Goal: Task Accomplishment & Management: Manage account settings

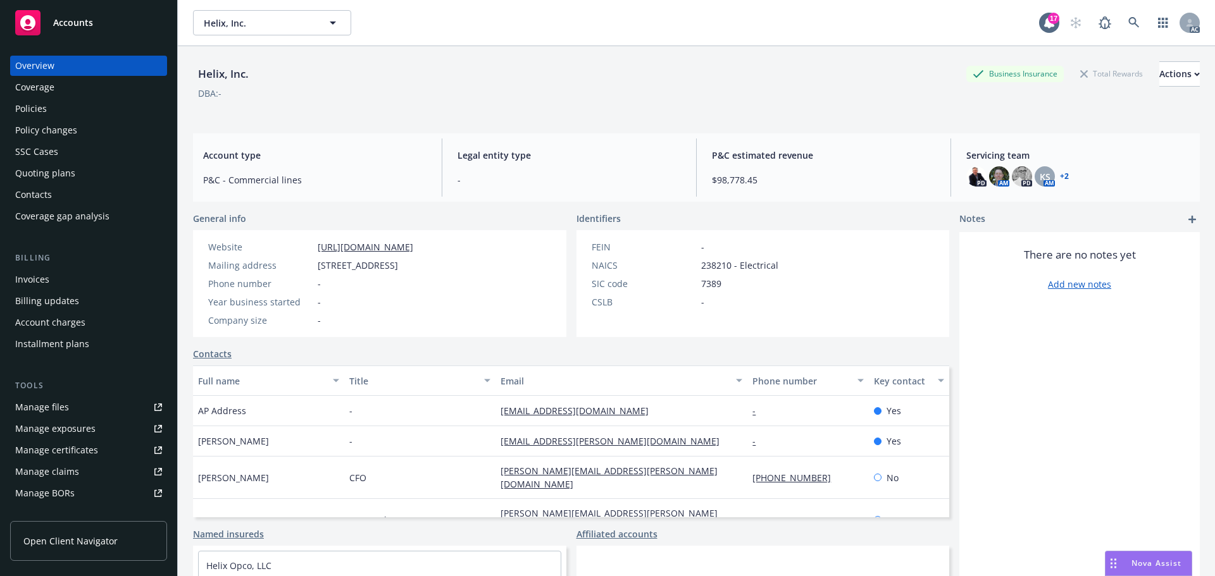
click at [77, 18] on span "Accounts" at bounding box center [73, 23] width 40 height 10
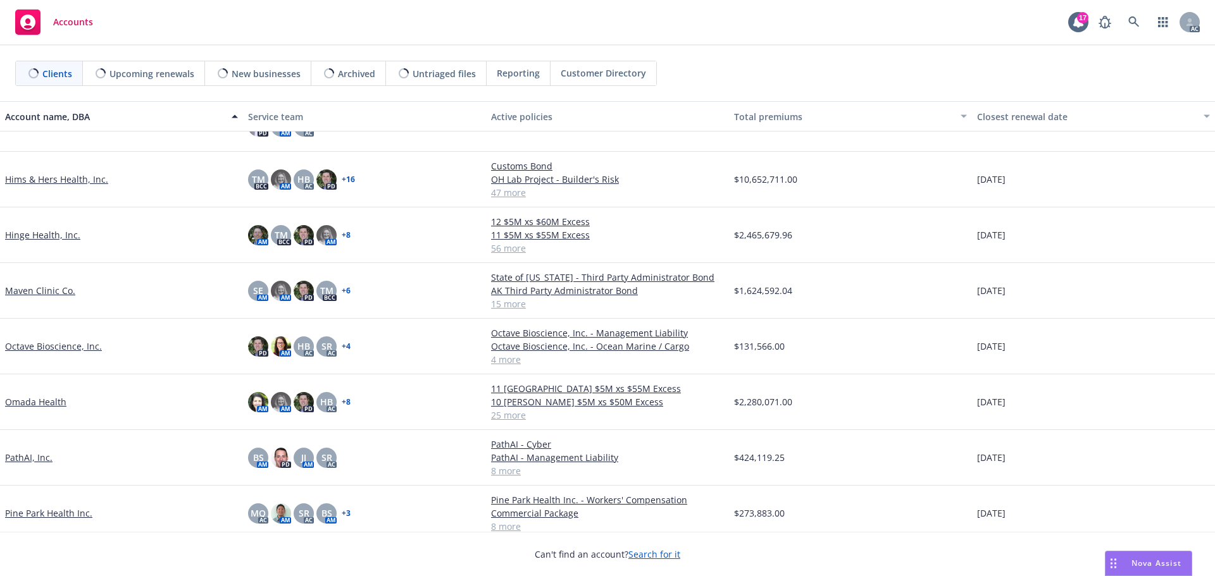
scroll to position [759, 0]
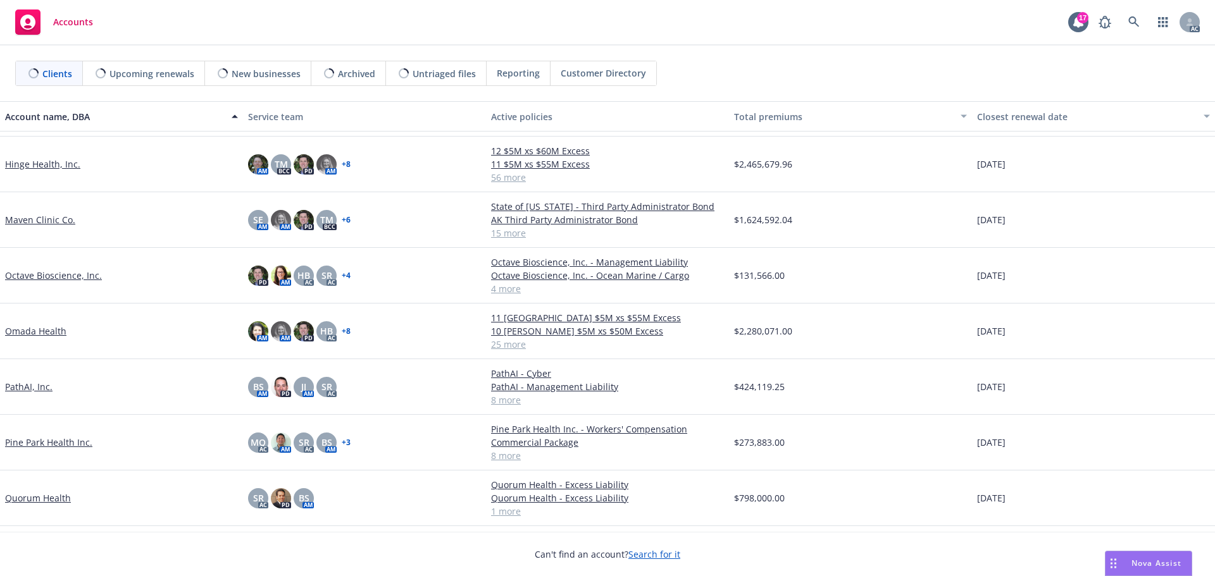
click at [42, 338] on link "Omada Health" at bounding box center [35, 331] width 61 height 13
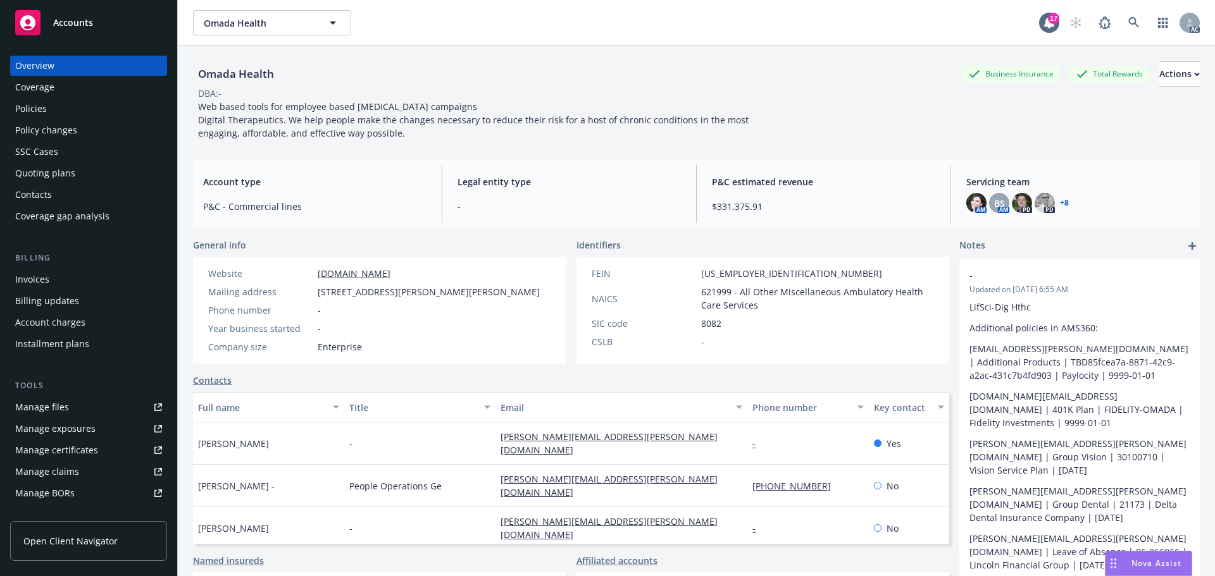
click at [31, 103] on div "Policies" at bounding box center [31, 109] width 32 height 20
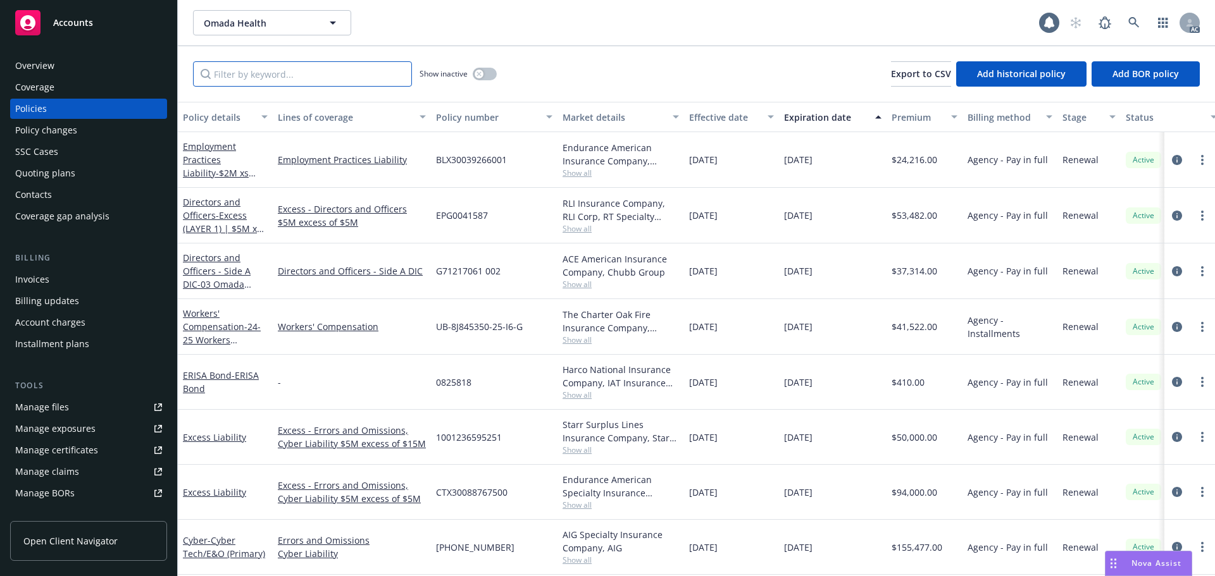
click at [260, 75] on input "Filter by keyword..." at bounding box center [302, 73] width 219 height 25
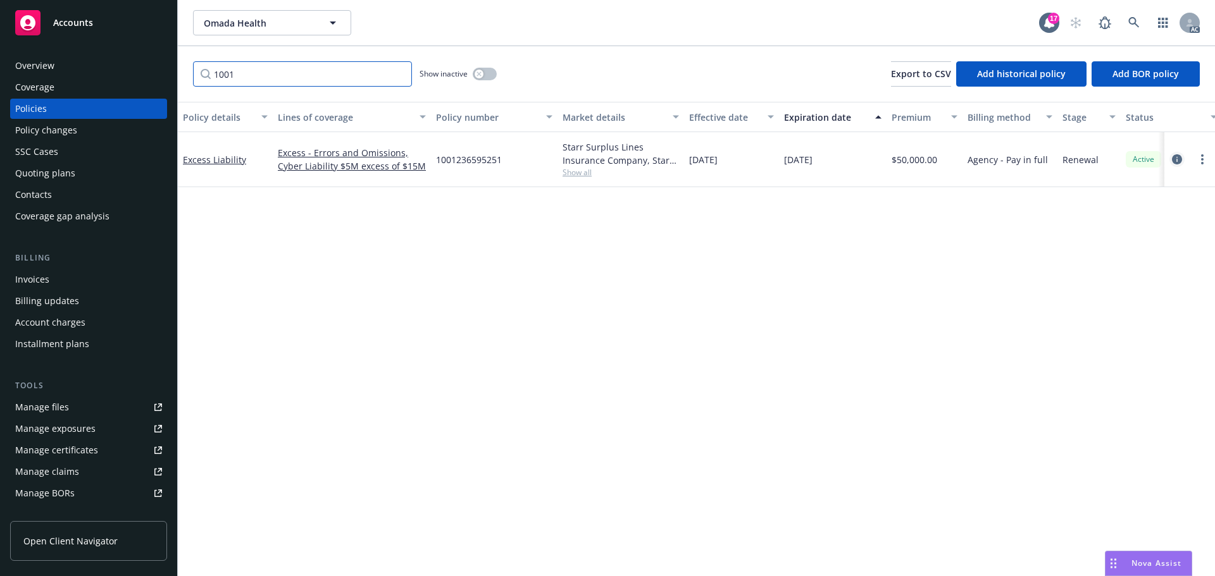
type input "1001"
click at [1180, 159] on icon "circleInformation" at bounding box center [1177, 159] width 10 height 10
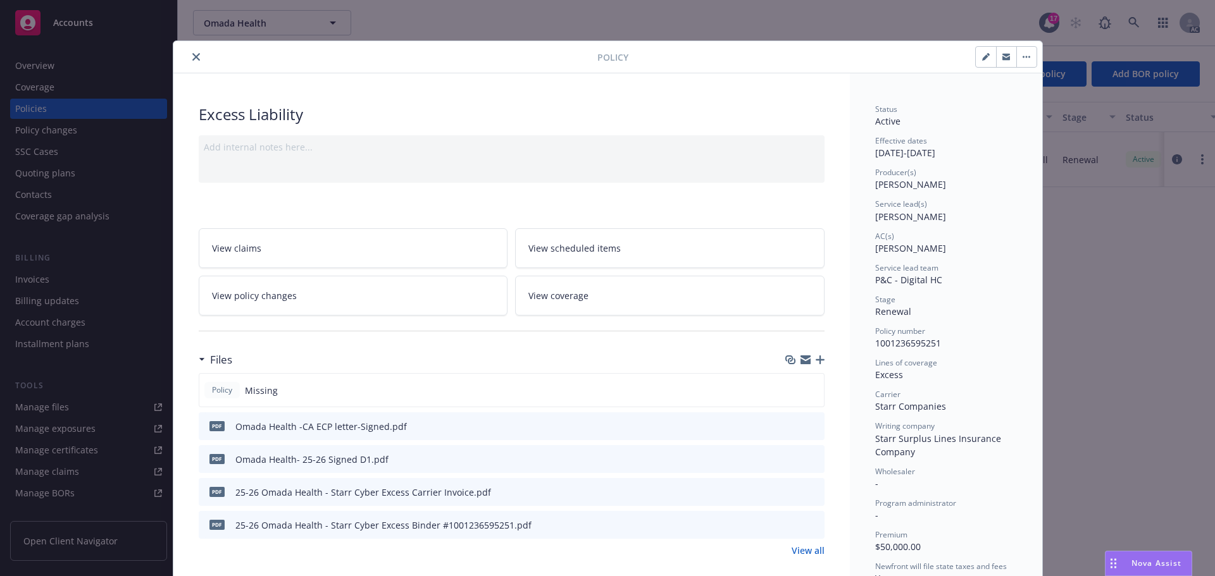
click at [816, 361] on icon "button" at bounding box center [820, 360] width 9 height 9
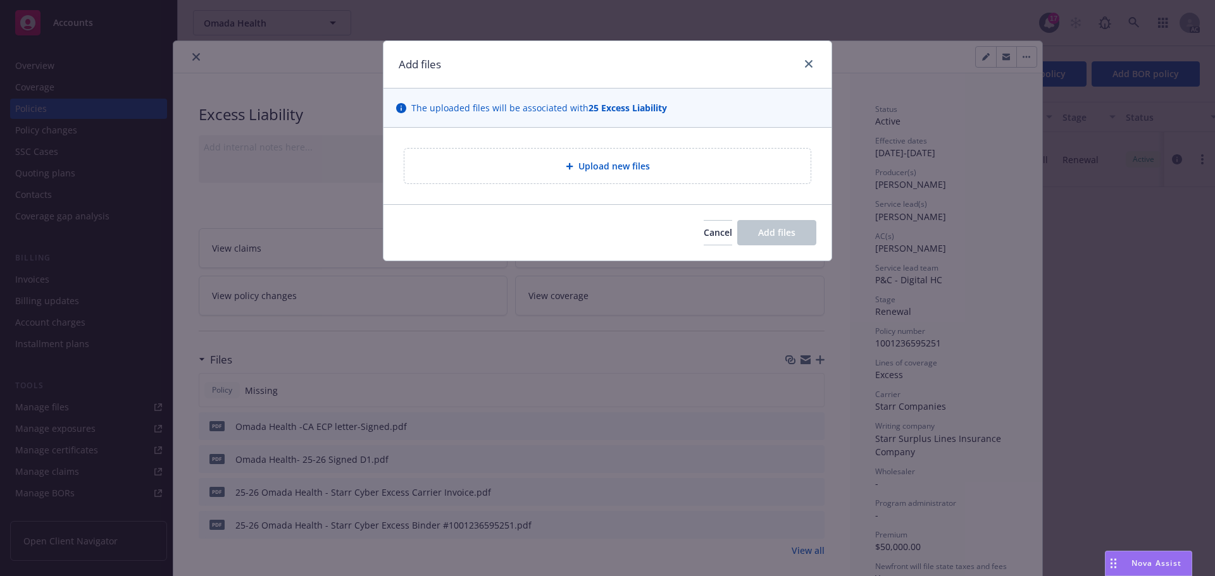
click at [580, 162] on span "Upload new files" at bounding box center [613, 165] width 71 height 13
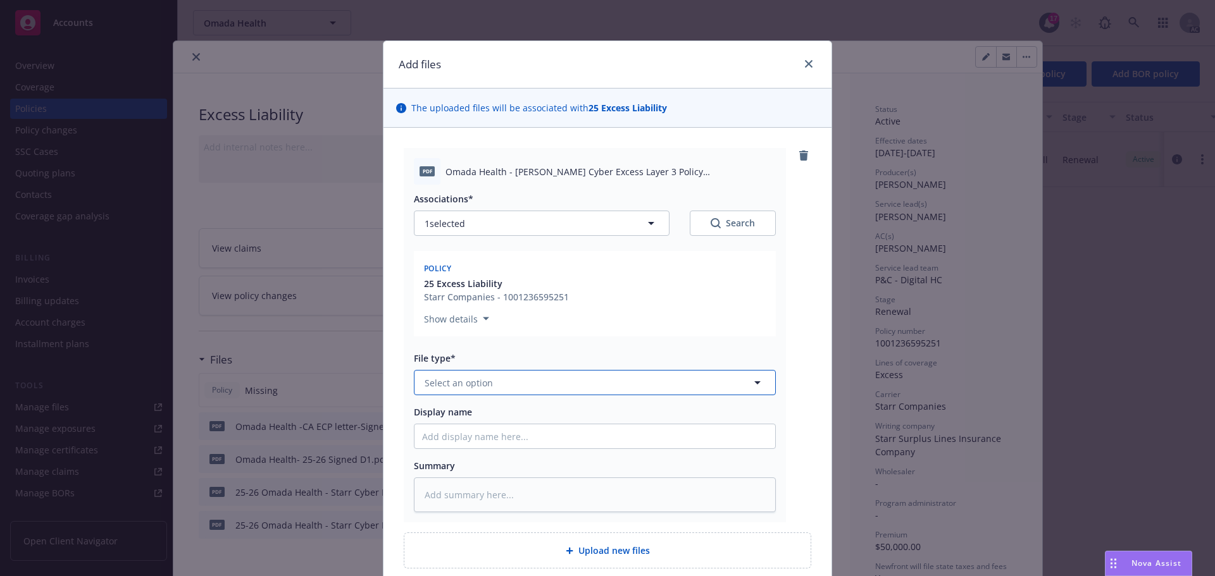
click at [524, 382] on button "Select an option" at bounding box center [595, 382] width 362 height 25
type input "pol"
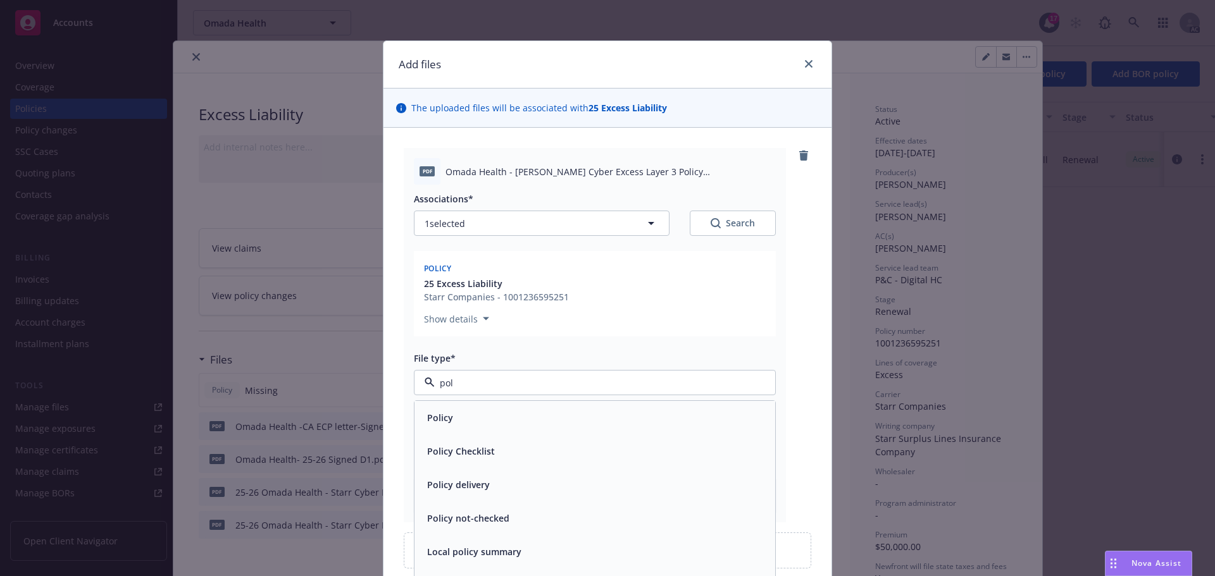
click at [461, 426] on div "Policy" at bounding box center [594, 418] width 345 height 18
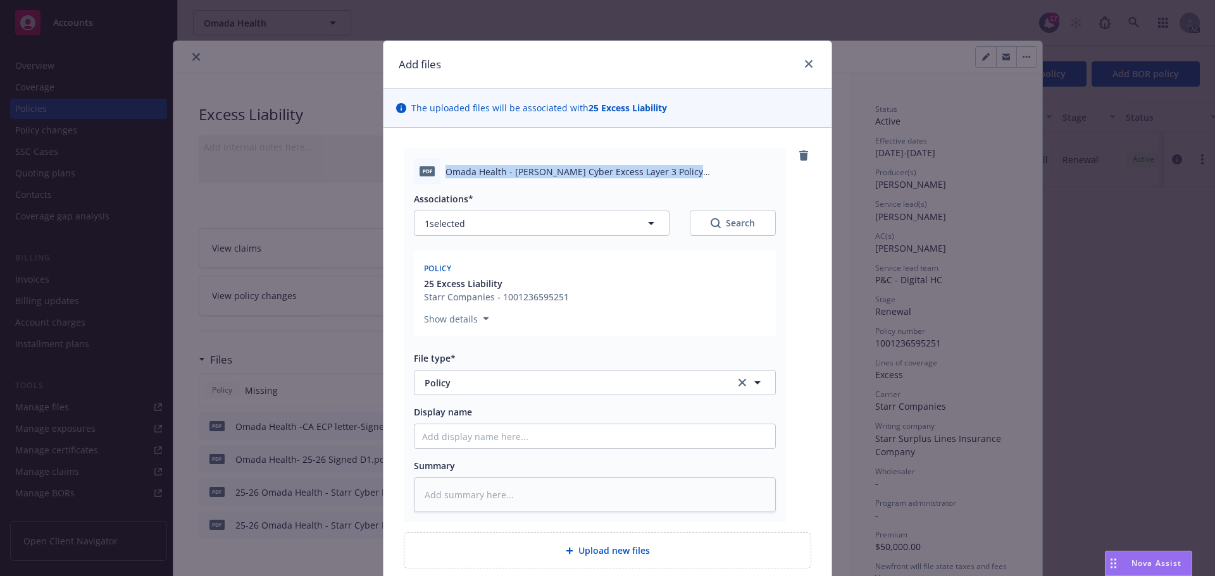
drag, startPoint x: 442, startPoint y: 174, endPoint x: 709, endPoint y: 177, distance: 267.0
click at [709, 177] on span "Omada Health - Starr Cyber Excess Layer 3 Policy 1001236595251.pdf" at bounding box center [610, 171] width 330 height 13
copy span "Omada Health - Starr Cyber Excess Layer 3 Policy 1001236595251"
click at [459, 433] on input "Display name" at bounding box center [594, 437] width 361 height 24
paste input "Omada Health - Starr Cyber Excess Layer 3 Policy 1001236595251"
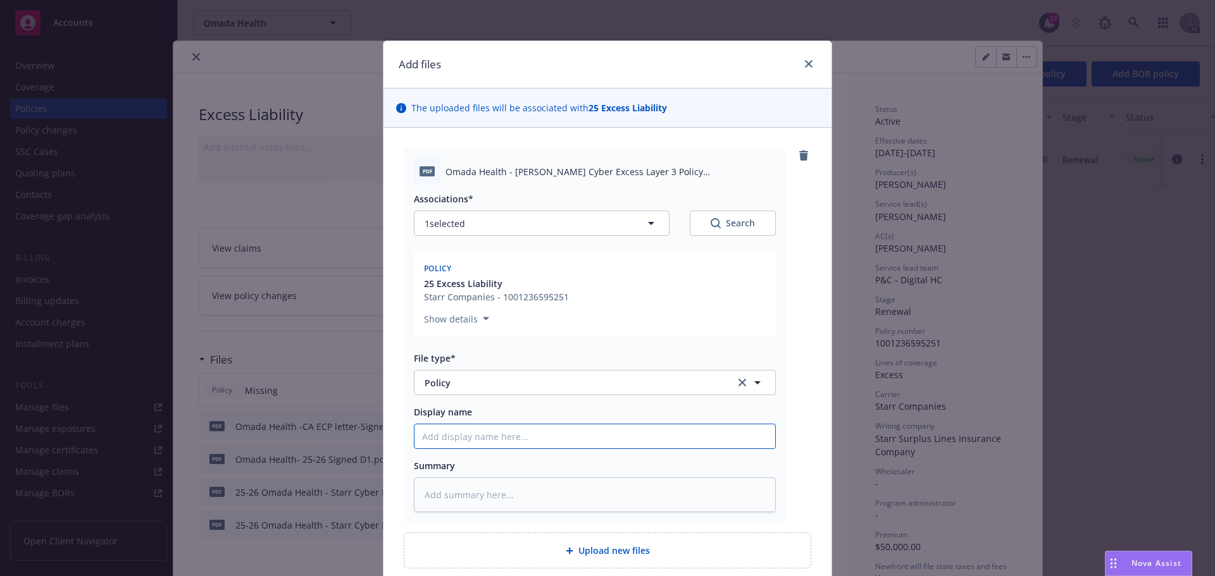
type textarea "x"
type input "Omada Health - Starr Cyber Excess Layer 3 Policy 1001236595251"
click at [425, 501] on textarea at bounding box center [595, 495] width 362 height 35
drag, startPoint x: 425, startPoint y: 501, endPoint x: 435, endPoint y: 499, distance: 9.8
paste textarea "Omada Health - Starr Cyber Excess Layer 3 Policy 1001236595251"
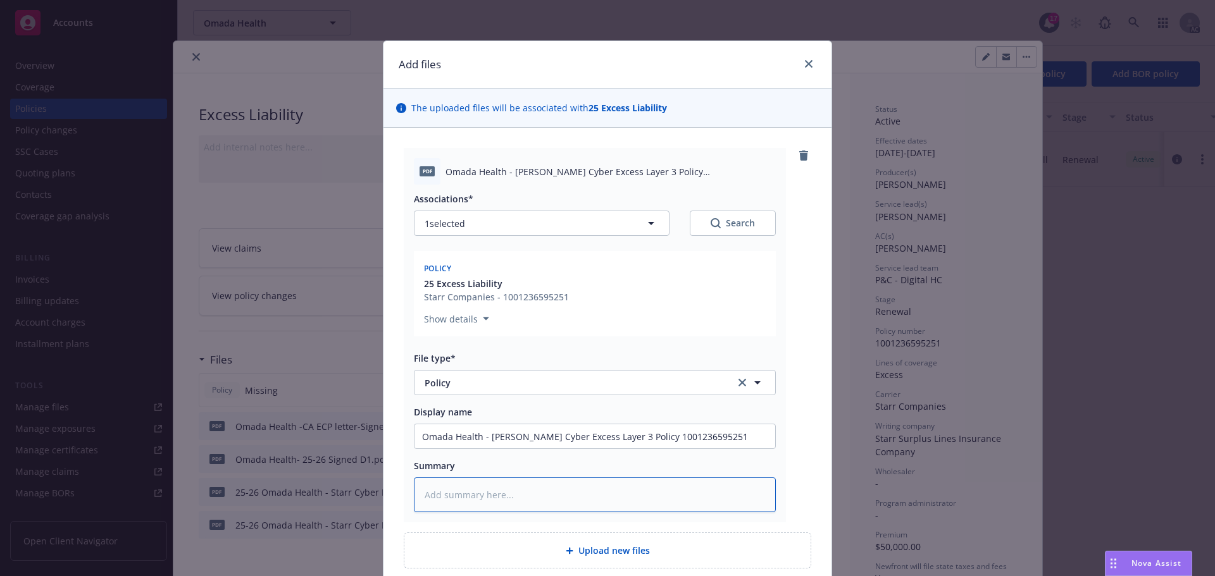
type textarea "x"
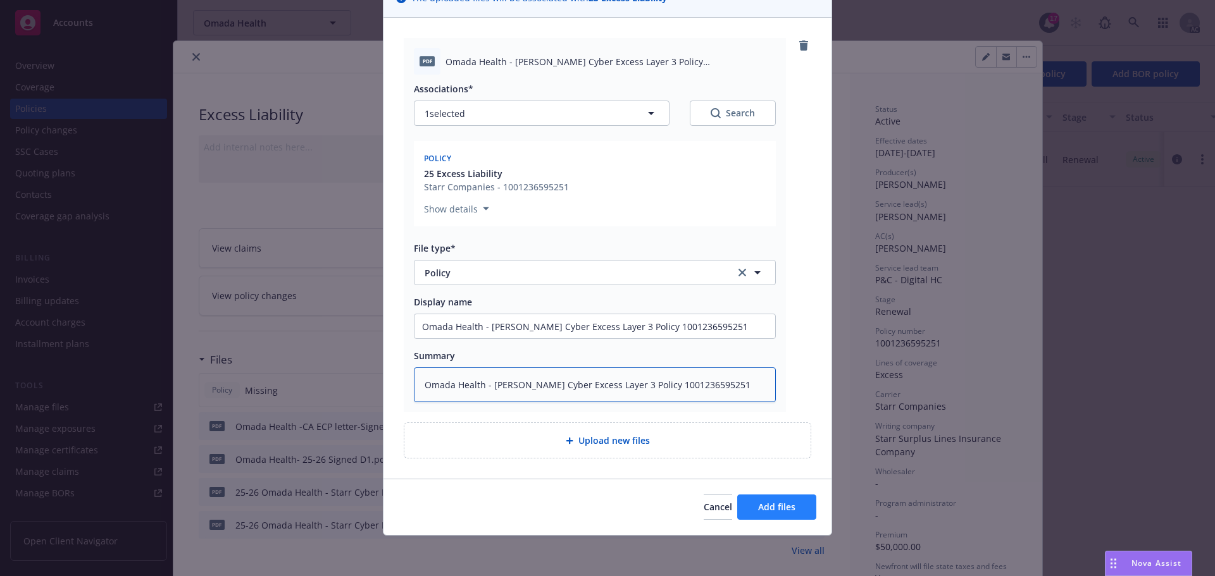
type textarea "Omada Health - Starr Cyber Excess Layer 3 Policy 1001236595251"
click at [779, 509] on span "Add files" at bounding box center [776, 507] width 37 height 12
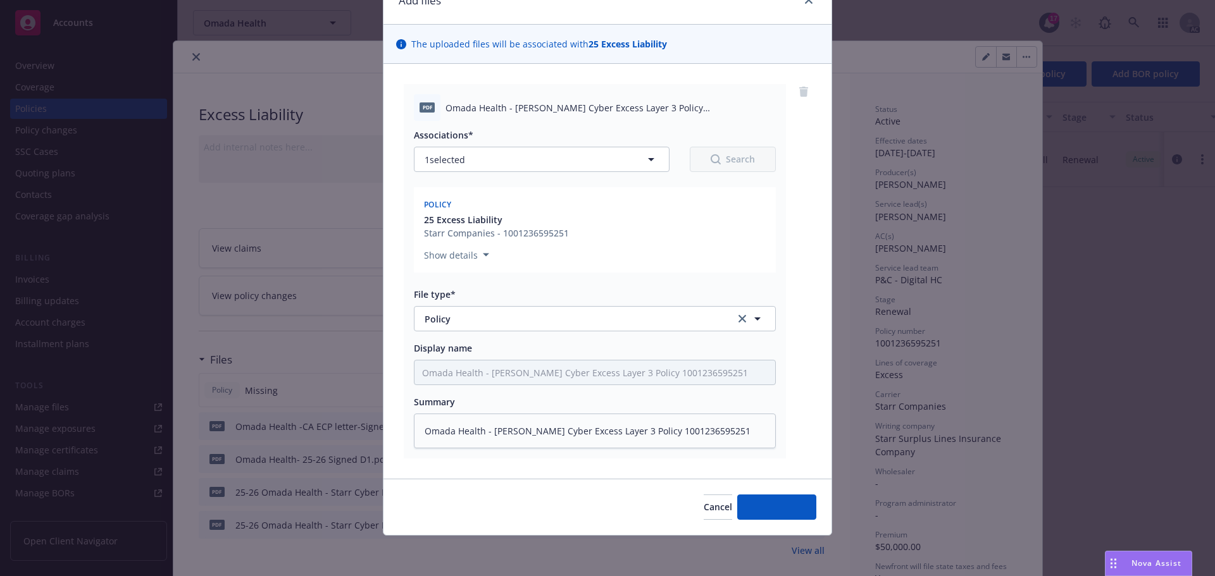
scroll to position [64, 0]
type textarea "x"
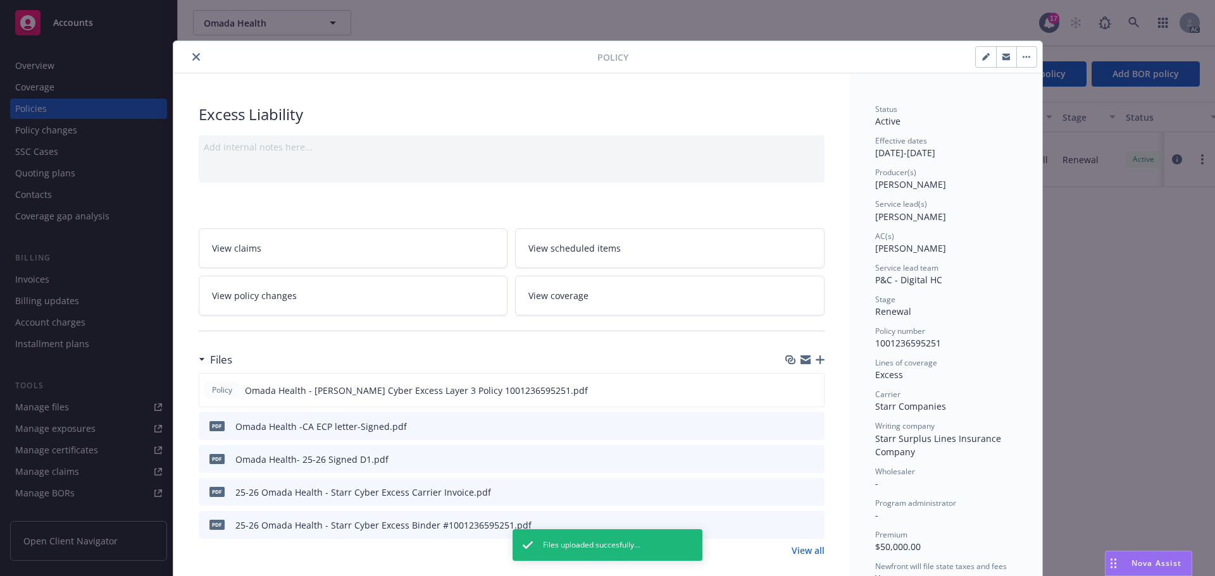
click at [192, 57] on icon "close" at bounding box center [196, 57] width 8 height 8
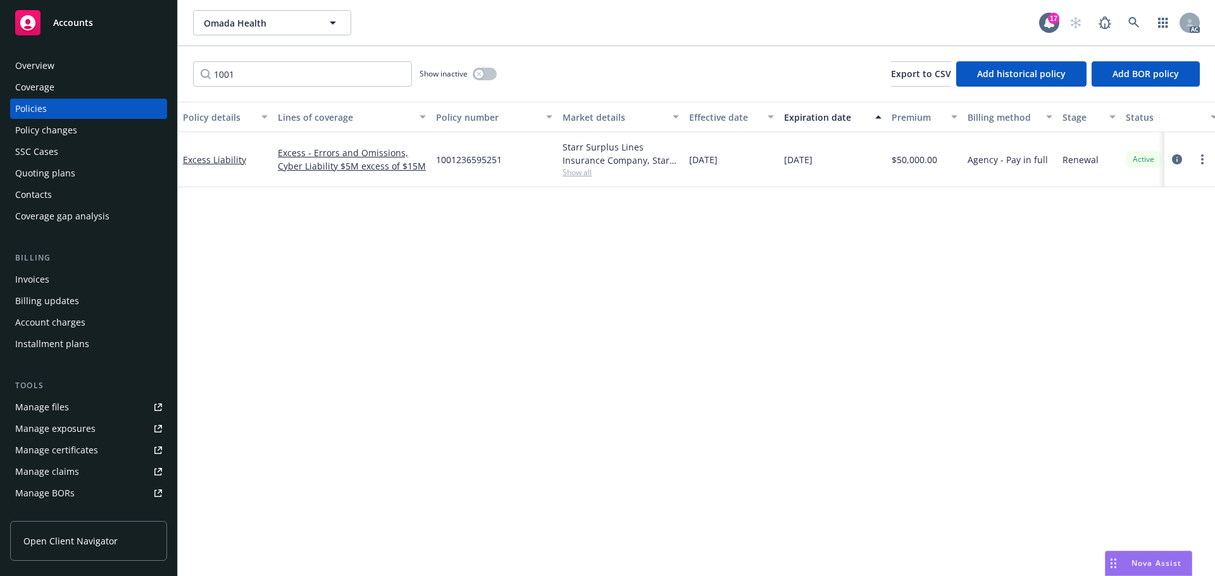
click at [71, 20] on span "Accounts" at bounding box center [73, 23] width 40 height 10
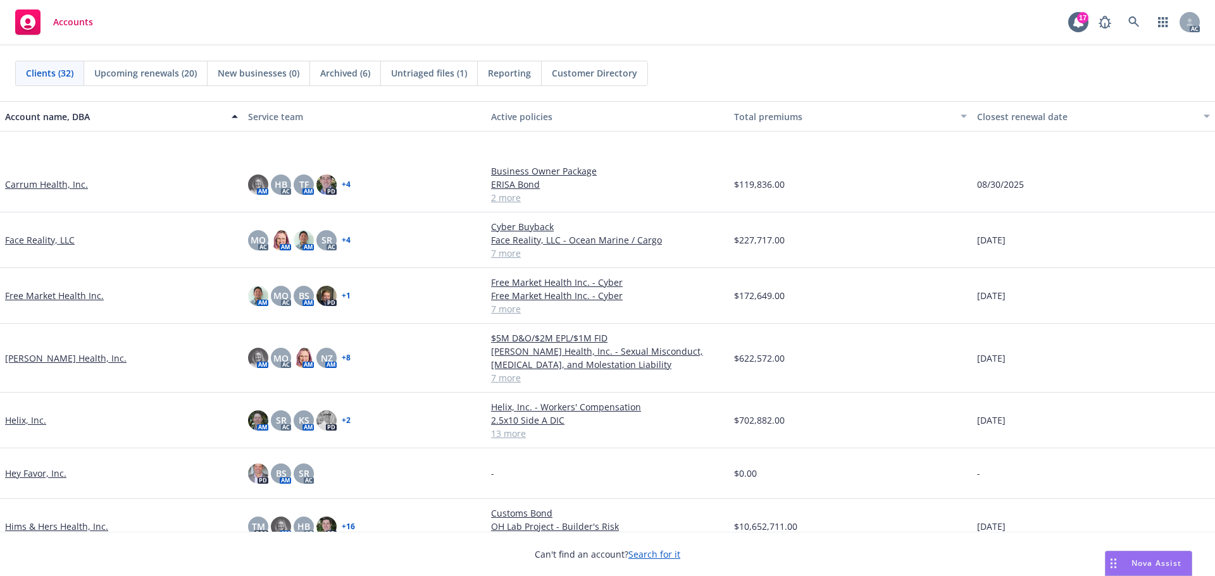
scroll to position [506, 0]
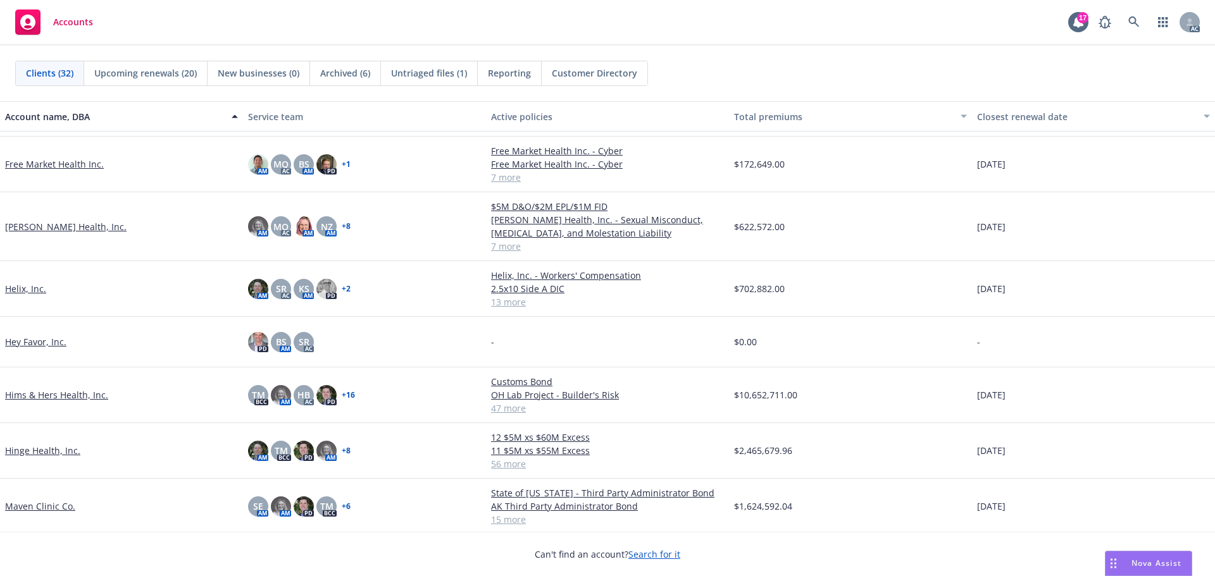
click at [18, 288] on link "Helix, Inc." at bounding box center [25, 288] width 41 height 13
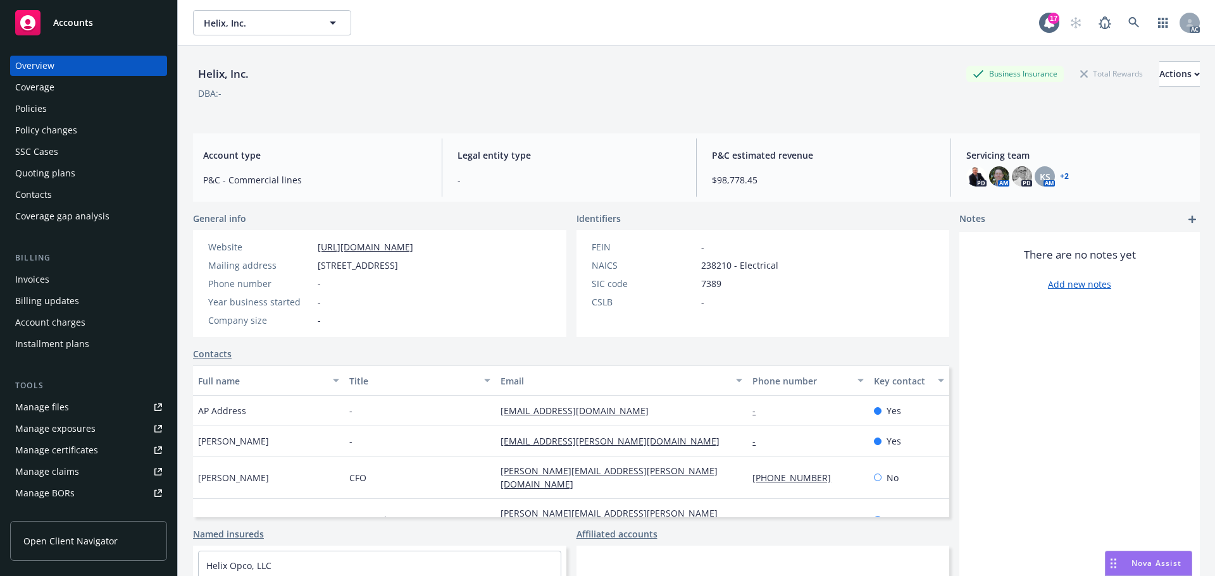
click at [69, 173] on div "Quoting plans" at bounding box center [45, 173] width 60 height 20
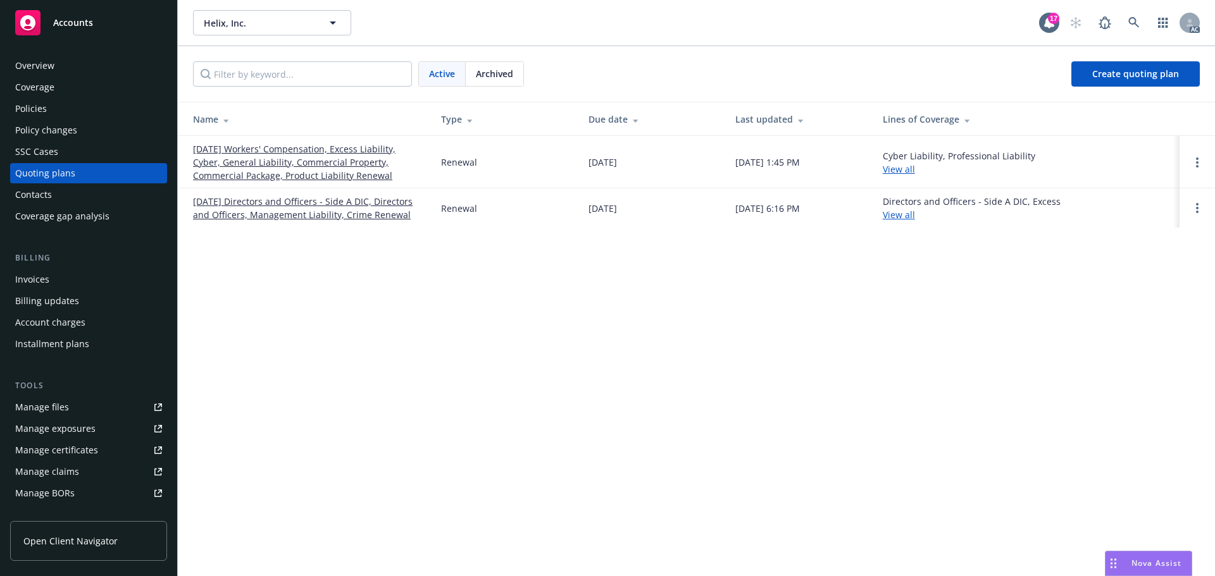
click at [361, 178] on link "08/29/25 Workers' Compensation, Excess Liability, Cyber, General Liability, Com…" at bounding box center [307, 162] width 228 height 40
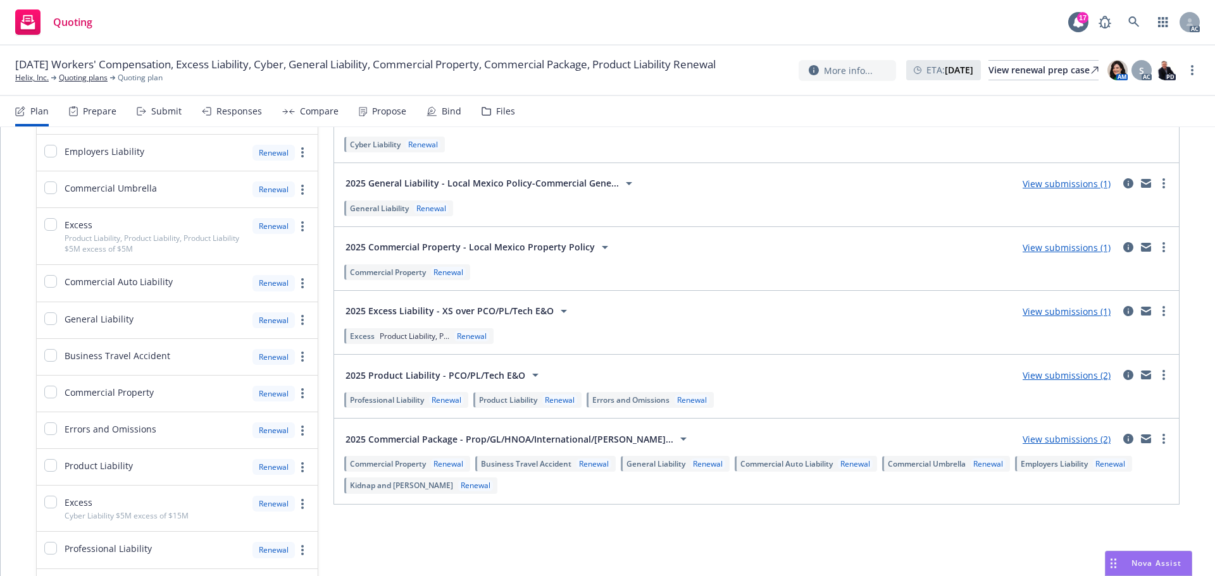
scroll to position [443, 0]
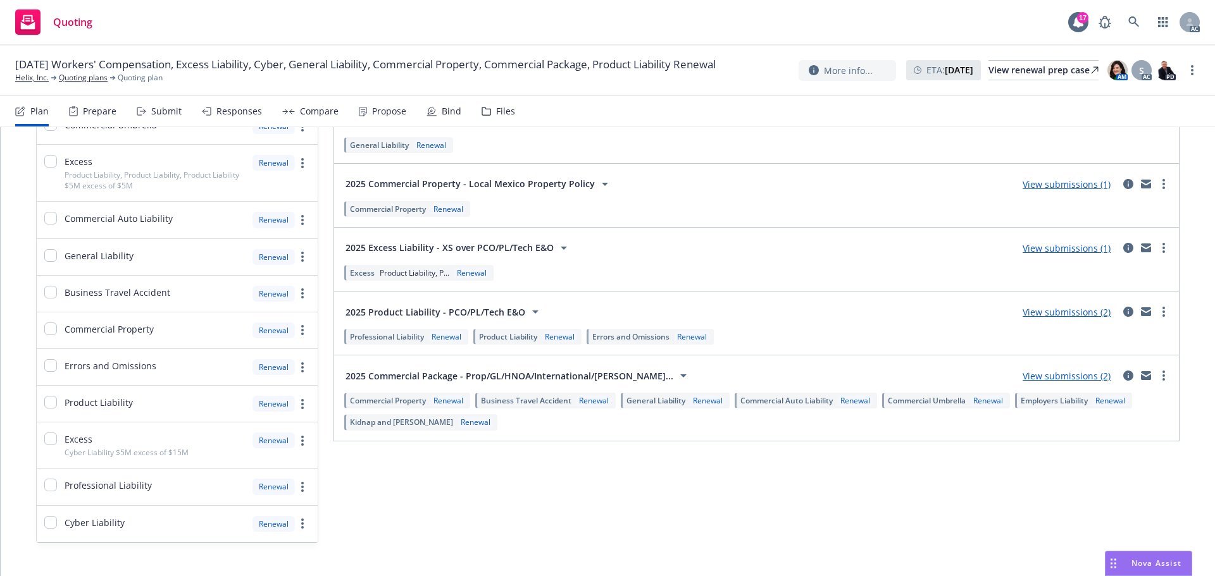
click at [450, 110] on div "Bind" at bounding box center [452, 111] width 20 height 10
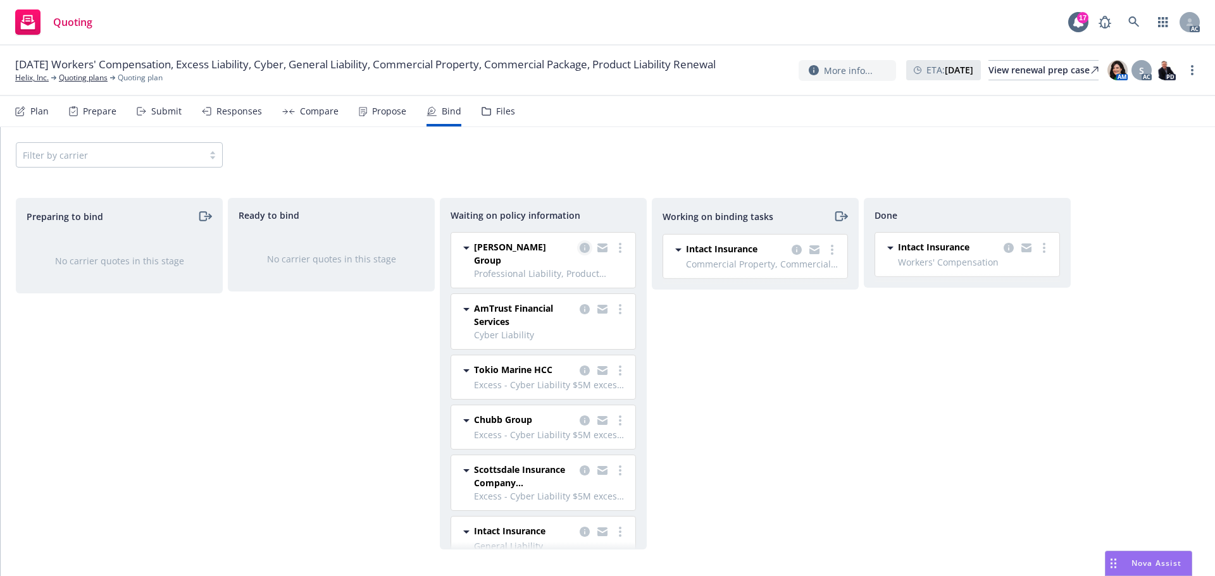
click at [580, 249] on icon "copy logging email" at bounding box center [585, 248] width 10 height 10
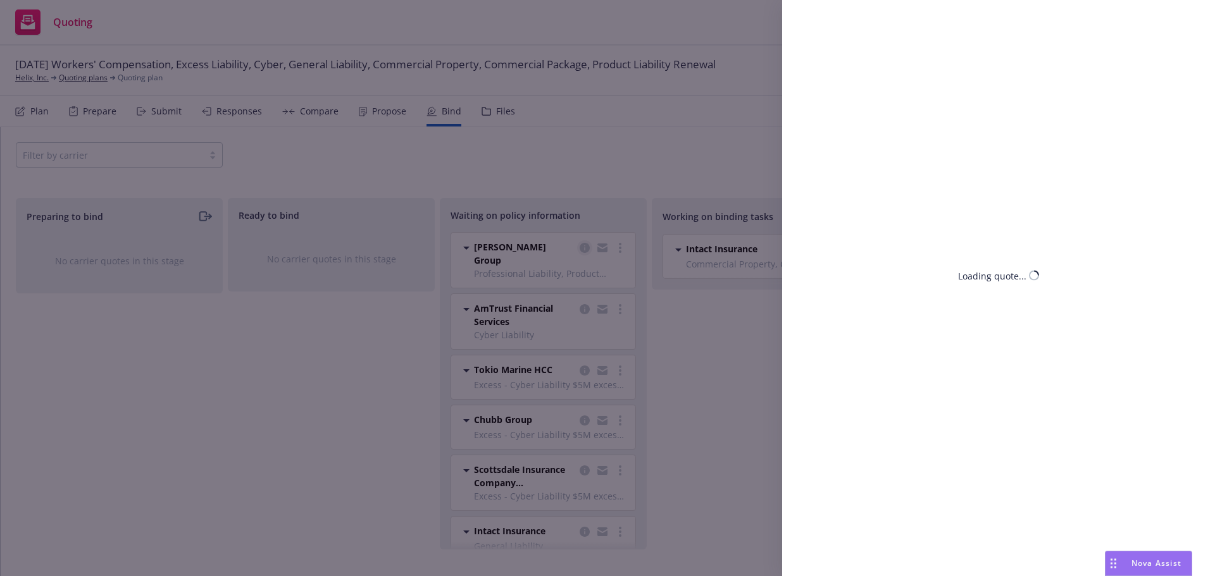
select select "CA"
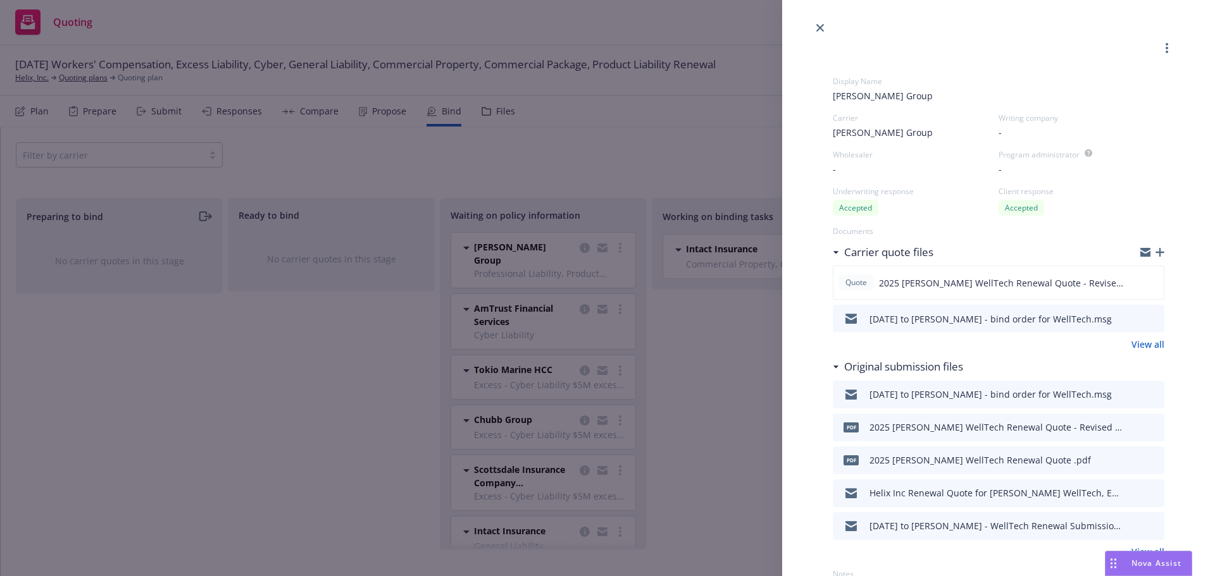
click at [721, 349] on div "Display Name [PERSON_NAME] Group Carrier [PERSON_NAME] Group Writing company - …" at bounding box center [607, 288] width 1215 height 576
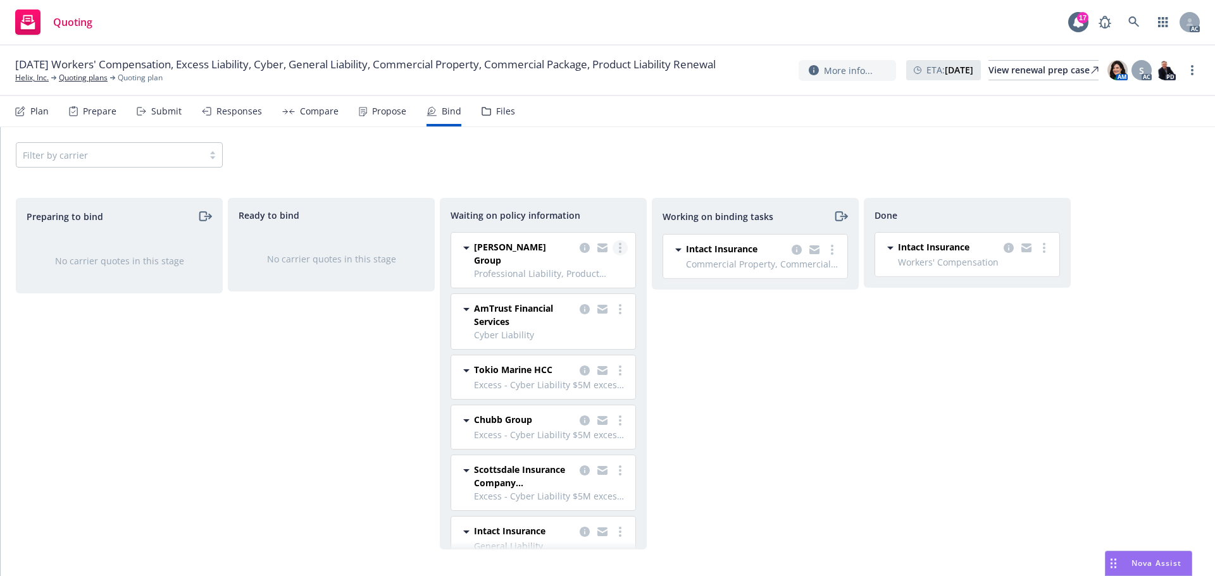
click at [612, 242] on link "more" at bounding box center [619, 247] width 15 height 15
click at [550, 273] on span "Create policies" at bounding box center [549, 274] width 93 height 12
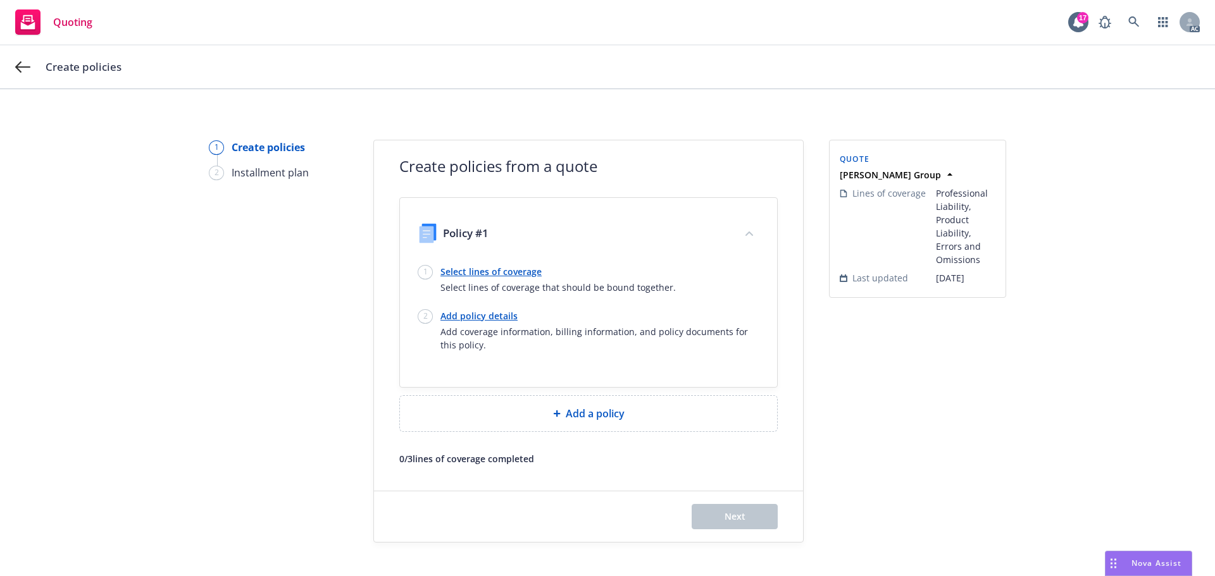
click at [521, 273] on link "Select lines of coverage" at bounding box center [557, 271] width 235 height 13
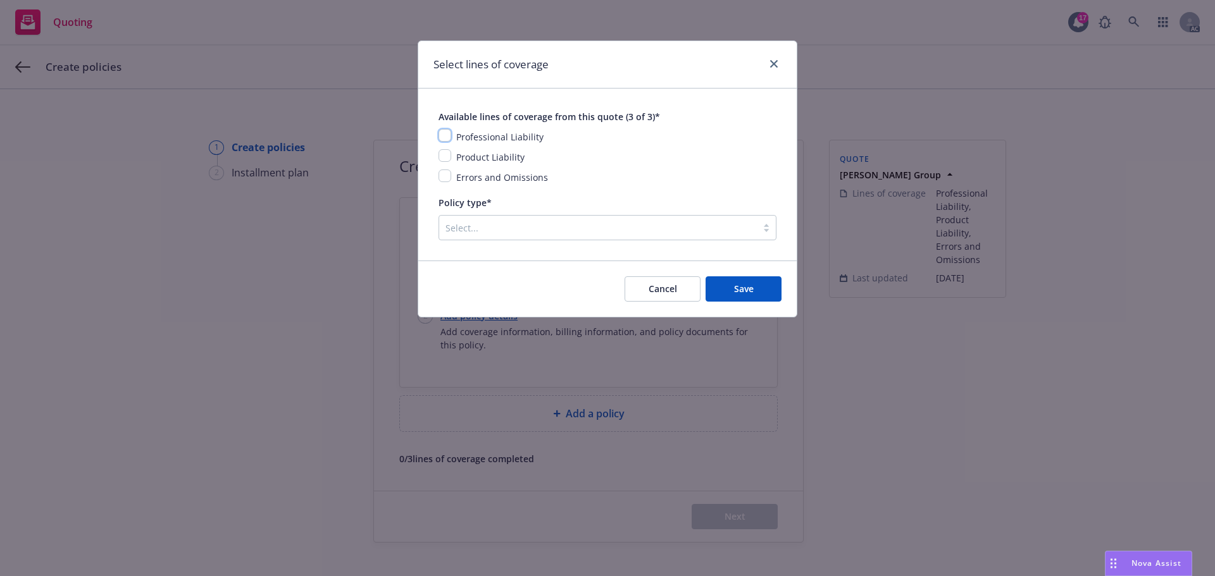
click at [441, 133] on input "checkbox" at bounding box center [444, 135] width 13 height 13
checkbox input "true"
click at [444, 153] on input "checkbox" at bounding box center [444, 155] width 13 height 13
checkbox input "true"
click at [444, 177] on input "checkbox" at bounding box center [444, 176] width 13 height 13
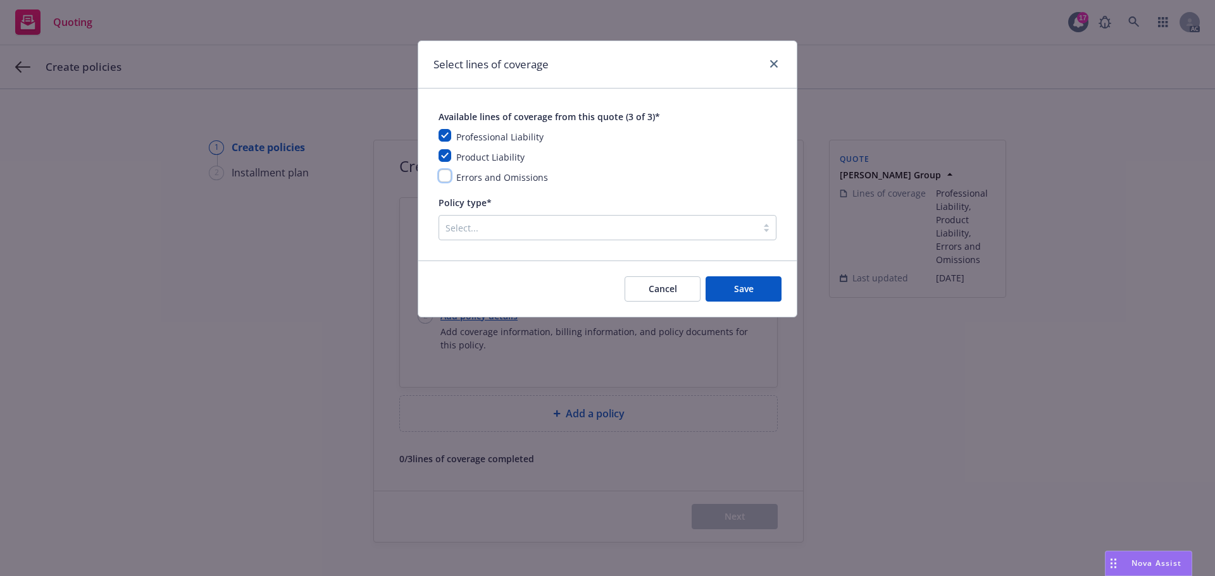
checkbox input "true"
click at [507, 230] on div at bounding box center [597, 227] width 305 height 15
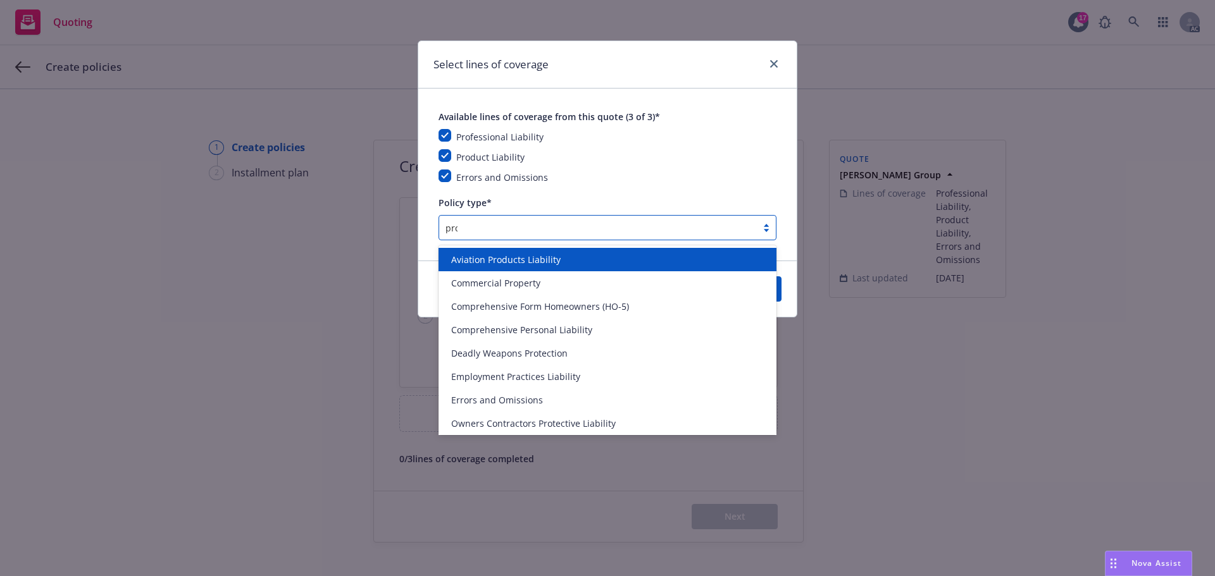
type input "prod"
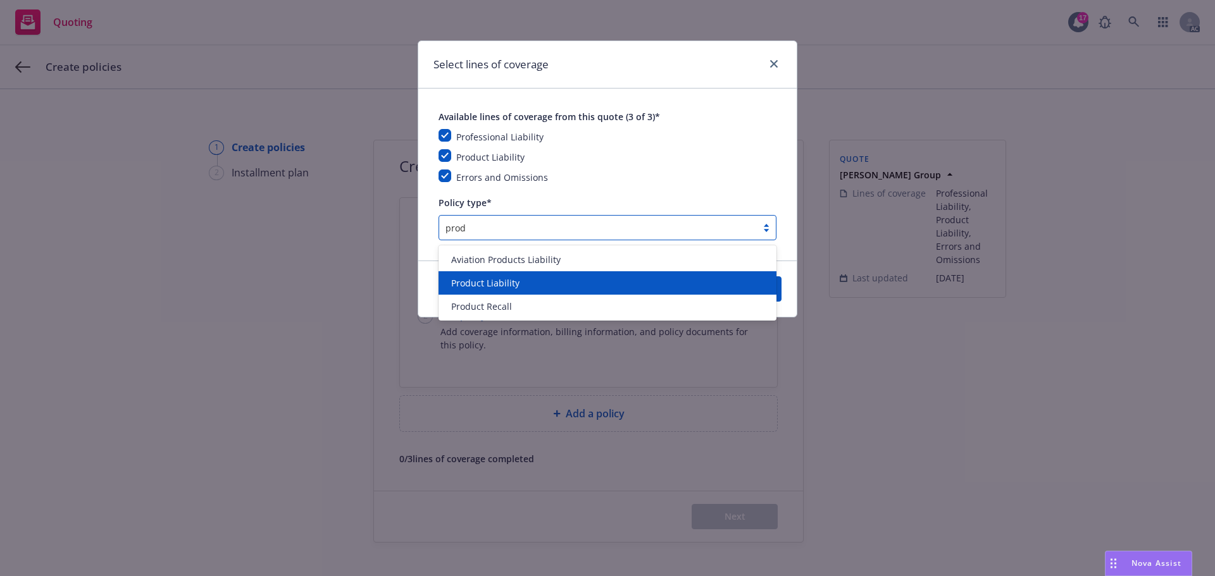
click at [509, 283] on span "Product Liability" at bounding box center [485, 282] width 68 height 13
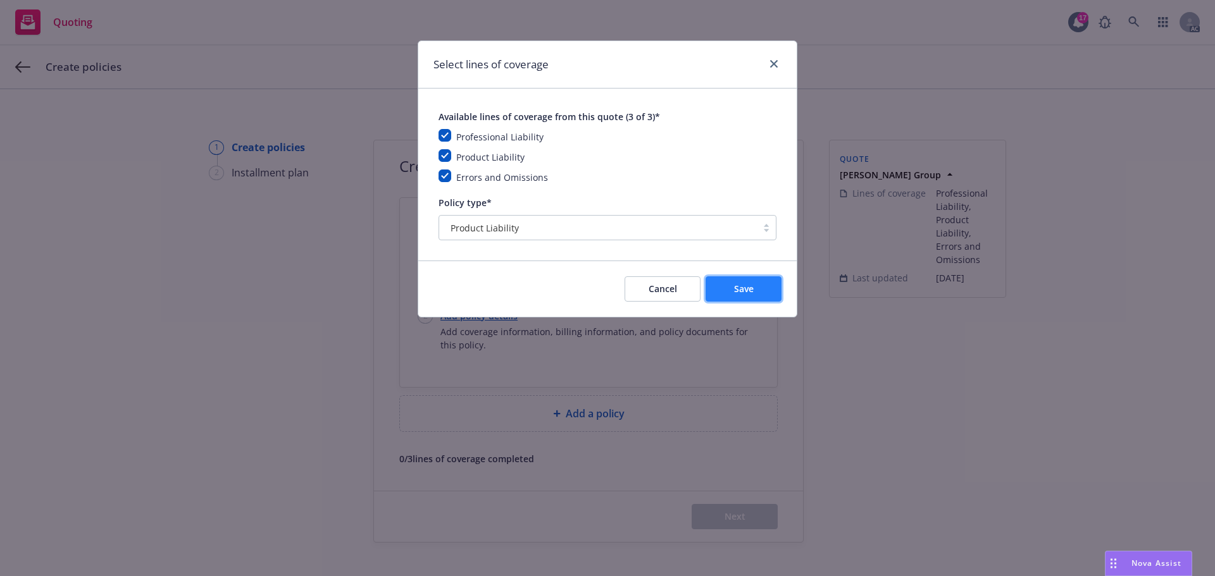
click at [750, 289] on span "Save" at bounding box center [744, 289] width 20 height 12
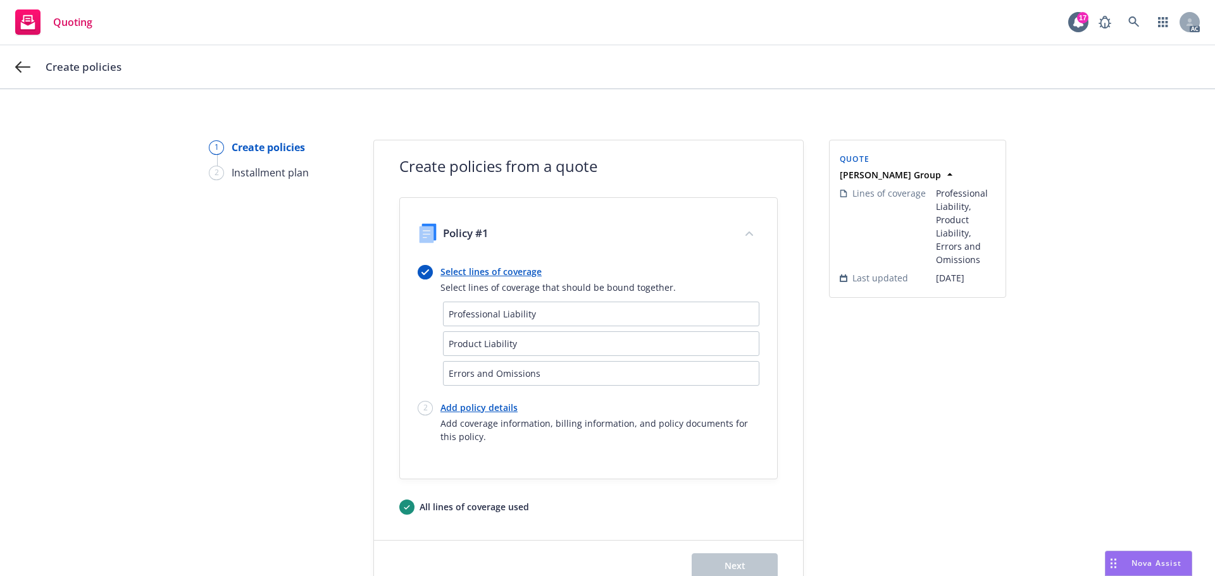
click at [495, 408] on link "Add policy details" at bounding box center [599, 407] width 319 height 13
select select "12"
select select "CA"
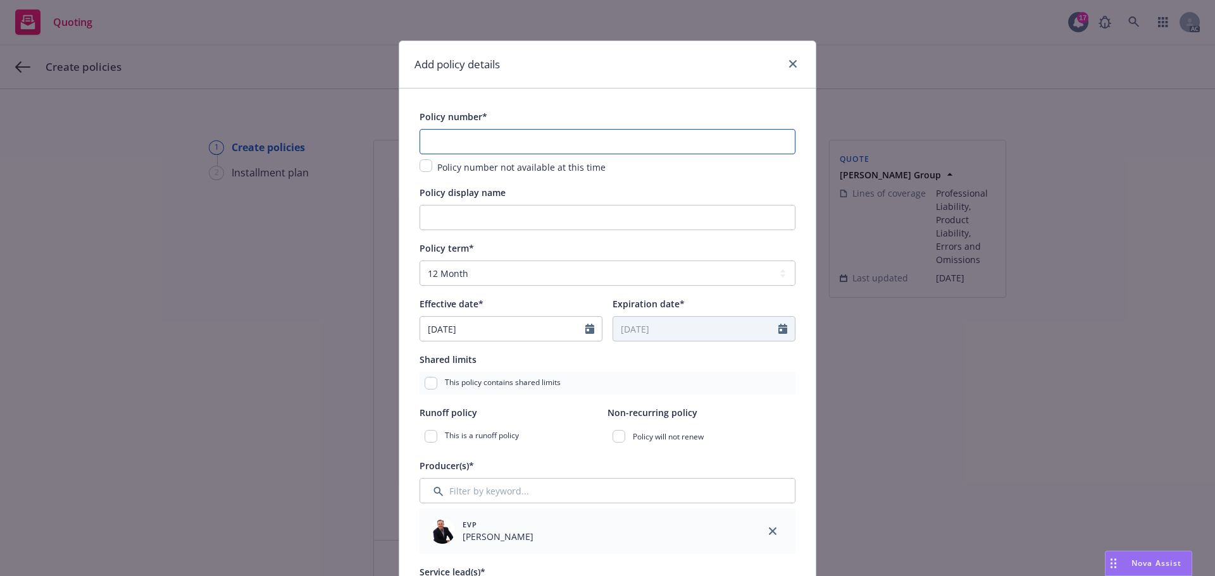
click at [457, 140] on input "text" at bounding box center [607, 141] width 376 height 25
type input "D35A3A250301"
click at [463, 220] on input "Policy display name" at bounding box center [607, 217] width 376 height 25
click at [445, 214] on input "Policy display name" at bounding box center [607, 217] width 376 height 25
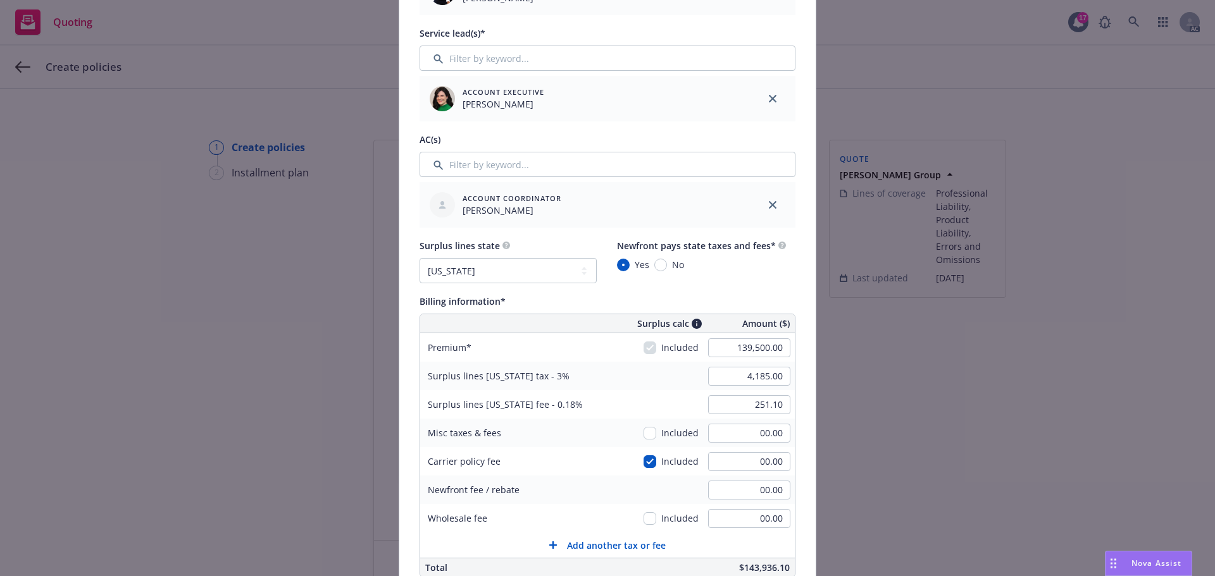
scroll to position [569, 0]
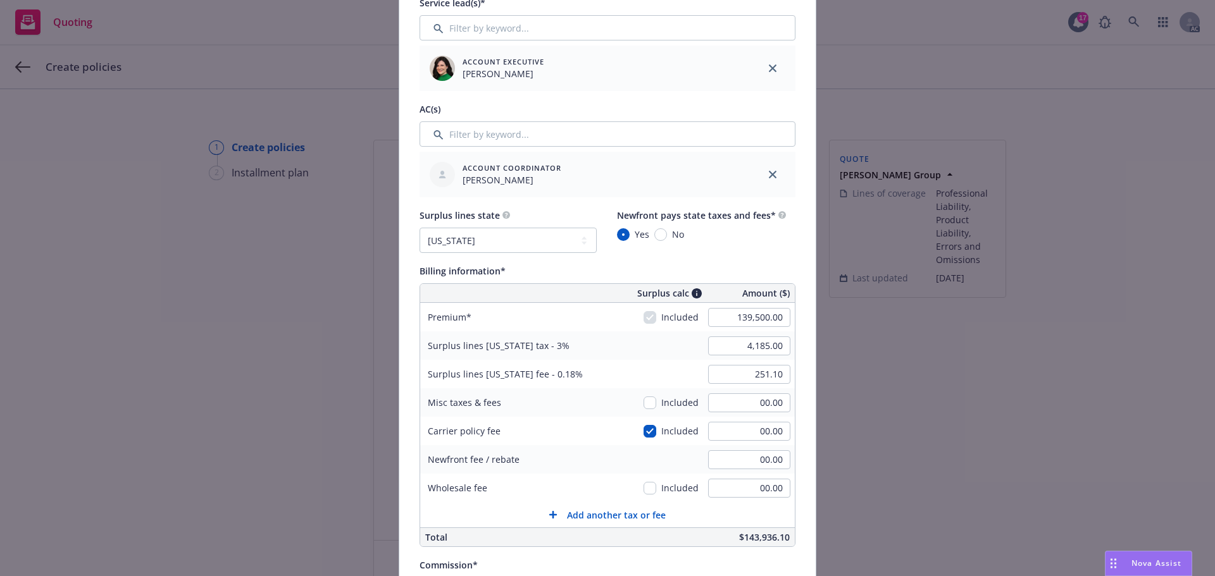
type input "PCO/PL/Tech E&O"
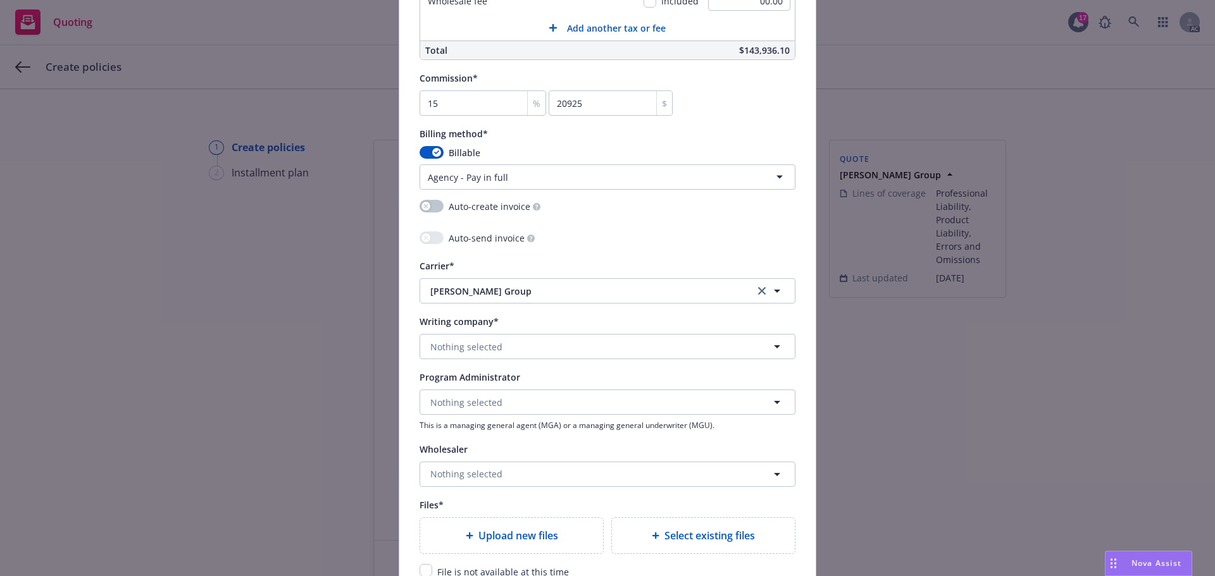
scroll to position [1076, 0]
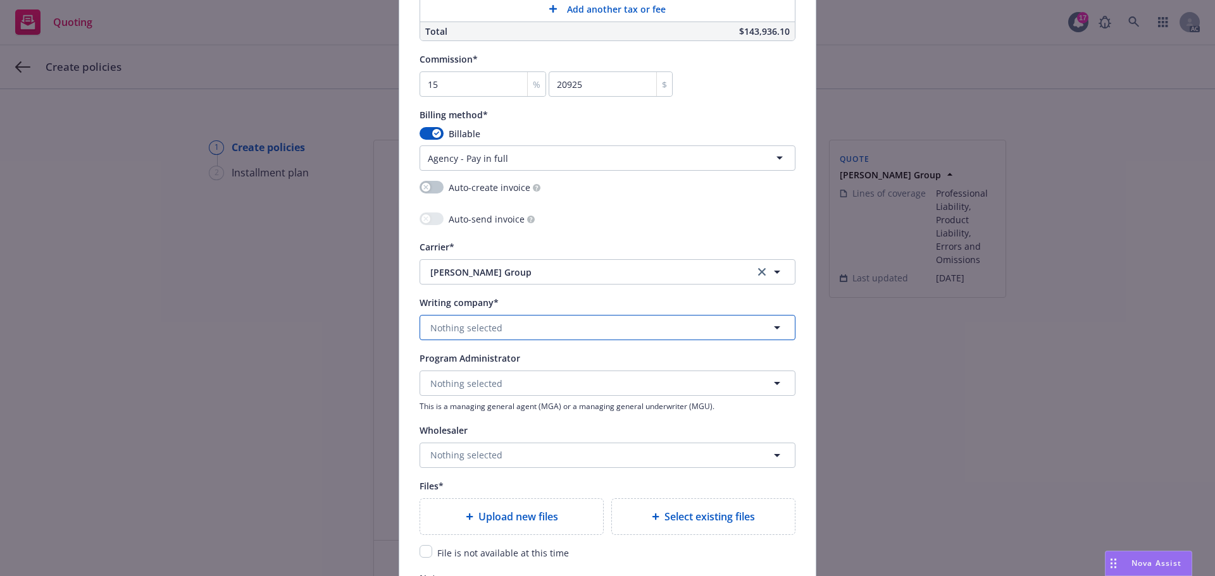
click at [468, 323] on span "Nothing selected" at bounding box center [466, 327] width 72 height 13
type input "Beazley exc"
click at [482, 278] on strong "Beazley Excess and Surplus Insurance, Inc." at bounding box center [544, 279] width 222 height 12
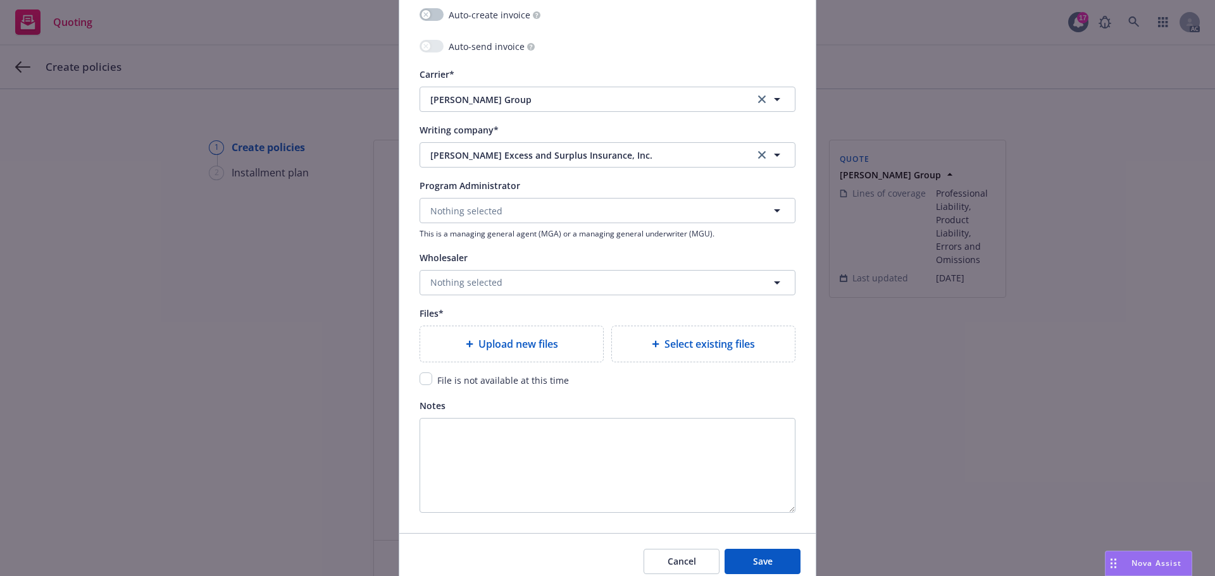
scroll to position [1265, 0]
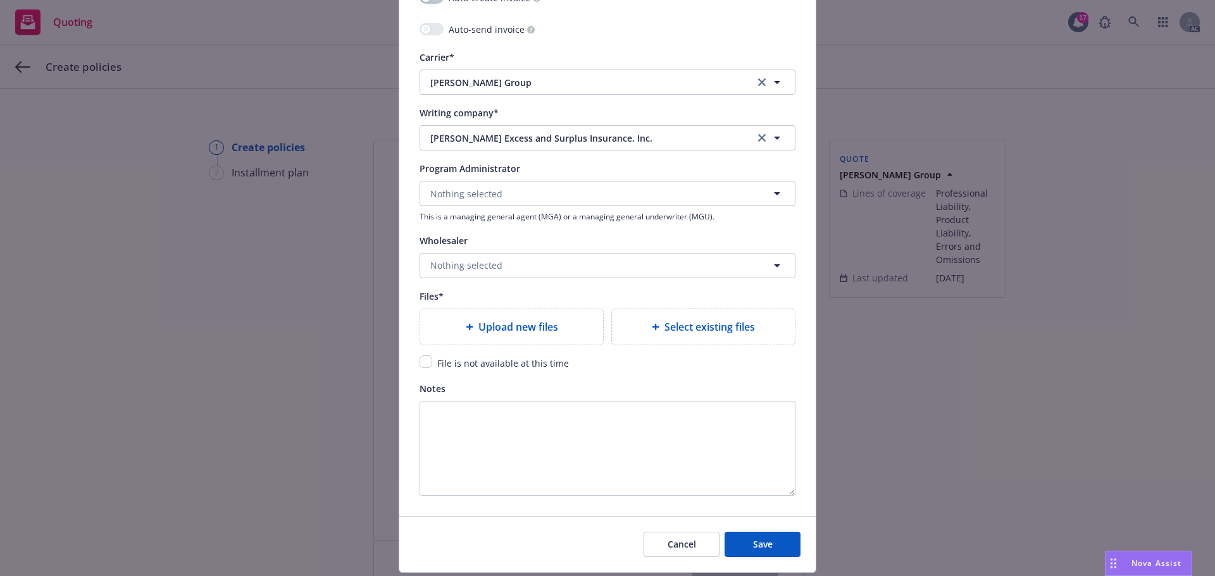
click at [507, 326] on span "Upload new files" at bounding box center [518, 327] width 80 height 15
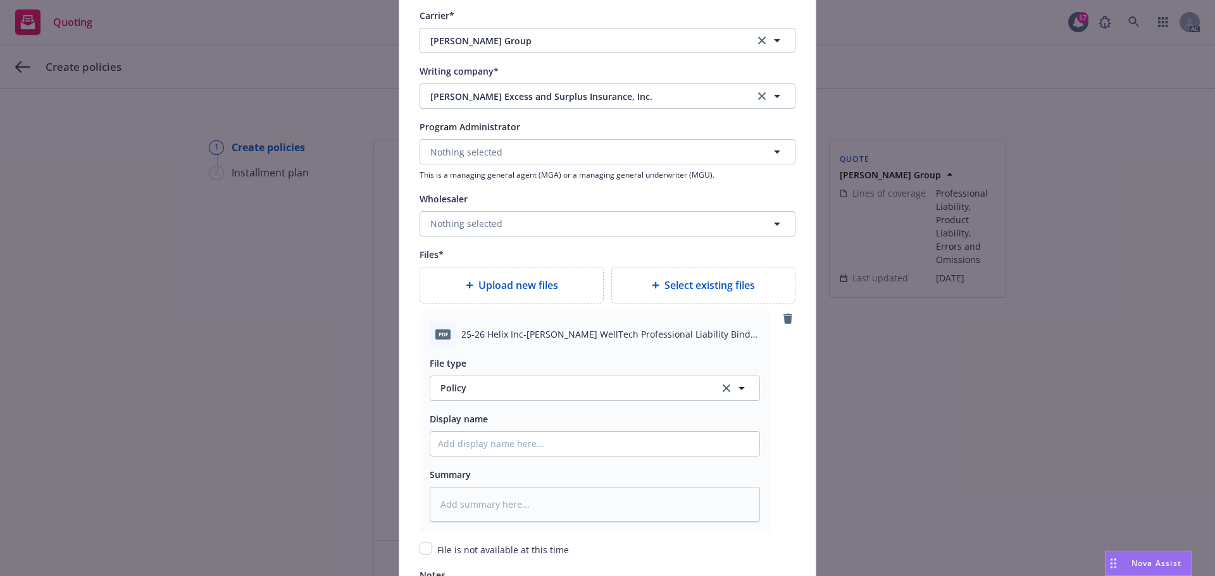
scroll to position [1329, 0]
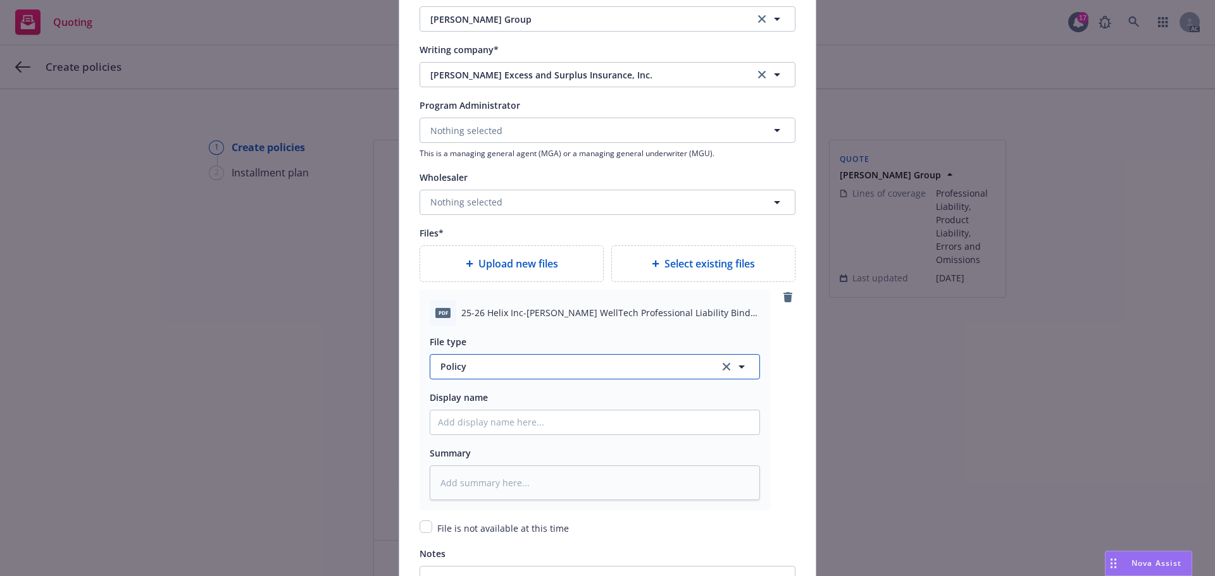
click at [484, 363] on span "Policy" at bounding box center [572, 366] width 264 height 13
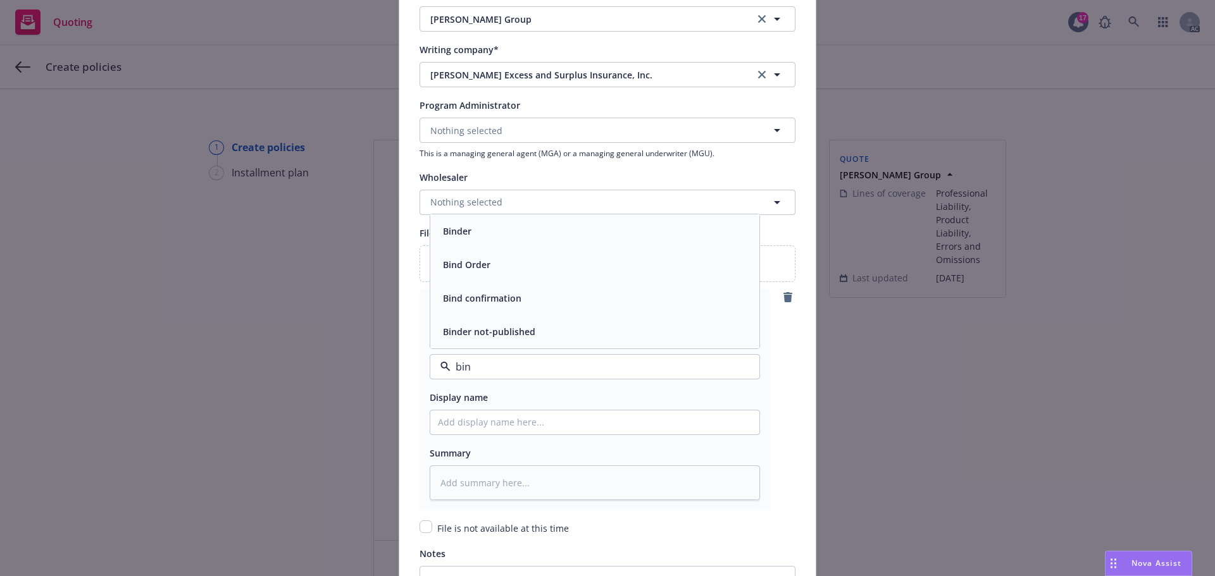
type input "bind"
click at [480, 241] on div "Binder" at bounding box center [594, 231] width 329 height 34
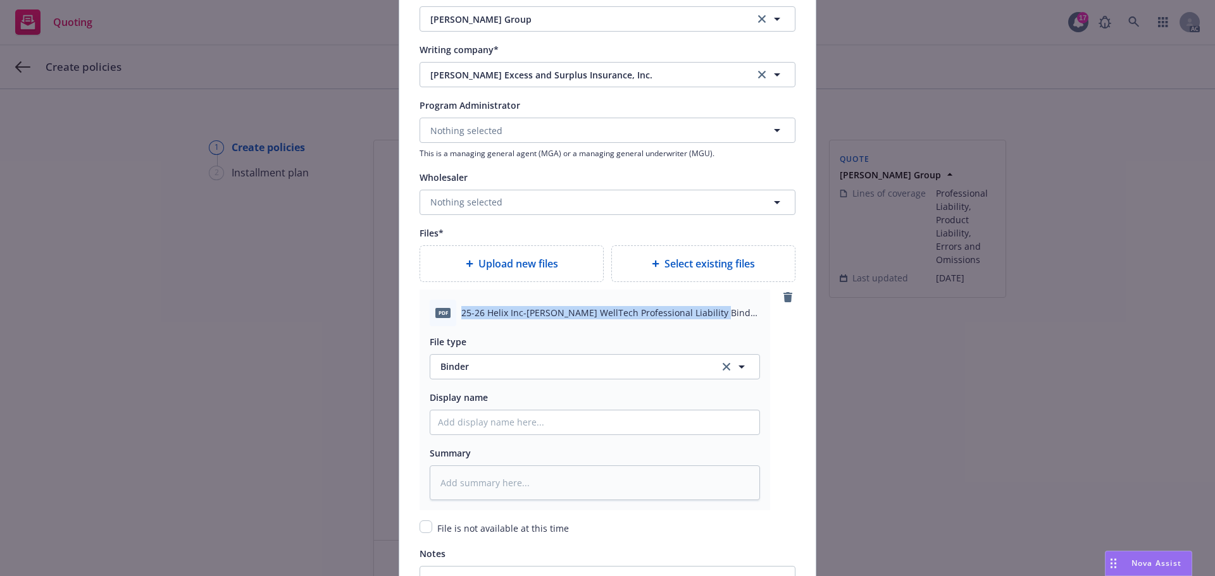
drag, startPoint x: 458, startPoint y: 311, endPoint x: 707, endPoint y: 315, distance: 249.3
click at [707, 315] on span "25-26 Helix Inc-Beazley WellTech Professional Liability Binder D35A3A250301.pdf" at bounding box center [610, 312] width 299 height 13
copy span "25-26 Helix Inc-Beazley WellTech Professional Liability Binder"
click at [471, 416] on input "Policy display name" at bounding box center [594, 423] width 329 height 24
paste input "25-26 Helix Inc-Beazley WellTech Professional Liability Binder"
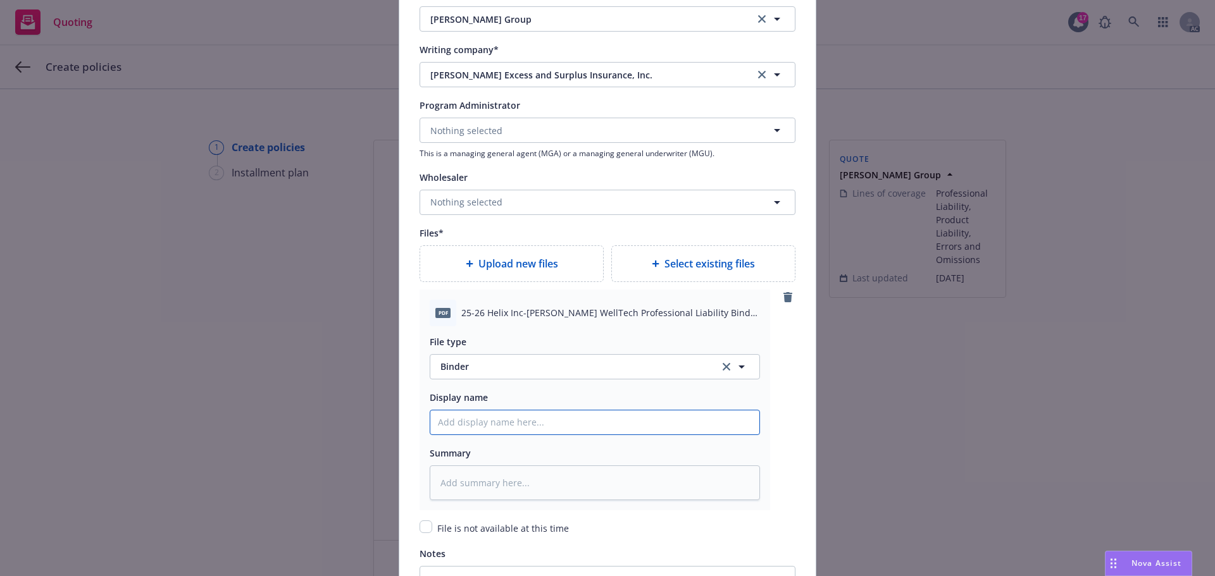
type textarea "x"
type input "25-26 Helix Inc-Beazley WellTech Professional Liability Binder"
type textarea "x"
type input "25-26 Helix Inc-Beazley WellTech Professional Liability Binder"
type textarea "x"
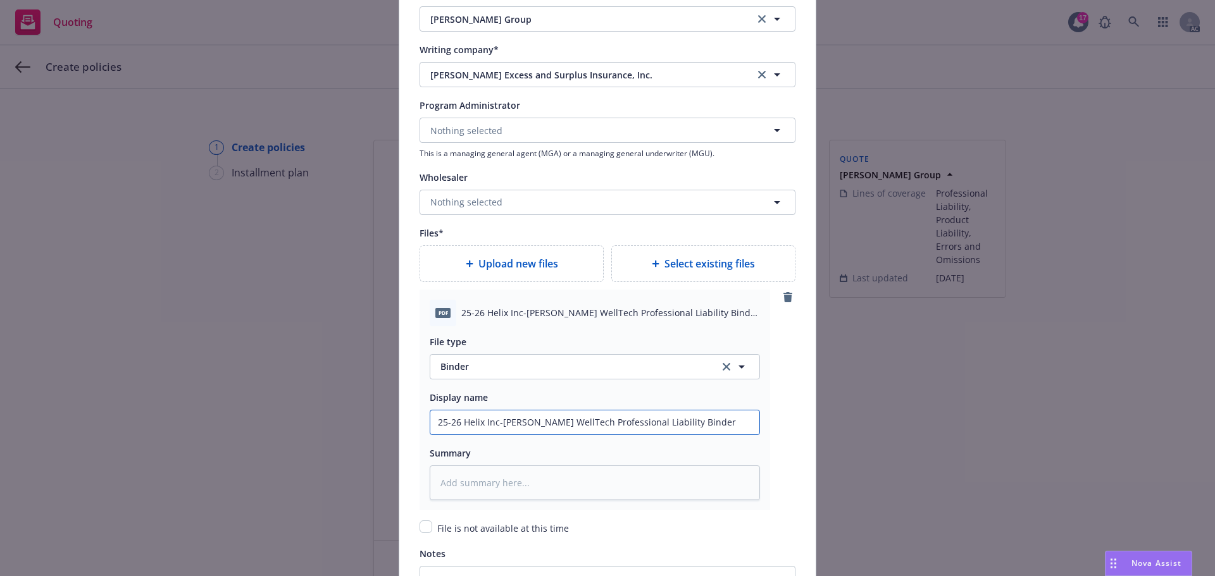
type input "25-26 Helix Inc-Beazley WellTech Professional Liability Binder D"
type textarea "x"
type input "25-26 Helix Inc-Beazley WellTech Professional Liability Binder D3"
type textarea "x"
type input "25-26 Helix Inc-Beazley WellTech Professional Liability Binder D35"
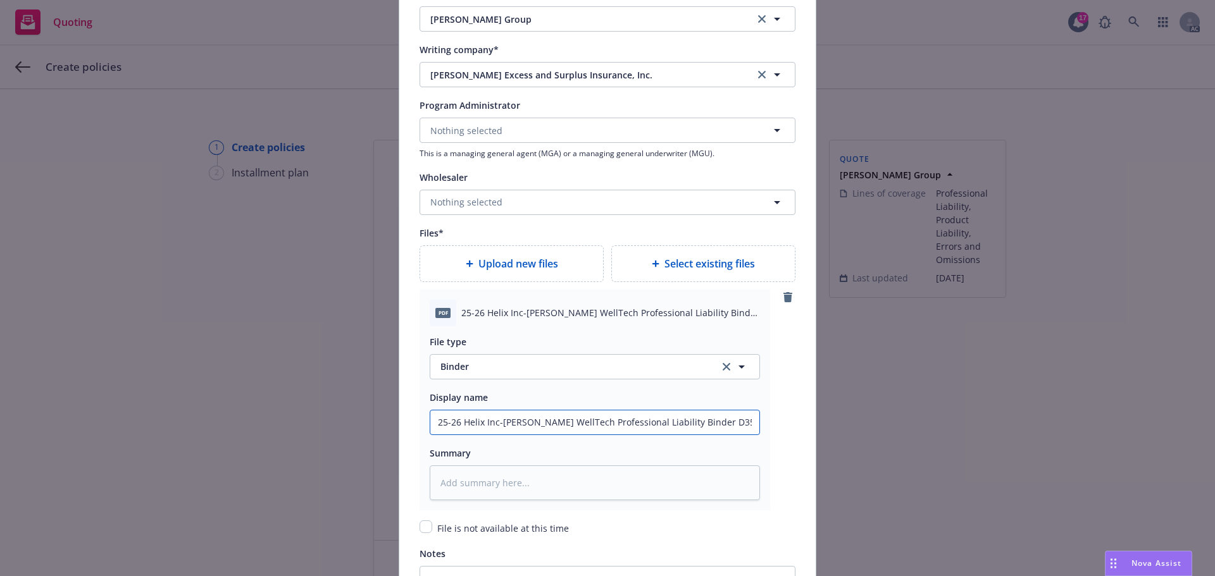
type textarea "x"
type input "25-26 Helix Inc-Beazley WellTech Professional Liability Binder D35A"
type textarea "x"
type input "25-26 Helix Inc-Beazley WellTech Professional Liability Binder D35A3"
type textarea "x"
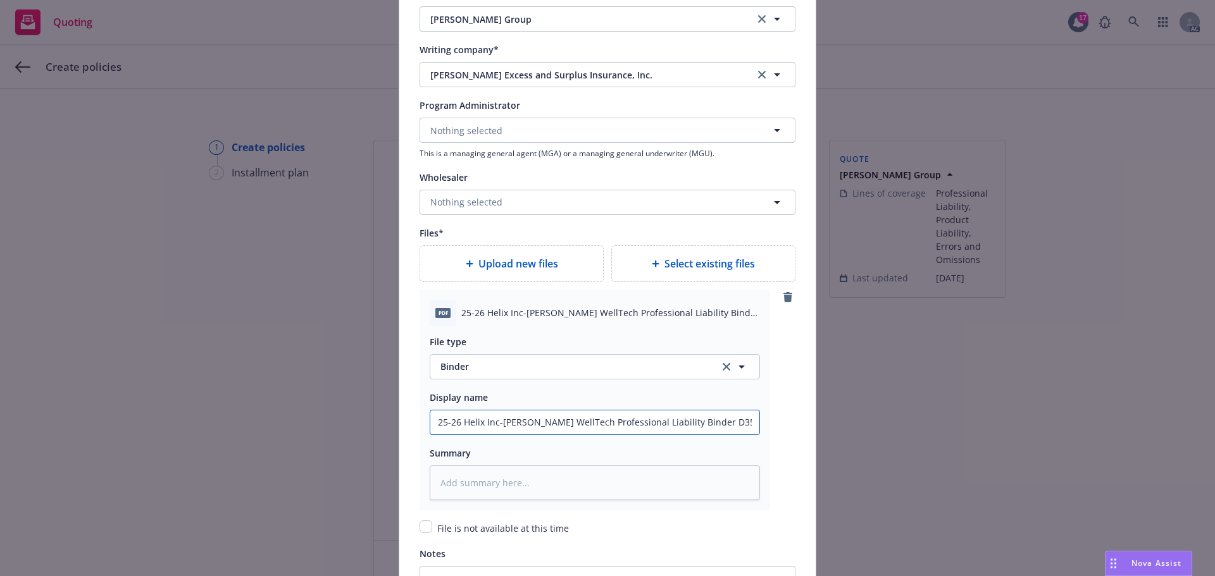
type input "25-26 Helix Inc-Beazley WellTech Professional Liability Binder D35A3A"
type textarea "x"
type input "25-26 Helix Inc-Beazley WellTech Professional Liability Binder D35A3A2"
type textarea "x"
type input "25-26 Helix Inc-Beazley WellTech Professional Liability Binder D35A3A25"
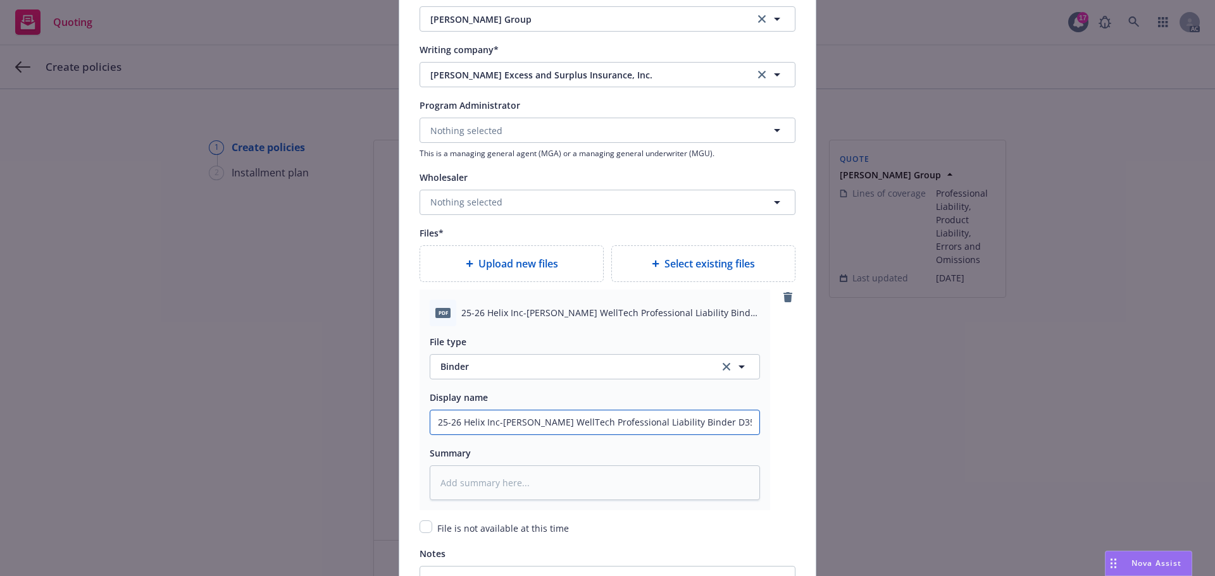
type textarea "x"
type input "25-26 Helix Inc-Beazley WellTech Professional Liability Binder D35A3A250"
type textarea "x"
type input "25-26 Helix Inc-Beazley WellTech Professional Liability Binder D35A3A2503"
type textarea "x"
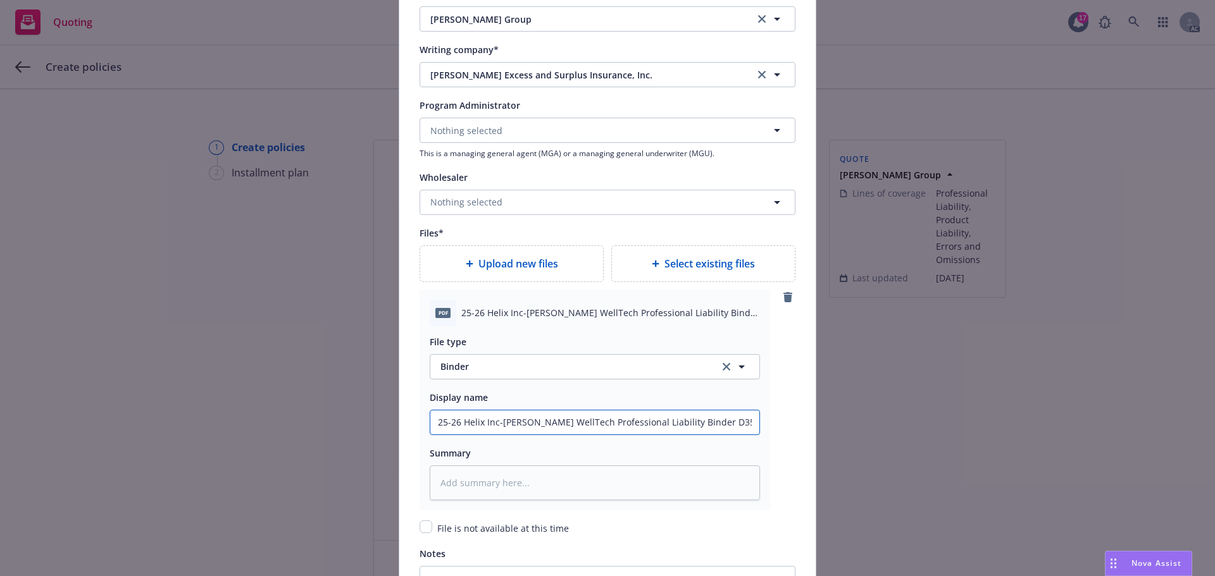
type input "25-26 Helix Inc-Beazley WellTech Professional Liability Binder D35A3A25030"
type textarea "x"
drag, startPoint x: 749, startPoint y: 423, endPoint x: 489, endPoint y: 428, distance: 260.1
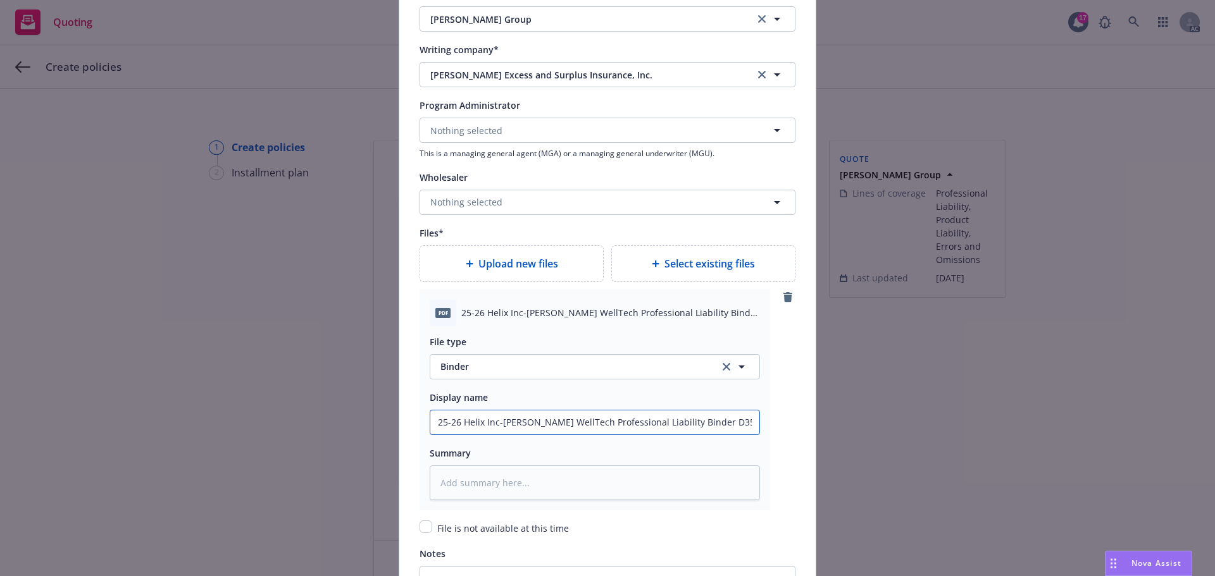
type input "25-26 Helix Inc-Beazley WellTech Professional Liability Binder D35A3A250301"
click at [453, 481] on textarea at bounding box center [595, 483] width 330 height 35
paste textarea "25-26 Helix Inc-Beazley WellTech Professional Liability Binder D35A3A250301"
type textarea "x"
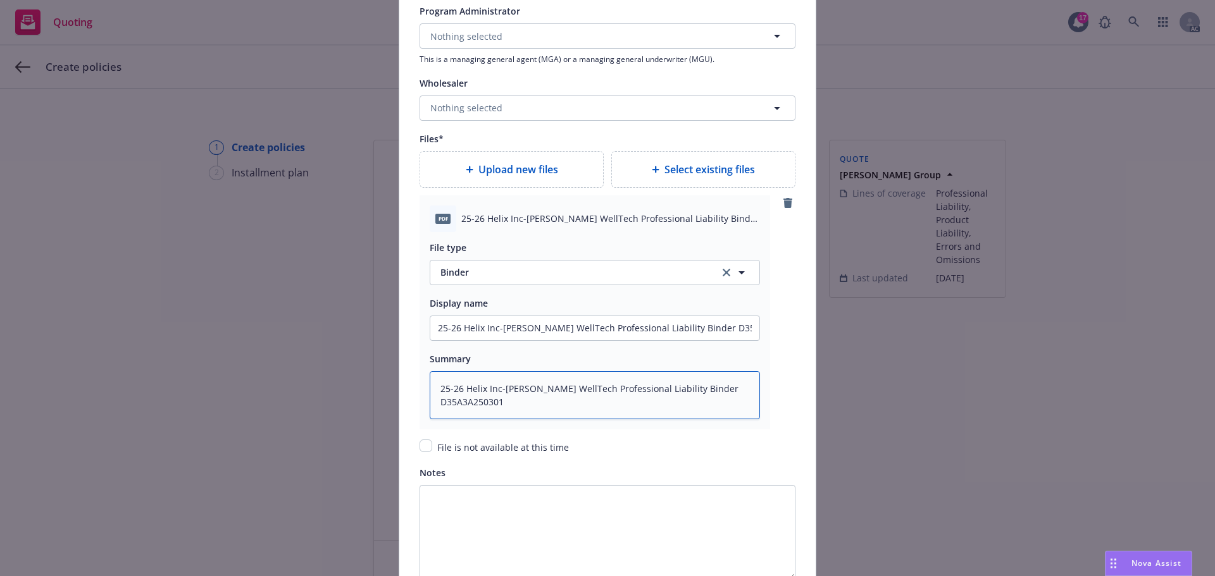
scroll to position [1519, 0]
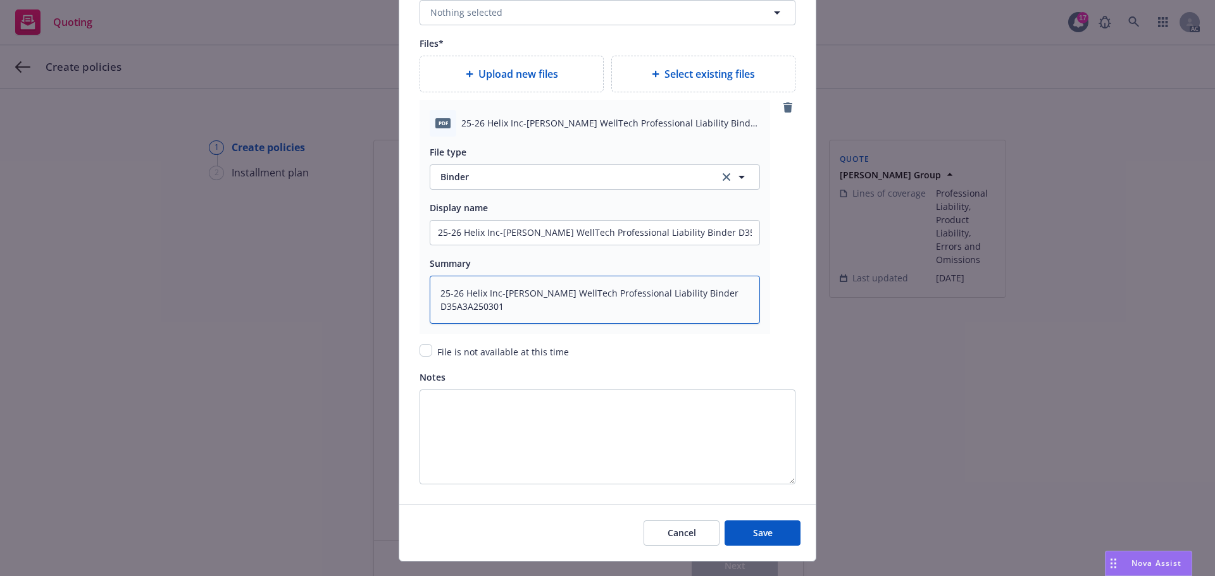
type textarea "25-26 Helix Inc-Beazley WellTech Professional Liability Binder D35A3A250301"
click at [494, 79] on span "Upload new files" at bounding box center [518, 73] width 80 height 15
type textarea "x"
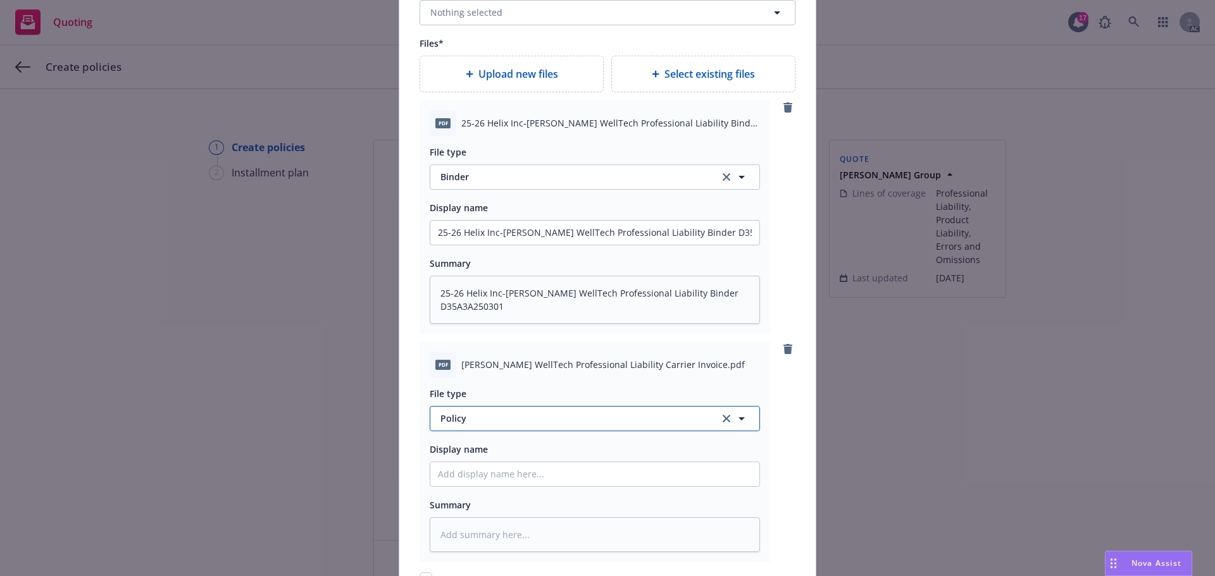
click at [539, 418] on span "Policy" at bounding box center [572, 418] width 264 height 13
type input "invo"
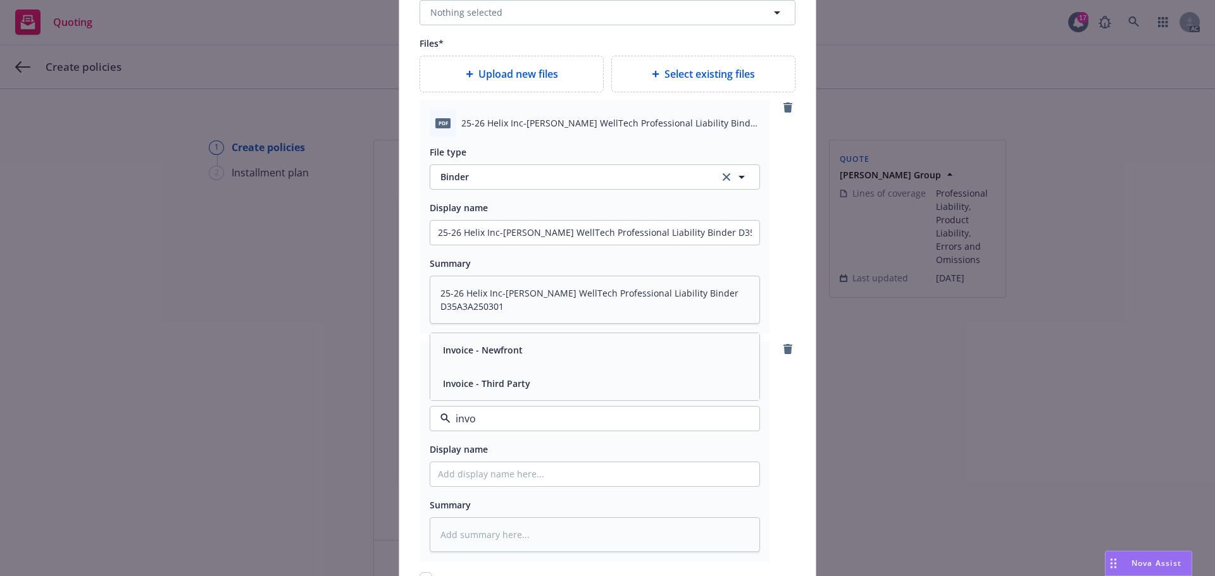
click at [508, 382] on span "Invoice - Third Party" at bounding box center [486, 383] width 87 height 13
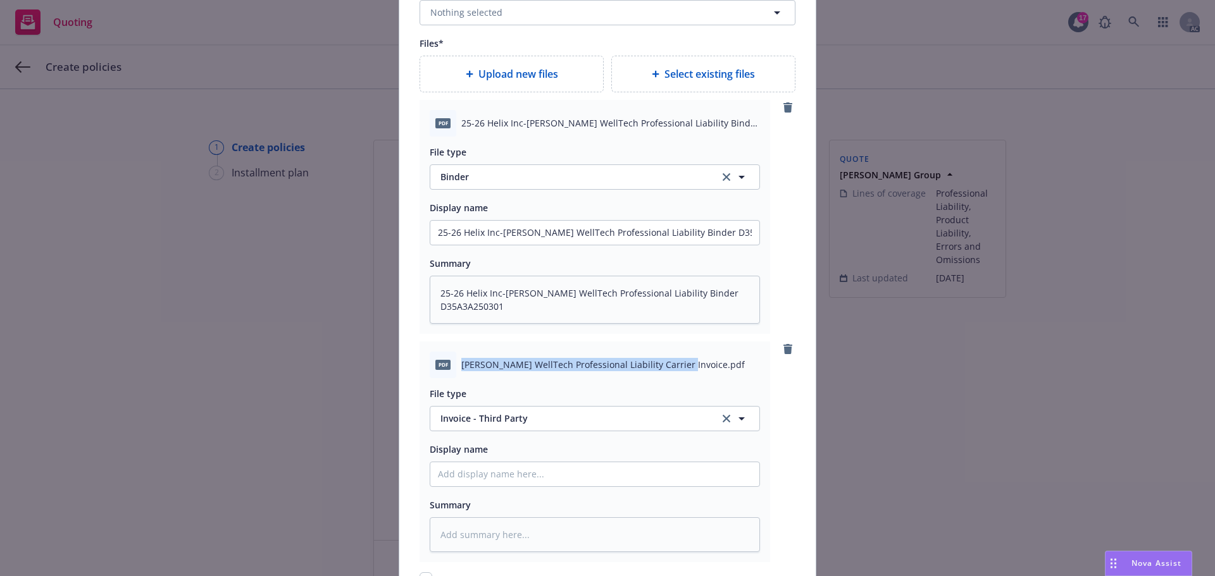
drag, startPoint x: 457, startPoint y: 367, endPoint x: 673, endPoint y: 364, distance: 216.4
click at [673, 364] on span "[PERSON_NAME] WellTech Professional Liability Carrier Invoice.pdf" at bounding box center [602, 364] width 283 height 13
click at [659, 373] on div "pdf Beazley WellTech Professional Liability Carrier Invoice.pdf" at bounding box center [595, 365] width 330 height 27
drag, startPoint x: 457, startPoint y: 363, endPoint x: 676, endPoint y: 364, distance: 218.9
click at [676, 364] on span "[PERSON_NAME] WellTech Professional Liability Carrier Invoice.pdf" at bounding box center [602, 364] width 283 height 13
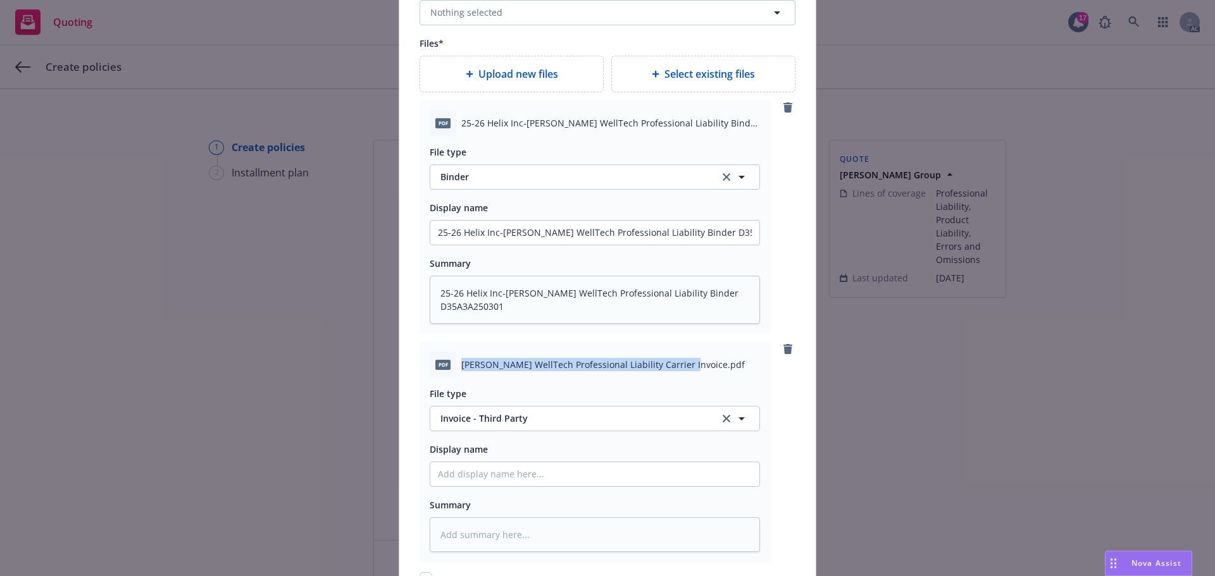
copy span "Beazley WellTech Professional Liability Carrier Invoice"
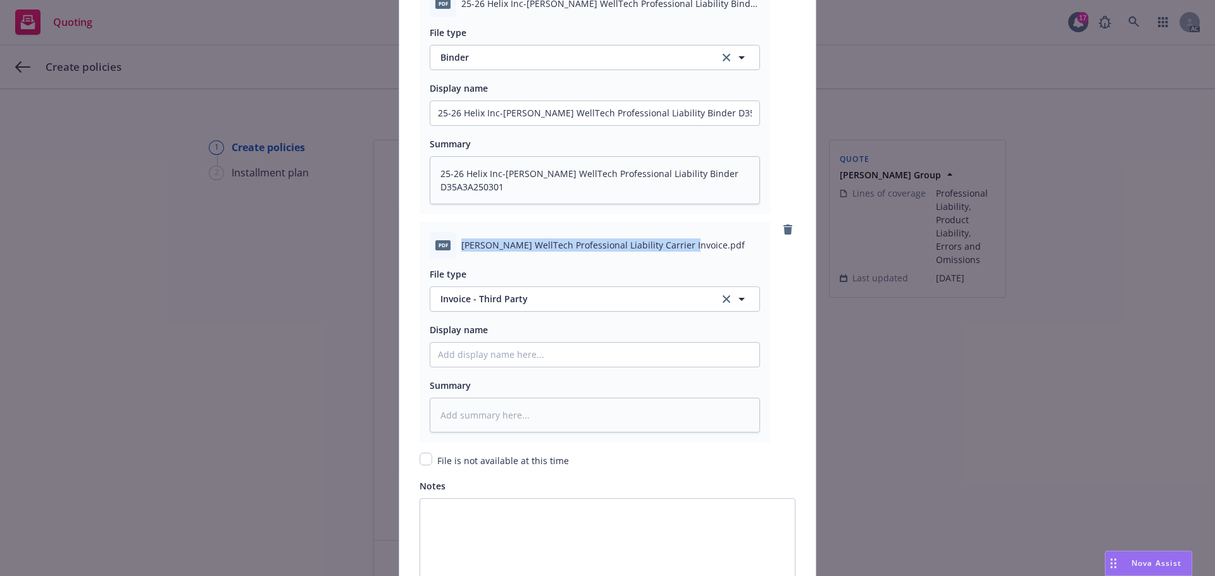
scroll to position [1645, 0]
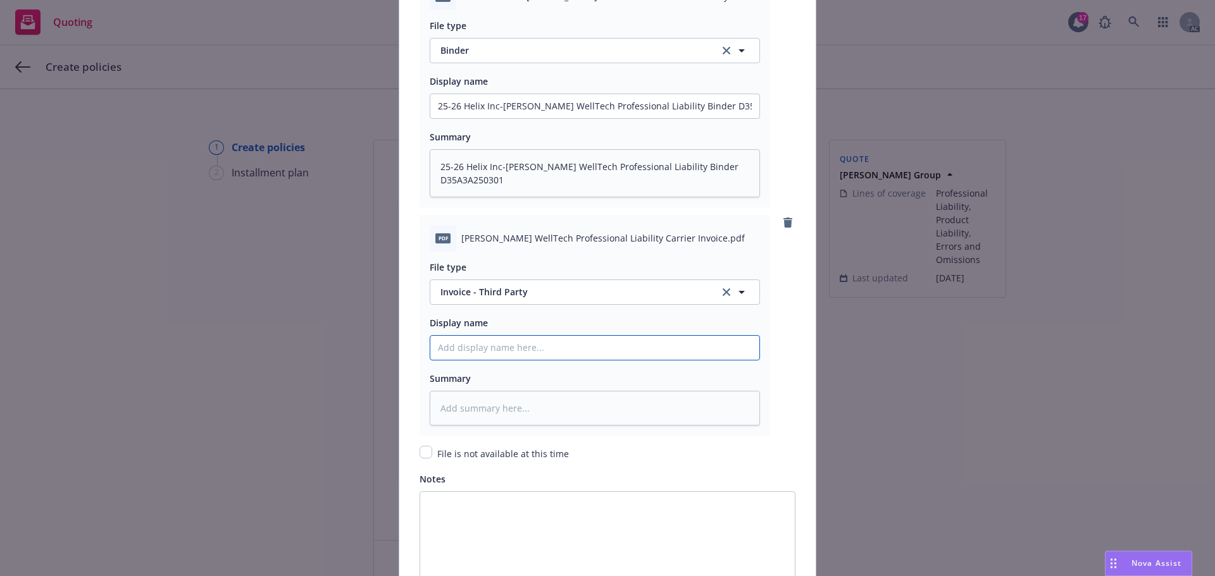
click at [499, 118] on input "Policy display name" at bounding box center [594, 106] width 329 height 24
paste input "Beazley WellTech Professional Liability Carrier Invoice"
type textarea "x"
type input "Beazley WellTech Professional Liability Carrier Invoice"
click at [473, 402] on textarea at bounding box center [595, 408] width 330 height 35
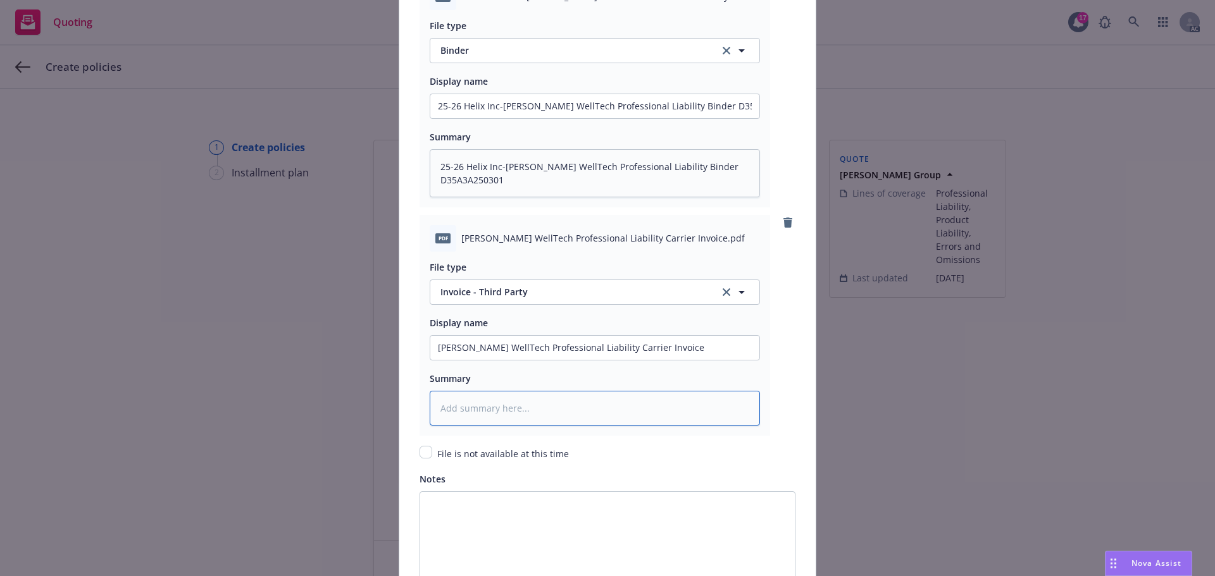
paste textarea "Beazley WellTech Professional Liability Carrier Invoice"
type textarea "x"
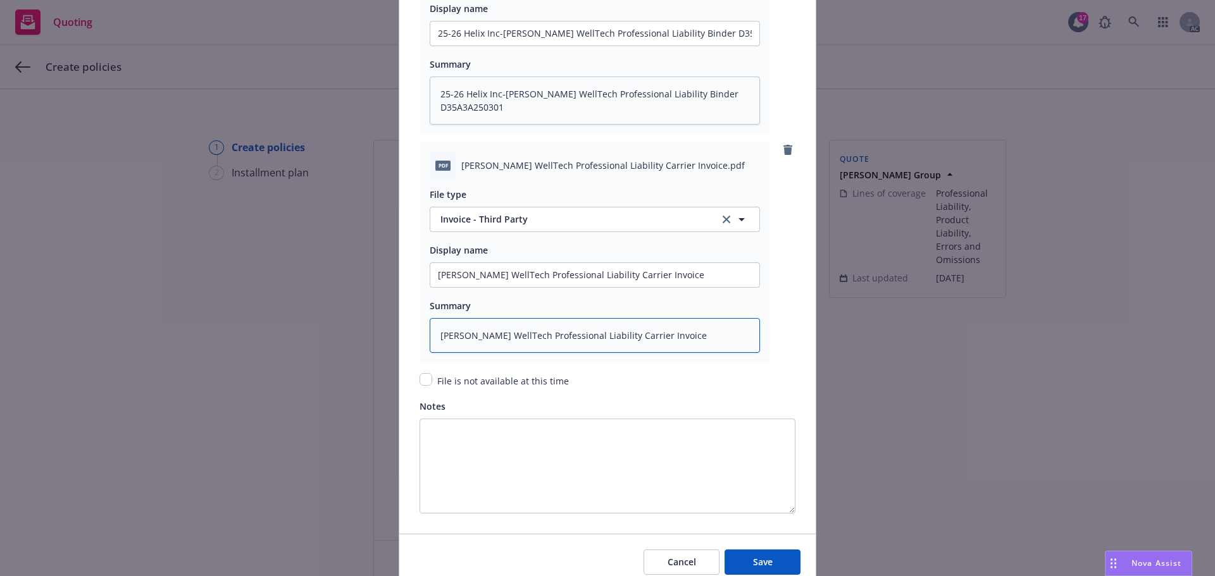
scroll to position [1773, 0]
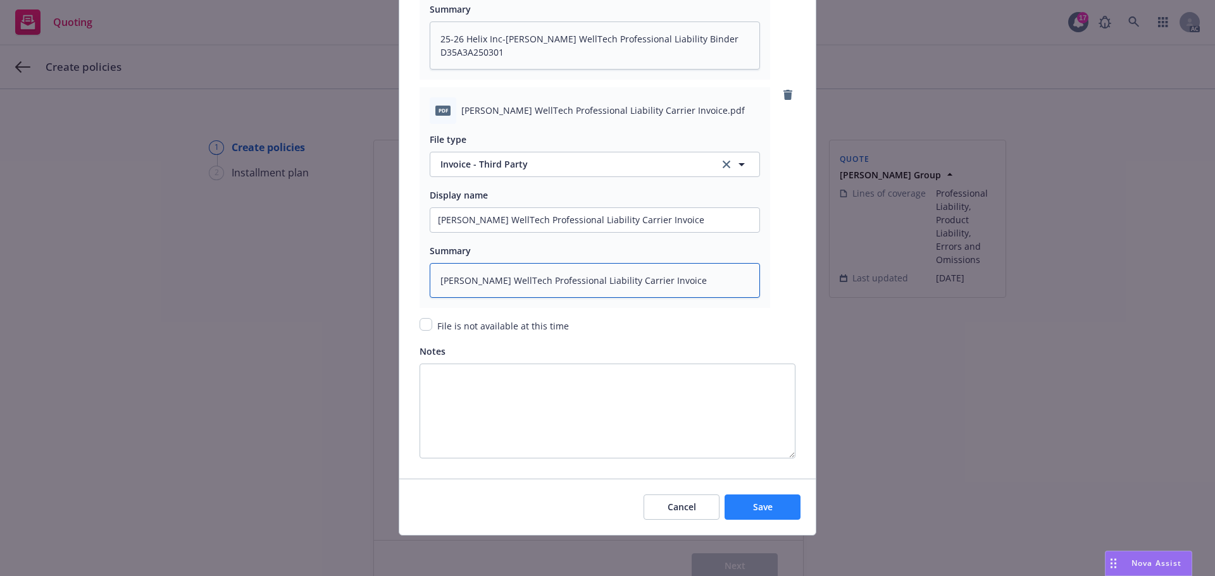
type textarea "Beazley WellTech Professional Liability Carrier Invoice"
click at [763, 504] on span "Save" at bounding box center [763, 507] width 20 height 12
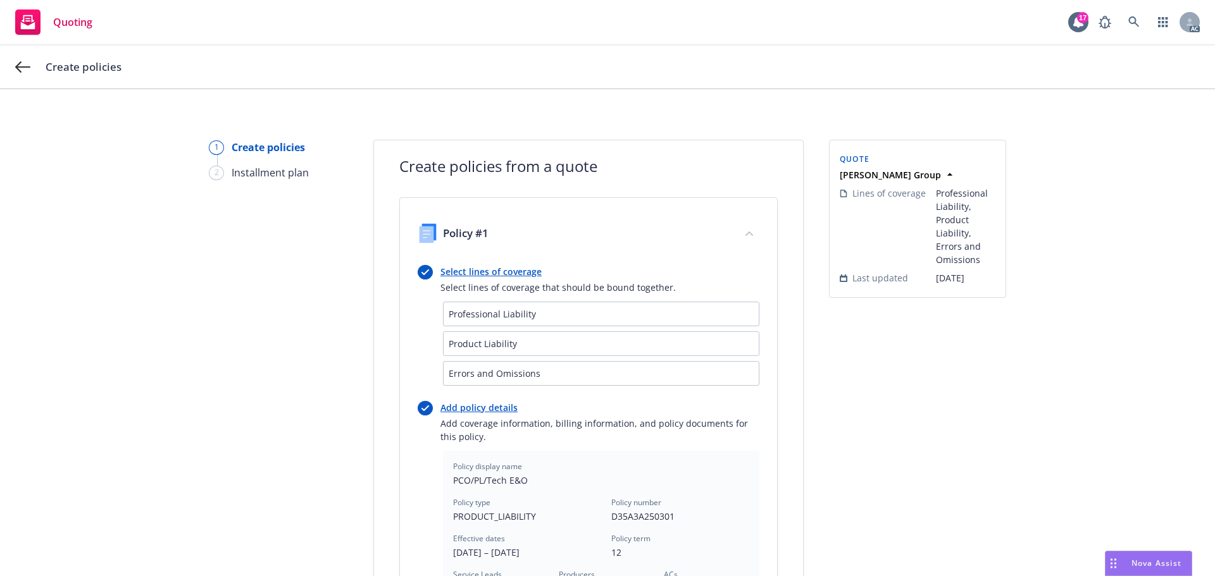
type textarea "x"
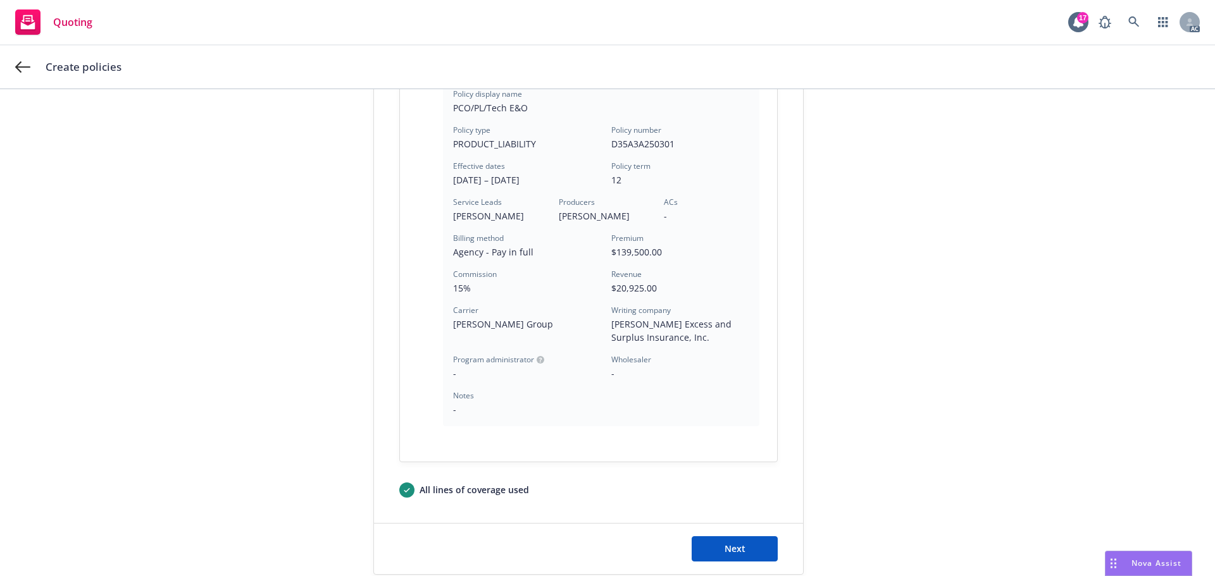
scroll to position [422, 0]
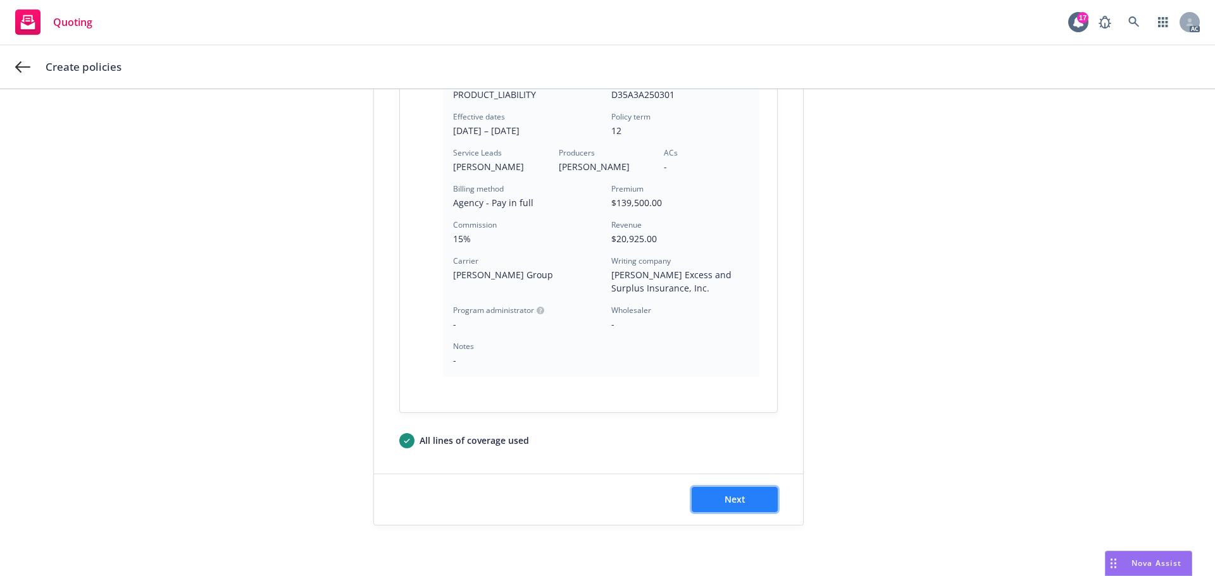
click at [736, 504] on span "Next" at bounding box center [734, 500] width 21 height 12
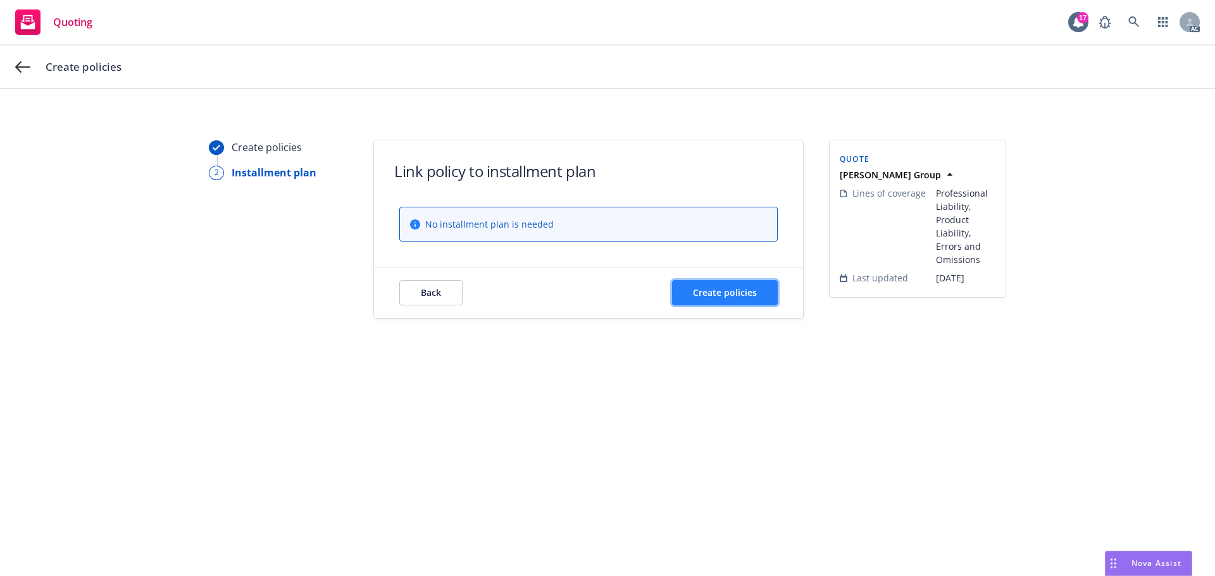
click at [733, 292] on span "Create policies" at bounding box center [725, 293] width 64 height 12
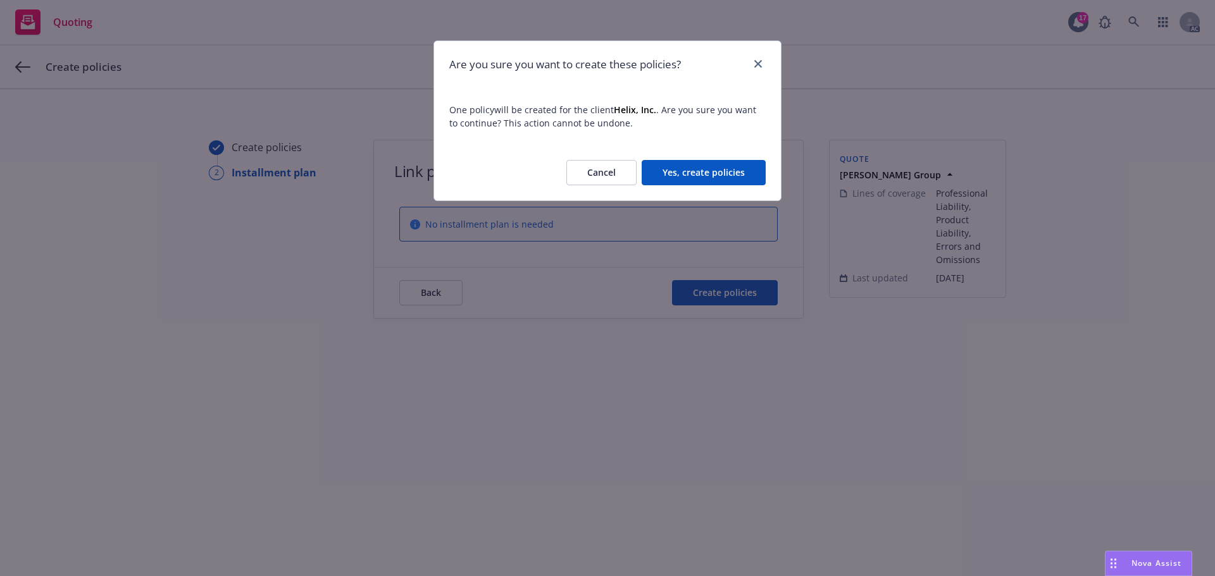
click at [709, 173] on button "Yes, create policies" at bounding box center [704, 172] width 124 height 25
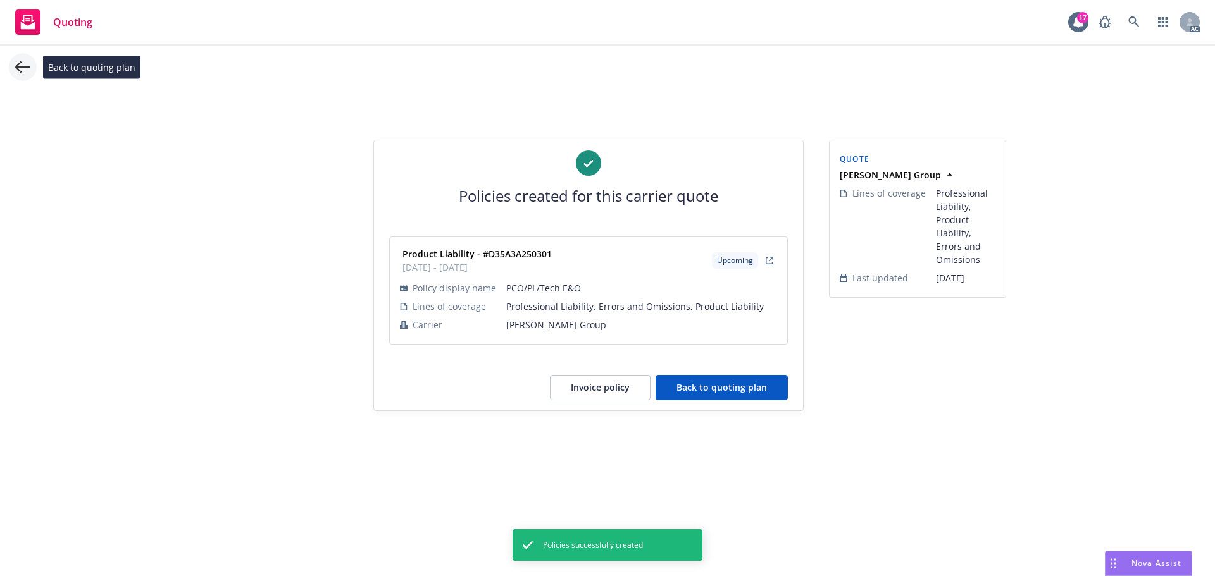
click at [23, 65] on icon at bounding box center [22, 66] width 15 height 15
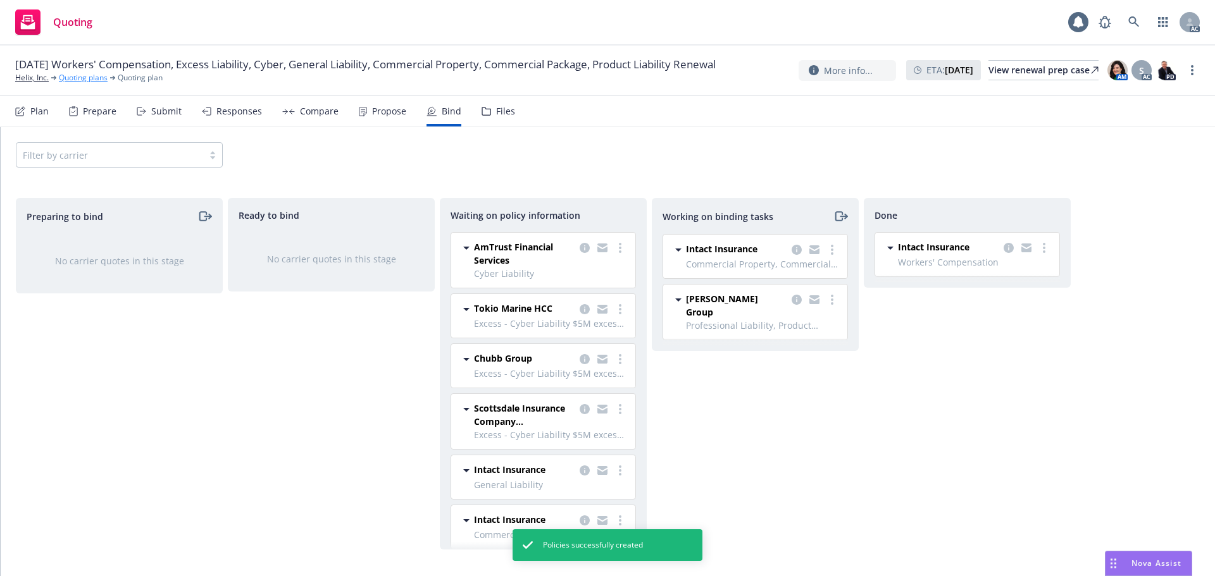
click at [86, 84] on link "Quoting plans" at bounding box center [83, 77] width 49 height 11
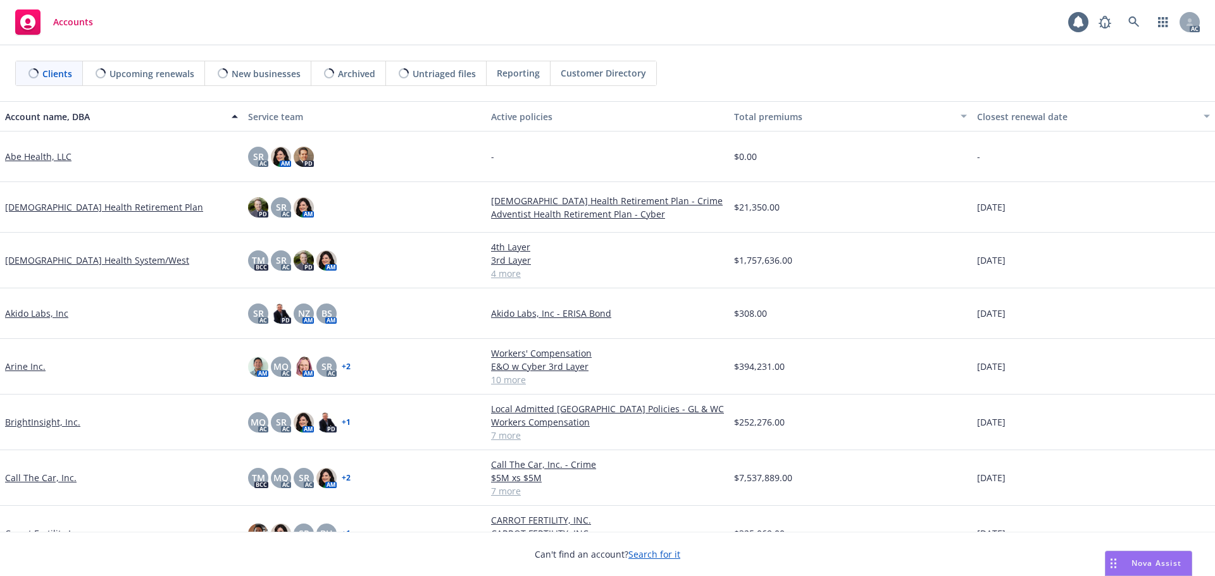
scroll to position [380, 0]
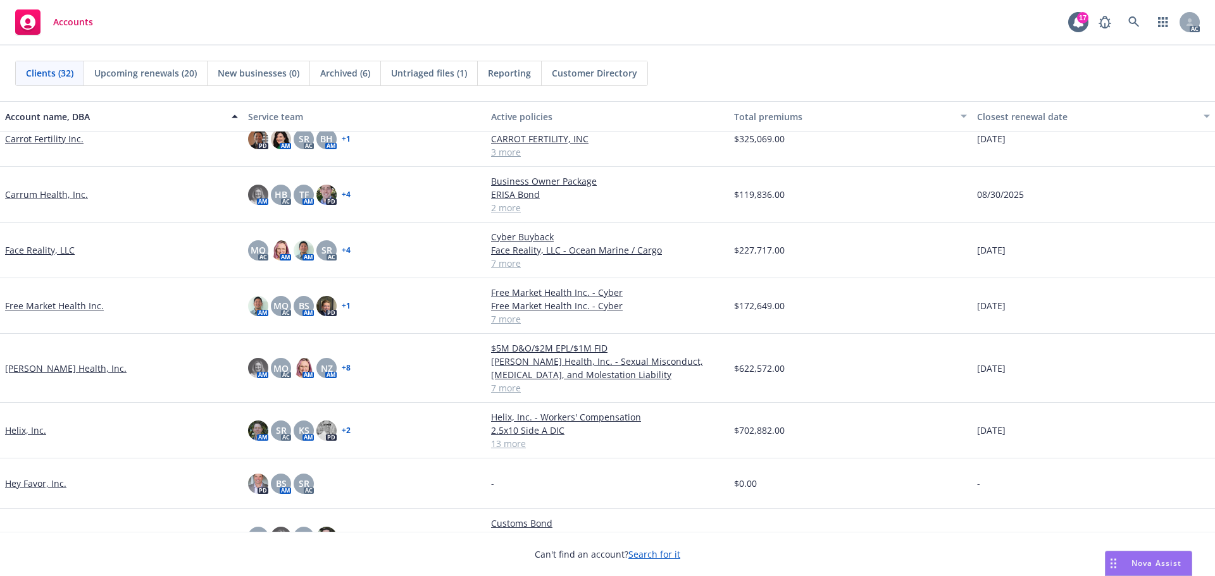
click at [16, 427] on link "Helix, Inc." at bounding box center [25, 430] width 41 height 13
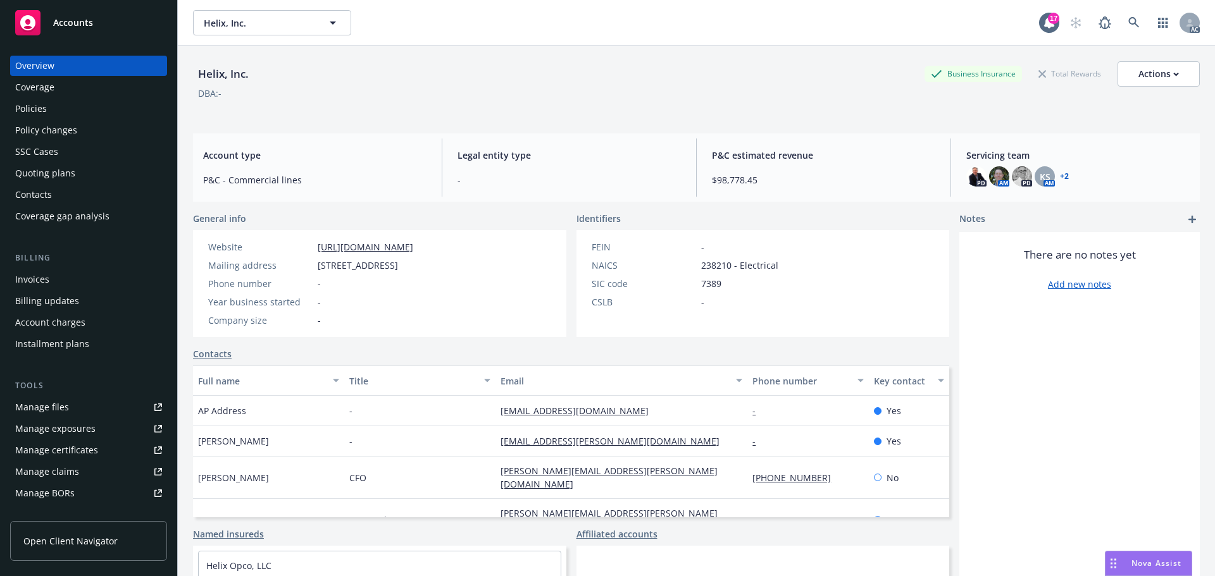
drag, startPoint x: 27, startPoint y: 105, endPoint x: 34, endPoint y: 116, distance: 12.8
click at [26, 106] on div "Policies" at bounding box center [31, 109] width 32 height 20
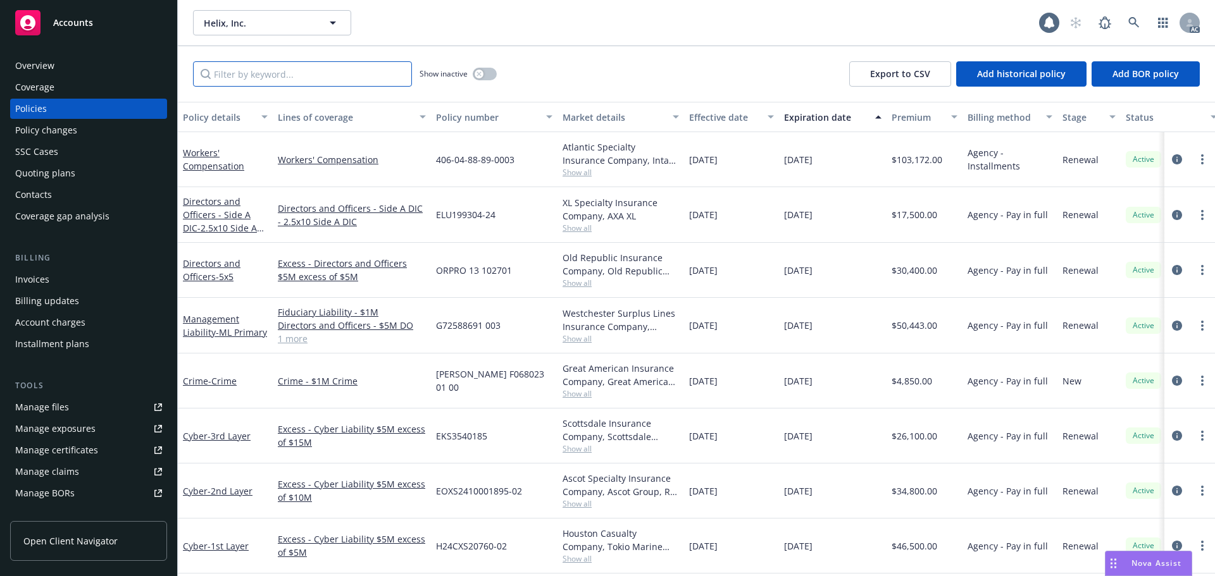
click at [294, 73] on input "Filter by keyword..." at bounding box center [302, 73] width 219 height 25
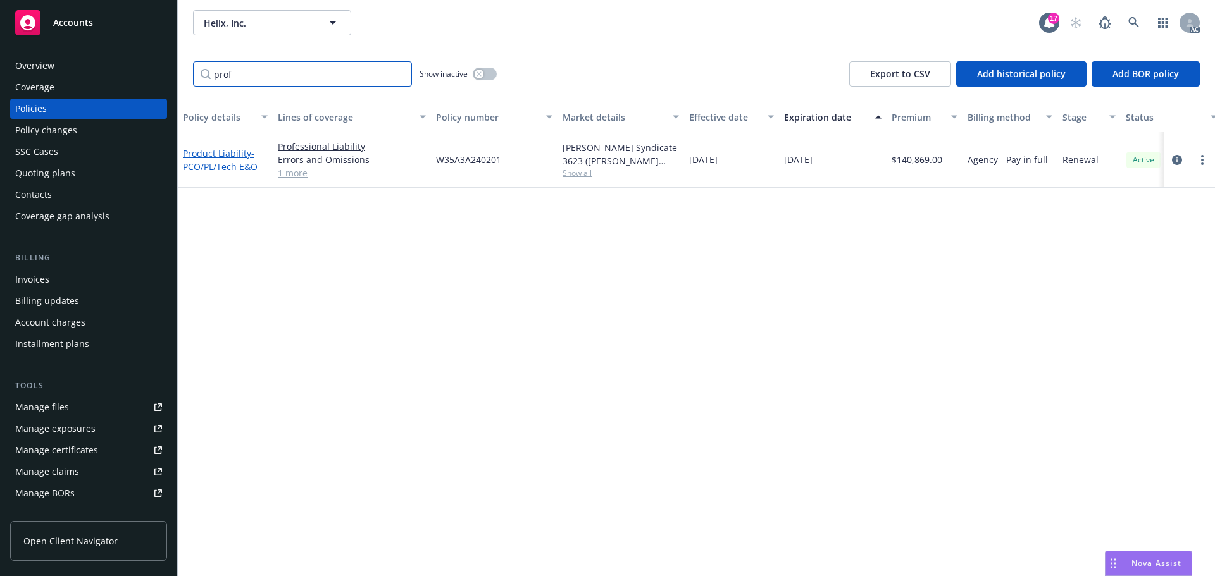
type input "prof"
drag, startPoint x: 257, startPoint y: 168, endPoint x: 184, endPoint y: 170, distance: 72.8
click at [184, 170] on span "- PCO/PL/Tech E&O" at bounding box center [220, 159] width 75 height 25
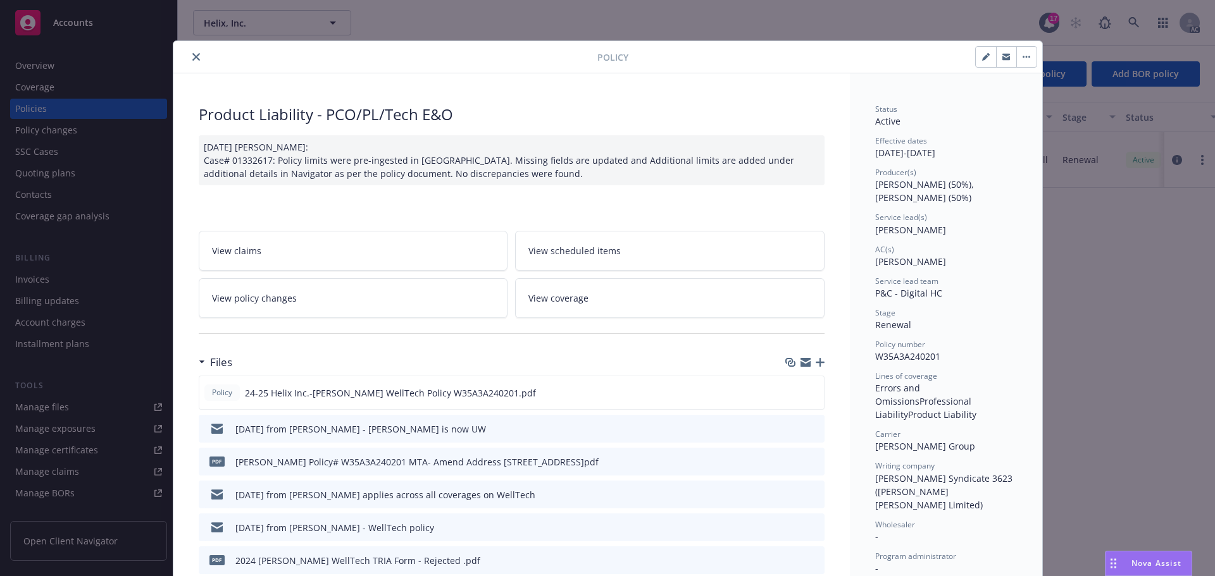
drag, startPoint x: 197, startPoint y: 168, endPoint x: 594, endPoint y: 115, distance: 400.8
click at [594, 115] on div "Product Liability - PCO/PL/Tech E&O" at bounding box center [512, 115] width 626 height 22
click at [976, 60] on button "button" at bounding box center [986, 57] width 20 height 20
select select "RENEWAL"
select select "12"
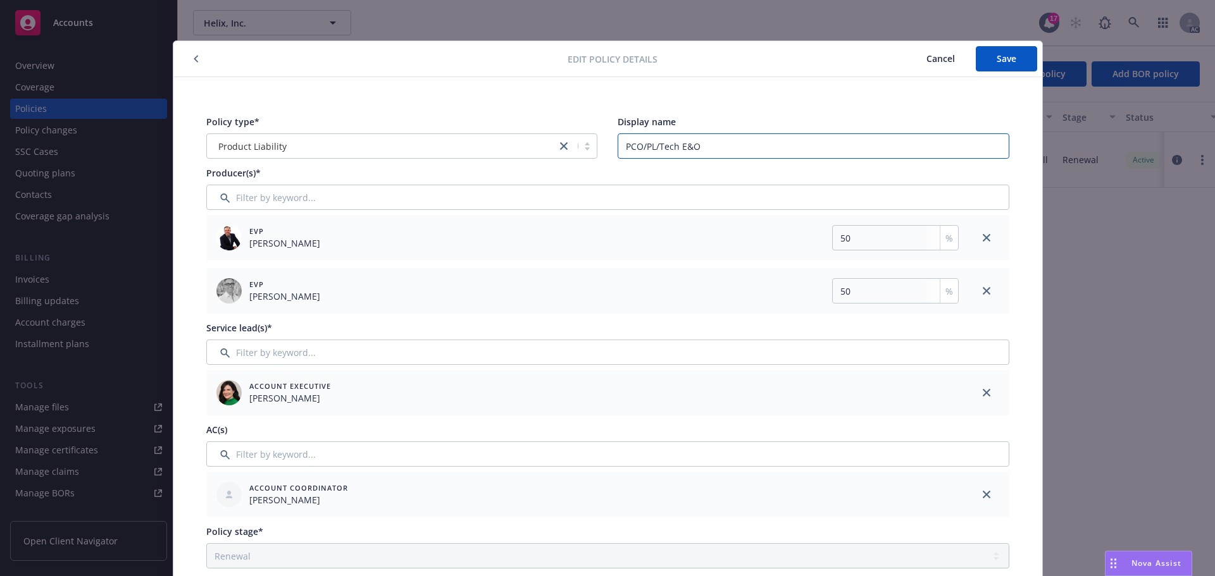
drag, startPoint x: 712, startPoint y: 147, endPoint x: 602, endPoint y: 145, distance: 110.1
click at [602, 145] on div "Policy type* Product Liability Display name PCO/PL/Tech E&O" at bounding box center [607, 137] width 803 height 44
click at [194, 58] on icon "button" at bounding box center [196, 59] width 4 height 7
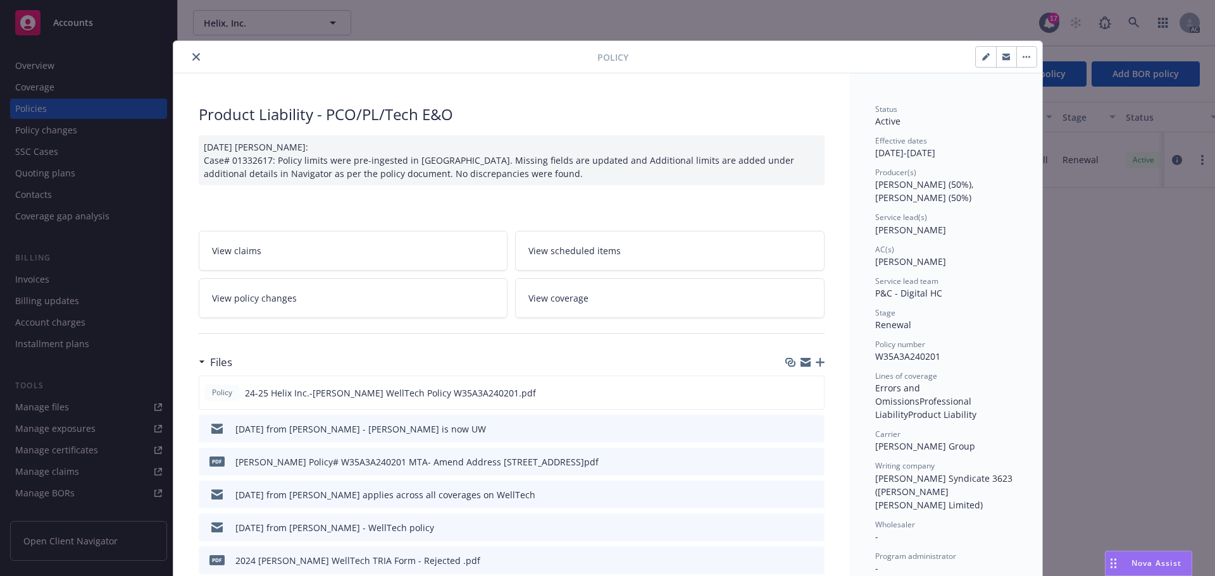
click at [192, 56] on icon "close" at bounding box center [196, 57] width 8 height 8
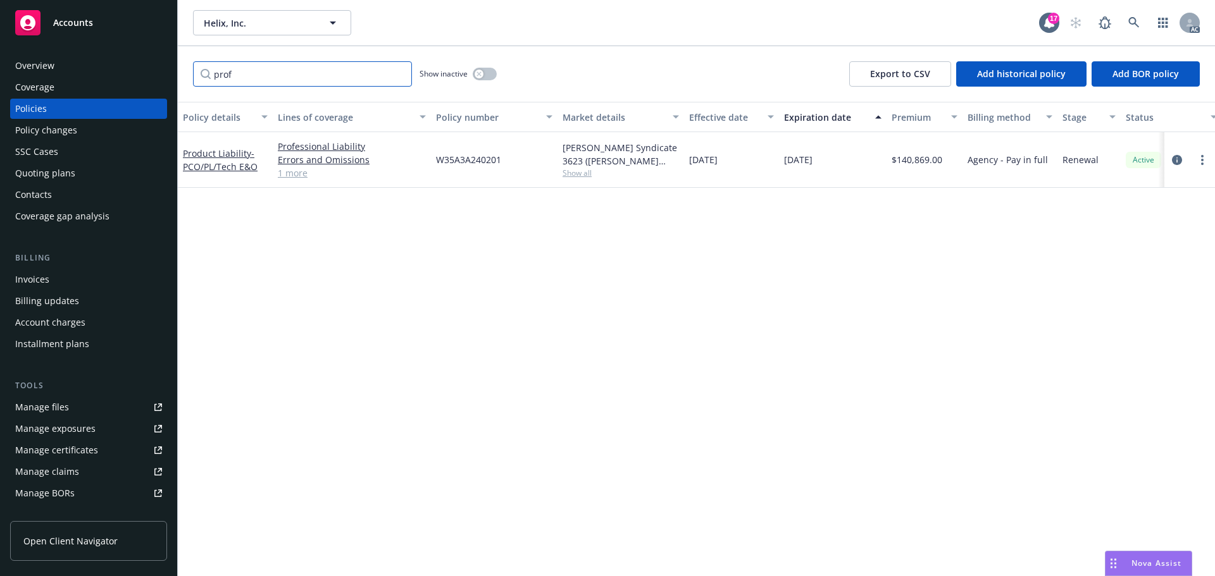
drag, startPoint x: 256, startPoint y: 74, endPoint x: 197, endPoint y: 65, distance: 59.5
click at [197, 65] on input "prof" at bounding box center [302, 73] width 219 height 25
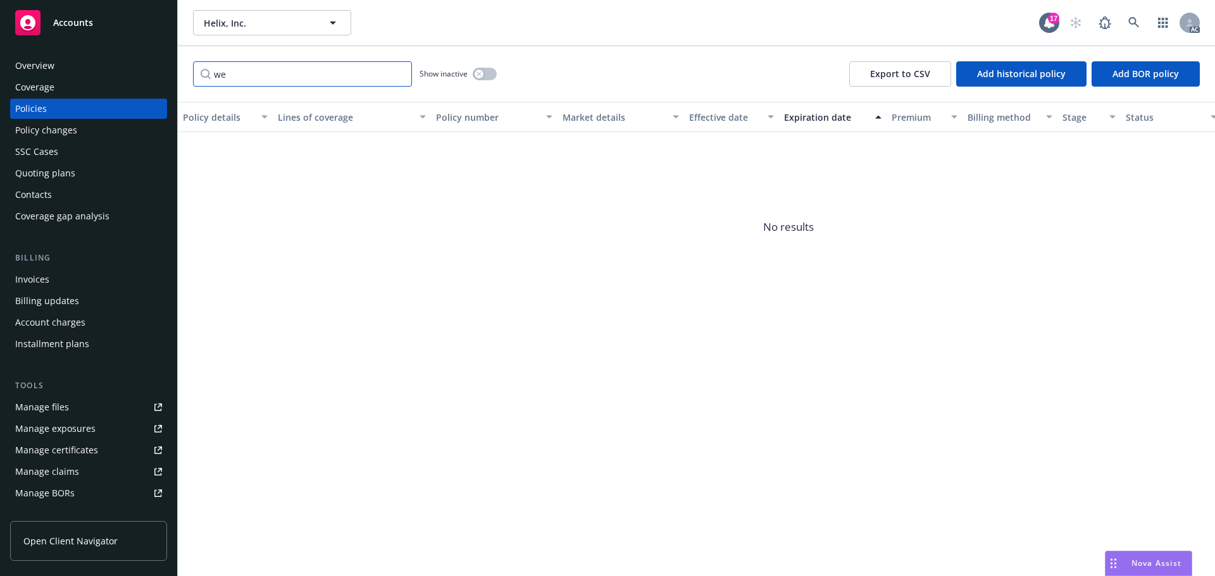
type input "w"
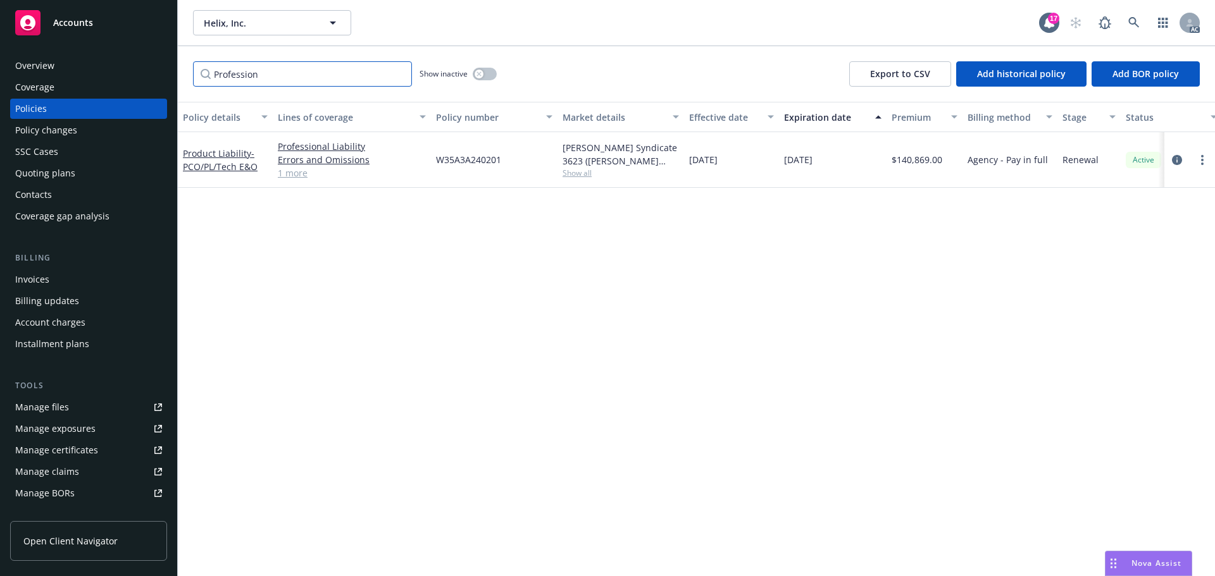
drag, startPoint x: 273, startPoint y: 73, endPoint x: 216, endPoint y: 74, distance: 56.9
click at [216, 74] on input "Profession" at bounding box center [302, 73] width 219 height 25
type input "Profession"
click at [620, 364] on div "Policy details Lines of coverage Policy number Market details Effective date Ex…" at bounding box center [696, 339] width 1037 height 475
click at [1179, 157] on icon "circleInformation" at bounding box center [1177, 160] width 10 height 10
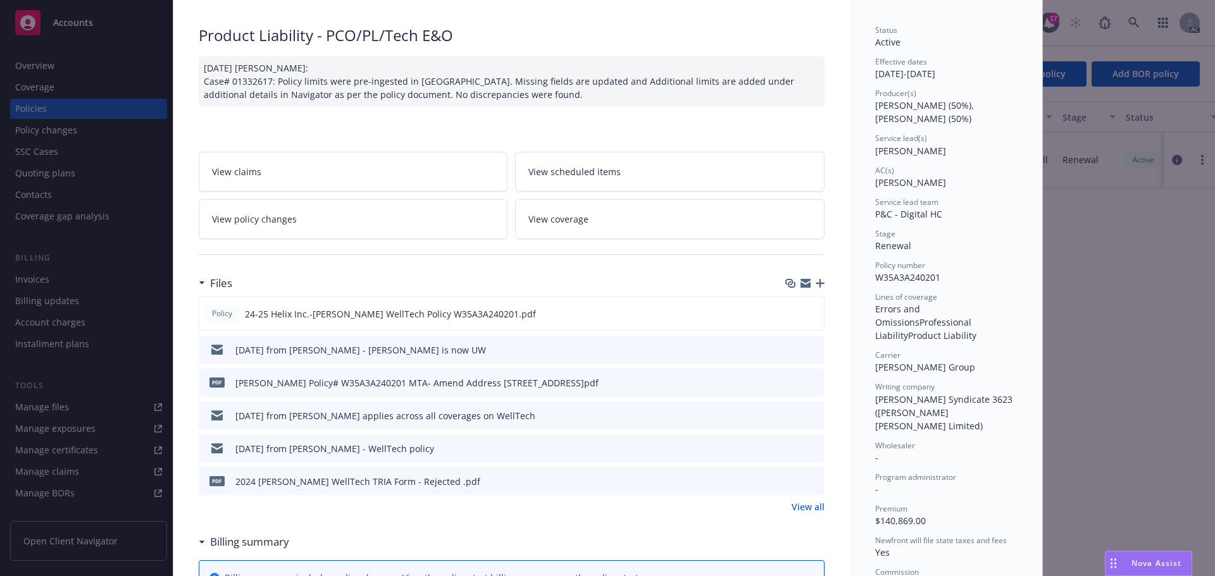
scroll to position [101, 0]
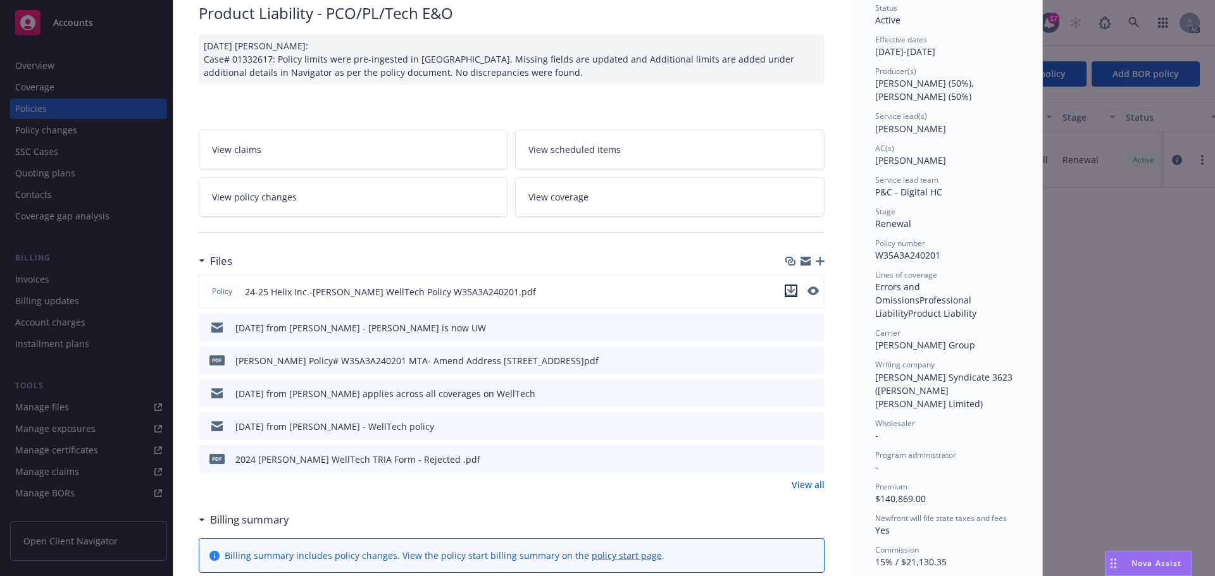
click at [790, 290] on icon "download file" at bounding box center [791, 291] width 10 height 10
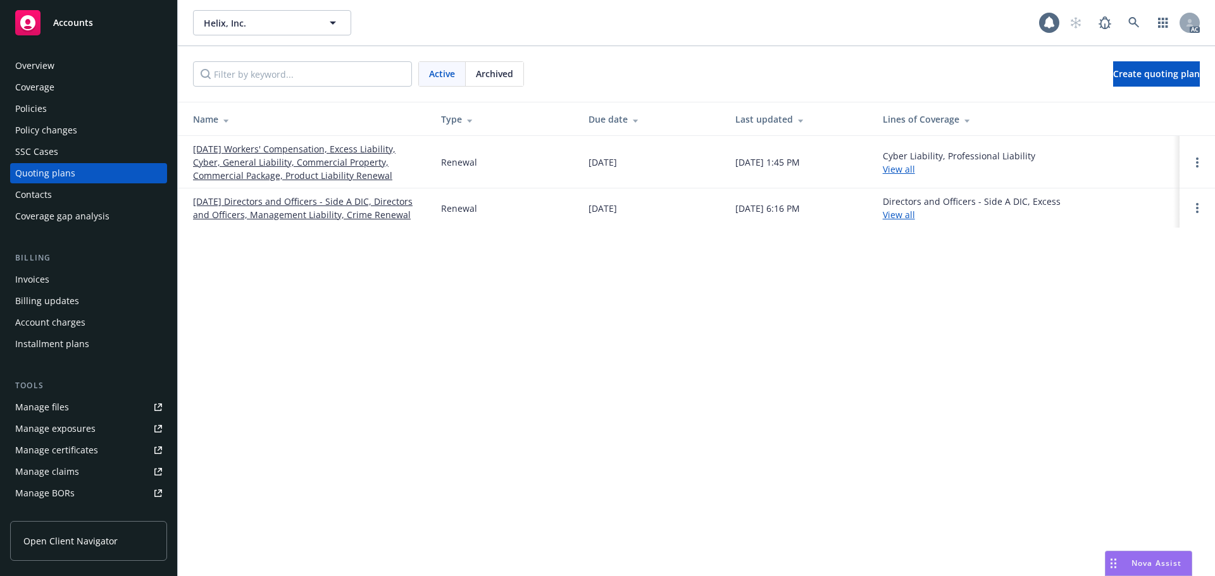
click at [40, 109] on div "Policies" at bounding box center [31, 109] width 32 height 20
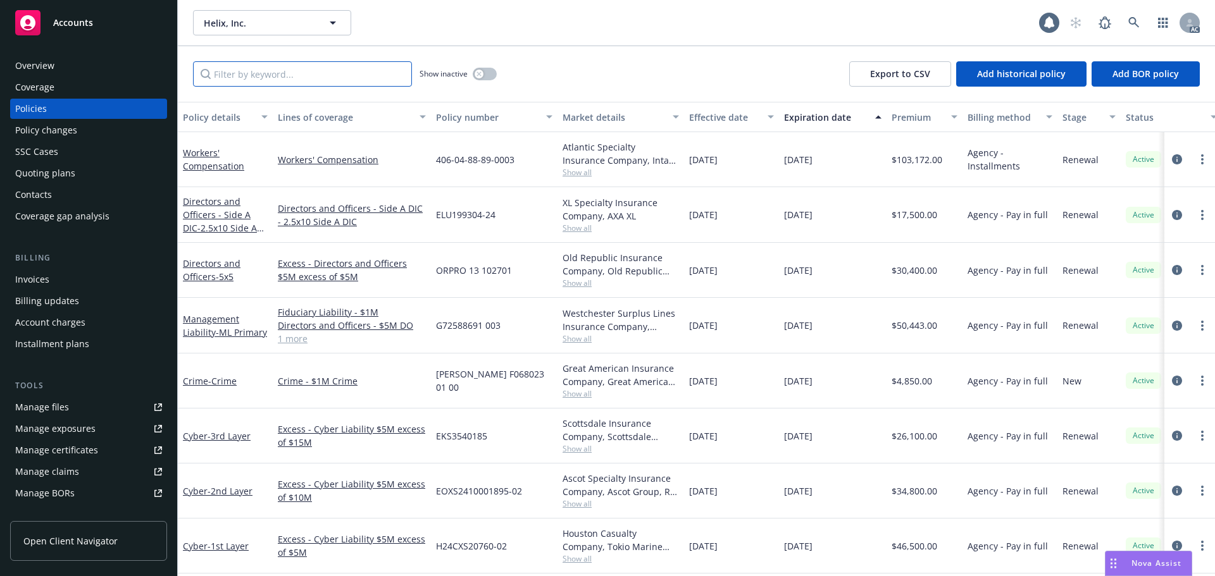
click at [283, 69] on input "Filter by keyword..." at bounding box center [302, 73] width 219 height 25
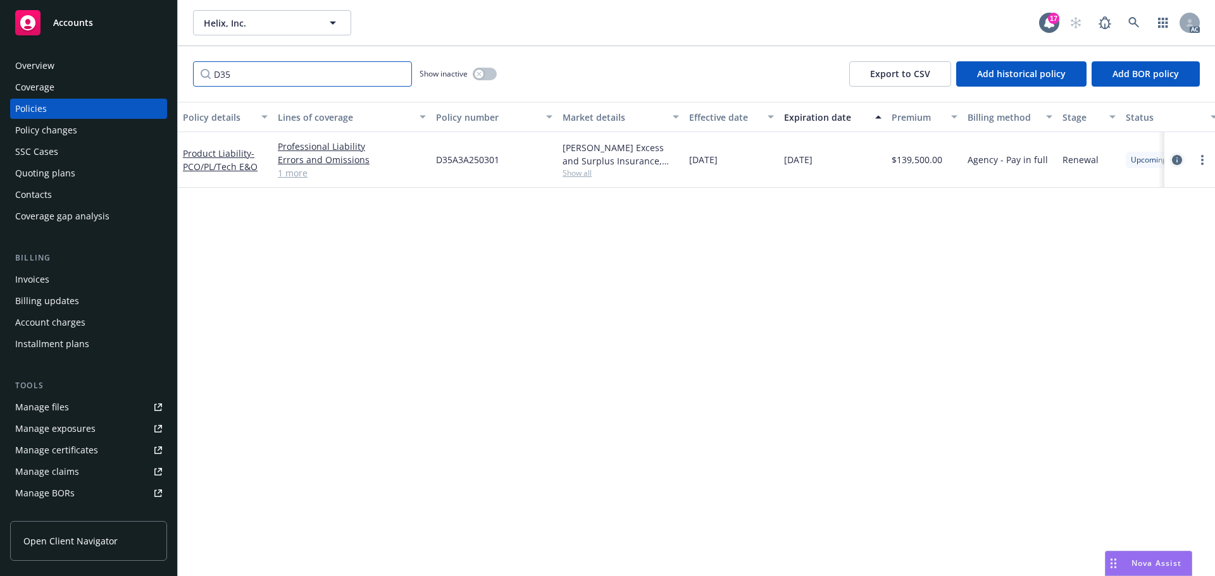
type input "D35"
click at [1180, 159] on icon "circleInformation" at bounding box center [1177, 160] width 10 height 10
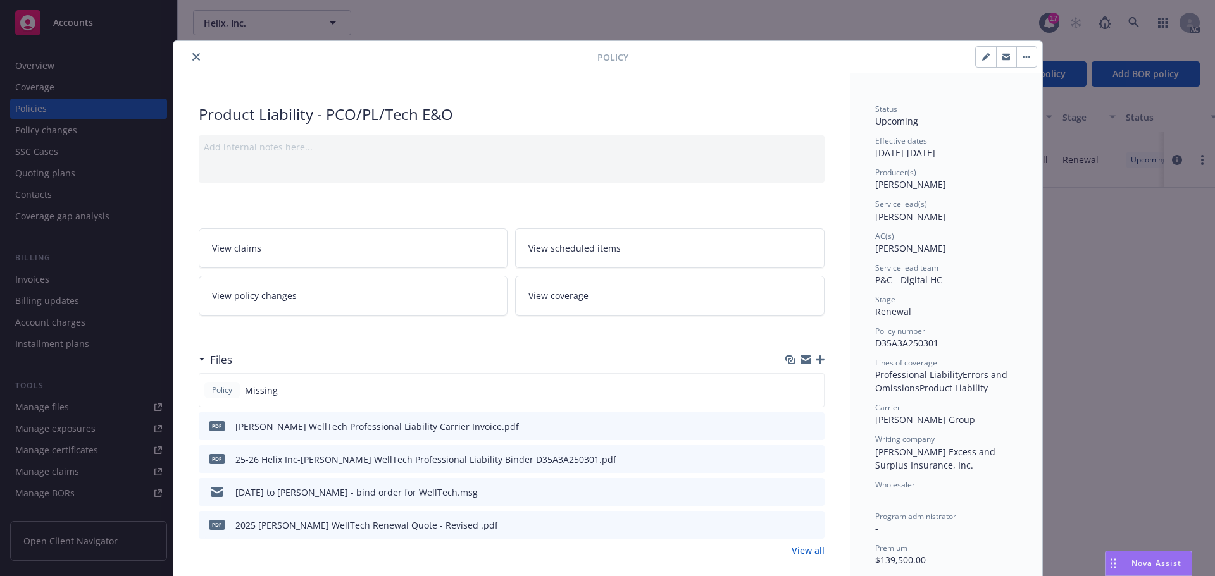
click at [192, 56] on icon "close" at bounding box center [196, 57] width 8 height 8
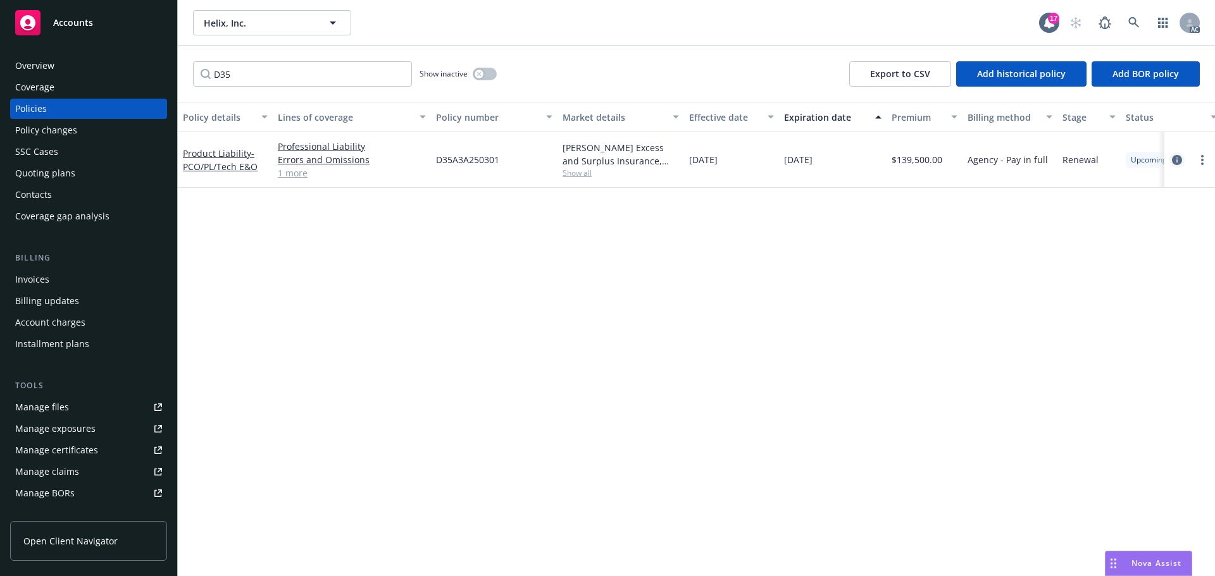
click at [1174, 156] on icon "circleInformation" at bounding box center [1177, 160] width 10 height 10
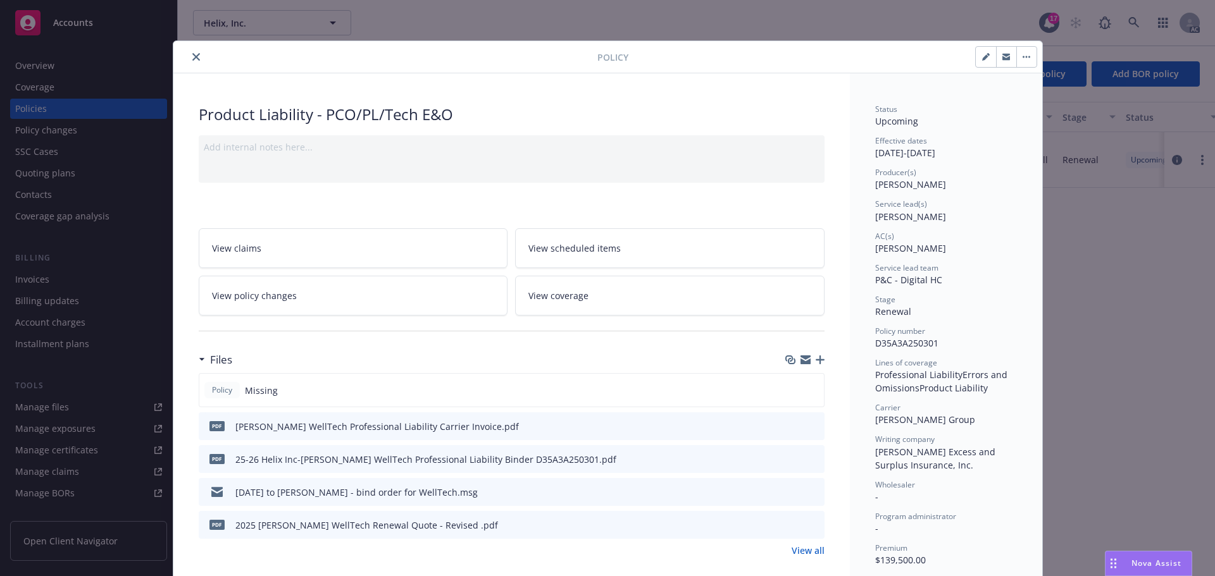
click at [192, 56] on icon "close" at bounding box center [196, 57] width 8 height 8
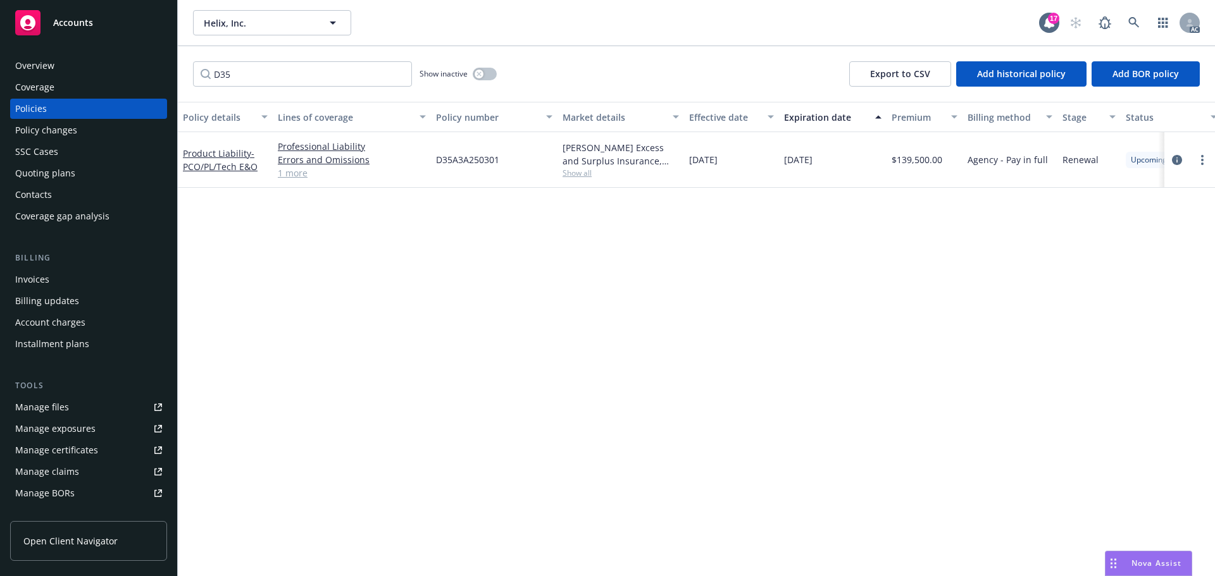
click at [47, 65] on div "Overview" at bounding box center [34, 66] width 39 height 20
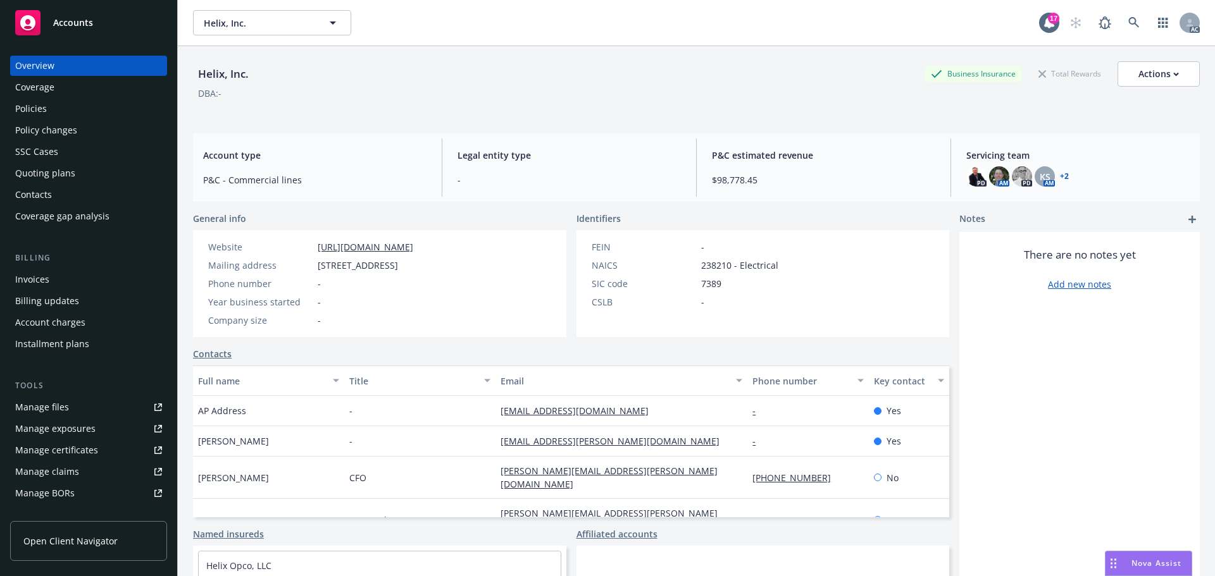
click at [37, 109] on div "Policies" at bounding box center [31, 109] width 32 height 20
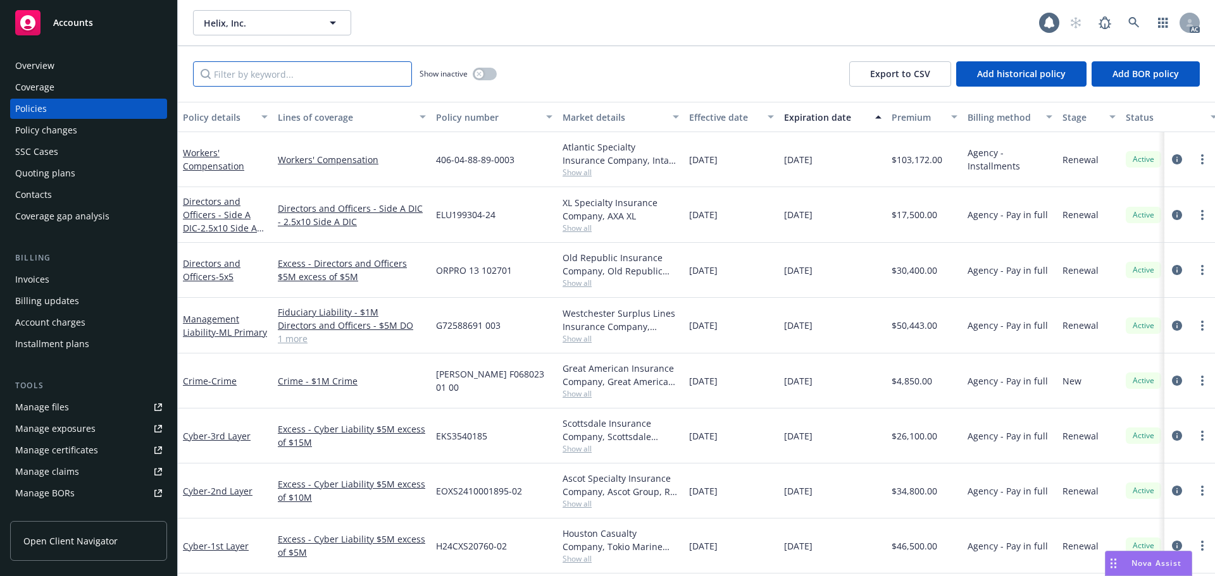
click at [282, 72] on input "Filter by keyword..." at bounding box center [302, 73] width 219 height 25
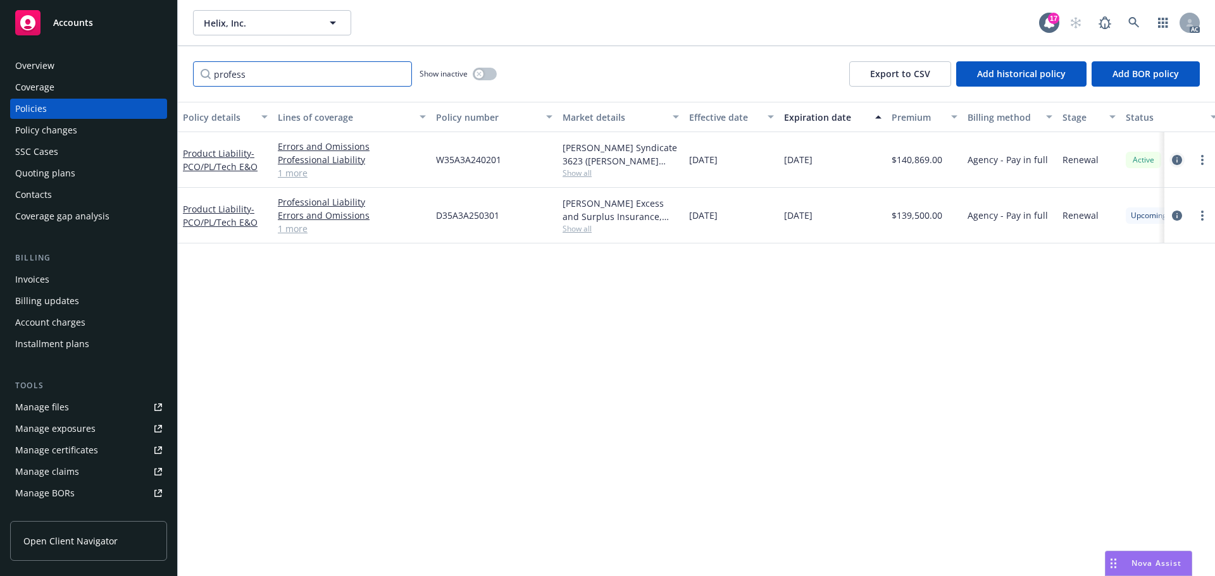
type input "profess"
drag, startPoint x: 1175, startPoint y: 158, endPoint x: 1166, endPoint y: 161, distance: 9.2
click at [1176, 158] on icon "circleInformation" at bounding box center [1177, 160] width 10 height 10
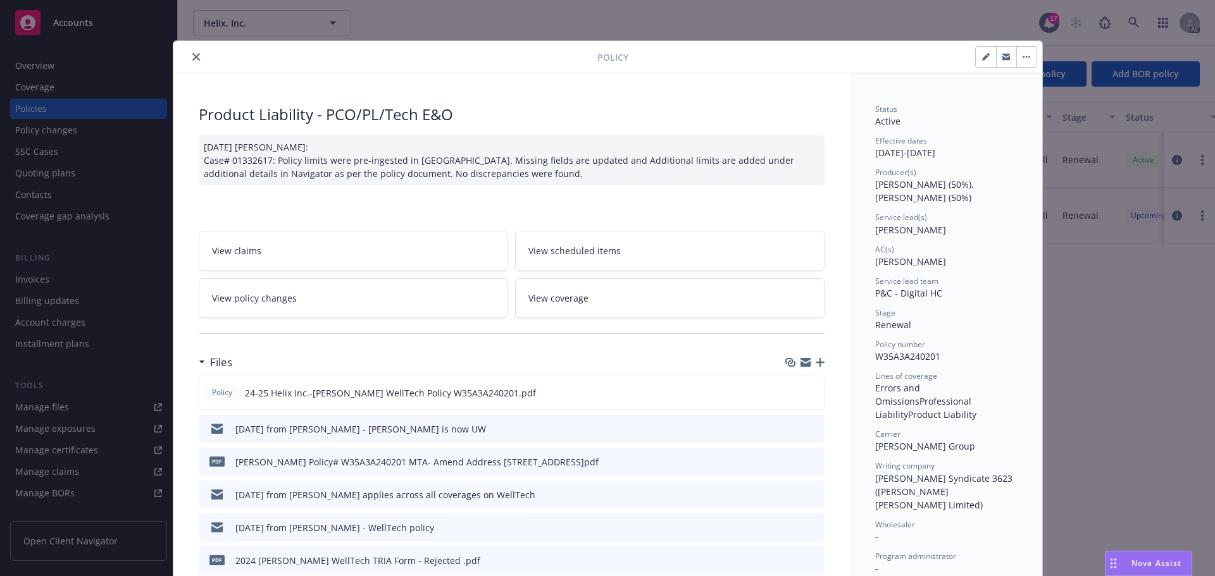
scroll to position [190, 0]
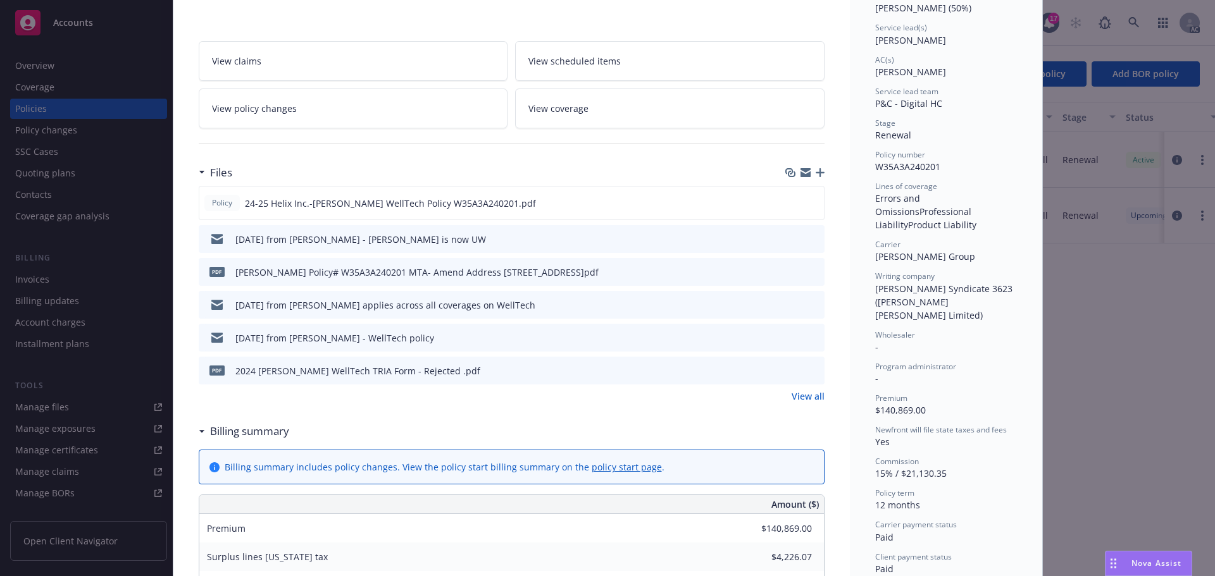
click at [795, 395] on link "View all" at bounding box center [808, 396] width 33 height 13
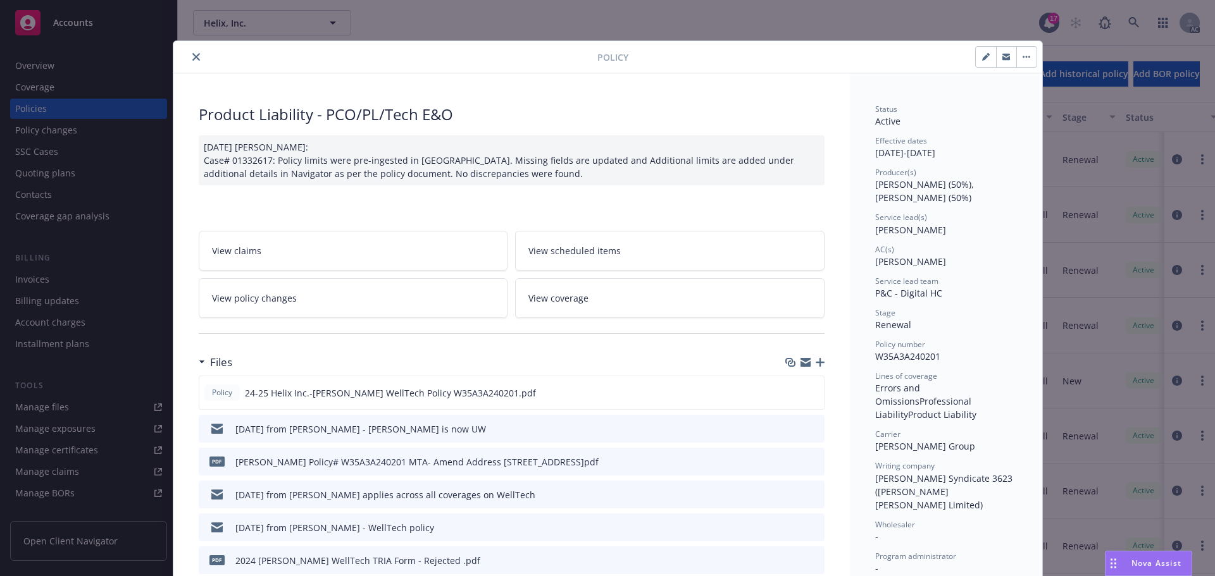
click at [194, 55] on icon "close" at bounding box center [196, 57] width 8 height 8
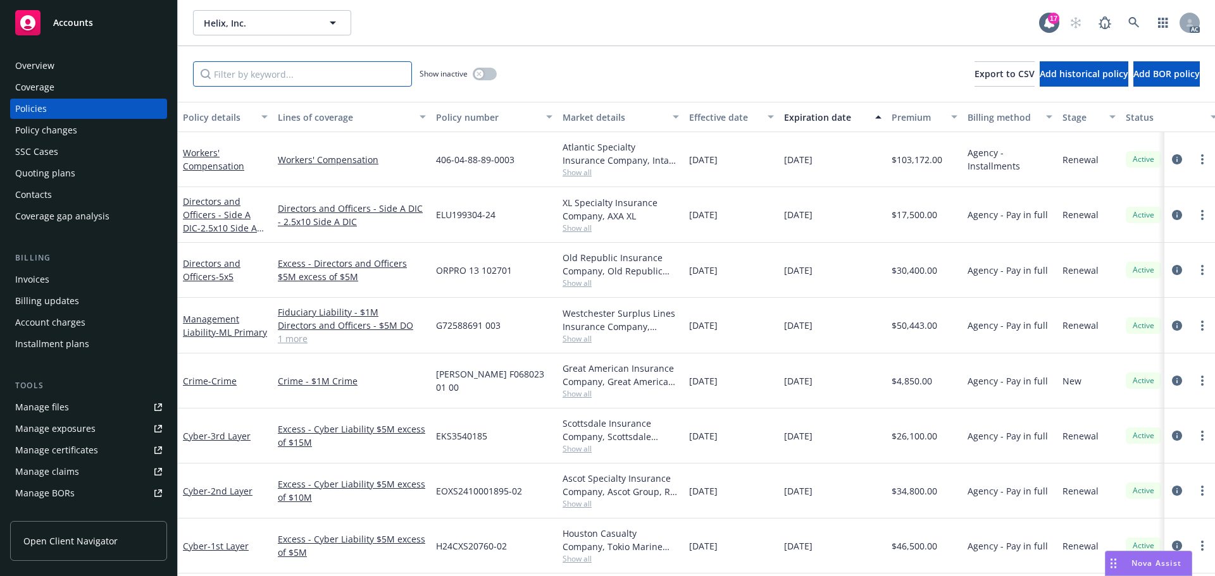
click at [325, 75] on input "Filter by keyword..." at bounding box center [302, 73] width 219 height 25
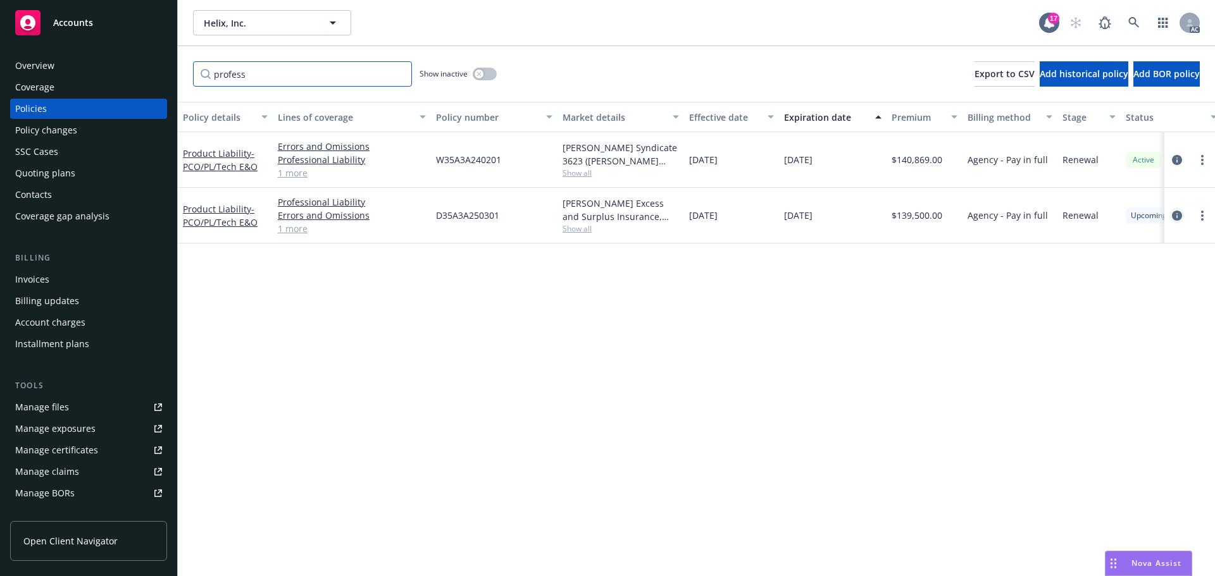
type input "profess"
click at [1178, 216] on icon "circleInformation" at bounding box center [1177, 216] width 10 height 10
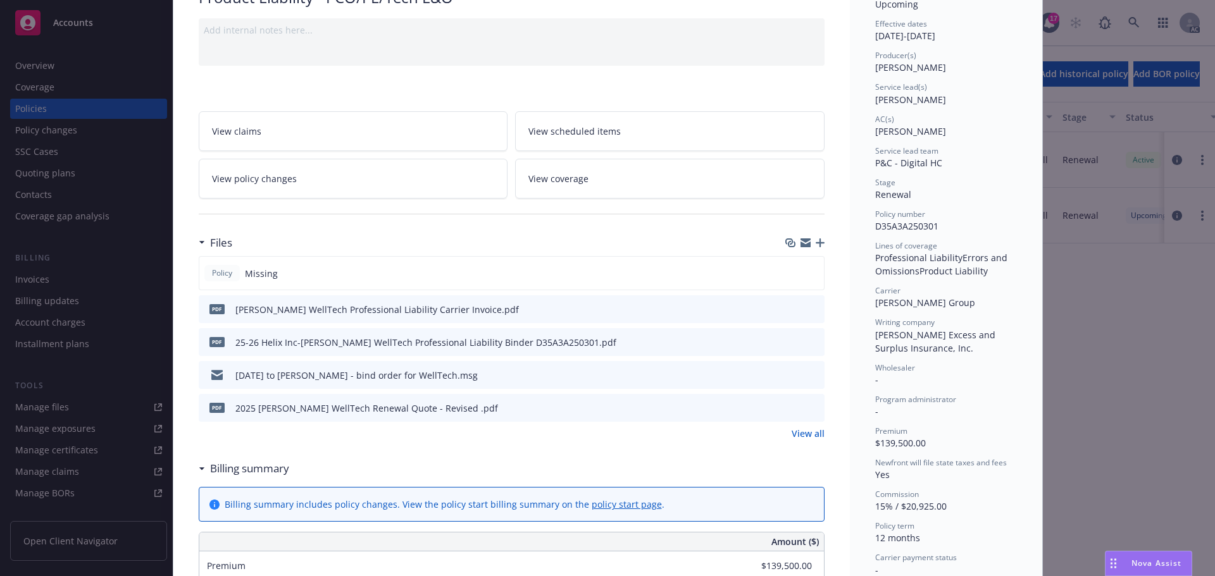
scroll to position [127, 0]
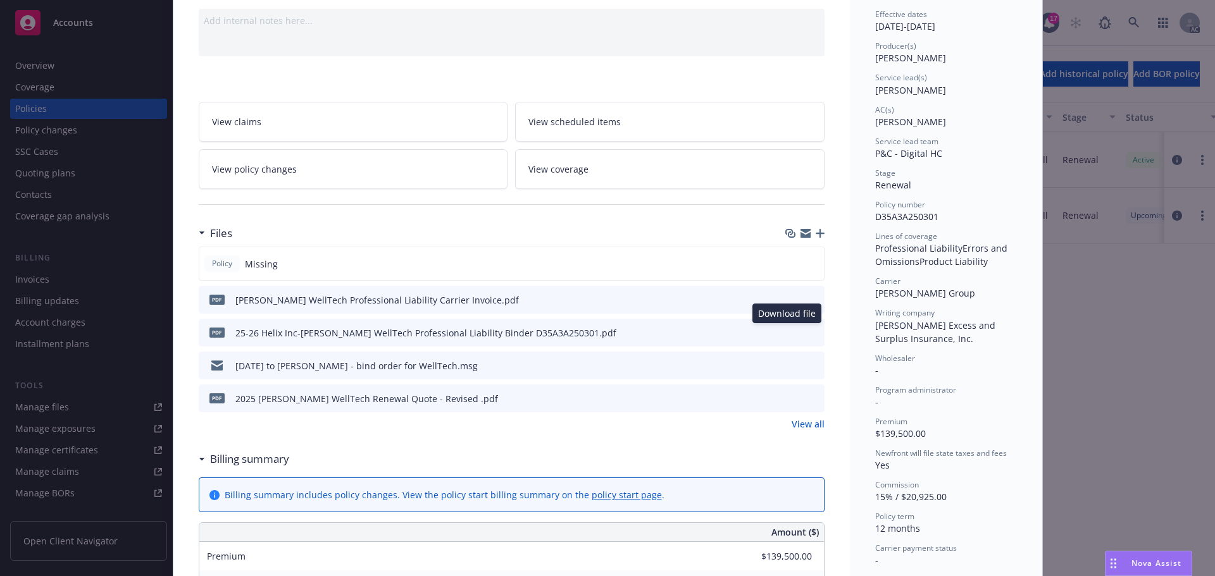
click at [788, 333] on icon "download file" at bounding box center [791, 332] width 10 height 10
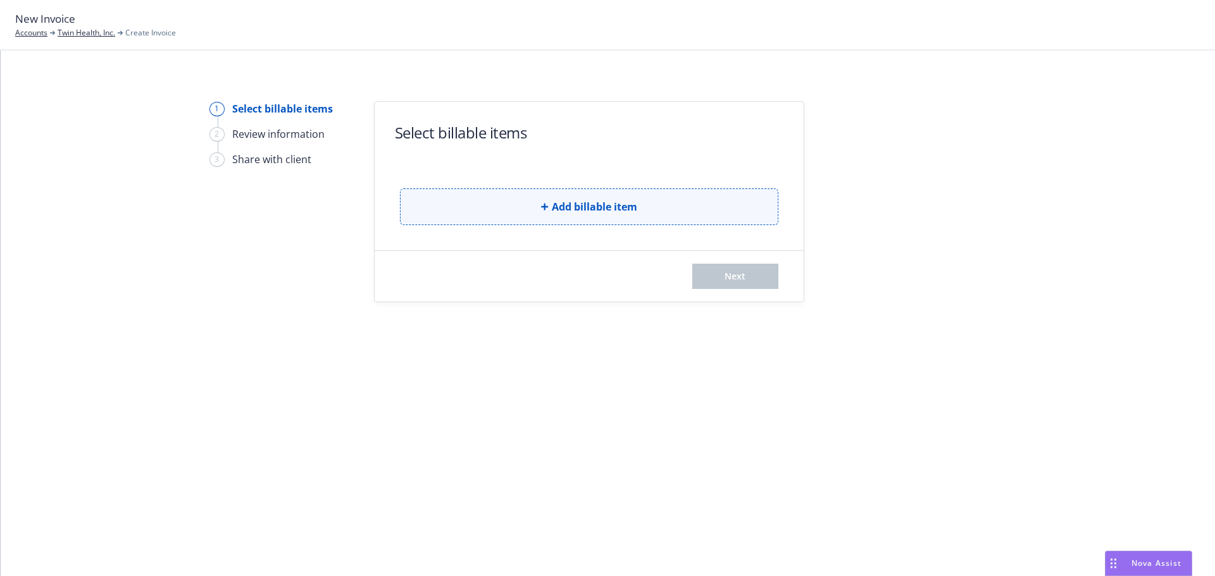
click at [569, 217] on button "Add billable item" at bounding box center [589, 207] width 378 height 37
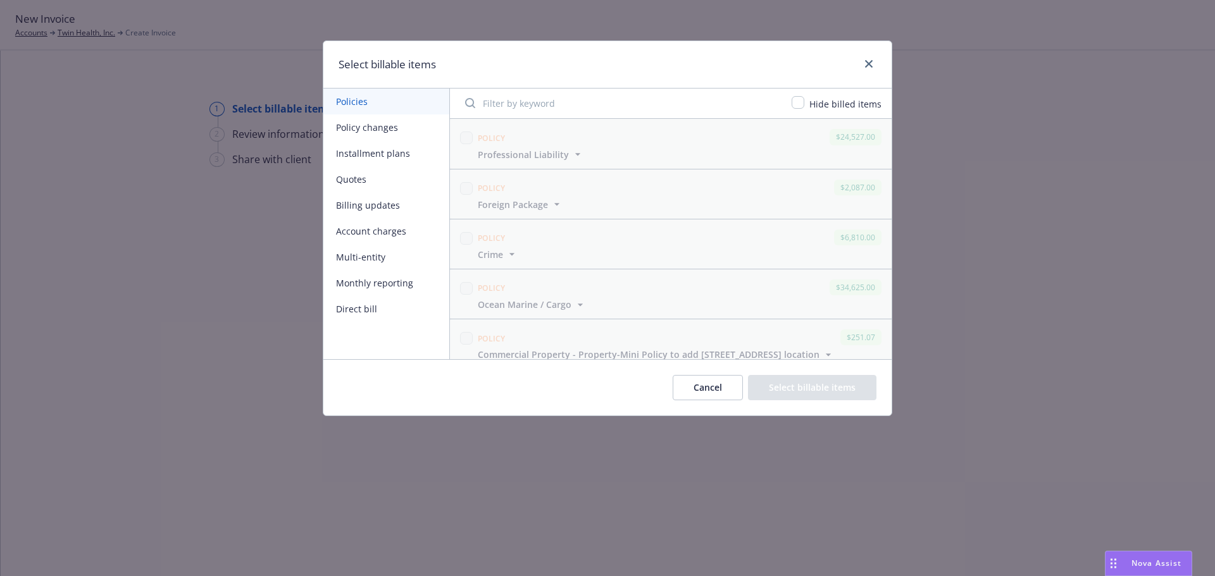
click at [374, 127] on button "Policy changes" at bounding box center [386, 128] width 126 height 26
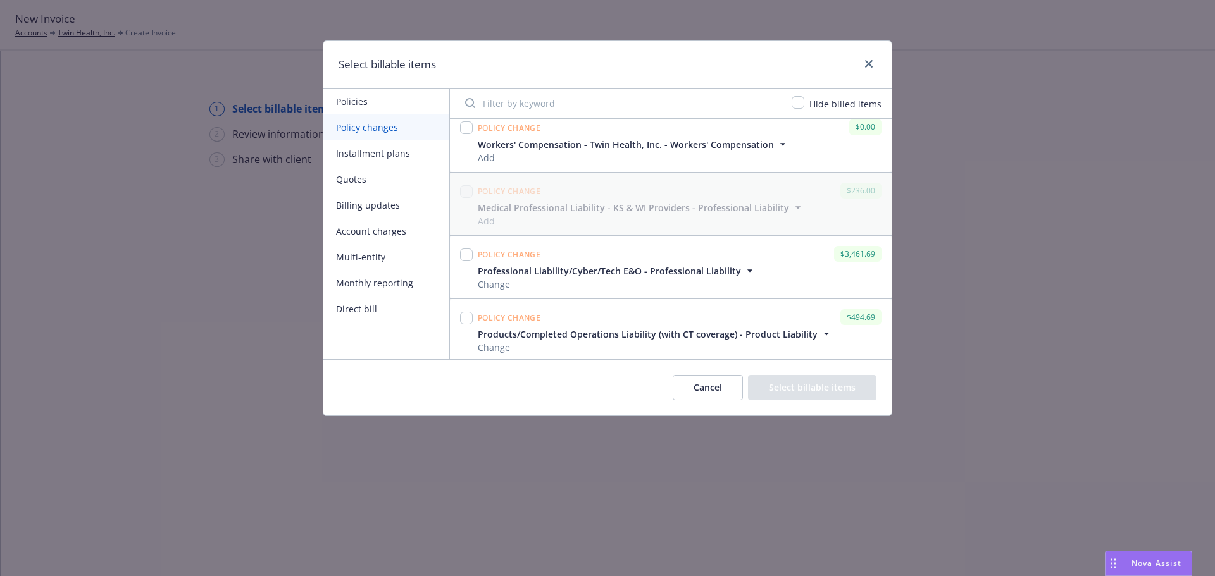
scroll to position [900, 0]
click at [464, 251] on input "checkbox" at bounding box center [466, 251] width 13 height 13
checkbox input "true"
click at [468, 316] on input "checkbox" at bounding box center [466, 315] width 13 height 13
checkbox input "true"
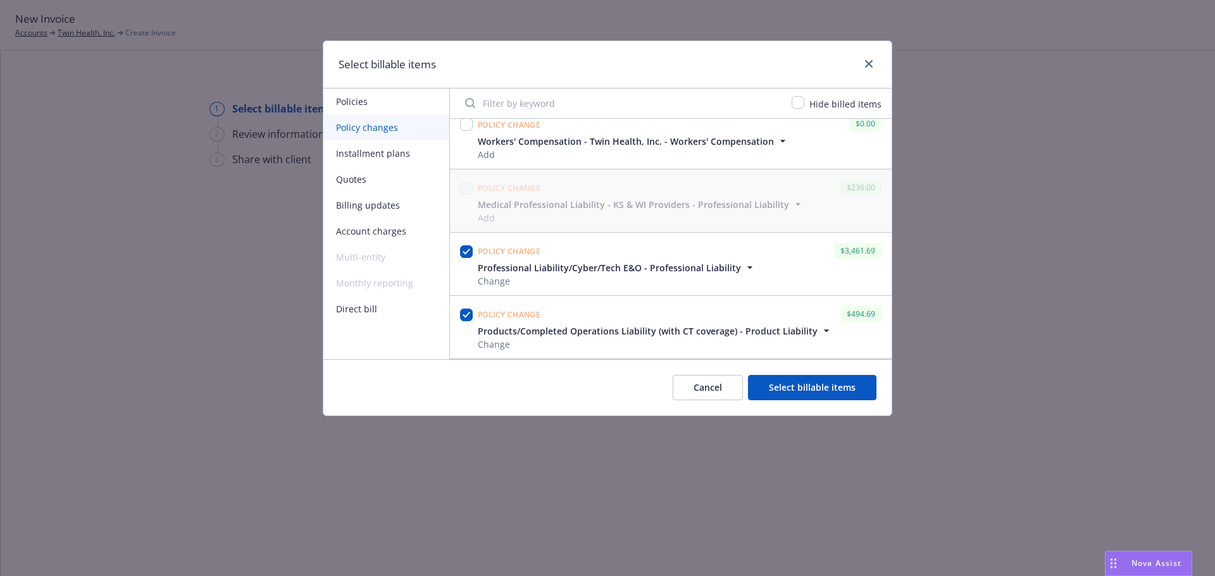
click at [828, 390] on button "Select billable items" at bounding box center [812, 387] width 128 height 25
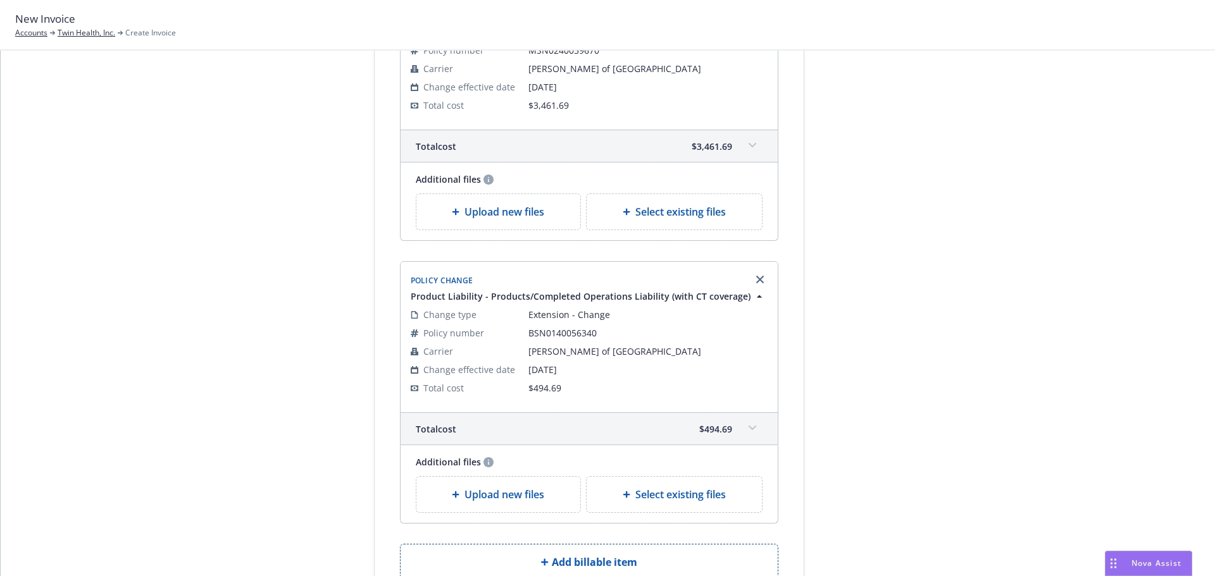
scroll to position [322, 0]
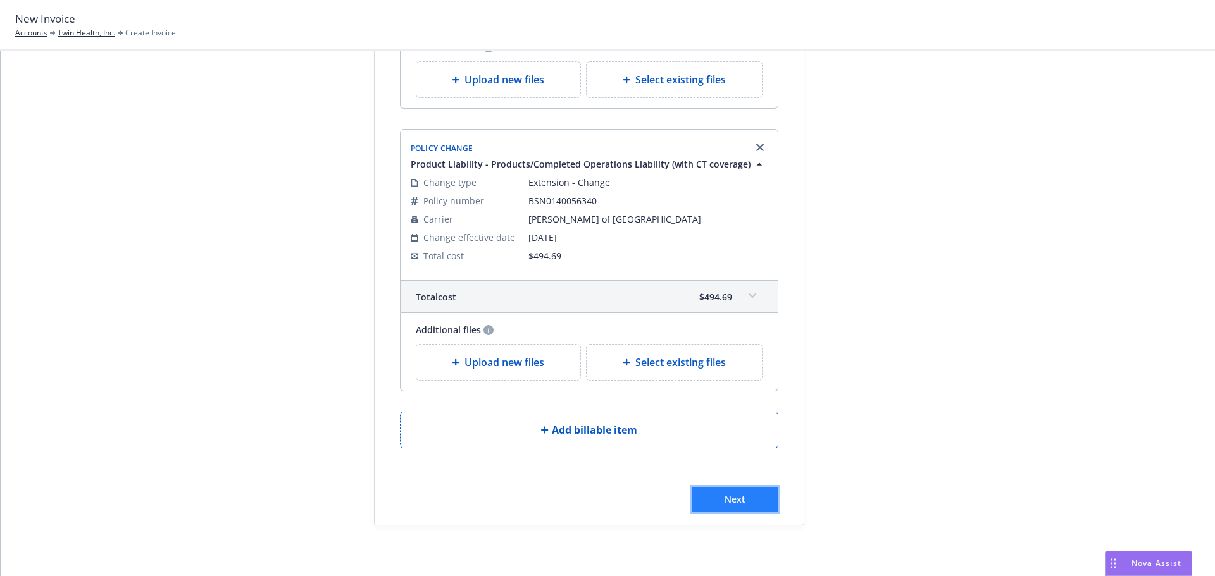
click at [731, 504] on span "Next" at bounding box center [734, 500] width 21 height 12
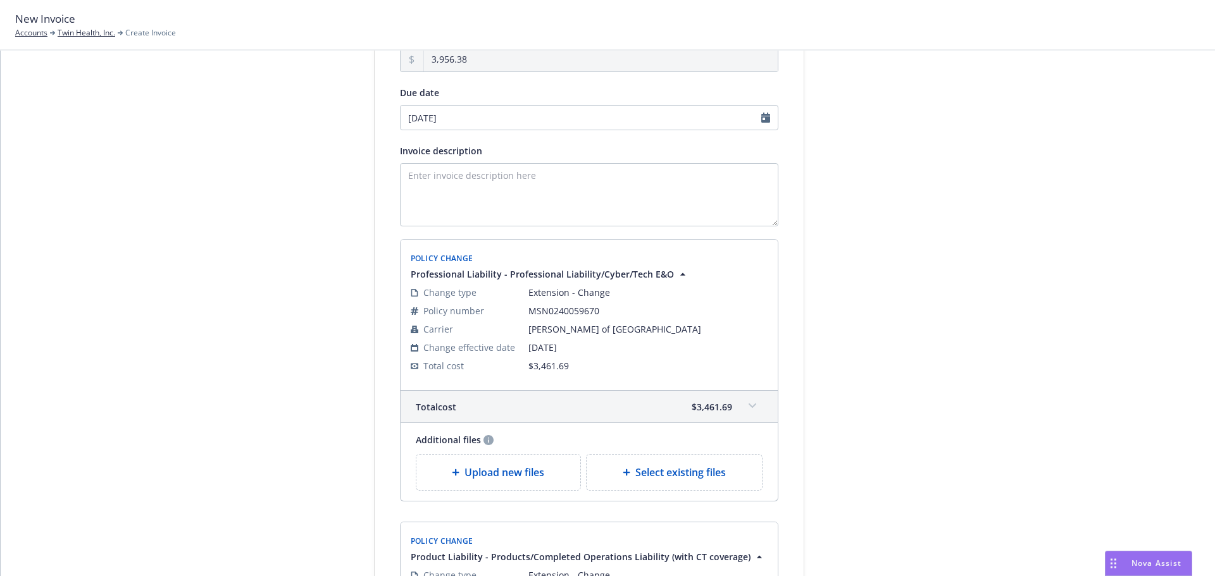
scroll to position [6, 0]
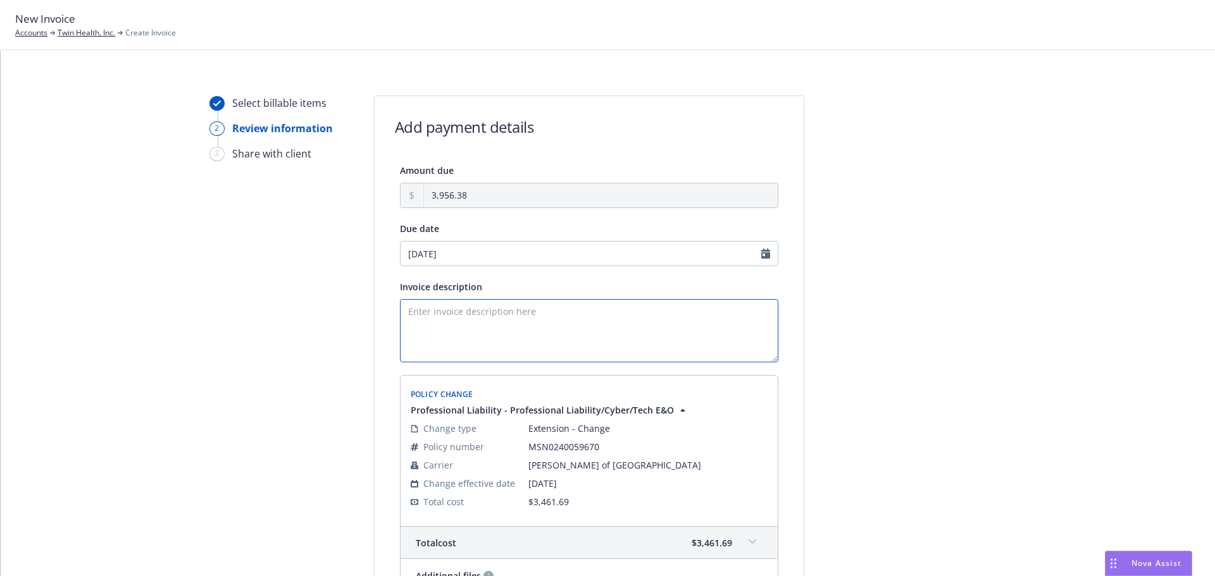
click at [461, 315] on textarea "Invoice description" at bounding box center [589, 330] width 378 height 63
type textarea "Professional Liability & Product Liability Extension to [DATE]. Payment due upo…"
click at [762, 250] on input "09/11/2025" at bounding box center [589, 253] width 378 height 25
select select "September"
select select "2025"
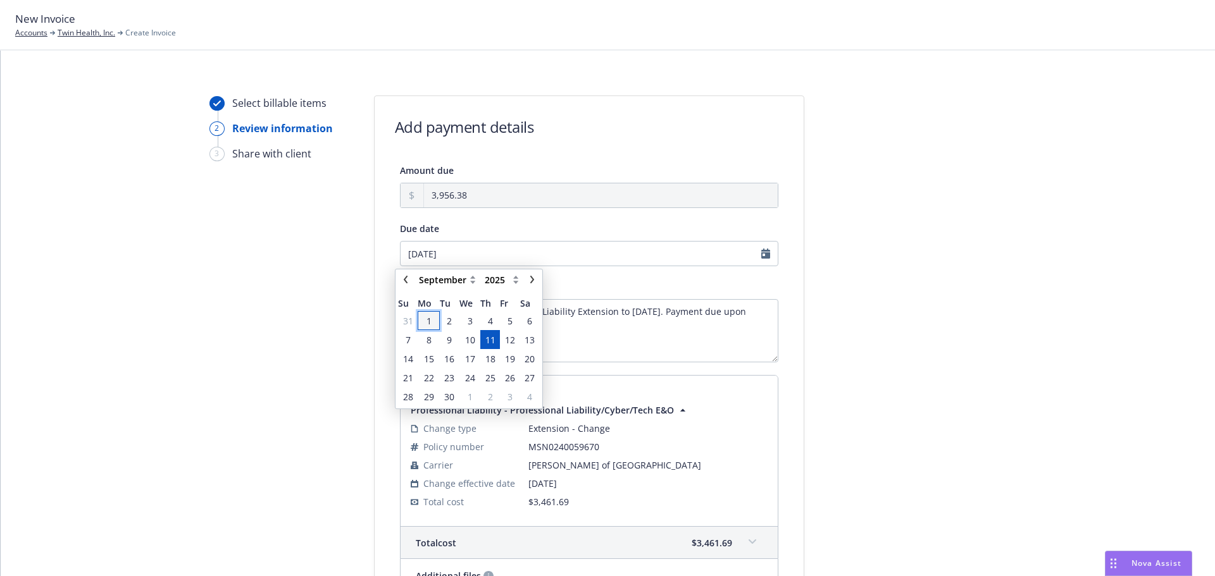
click at [430, 321] on span "1" at bounding box center [428, 320] width 5 height 13
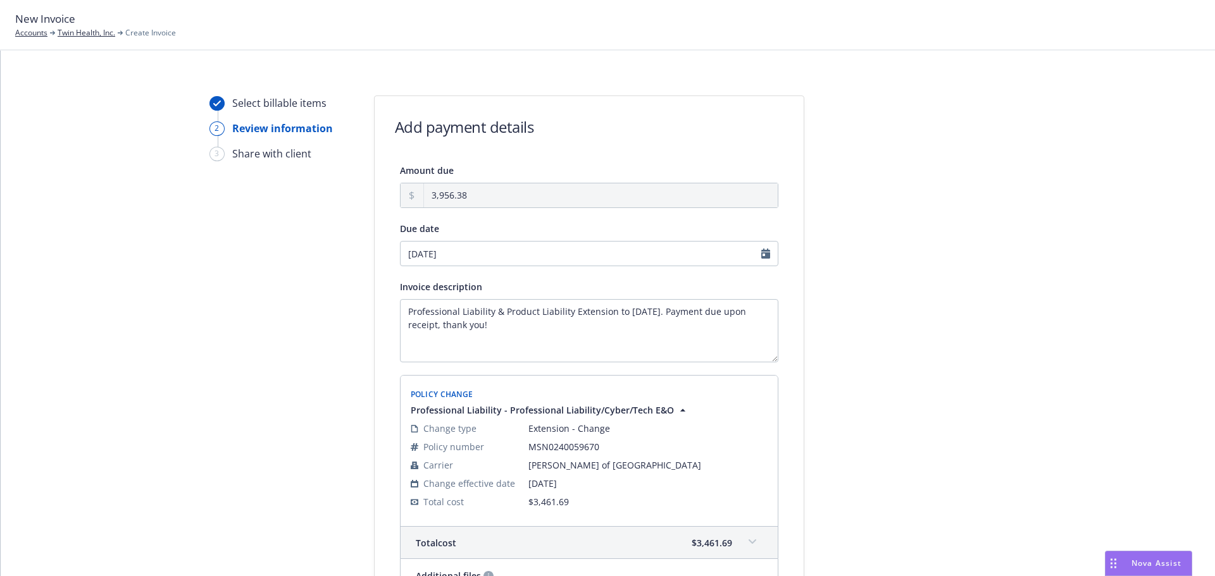
type input "09/01/2025"
click at [759, 250] on input "09/01/2025" at bounding box center [589, 253] width 378 height 25
select select "September"
select select "2025"
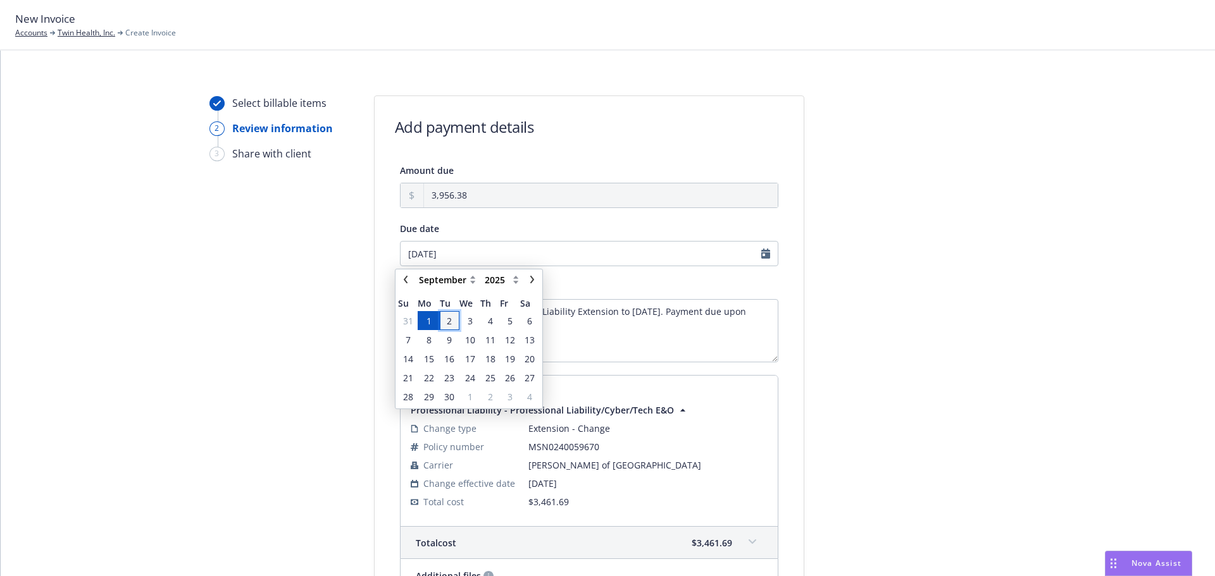
click at [450, 319] on span "2" at bounding box center [449, 320] width 5 height 13
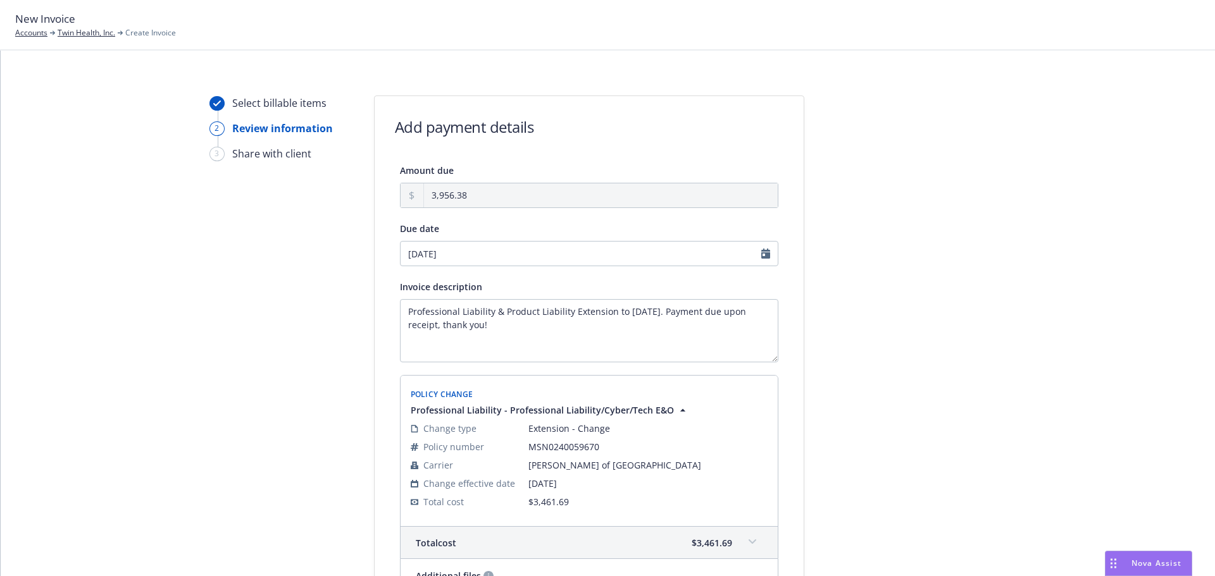
type input "[DATE]"
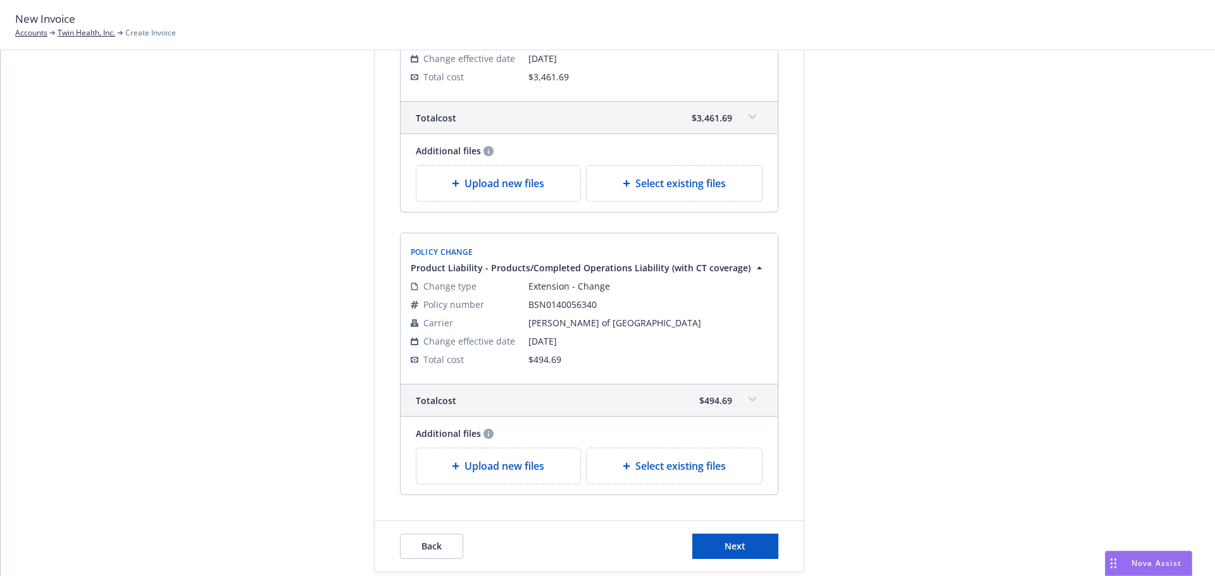
scroll to position [478, 0]
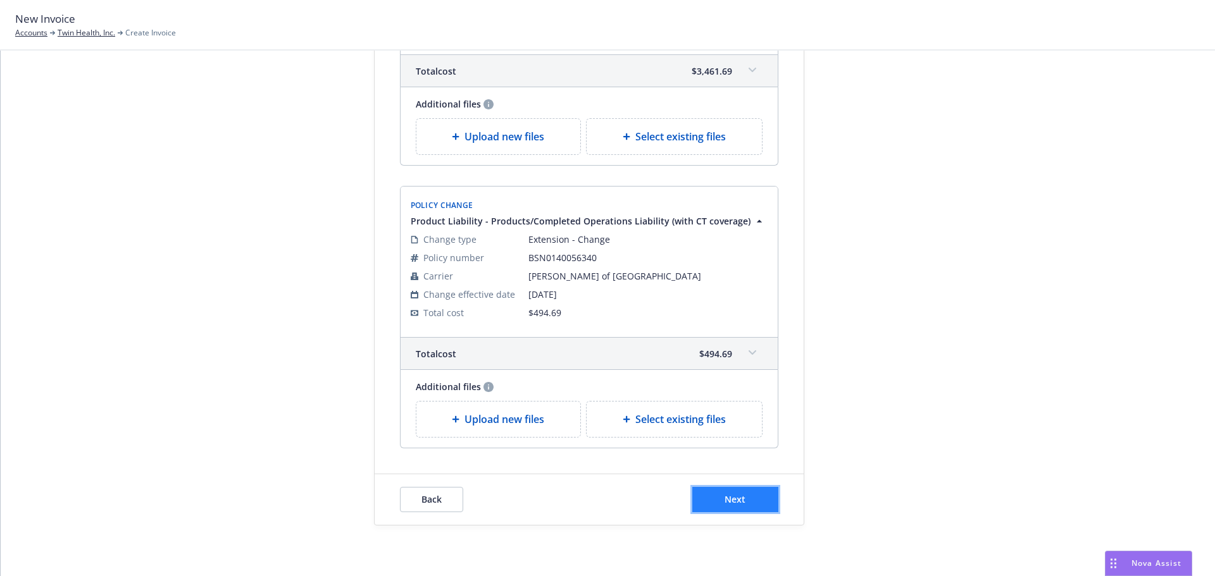
click at [738, 501] on span "Next" at bounding box center [734, 500] width 21 height 12
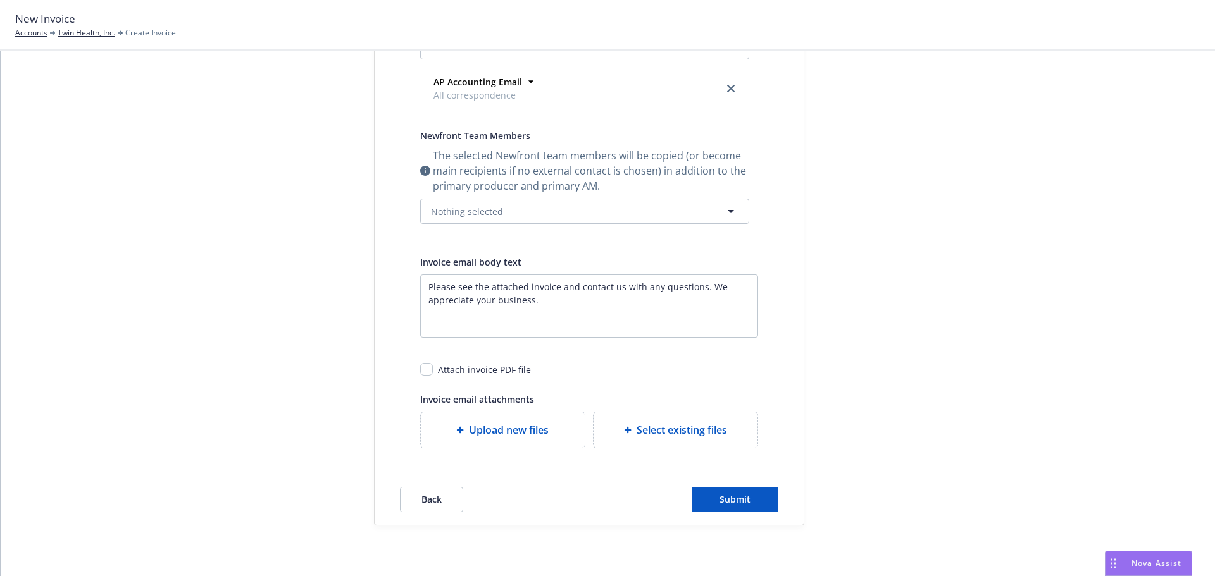
scroll to position [97, 0]
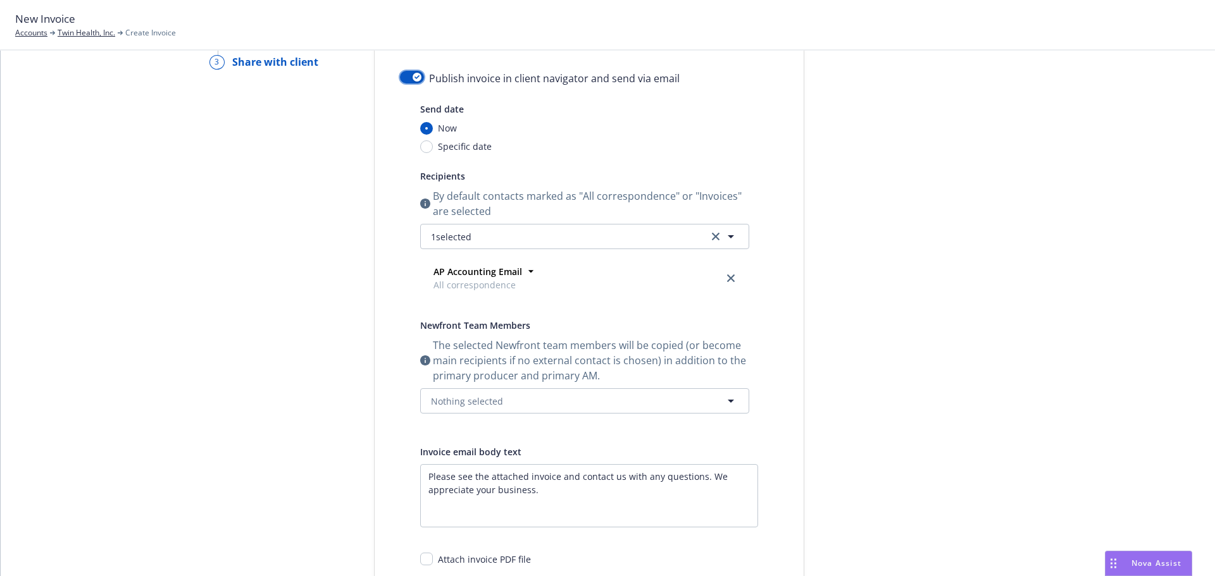
click at [400, 78] on button "button" at bounding box center [412, 77] width 24 height 13
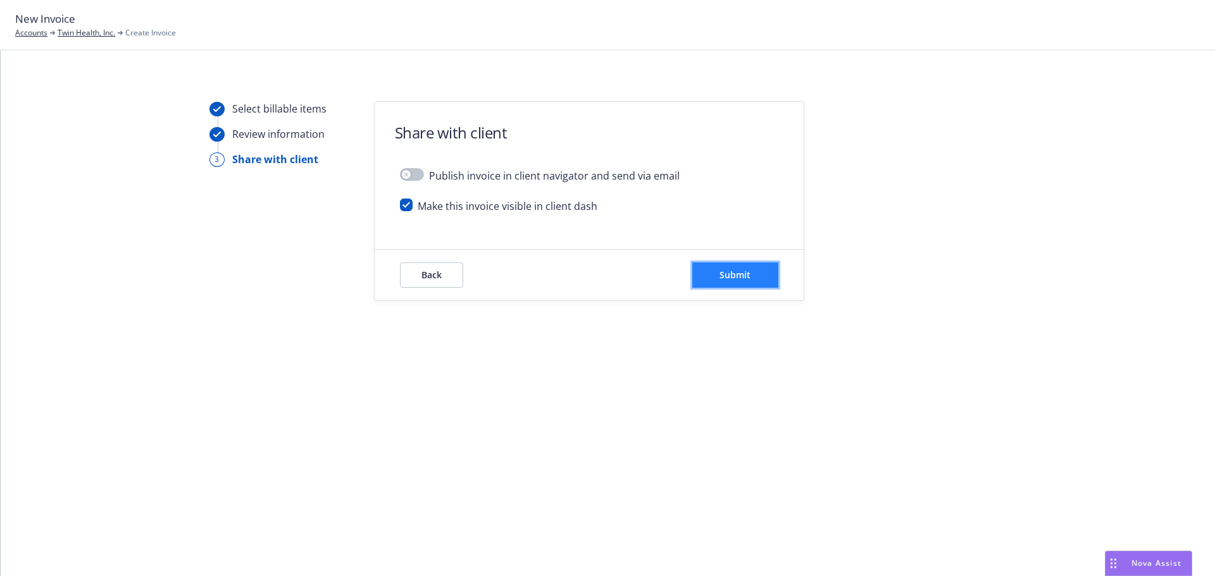
click at [726, 272] on span "Submit" at bounding box center [734, 275] width 31 height 12
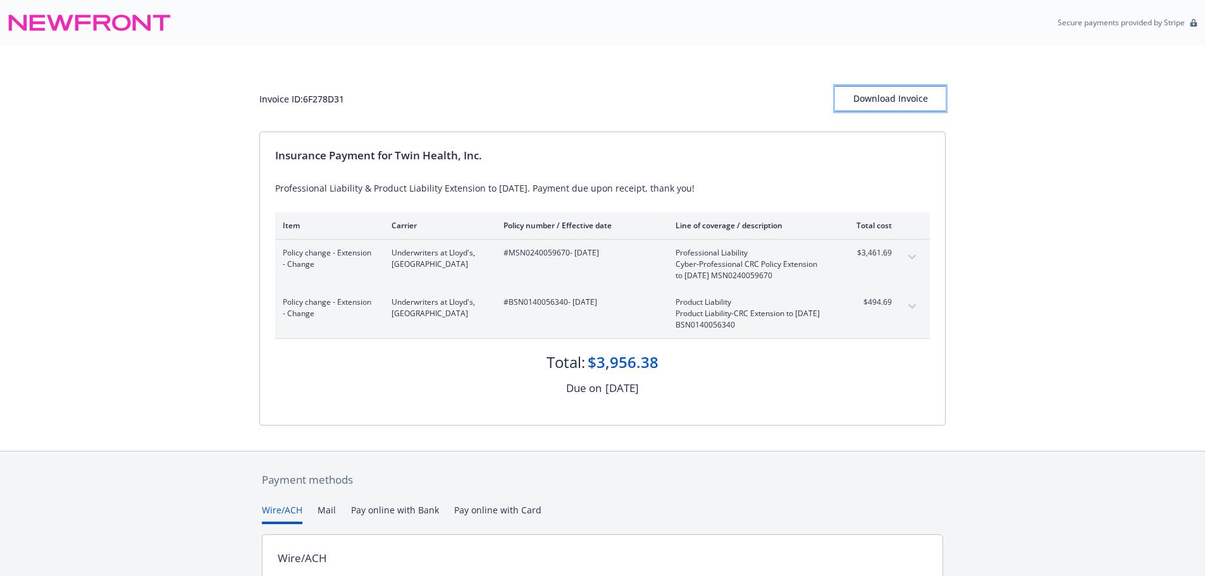
click at [903, 101] on div "Download Invoice" at bounding box center [890, 99] width 111 height 24
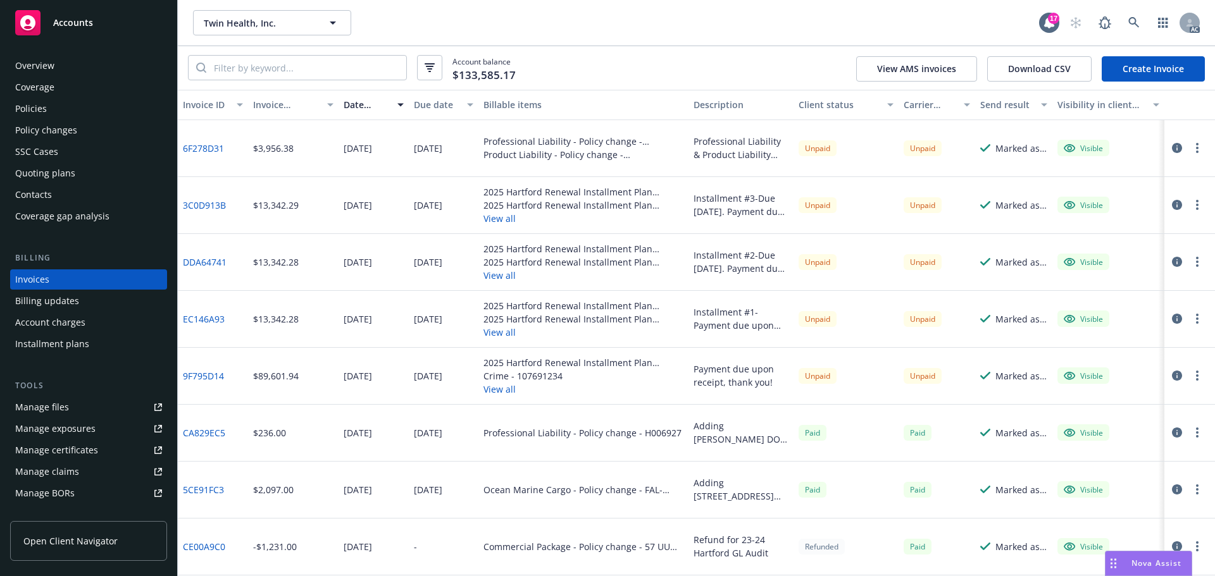
click at [46, 112] on div "Policies" at bounding box center [88, 109] width 147 height 20
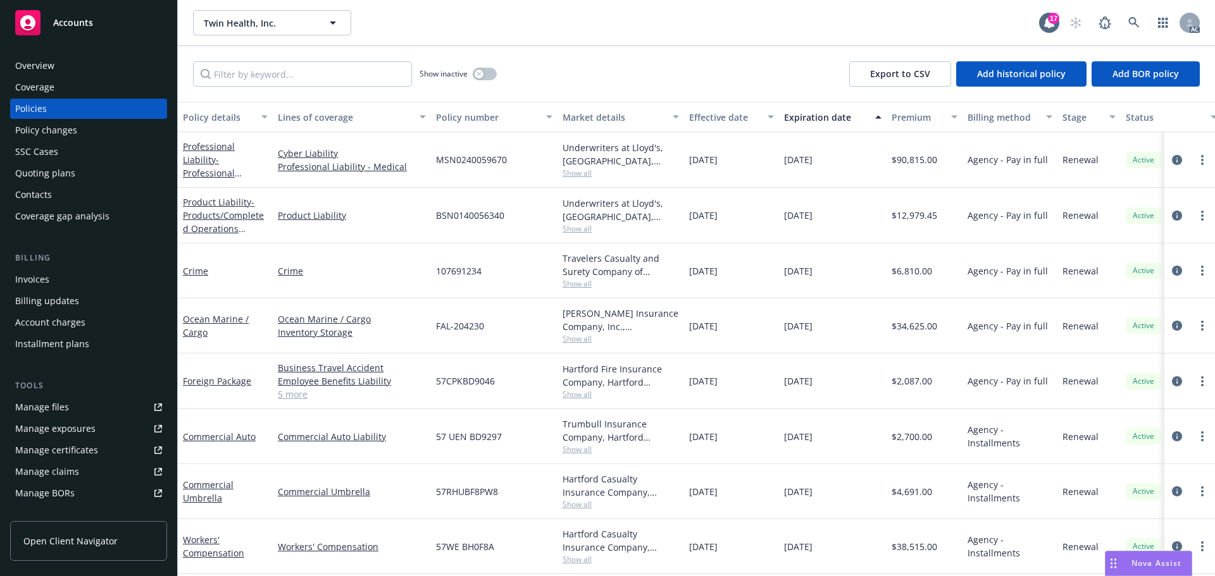
drag, startPoint x: 1169, startPoint y: 157, endPoint x: 1102, endPoint y: 166, distance: 67.1
click at [1172, 157] on icon "circleInformation" at bounding box center [1177, 160] width 10 height 10
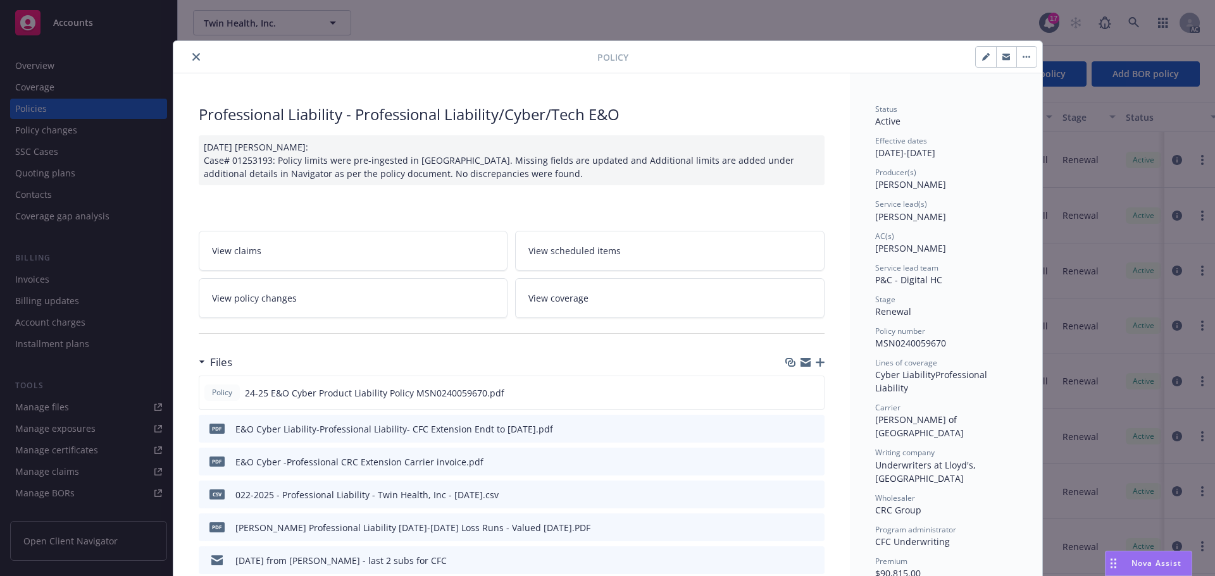
click at [189, 58] on button "close" at bounding box center [196, 56] width 15 height 15
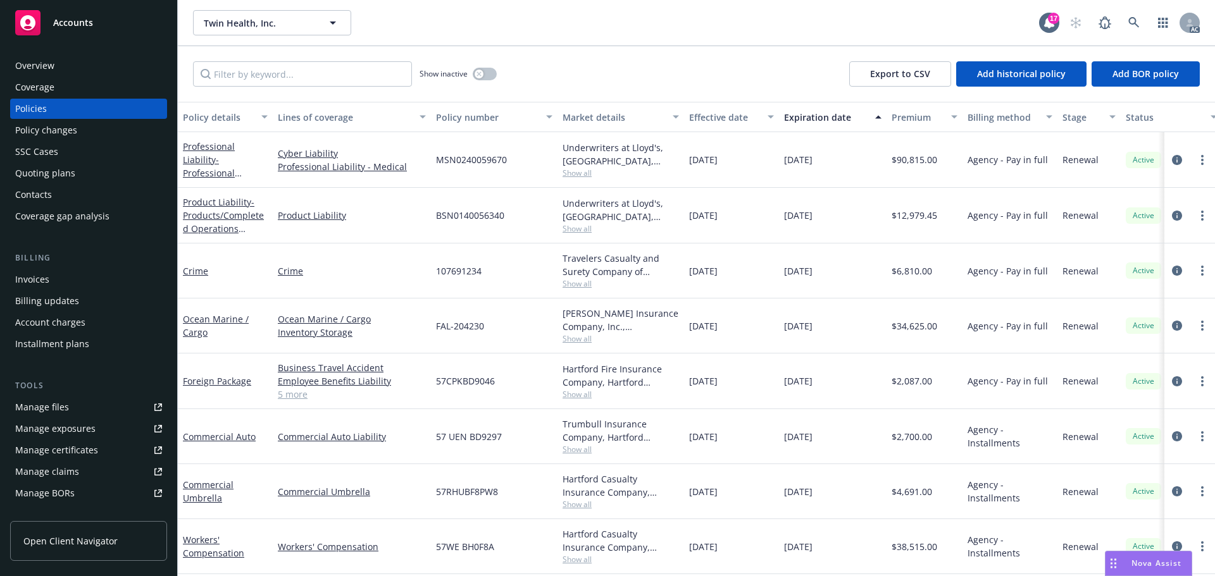
click at [75, 23] on span "Accounts" at bounding box center [73, 23] width 40 height 10
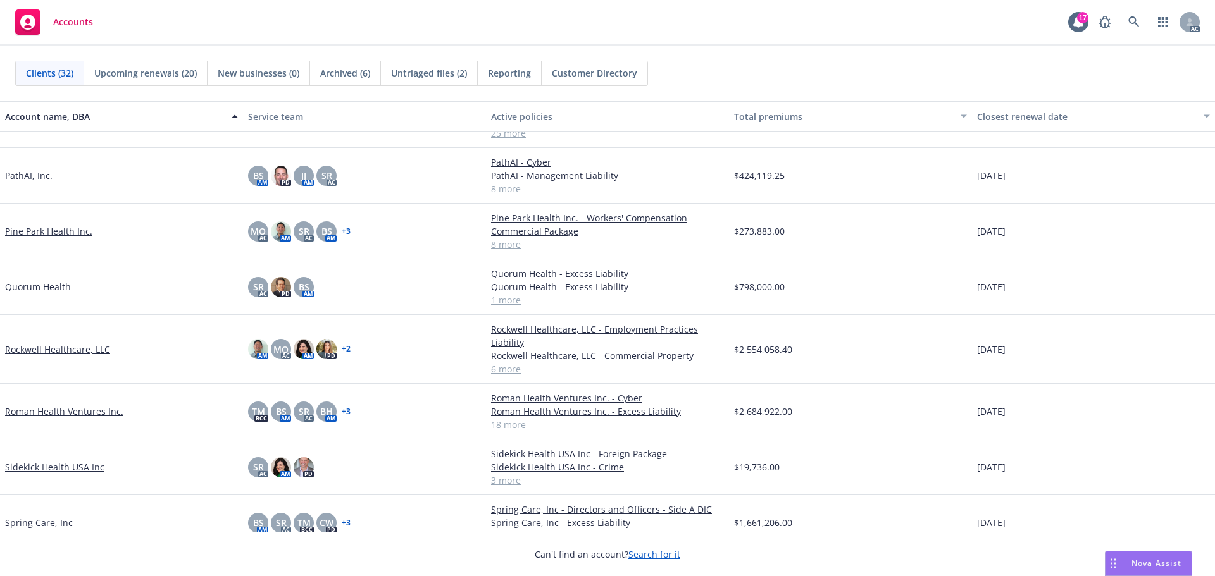
scroll to position [949, 0]
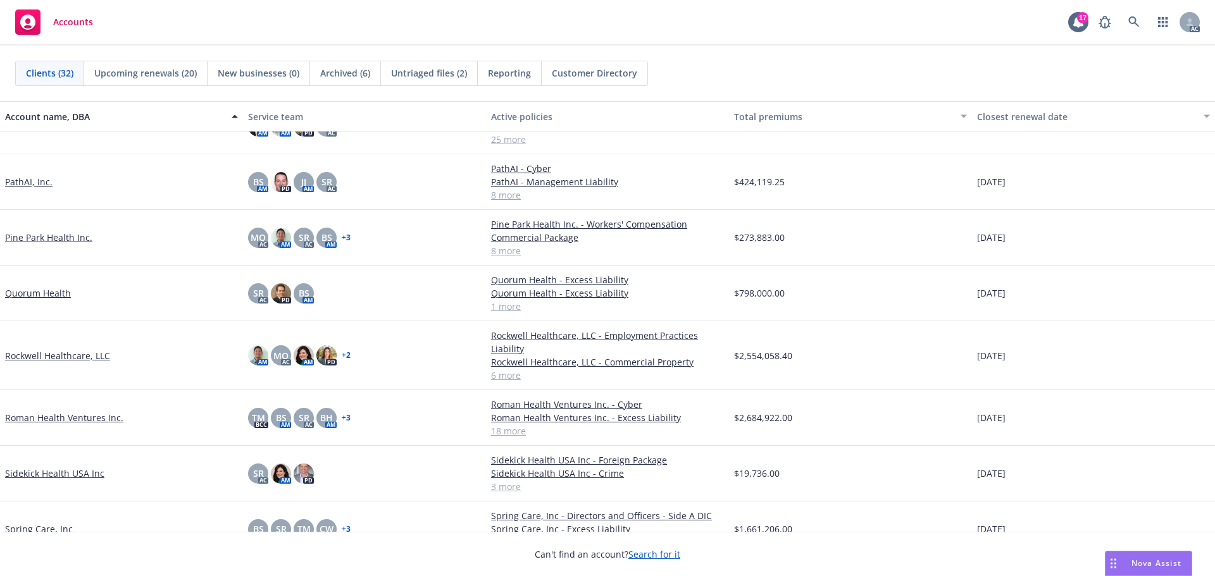
click at [56, 234] on link "Pine Park Health Inc." at bounding box center [48, 237] width 87 height 13
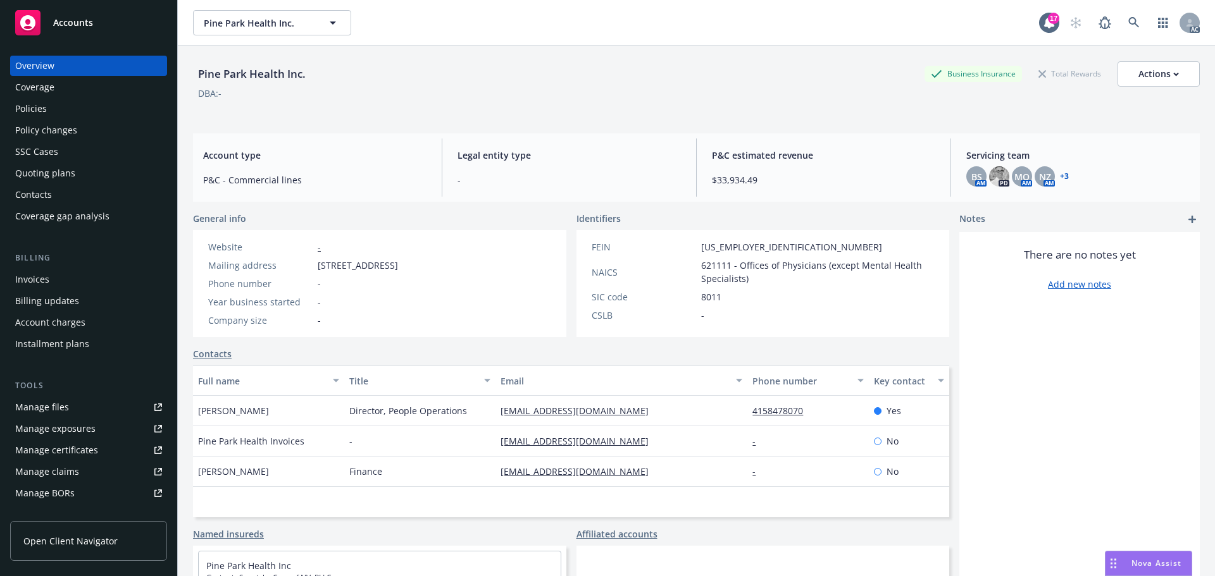
click at [53, 111] on div "Policies" at bounding box center [88, 109] width 147 height 20
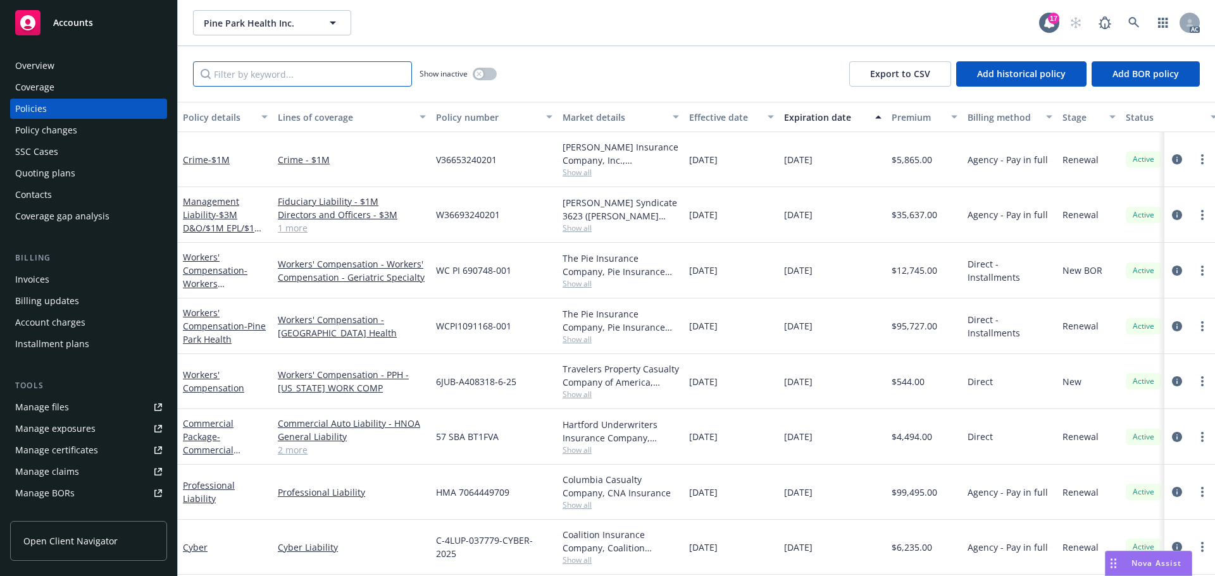
click at [256, 68] on input "Filter by keyword..." at bounding box center [302, 73] width 219 height 25
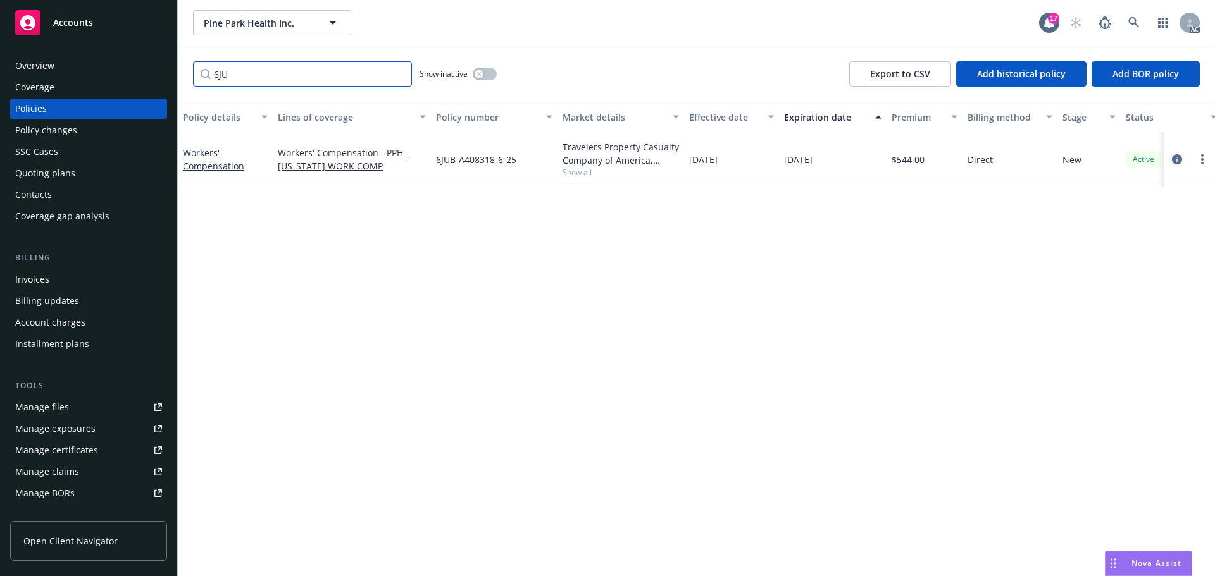
type input "6JU"
click at [1171, 161] on link "circleInformation" at bounding box center [1176, 159] width 15 height 15
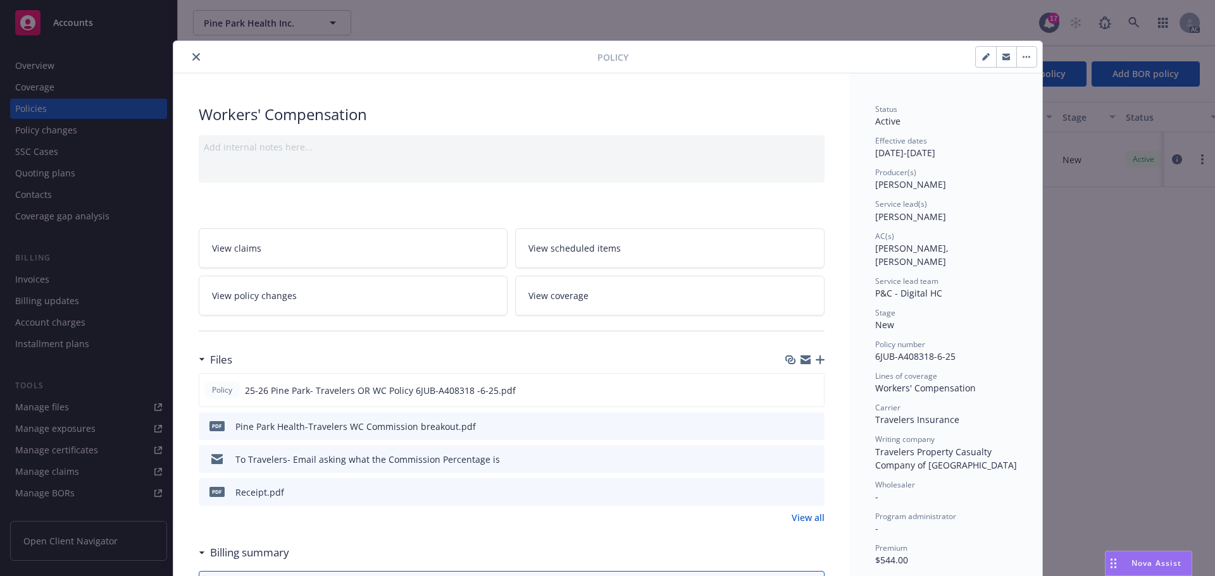
click at [189, 58] on button "close" at bounding box center [196, 56] width 15 height 15
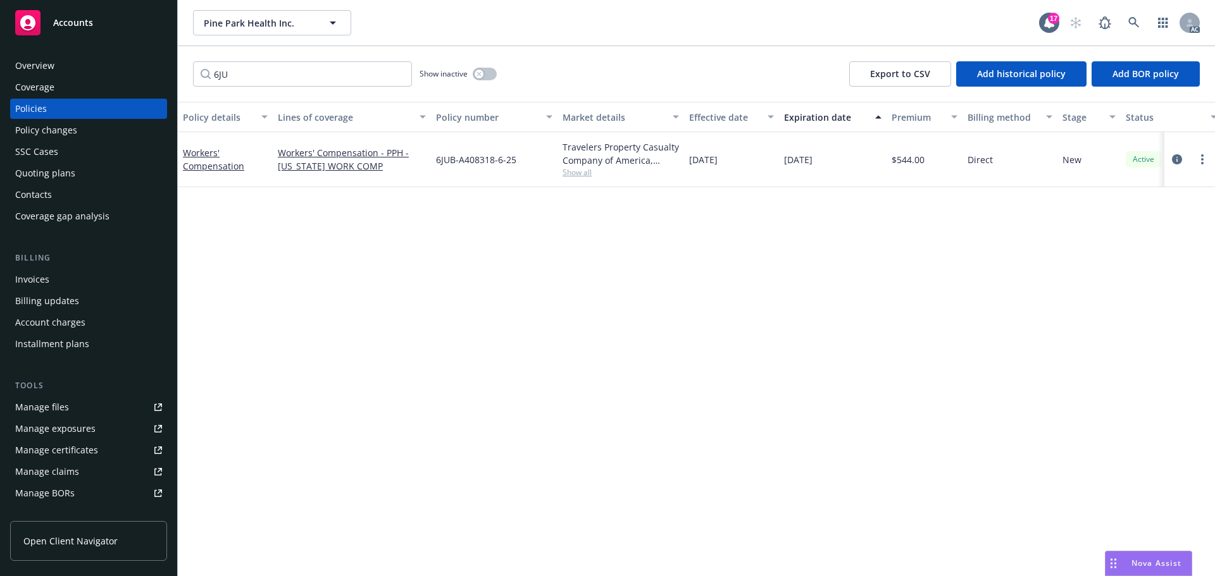
click at [85, 23] on span "Accounts" at bounding box center [73, 23] width 40 height 10
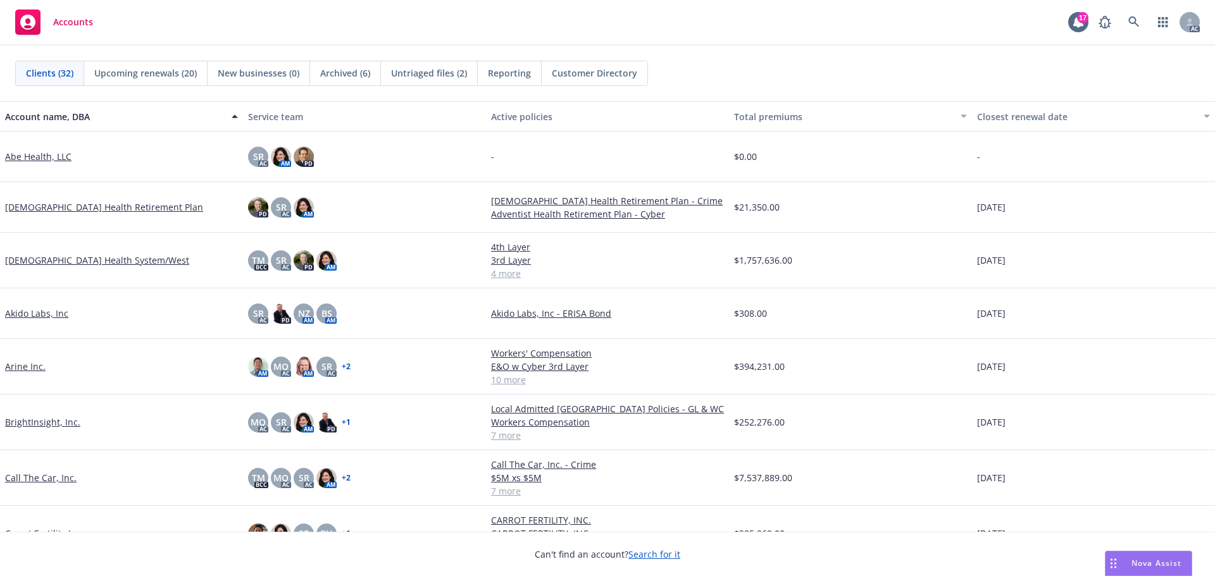
click at [419, 75] on span "Untriaged files (2)" at bounding box center [429, 72] width 76 height 13
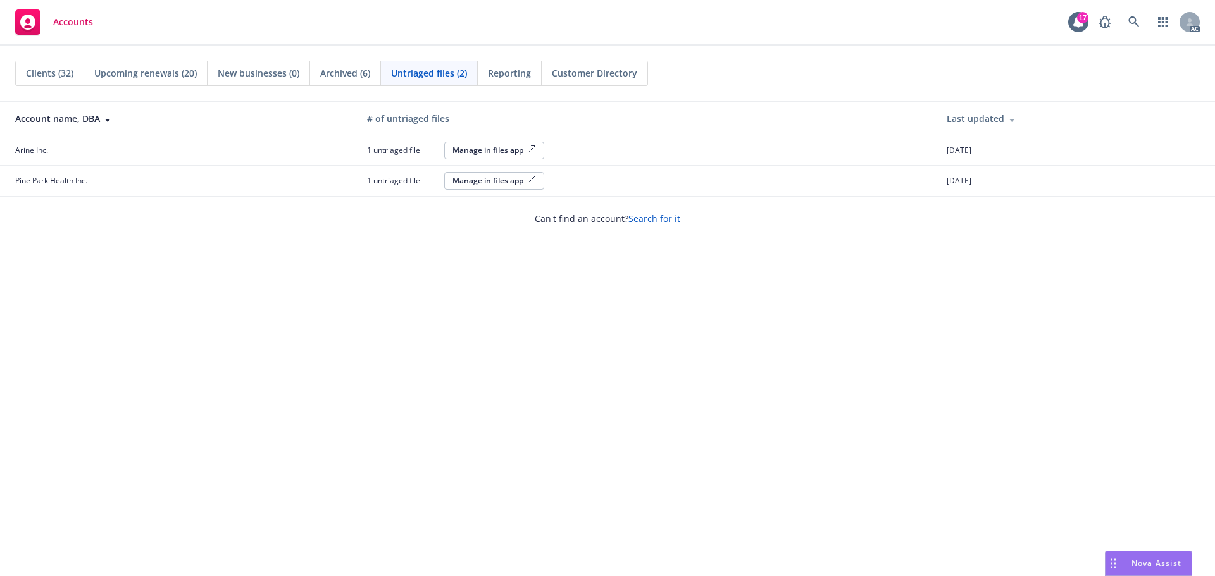
click at [475, 181] on div "Manage in files app" at bounding box center [494, 180] width 84 height 11
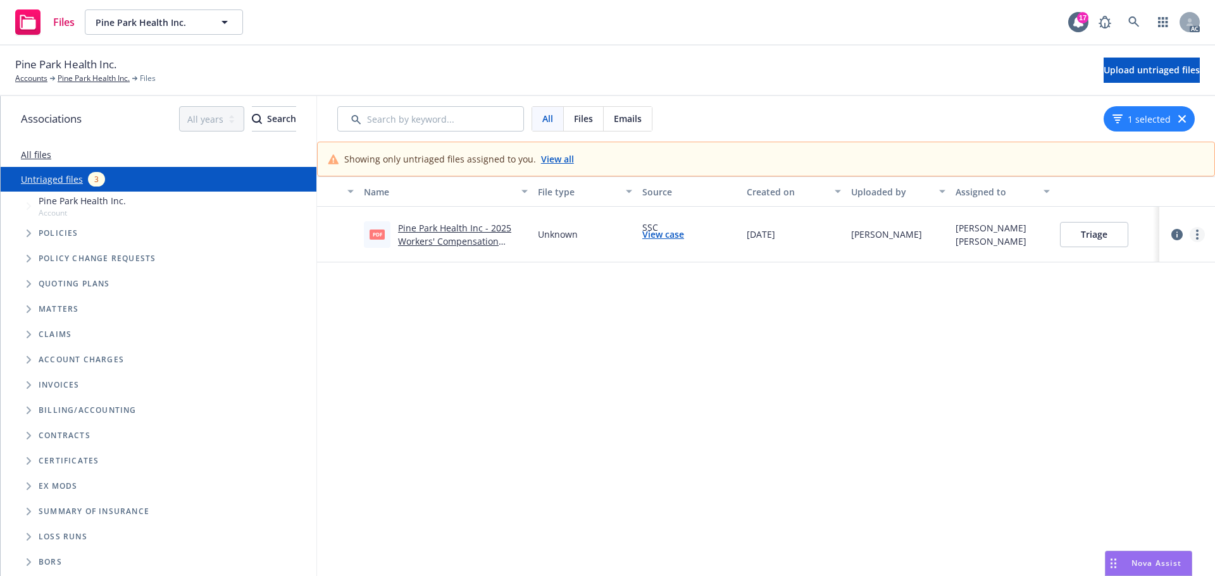
click at [1196, 237] on circle "more" at bounding box center [1197, 238] width 3 height 3
click at [1122, 263] on link "Archive" at bounding box center [1138, 260] width 111 height 25
click at [669, 235] on link "View case" at bounding box center [663, 234] width 42 height 13
click at [43, 76] on link "Accounts" at bounding box center [31, 78] width 32 height 11
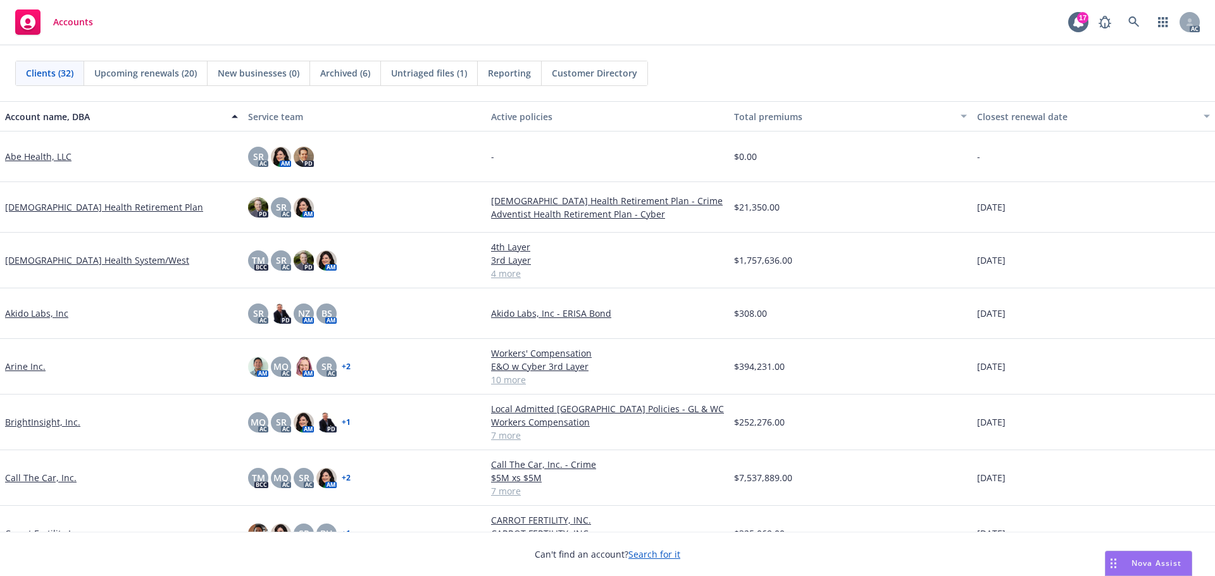
click at [432, 74] on span "Untriaged files (1)" at bounding box center [429, 72] width 76 height 13
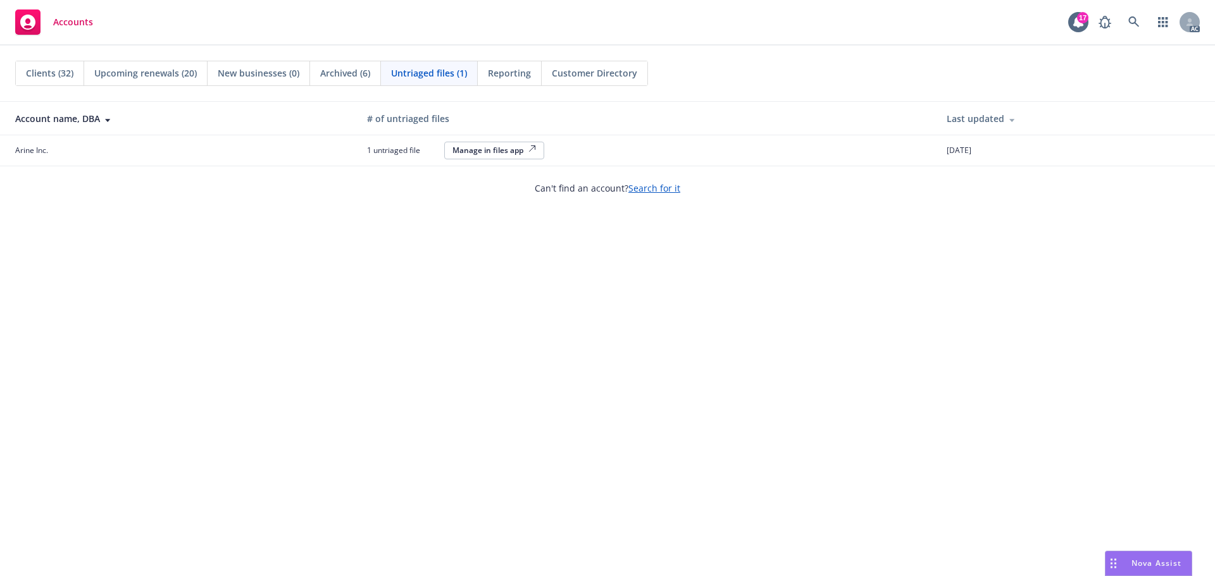
click at [514, 148] on div "Manage in files app" at bounding box center [494, 150] width 84 height 11
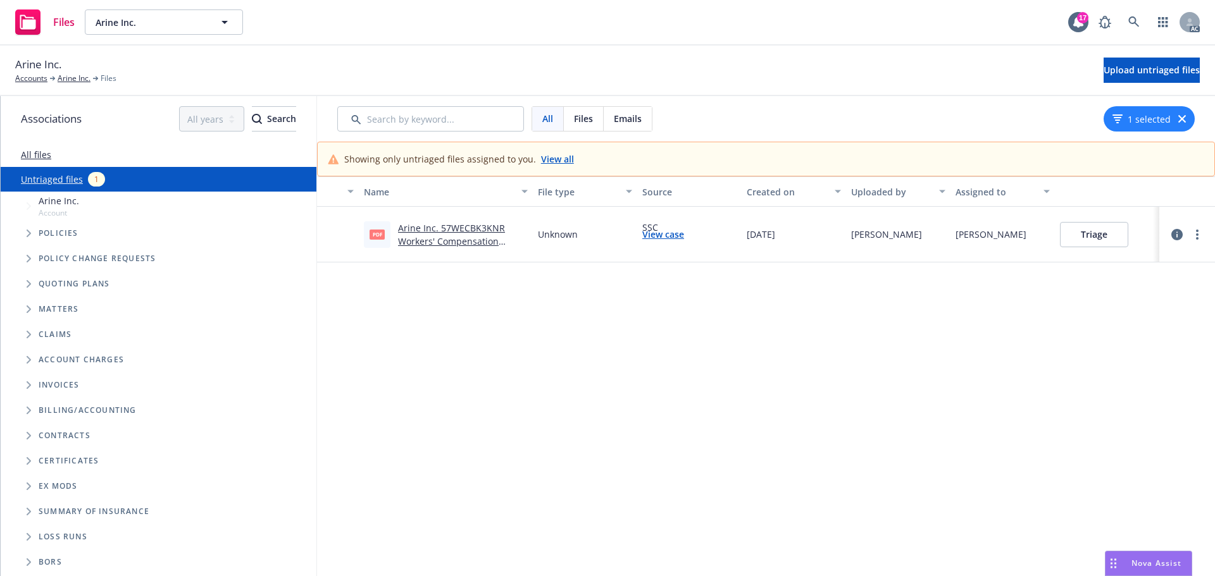
click at [486, 240] on link "Arine Inc. 57WECBK3KNR Workers' Compensation Posting Notice.pdf" at bounding box center [451, 241] width 107 height 39
click at [1193, 233] on link "more" at bounding box center [1197, 234] width 15 height 15
drag, startPoint x: 1124, startPoint y: 261, endPoint x: 1110, endPoint y: 266, distance: 14.6
click at [1124, 261] on link "Archive" at bounding box center [1138, 260] width 111 height 25
click at [664, 238] on link "View case" at bounding box center [663, 234] width 42 height 13
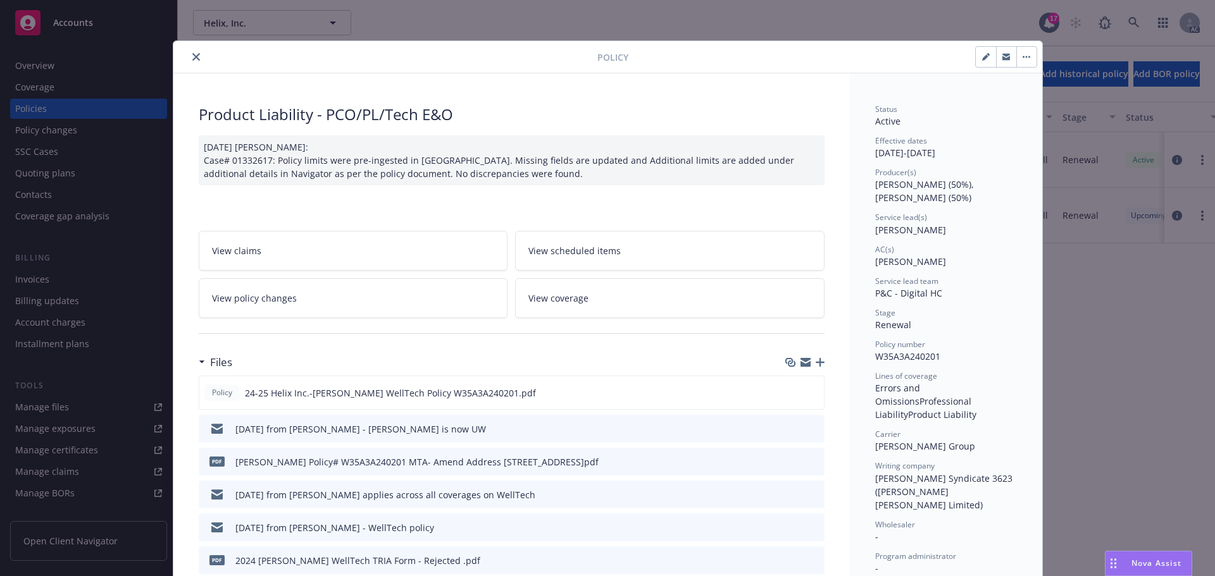
scroll to position [38, 0]
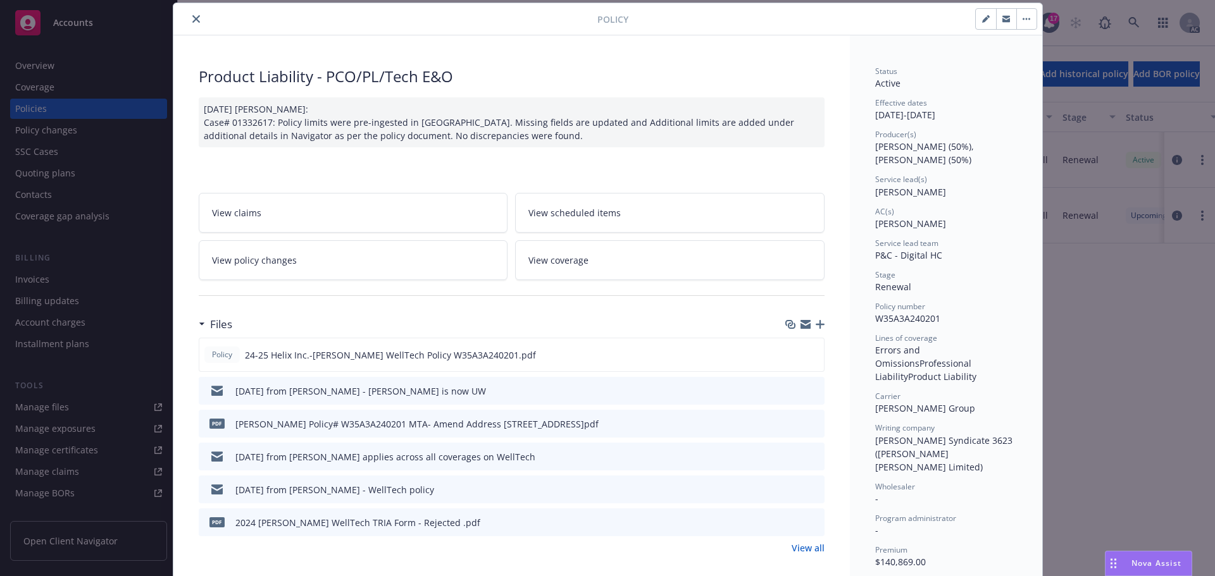
click at [192, 22] on icon "close" at bounding box center [196, 19] width 8 height 8
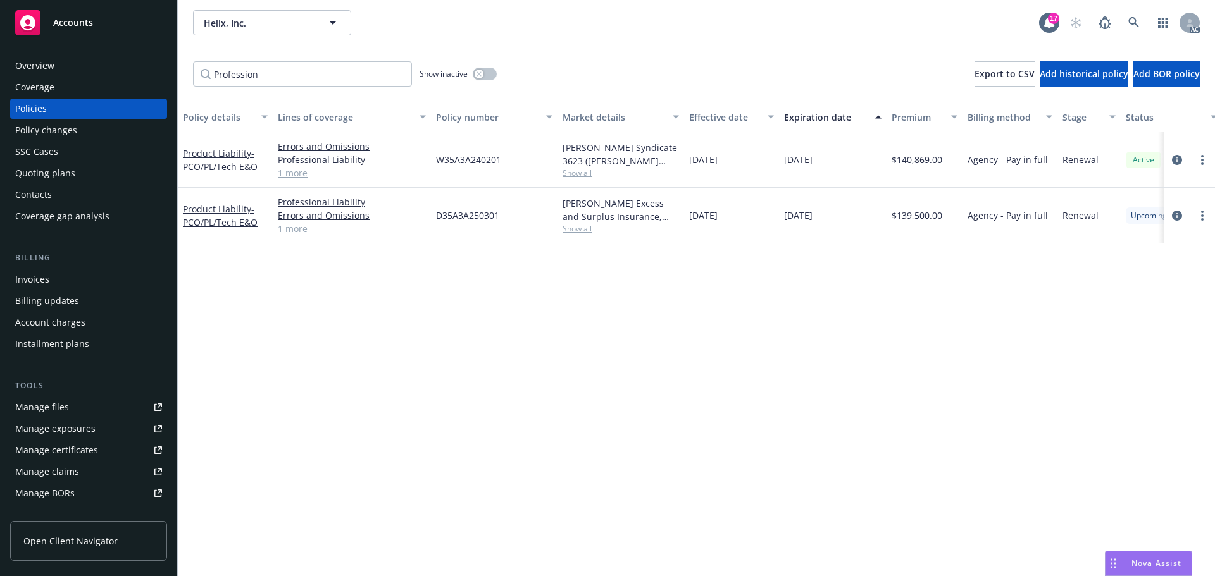
click at [80, 27] on span "Accounts" at bounding box center [73, 23] width 40 height 10
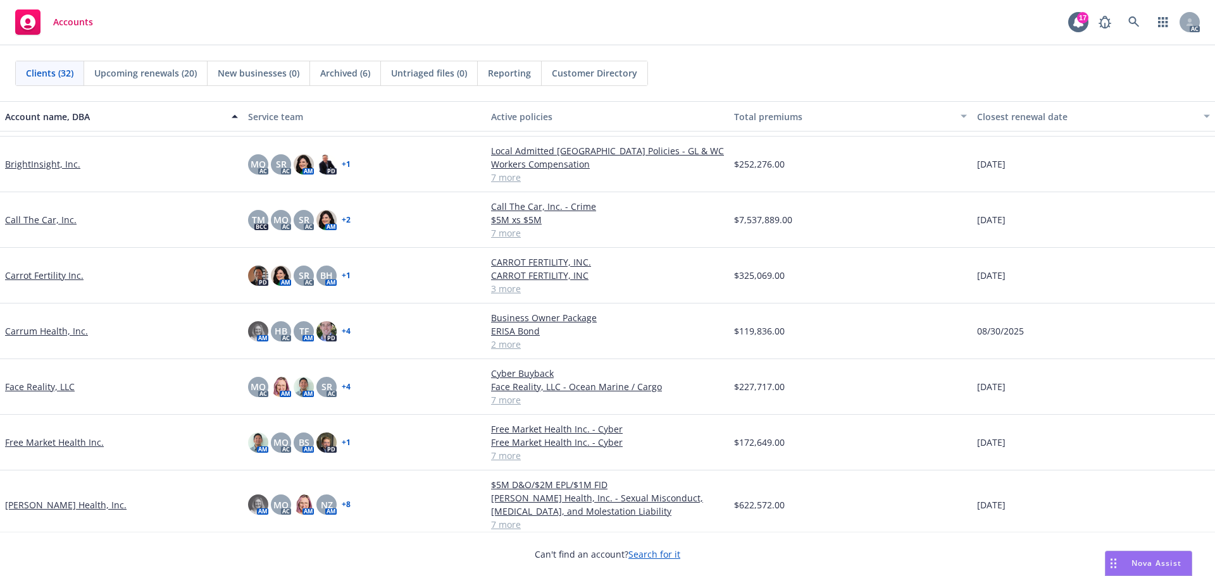
scroll to position [316, 0]
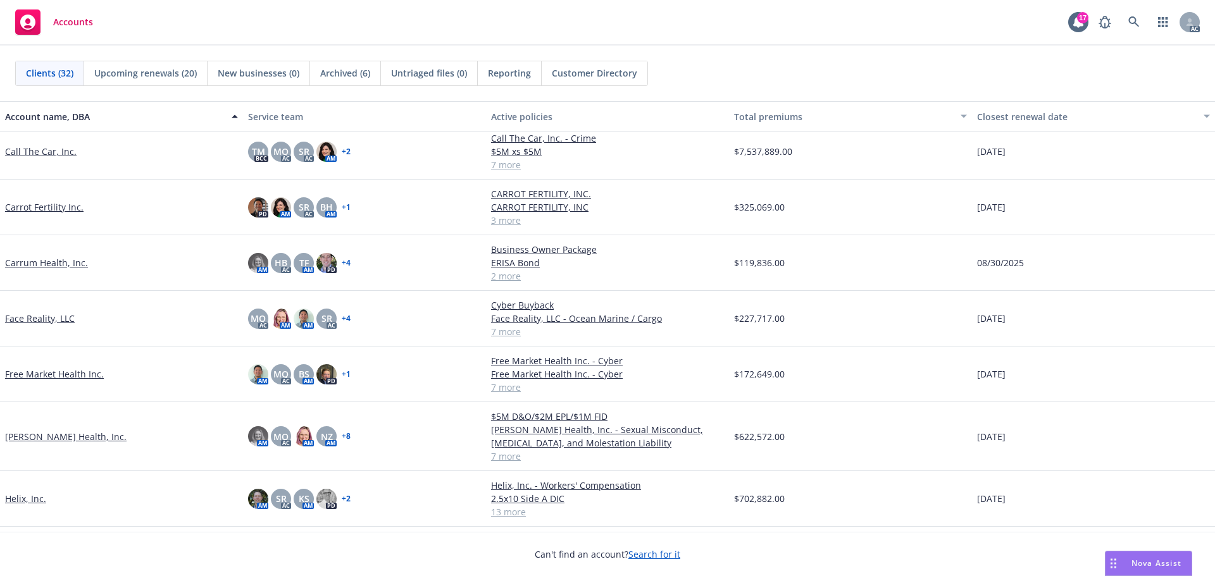
click at [47, 435] on link "[PERSON_NAME] Health, Inc." at bounding box center [65, 436] width 121 height 13
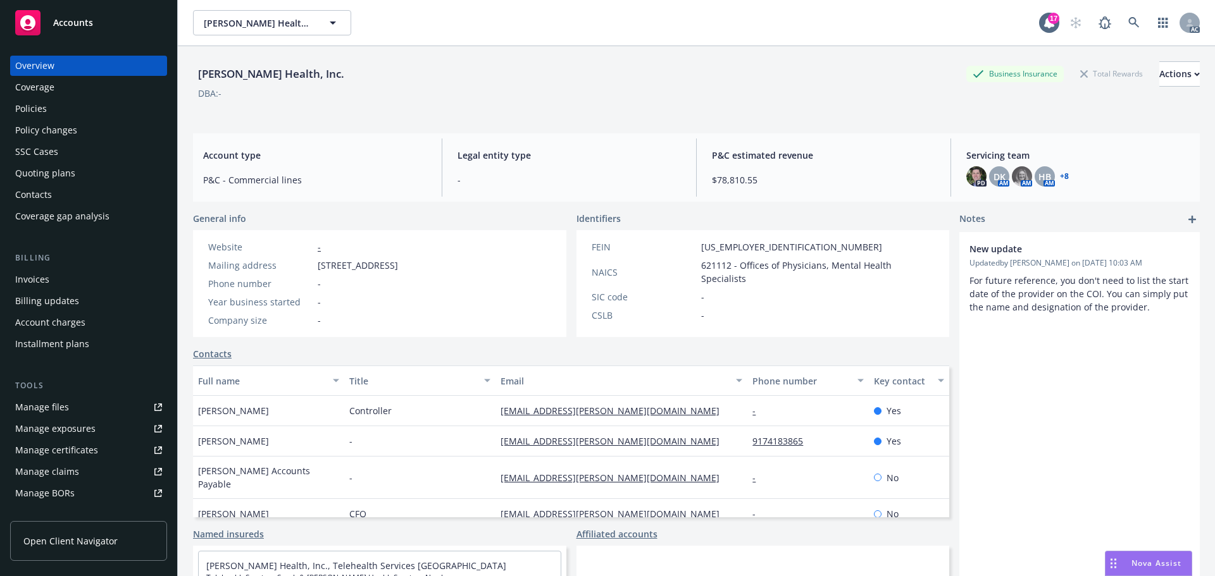
click at [42, 280] on div "Invoices" at bounding box center [32, 280] width 34 height 20
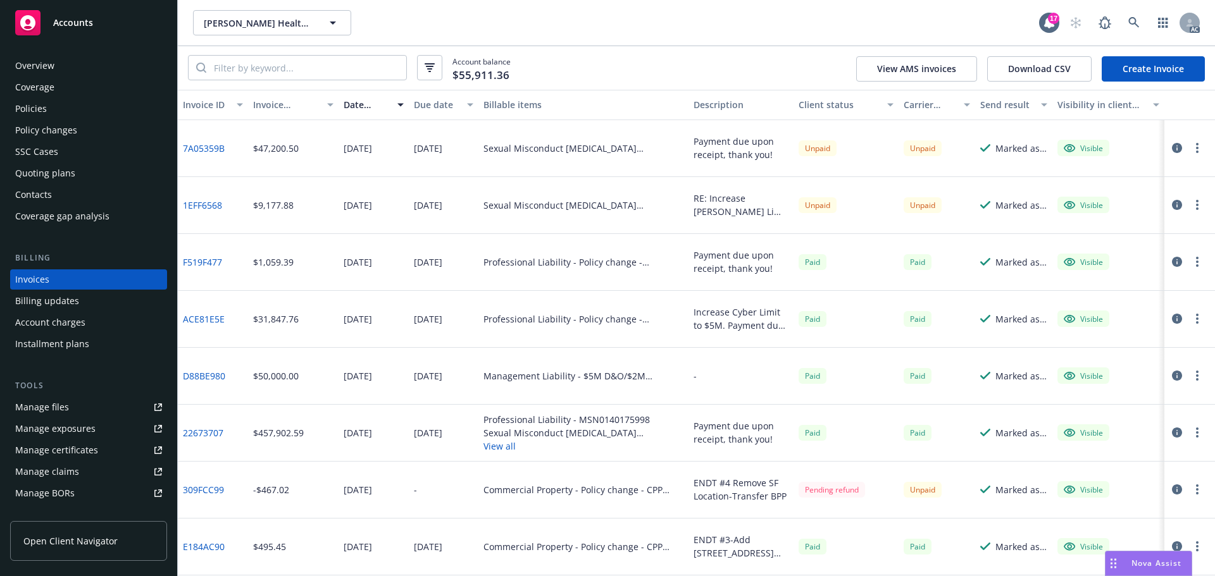
click at [70, 21] on span "Accounts" at bounding box center [73, 23] width 40 height 10
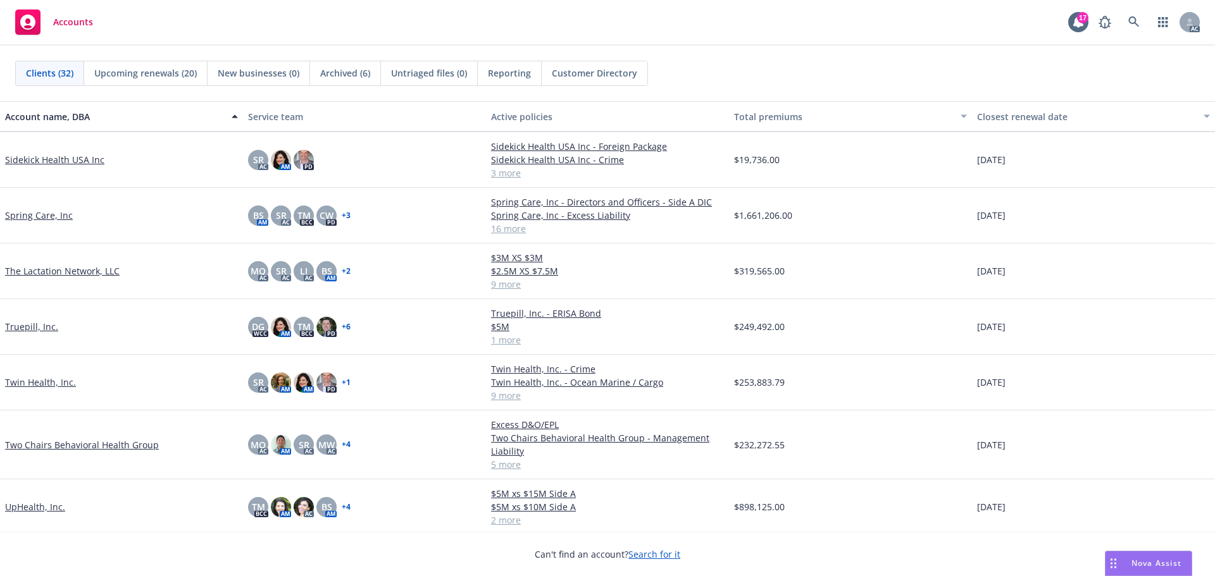
scroll to position [1273, 0]
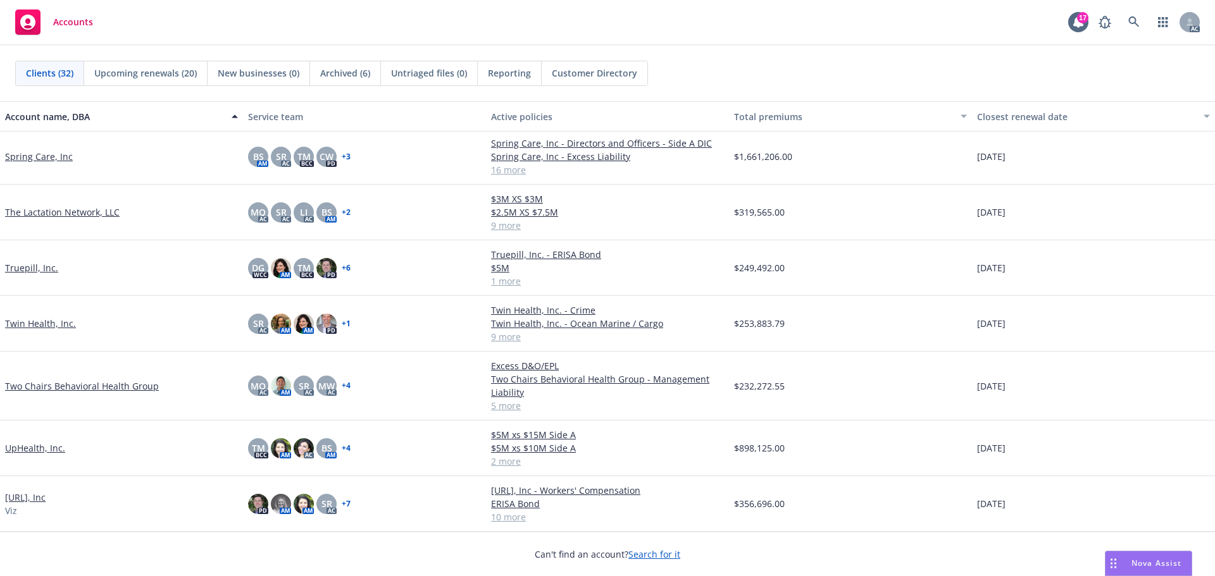
click at [40, 325] on link "Twin Health, Inc." at bounding box center [40, 323] width 71 height 13
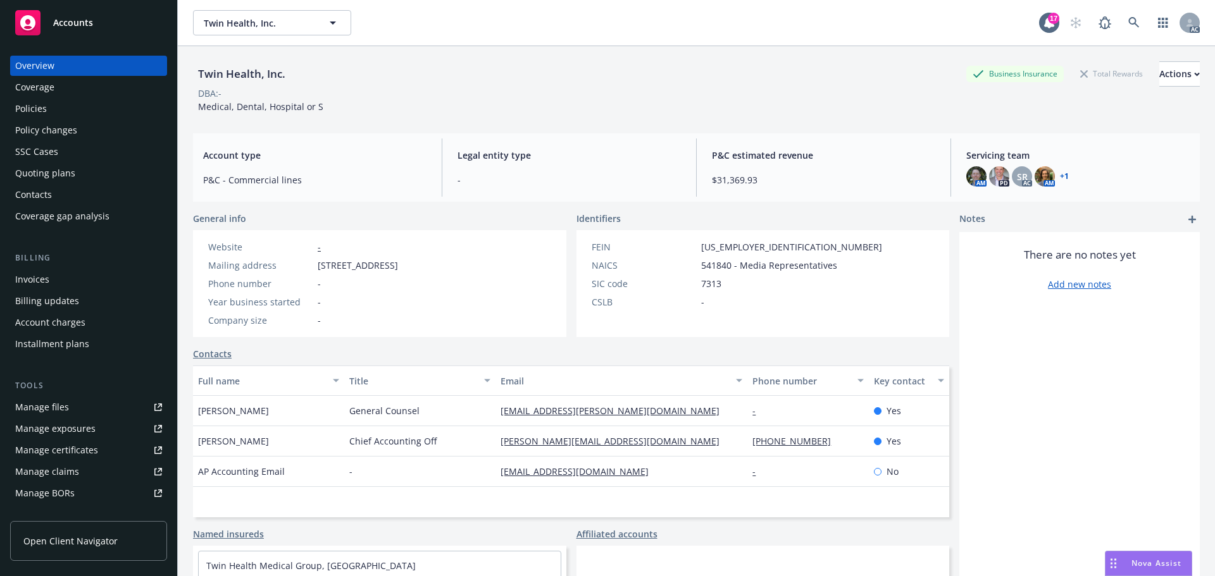
click at [34, 280] on div "Invoices" at bounding box center [32, 280] width 34 height 20
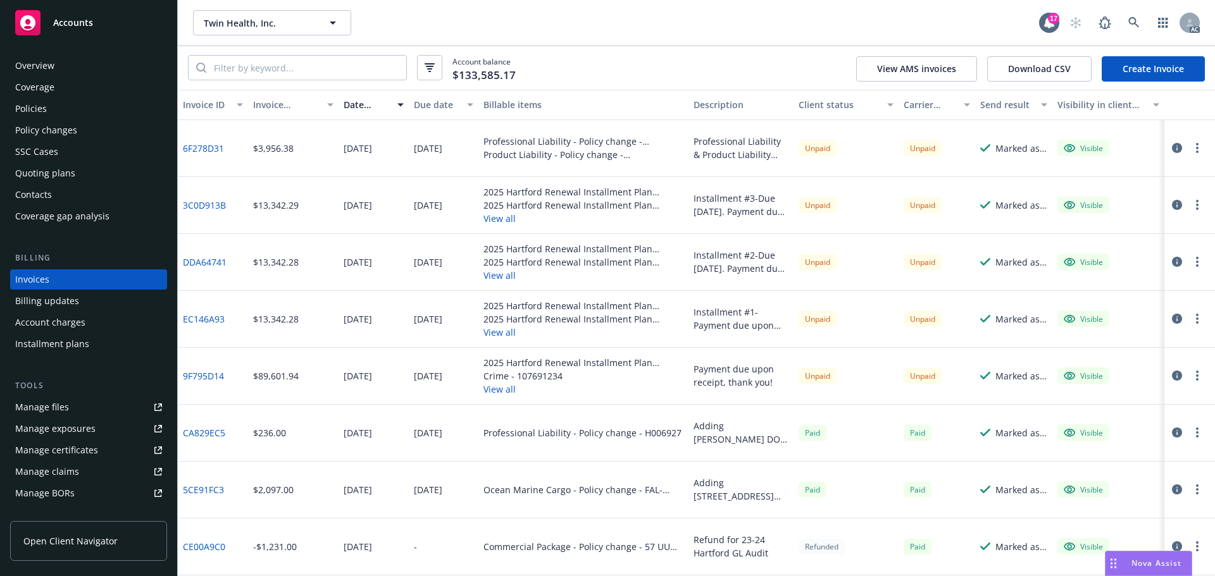
click at [500, 390] on button "View all" at bounding box center [583, 389] width 200 height 13
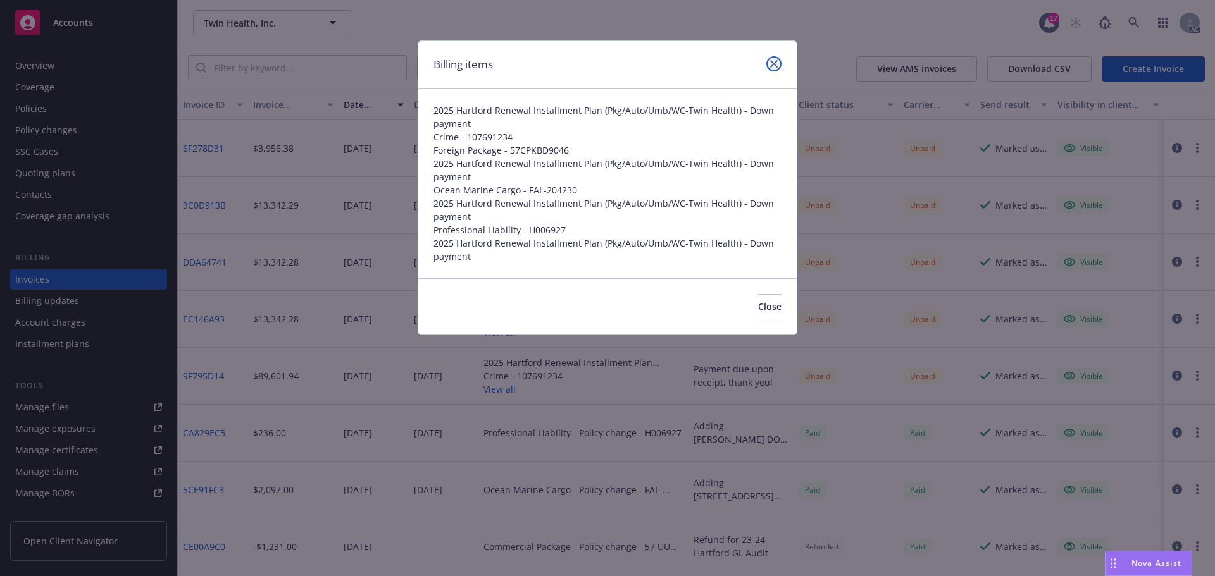
click at [772, 64] on icon "close" at bounding box center [774, 64] width 8 height 8
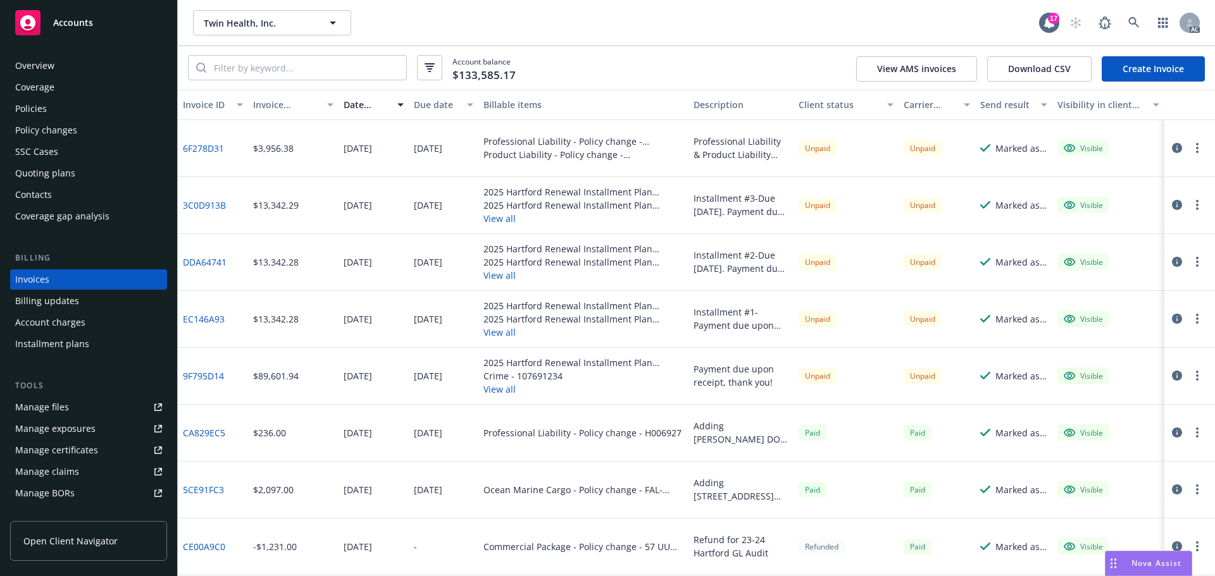
click at [65, 18] on span "Accounts" at bounding box center [73, 23] width 40 height 10
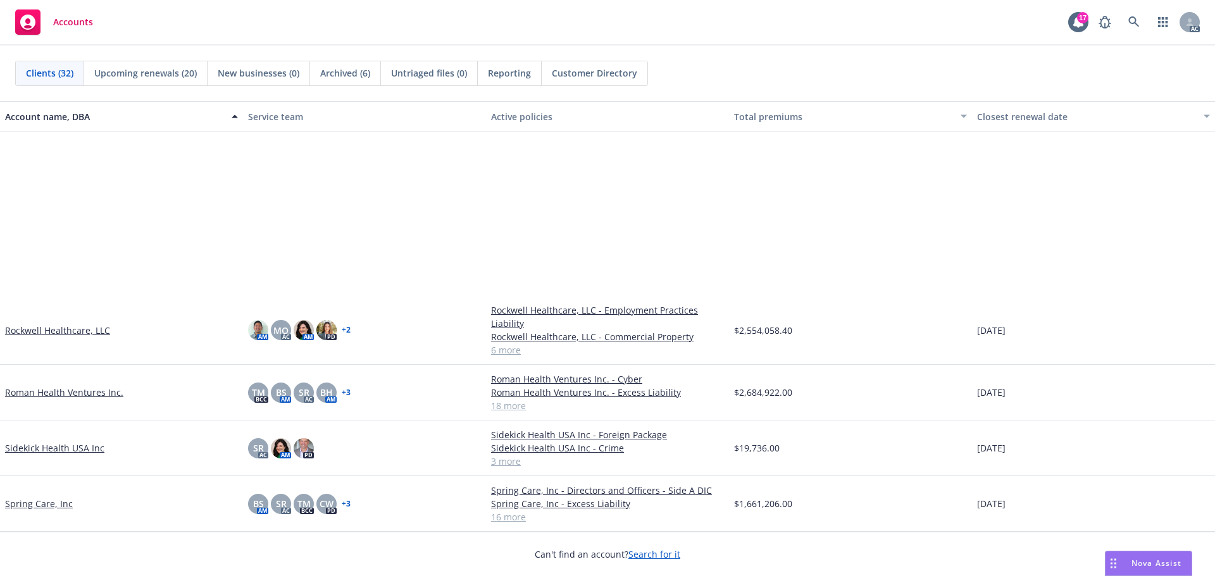
scroll to position [1202, 0]
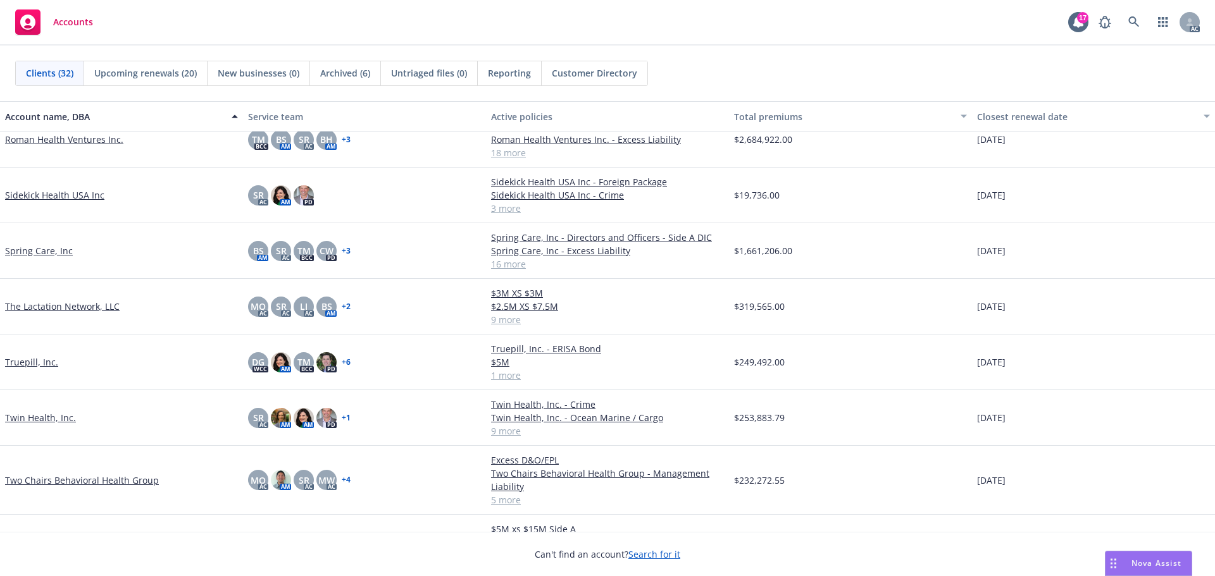
click at [73, 308] on link "The Lactation Network, LLC" at bounding box center [62, 306] width 115 height 13
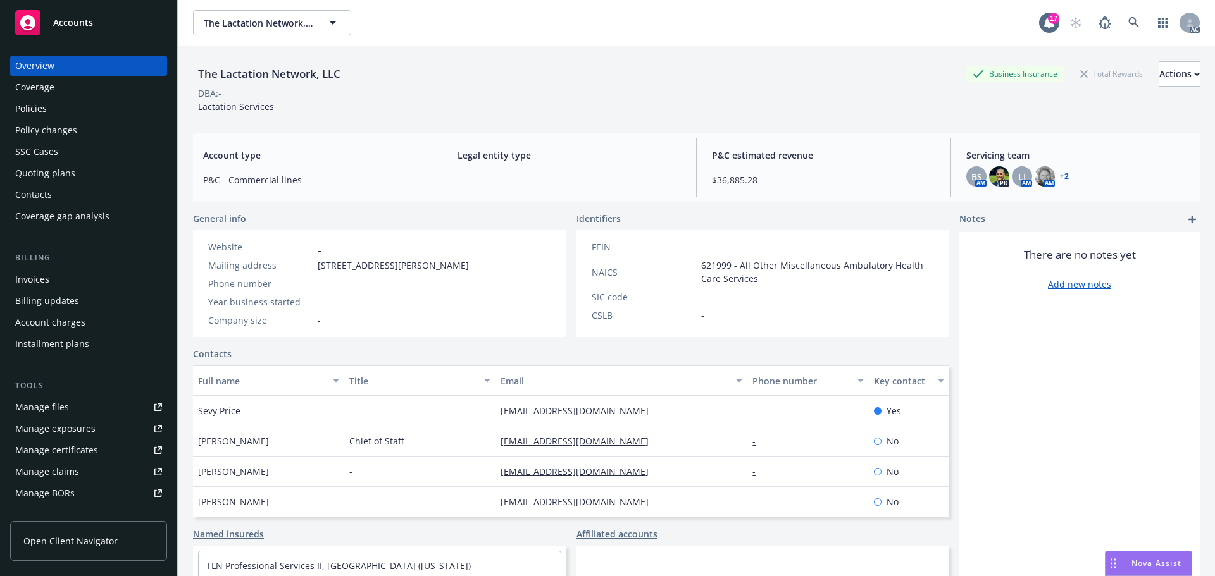
click at [47, 283] on div "Invoices" at bounding box center [32, 280] width 34 height 20
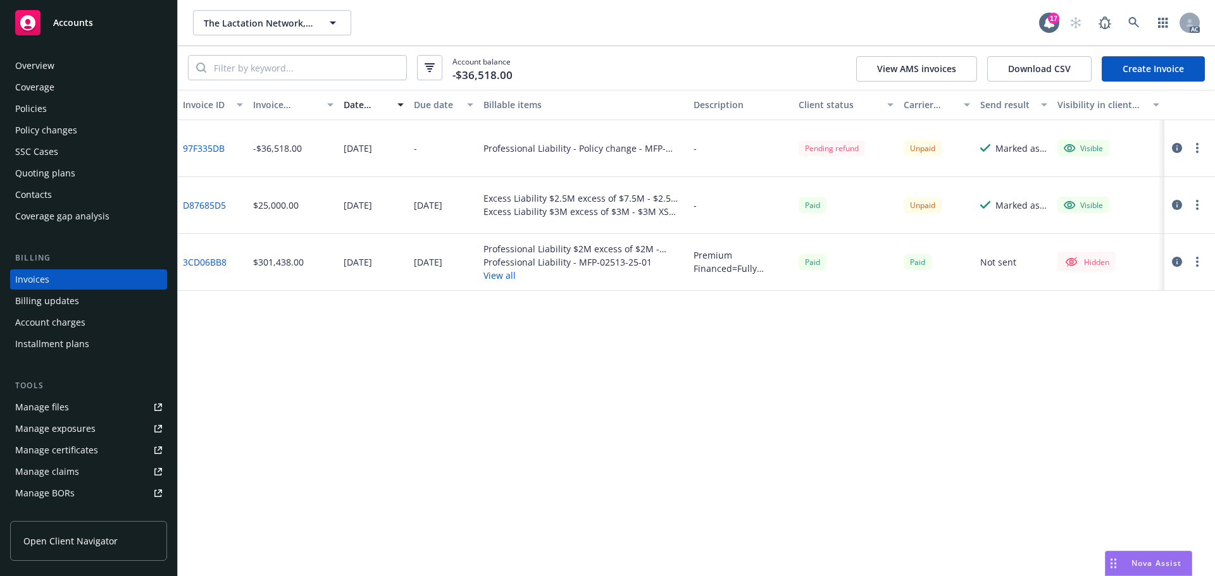
click at [68, 20] on span "Accounts" at bounding box center [73, 23] width 40 height 10
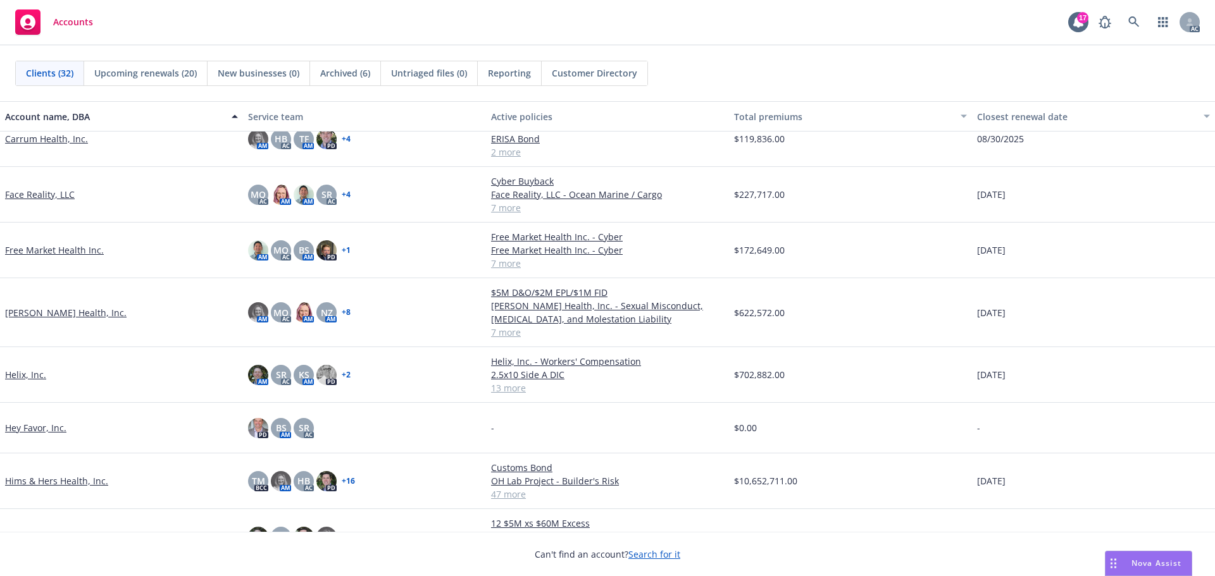
scroll to position [443, 0]
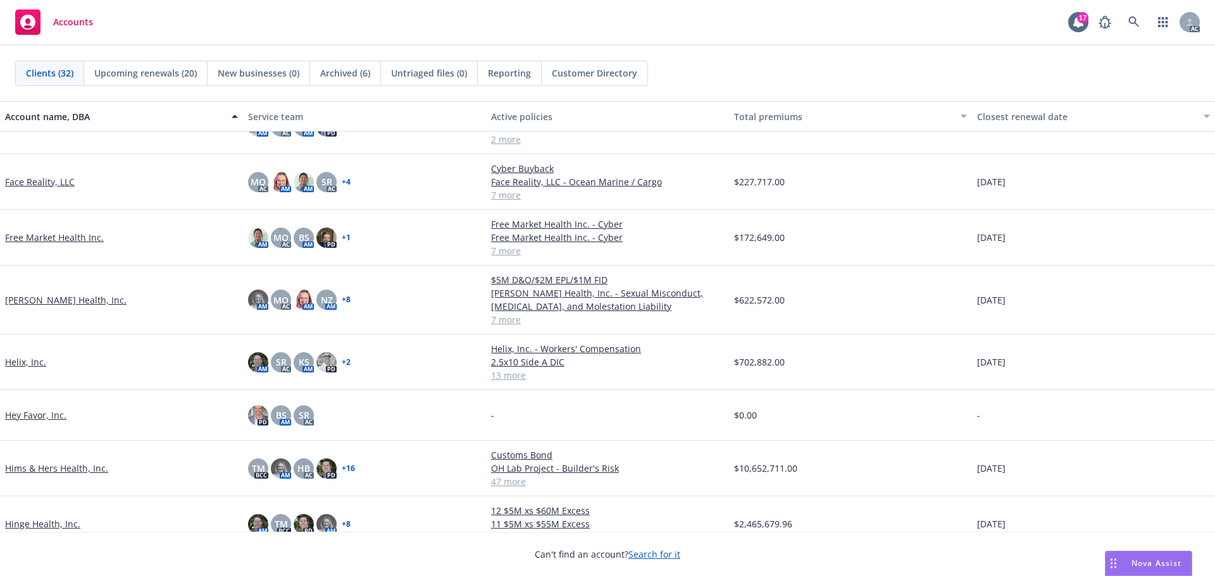
click at [46, 242] on link "Free Market Health Inc." at bounding box center [54, 237] width 99 height 13
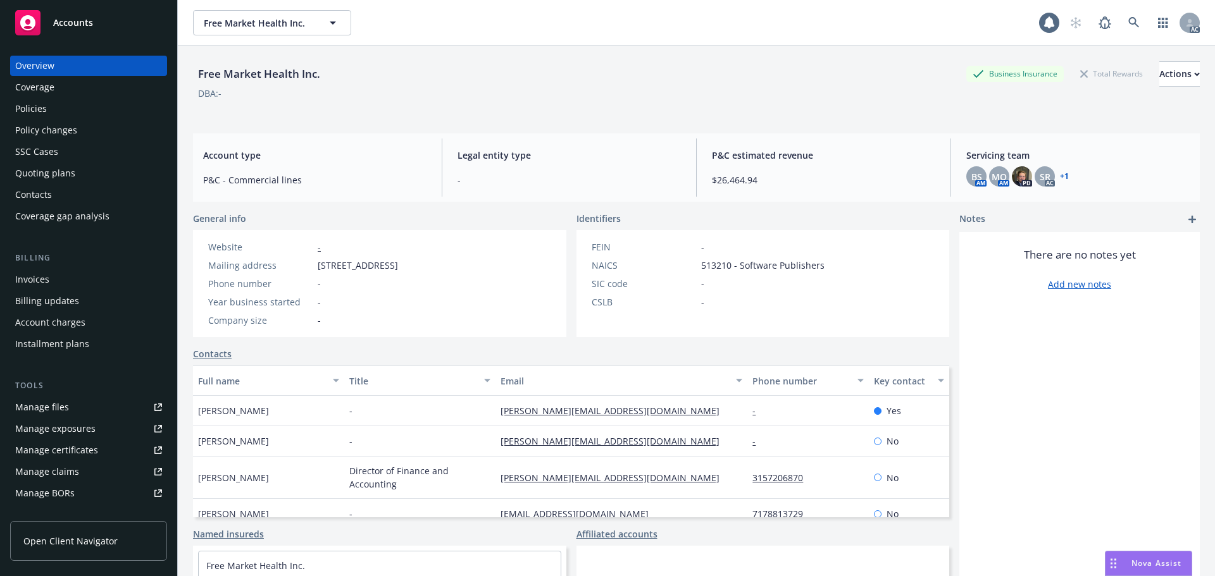
click at [30, 110] on div "Policies" at bounding box center [31, 109] width 32 height 20
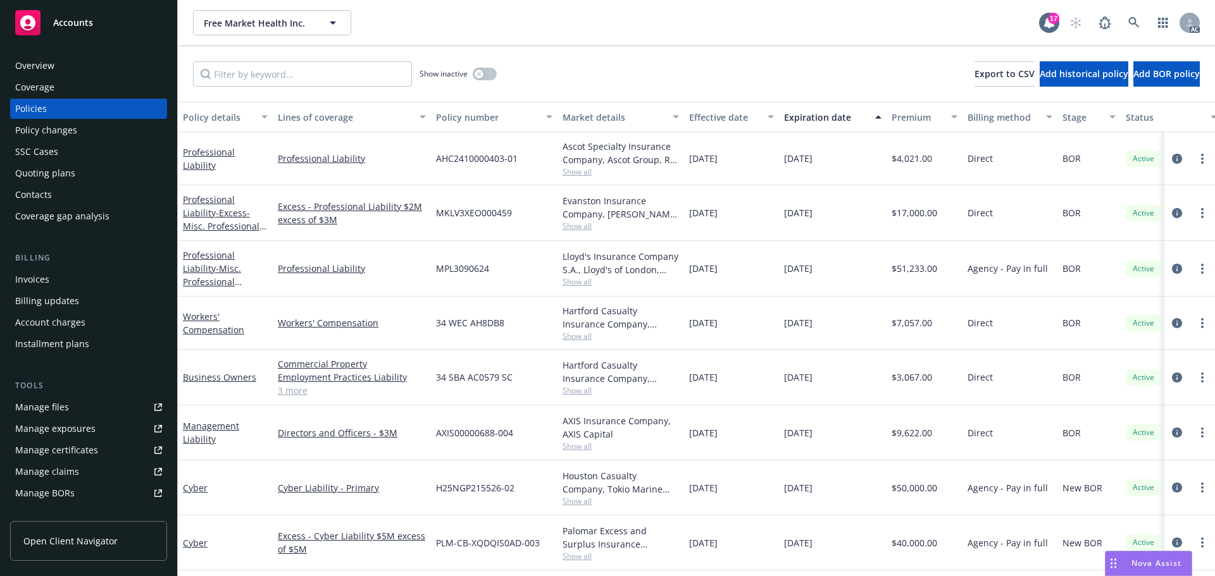
click at [84, 27] on span "Accounts" at bounding box center [73, 23] width 40 height 10
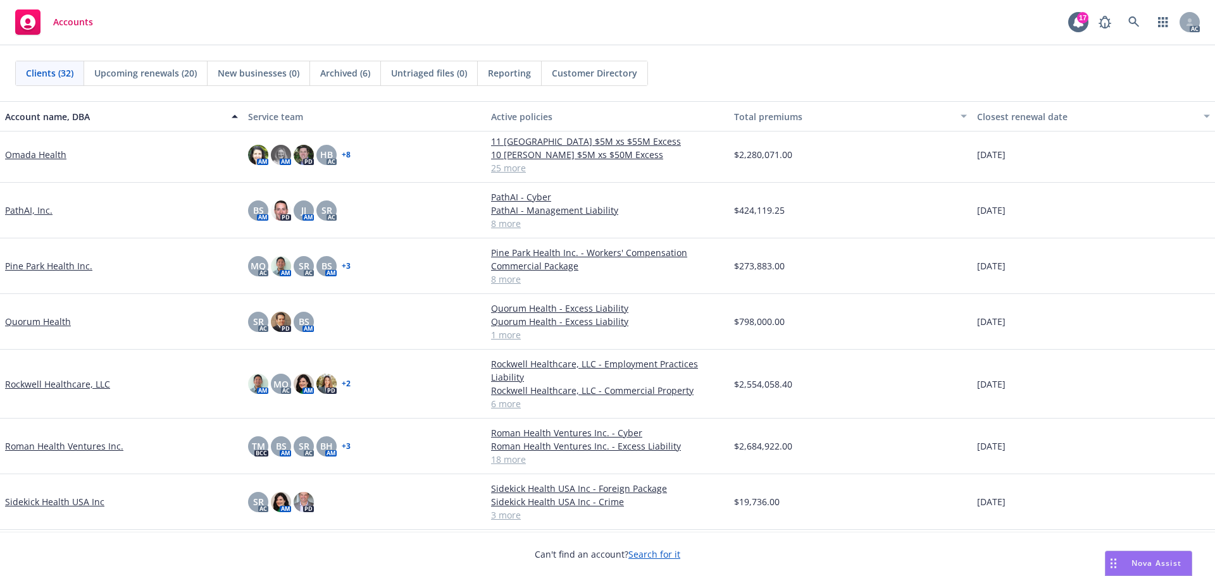
scroll to position [886, 0]
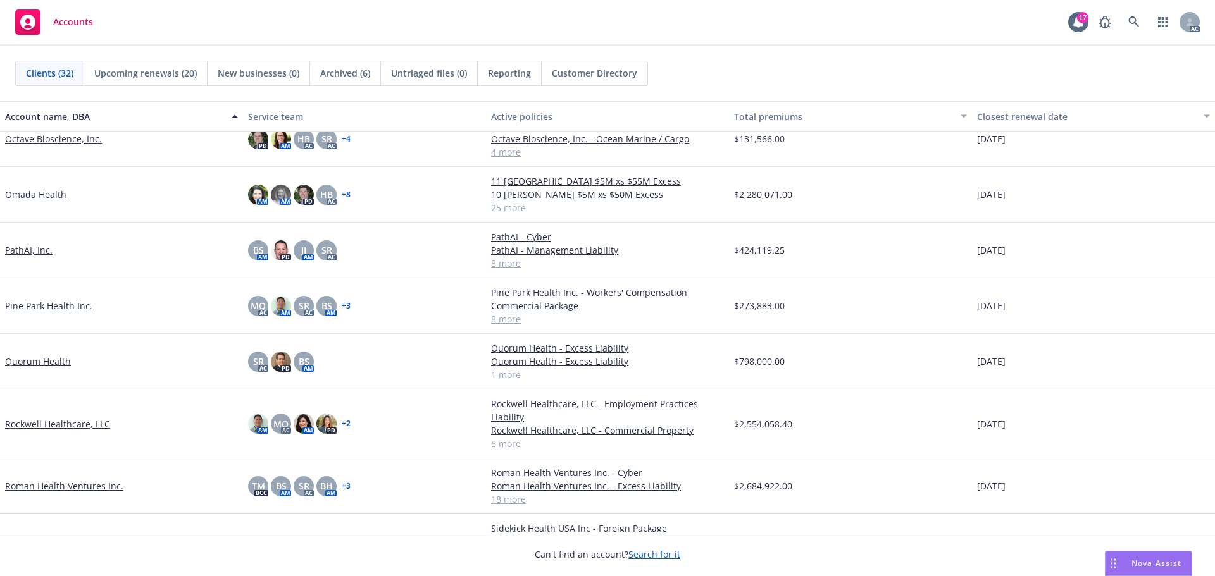
click at [58, 313] on link "Pine Park Health Inc." at bounding box center [48, 305] width 87 height 13
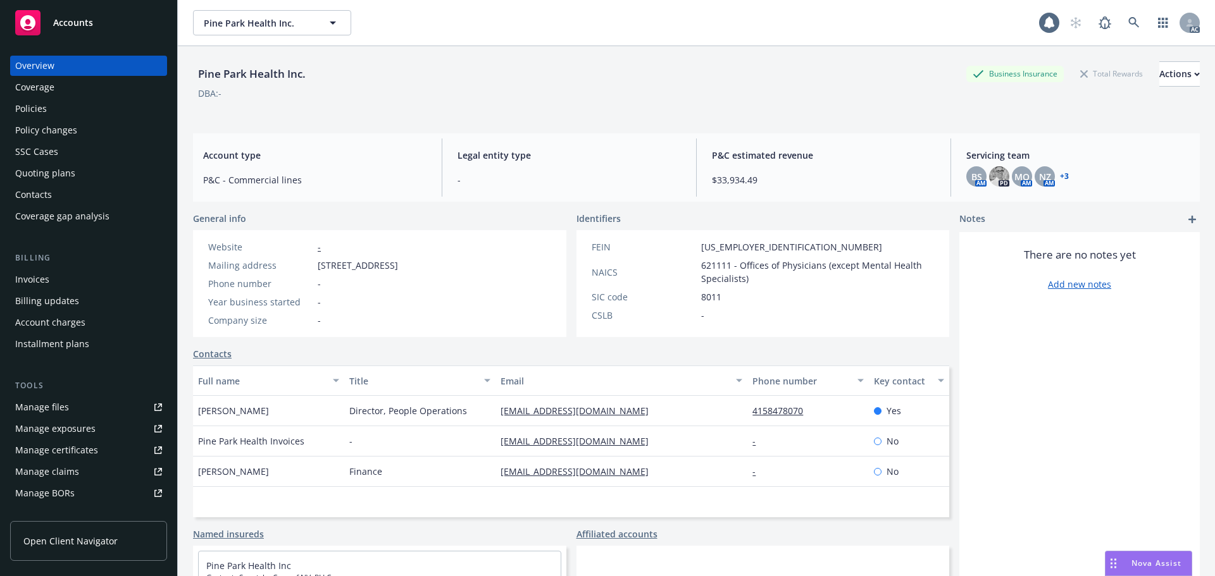
click at [58, 134] on div "Policy changes" at bounding box center [46, 130] width 62 height 20
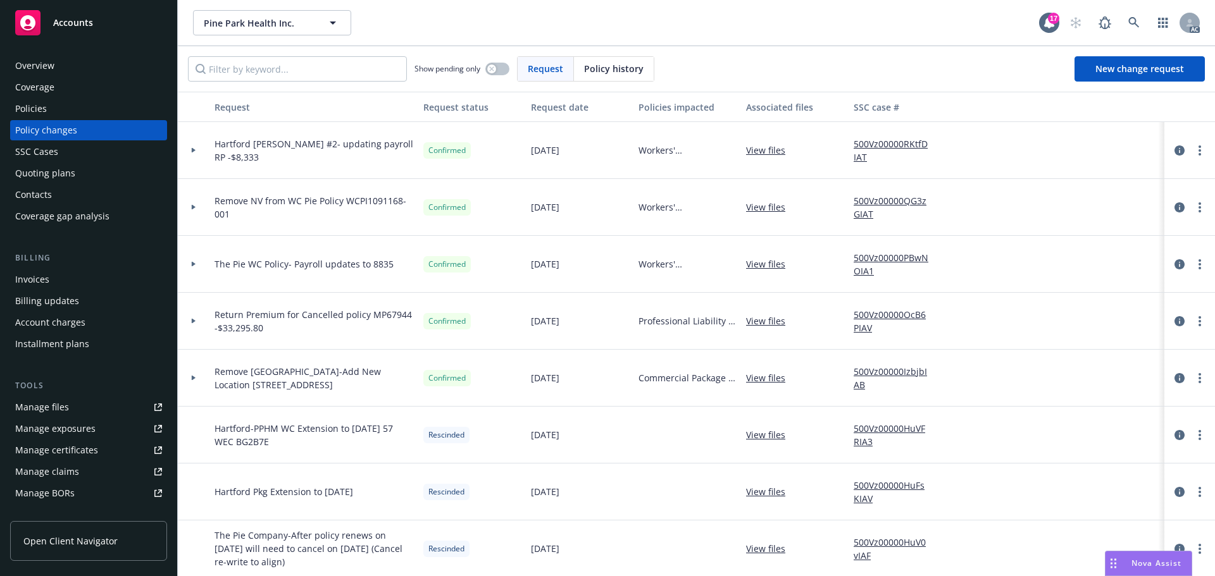
click at [60, 19] on span "Accounts" at bounding box center [73, 23] width 40 height 10
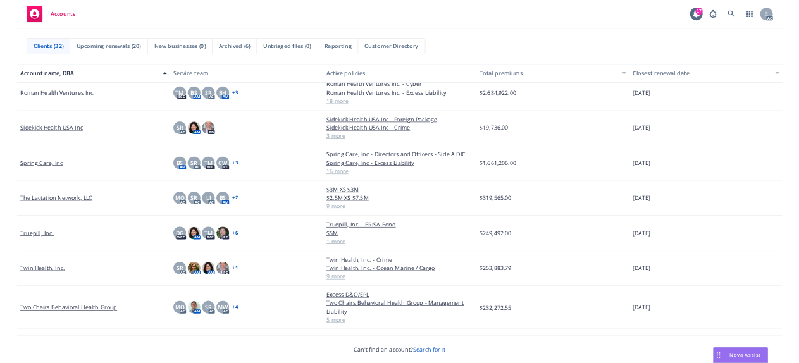
scroll to position [1202, 0]
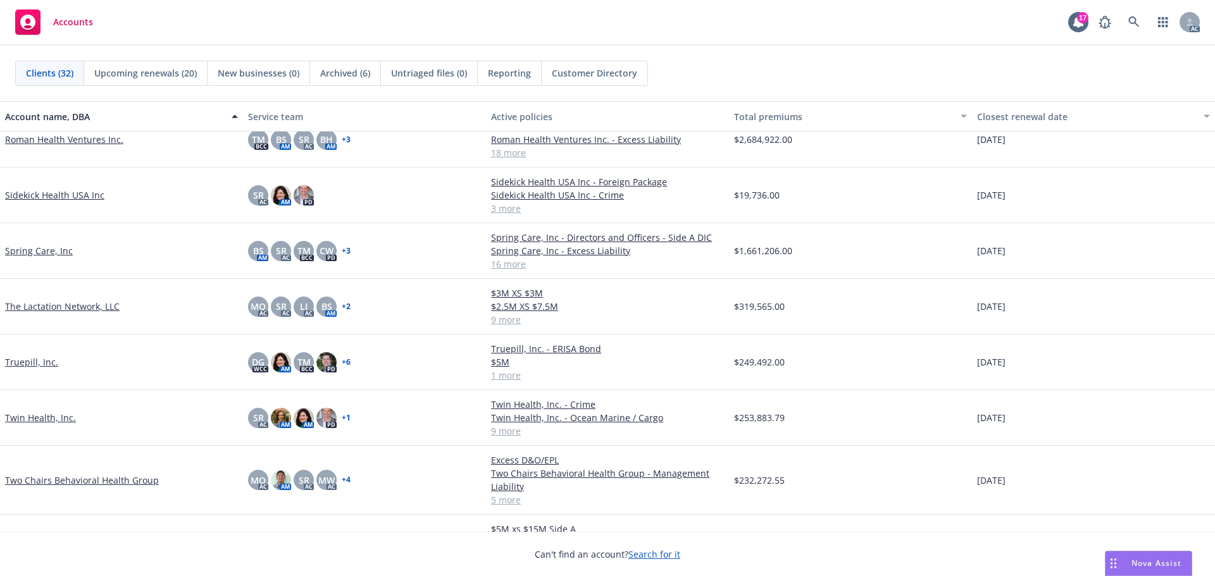
click at [17, 419] on link "Twin Health, Inc." at bounding box center [40, 417] width 71 height 13
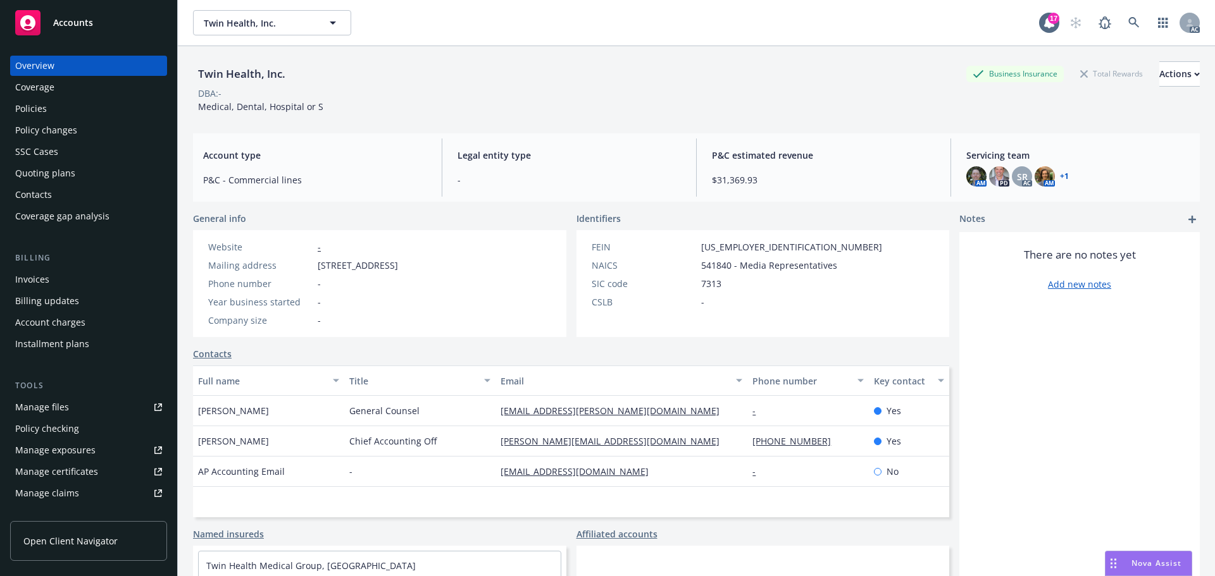
click at [56, 130] on div "Policy changes" at bounding box center [46, 130] width 62 height 20
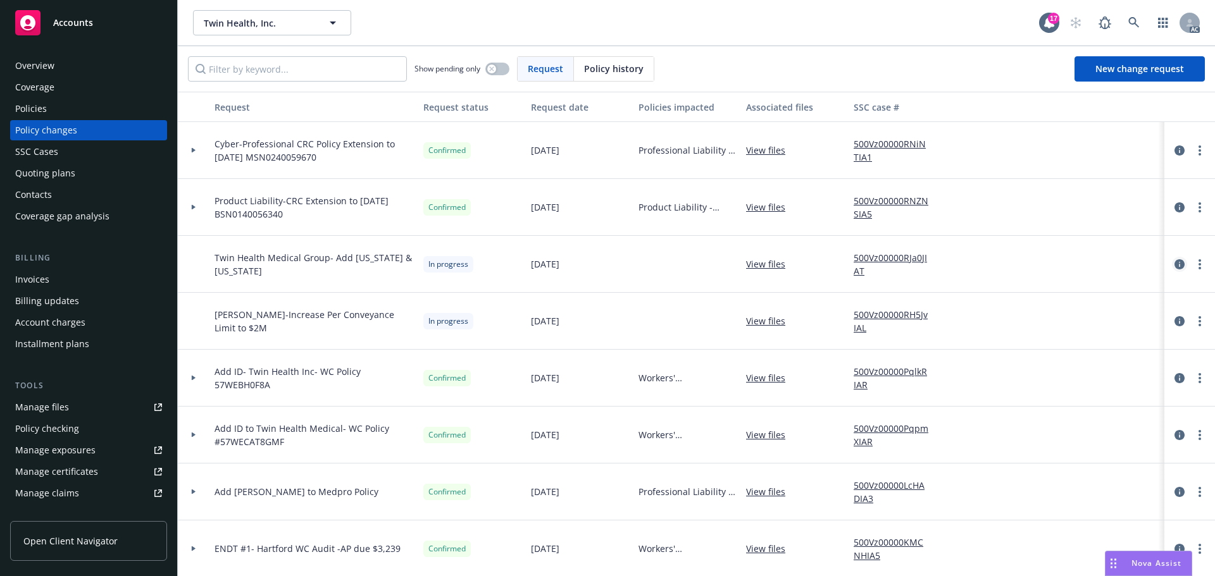
click at [1174, 261] on icon "circleInformation" at bounding box center [1179, 264] width 10 height 10
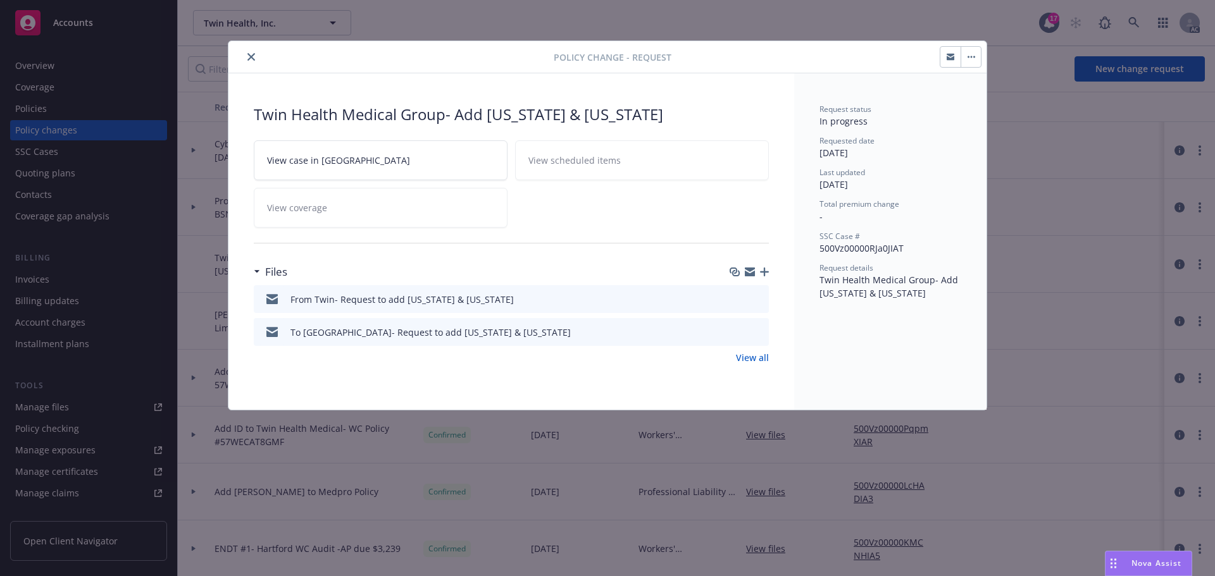
click at [733, 297] on icon "download file" at bounding box center [736, 299] width 10 height 10
click at [738, 331] on icon "download file" at bounding box center [736, 330] width 8 height 8
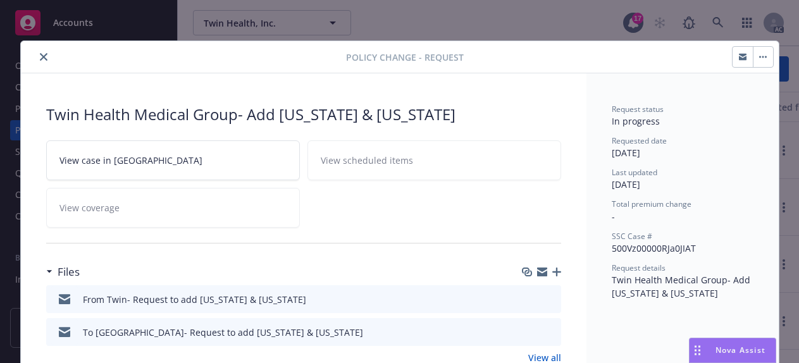
drag, startPoint x: 535, startPoint y: 273, endPoint x: 439, endPoint y: 268, distance: 95.7
click at [537, 273] on icon "button" at bounding box center [542, 274] width 10 height 6
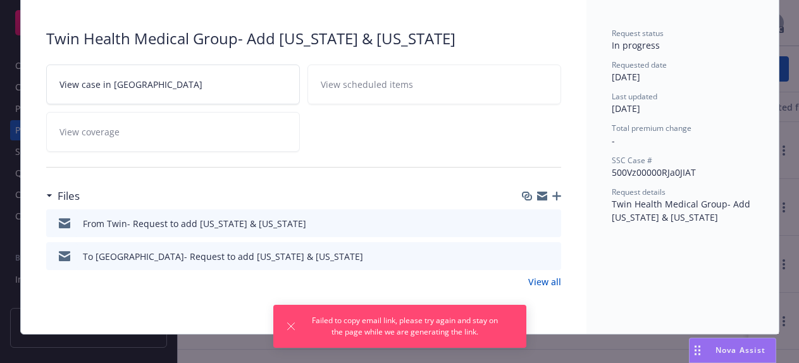
scroll to position [88, 0]
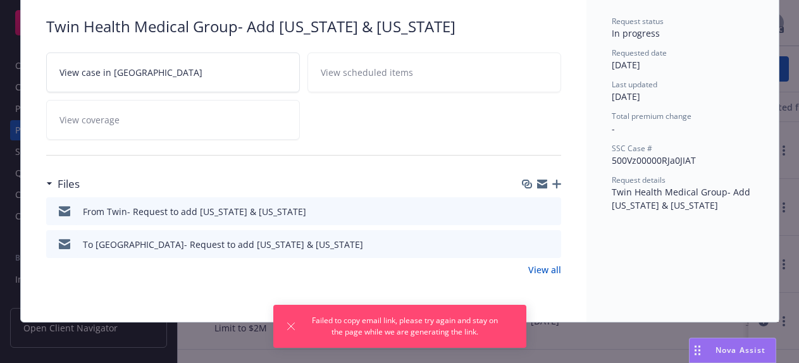
click at [537, 182] on icon "button" at bounding box center [542, 184] width 10 height 10
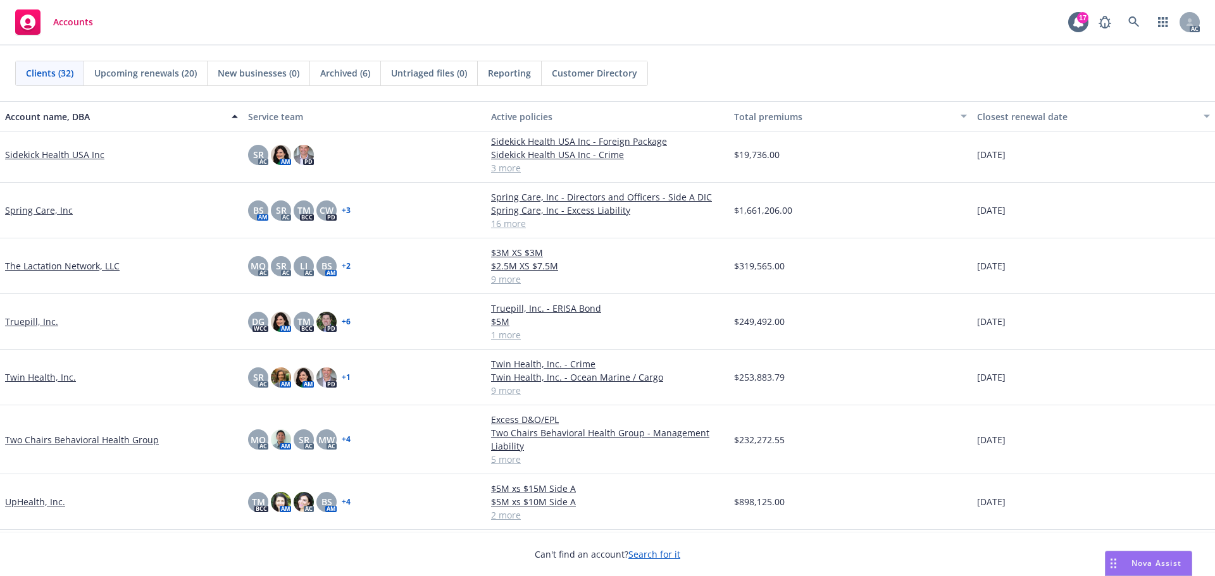
scroll to position [1273, 0]
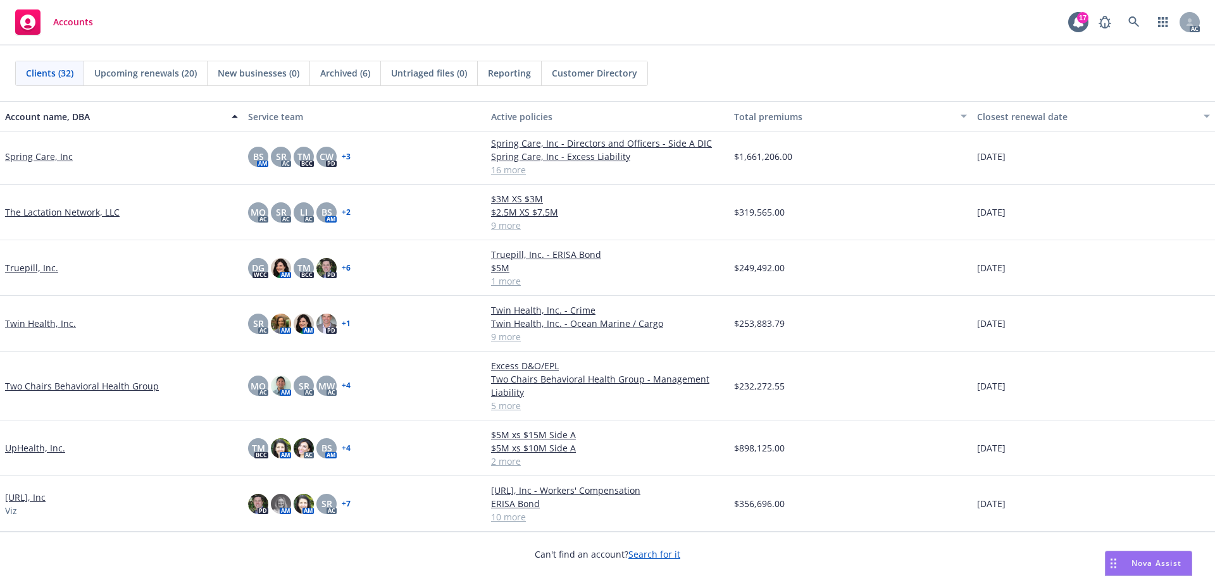
click at [41, 319] on link "Twin Health, Inc." at bounding box center [40, 323] width 71 height 13
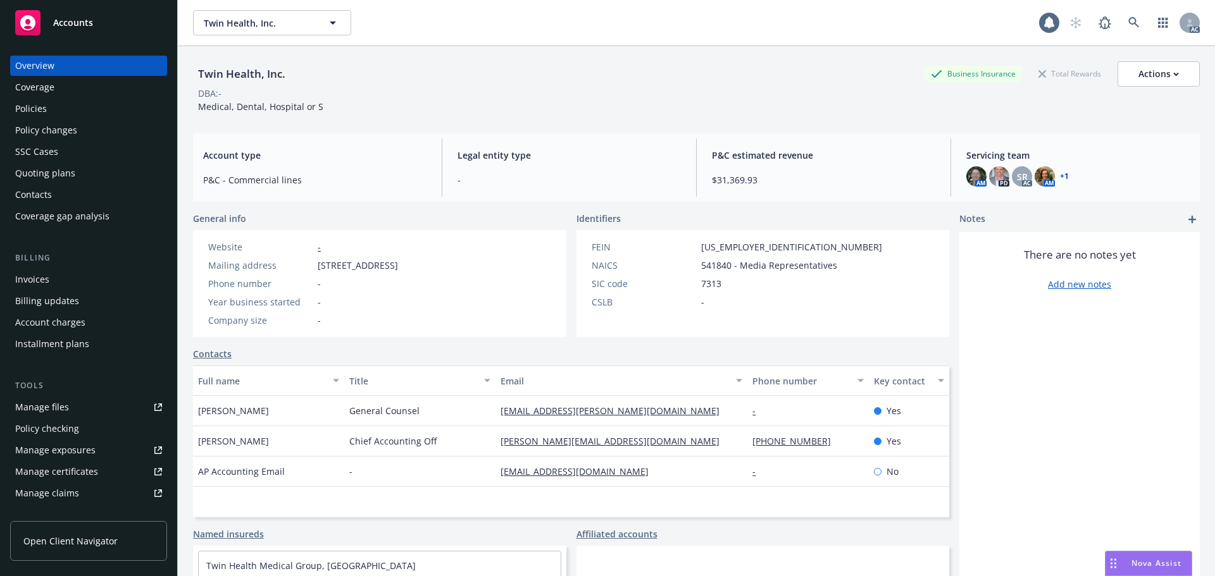
click at [79, 130] on div "Policy changes" at bounding box center [88, 130] width 147 height 20
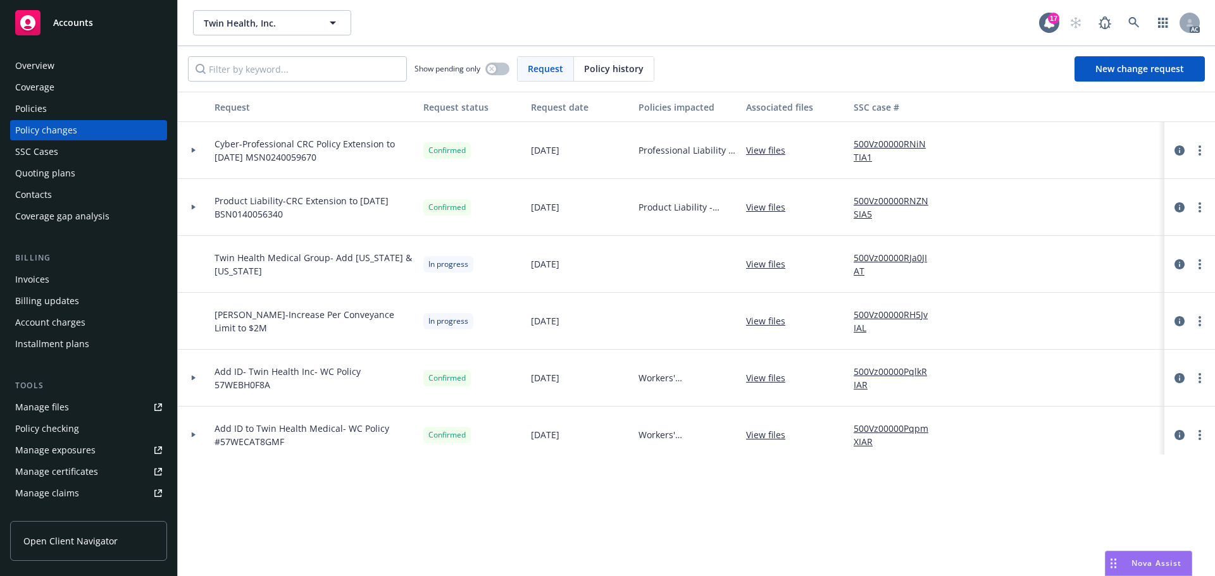
click at [67, 22] on span "Accounts" at bounding box center [73, 23] width 40 height 10
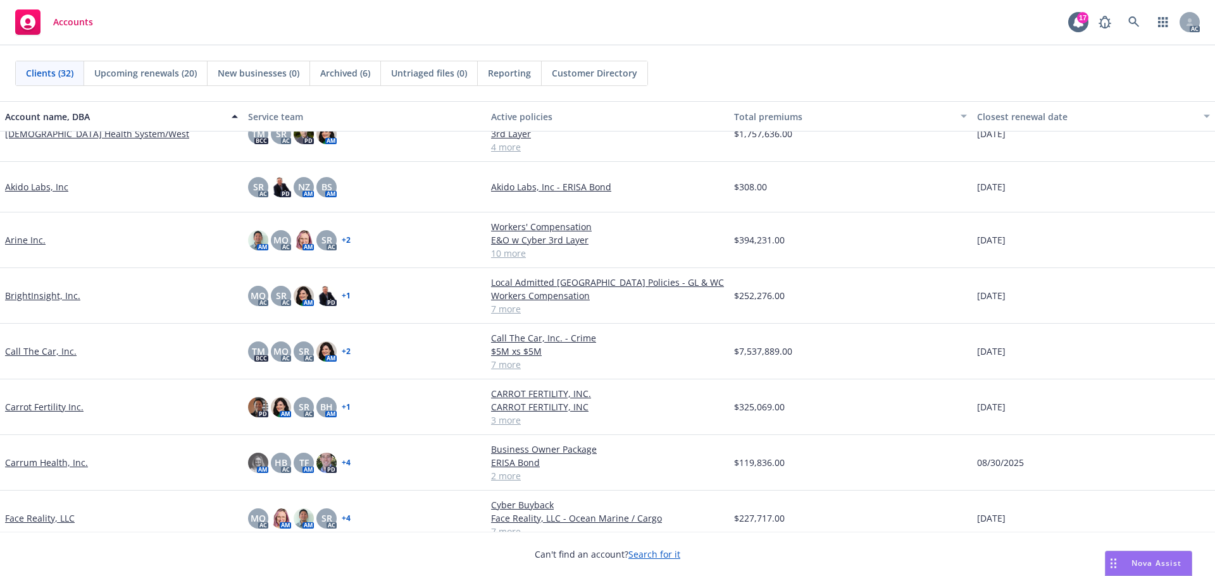
scroll to position [190, 0]
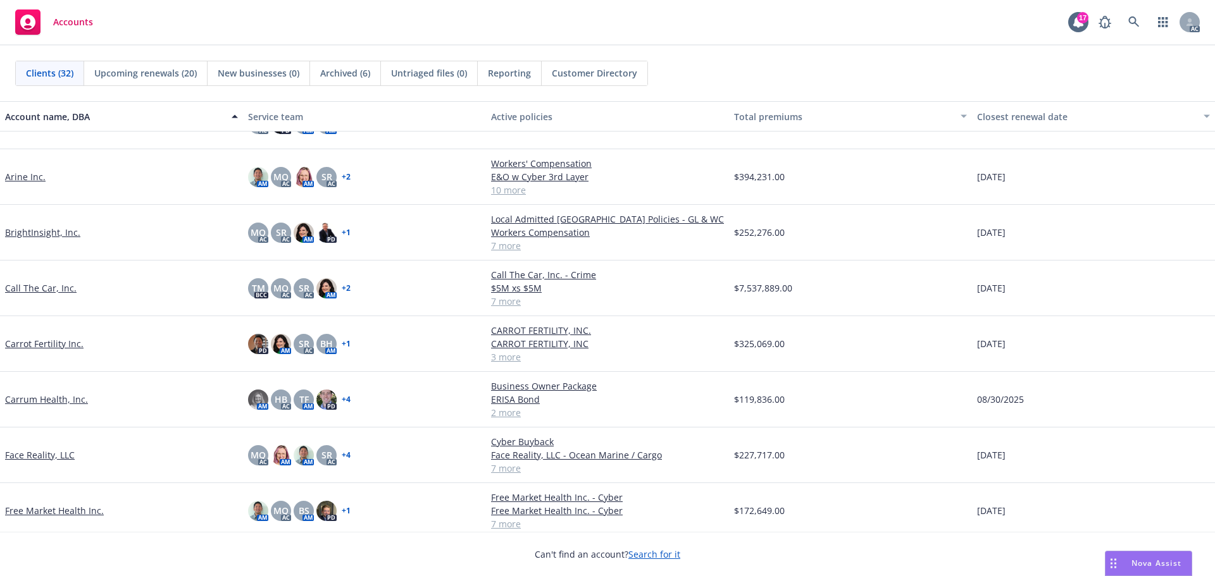
click at [58, 398] on link "Carrum Health, Inc." at bounding box center [46, 399] width 83 height 13
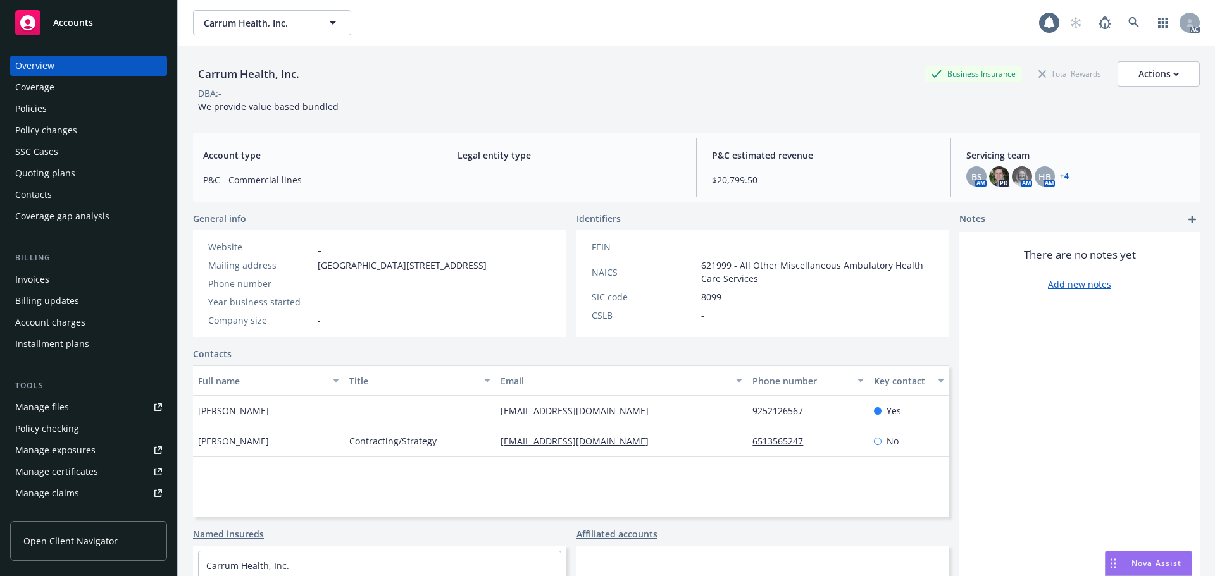
click at [59, 125] on div "Policy changes" at bounding box center [46, 130] width 62 height 20
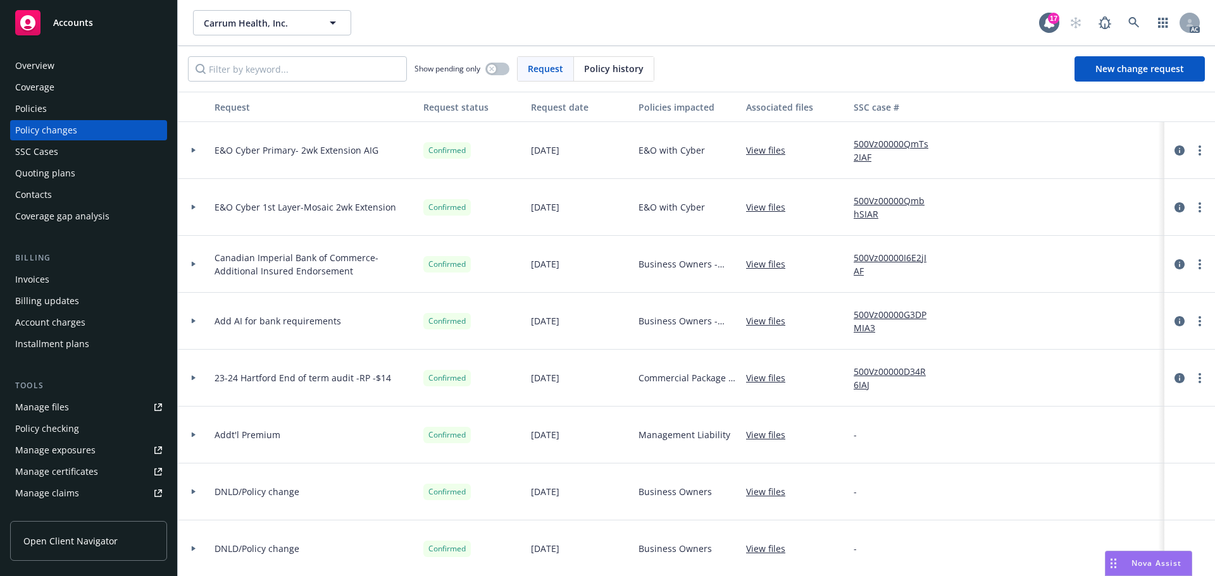
click at [77, 20] on span "Accounts" at bounding box center [73, 23] width 40 height 10
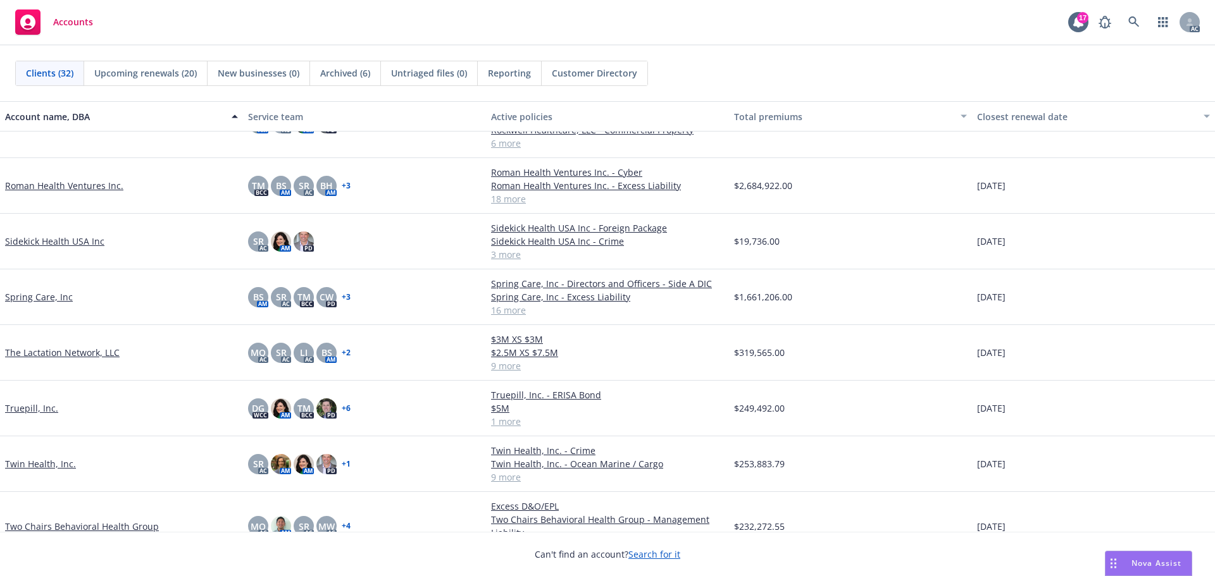
scroll to position [1202, 0]
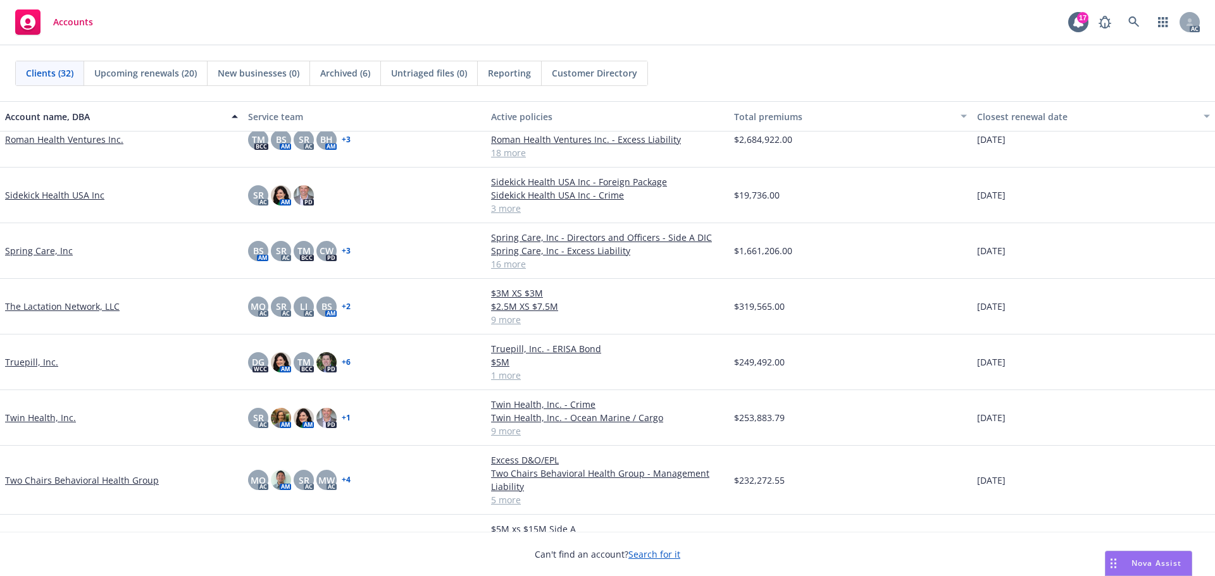
click at [41, 252] on link "Spring Care, Inc" at bounding box center [39, 250] width 68 height 13
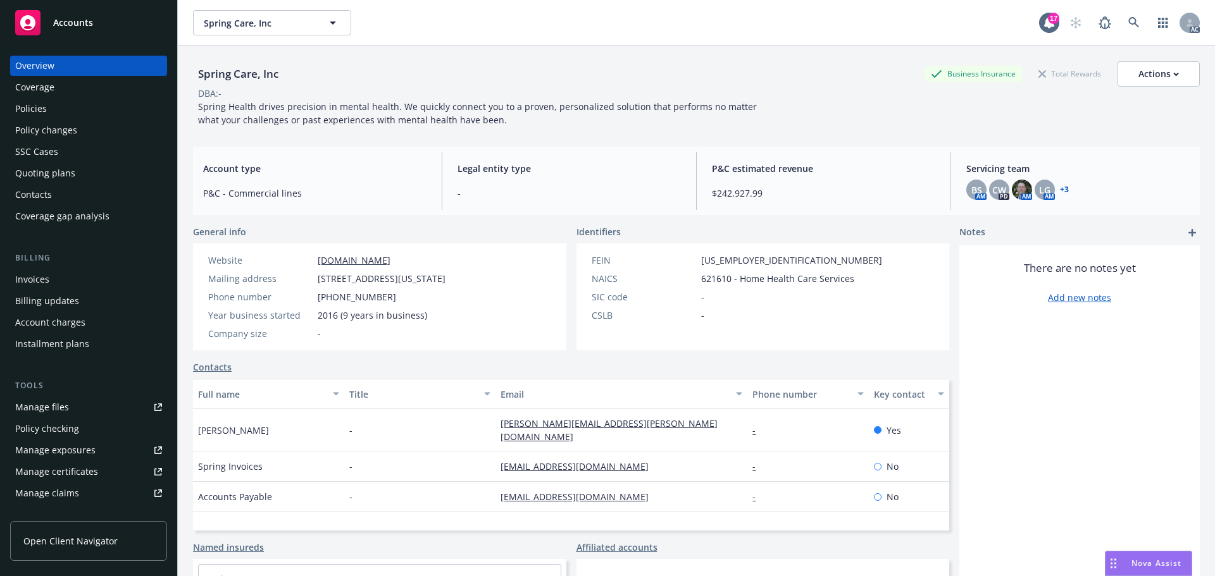
click at [38, 130] on div "Policy changes" at bounding box center [46, 130] width 62 height 20
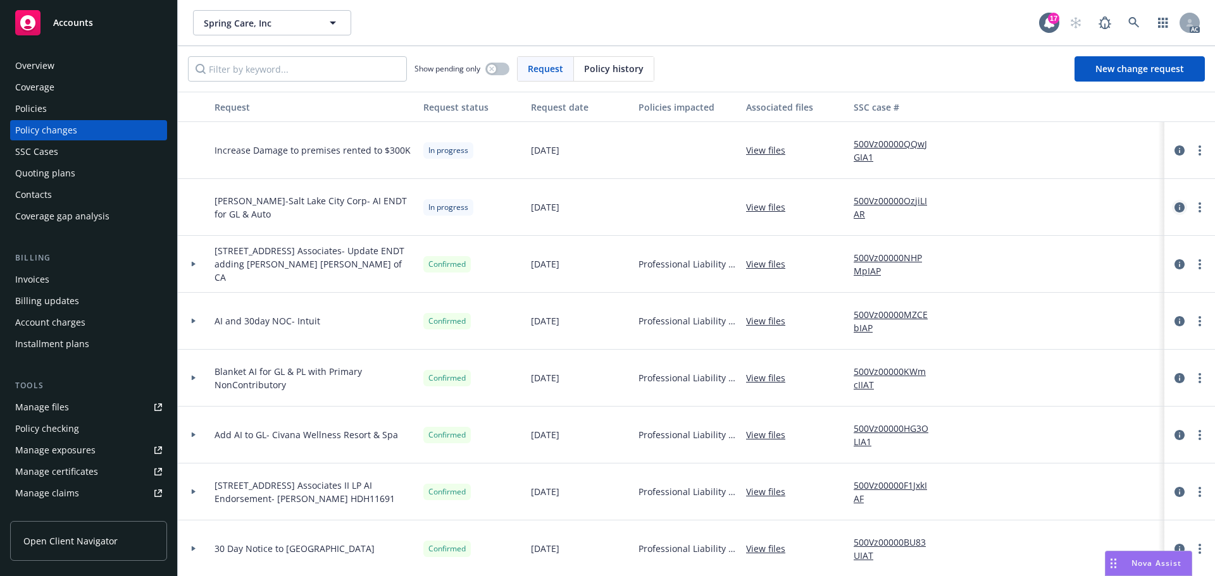
click at [1174, 204] on icon "circleInformation" at bounding box center [1179, 207] width 10 height 10
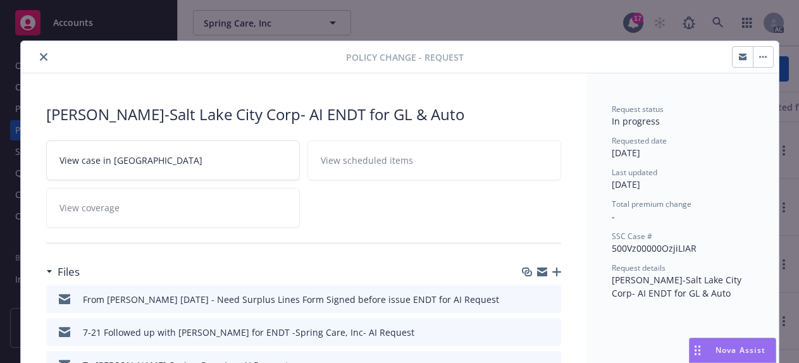
click at [537, 272] on icon "button" at bounding box center [542, 272] width 10 height 10
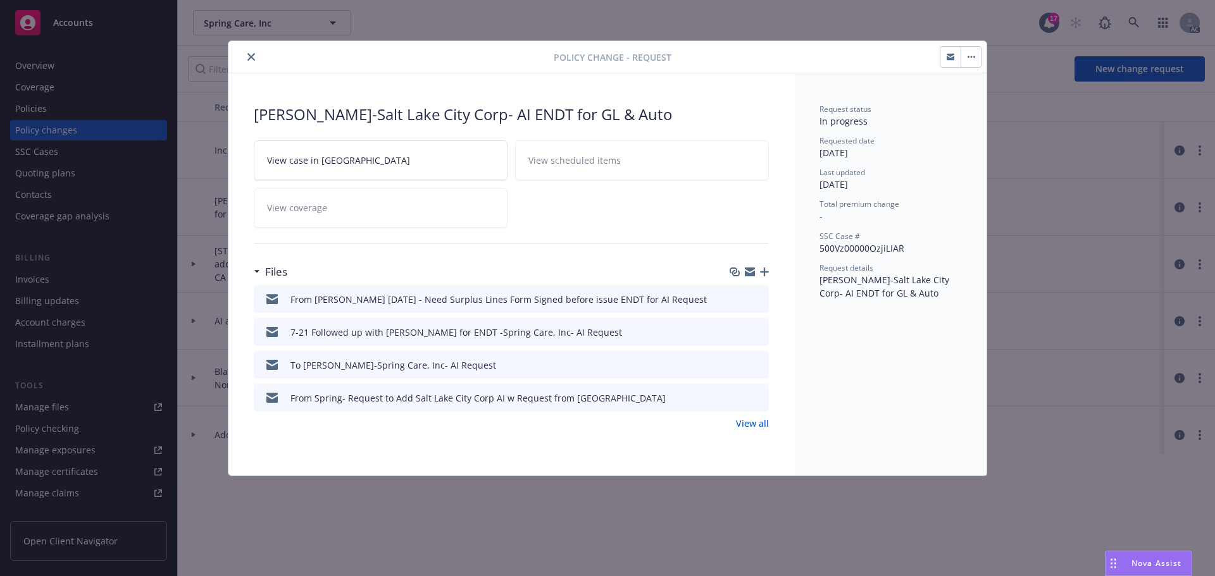
click at [249, 54] on icon "close" at bounding box center [251, 57] width 8 height 8
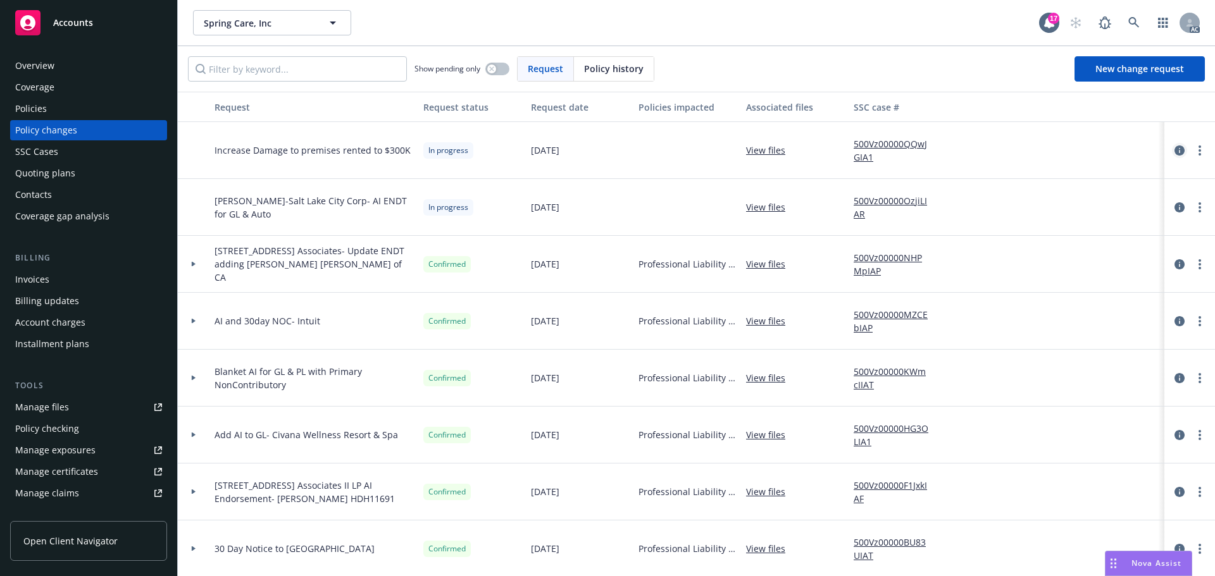
click at [1174, 149] on icon "circleInformation" at bounding box center [1179, 151] width 10 height 10
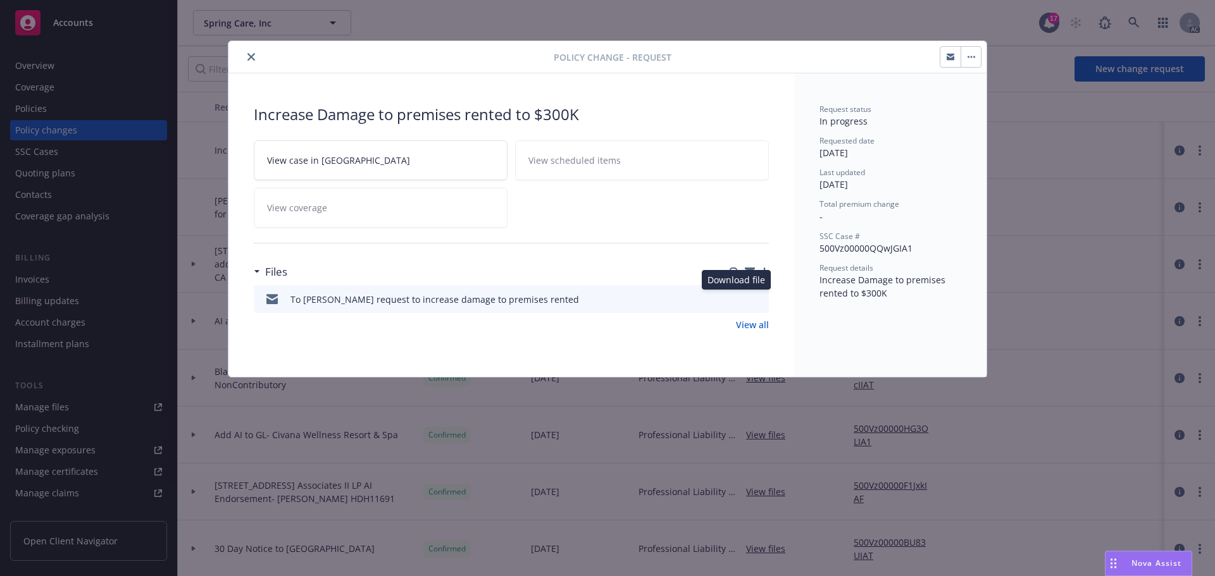
click at [737, 295] on icon "download file" at bounding box center [736, 299] width 10 height 10
click at [252, 55] on icon "close" at bounding box center [251, 57] width 8 height 8
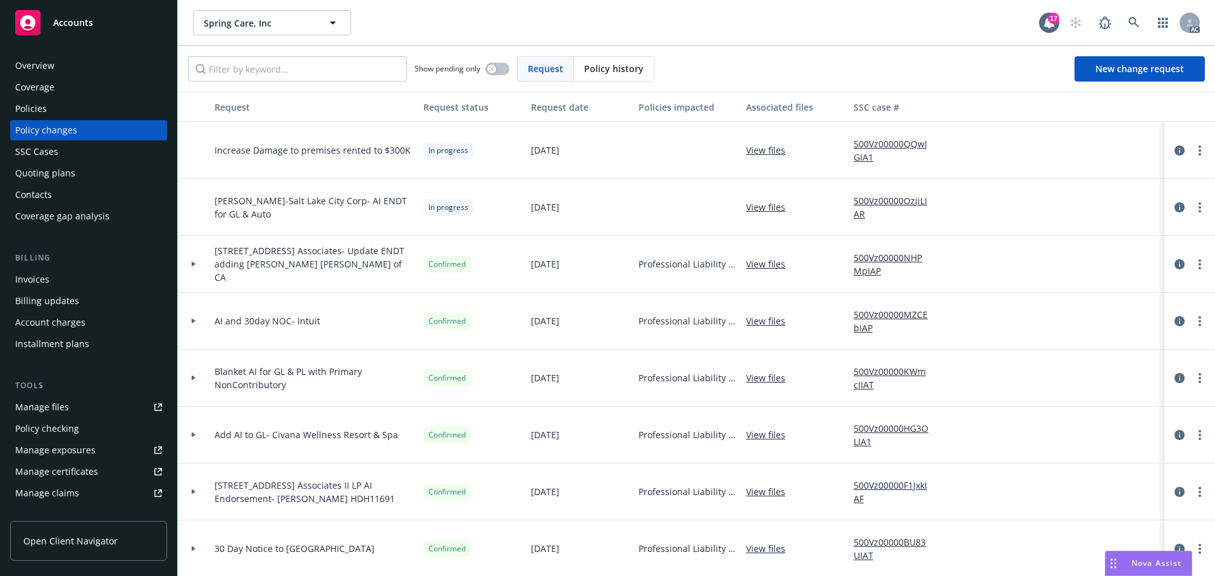
click at [37, 108] on div "Policies" at bounding box center [31, 109] width 32 height 20
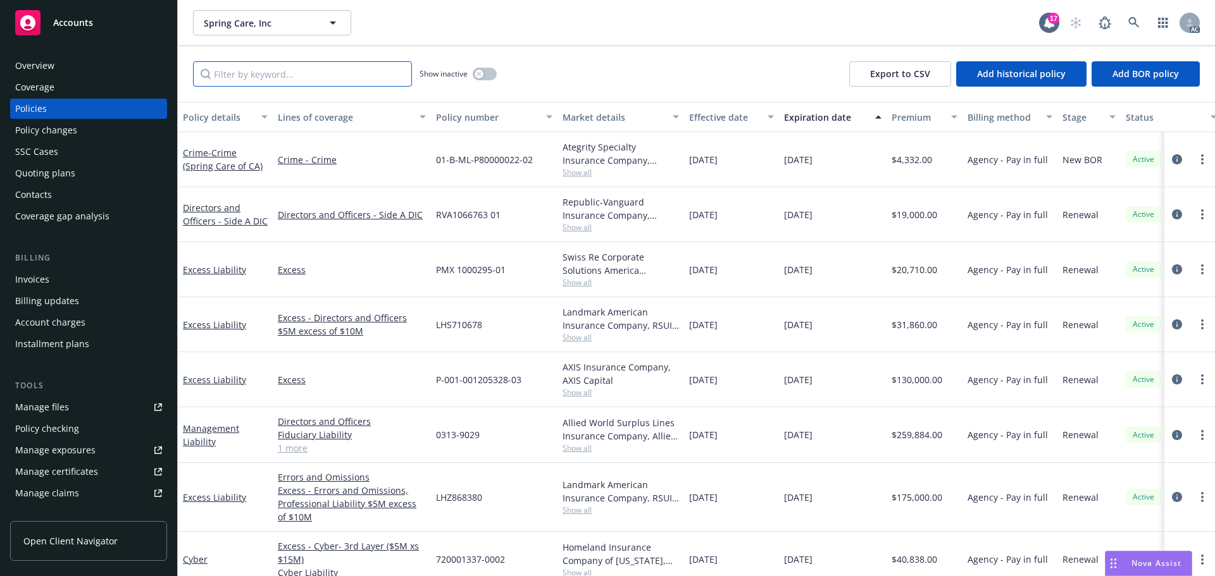
click at [269, 74] on input "Filter by keyword..." at bounding box center [302, 73] width 219 height 25
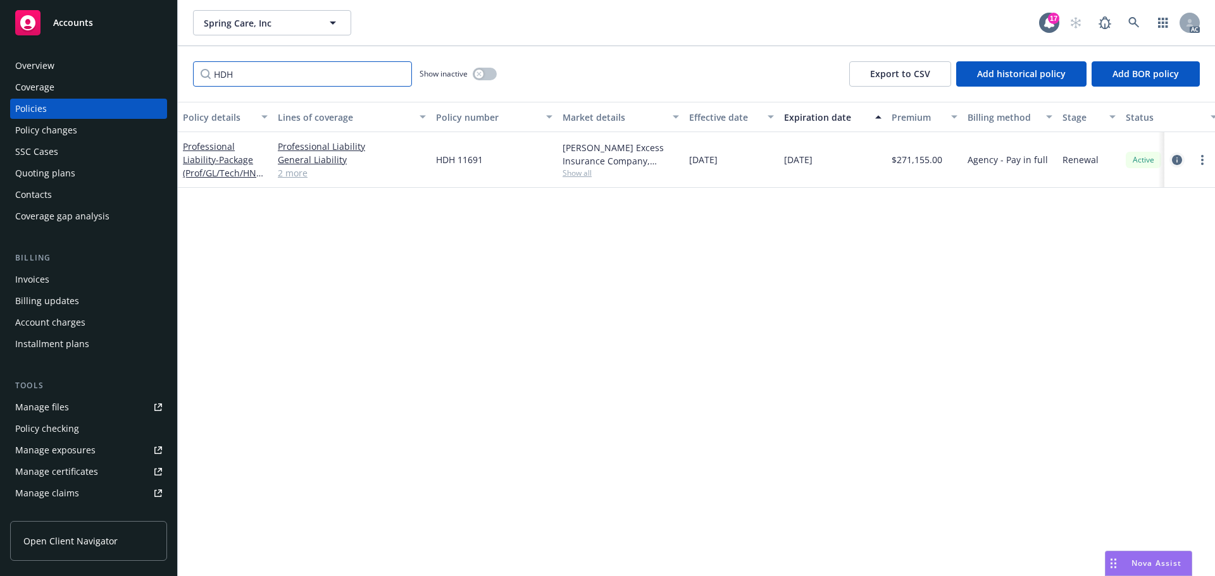
type input "HDH"
click at [1174, 155] on icon "circleInformation" at bounding box center [1177, 160] width 10 height 10
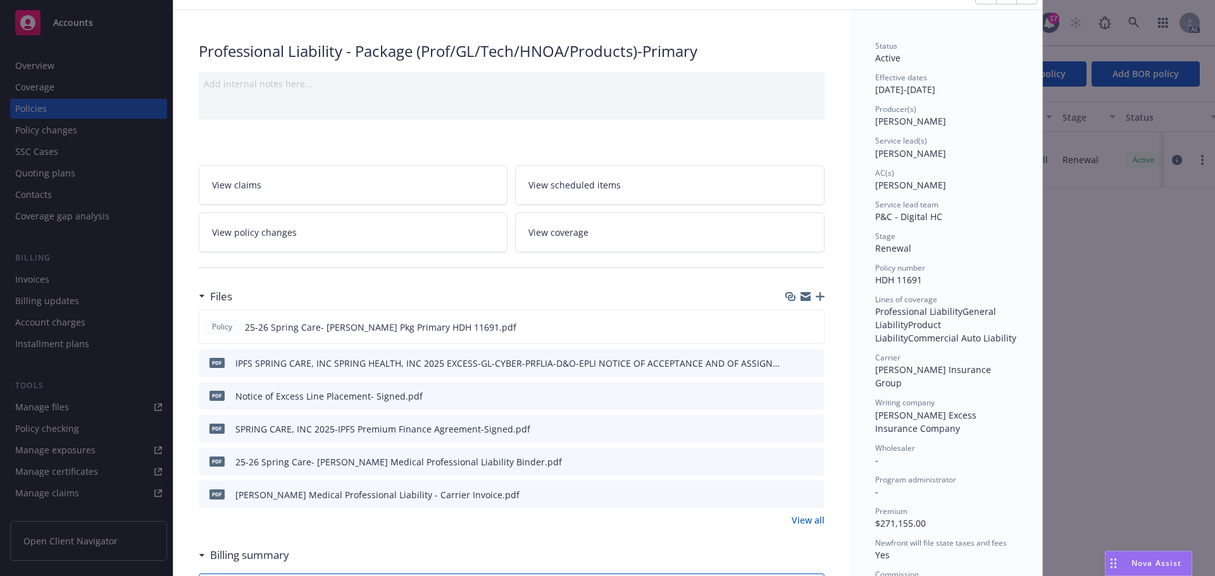
scroll to position [127, 0]
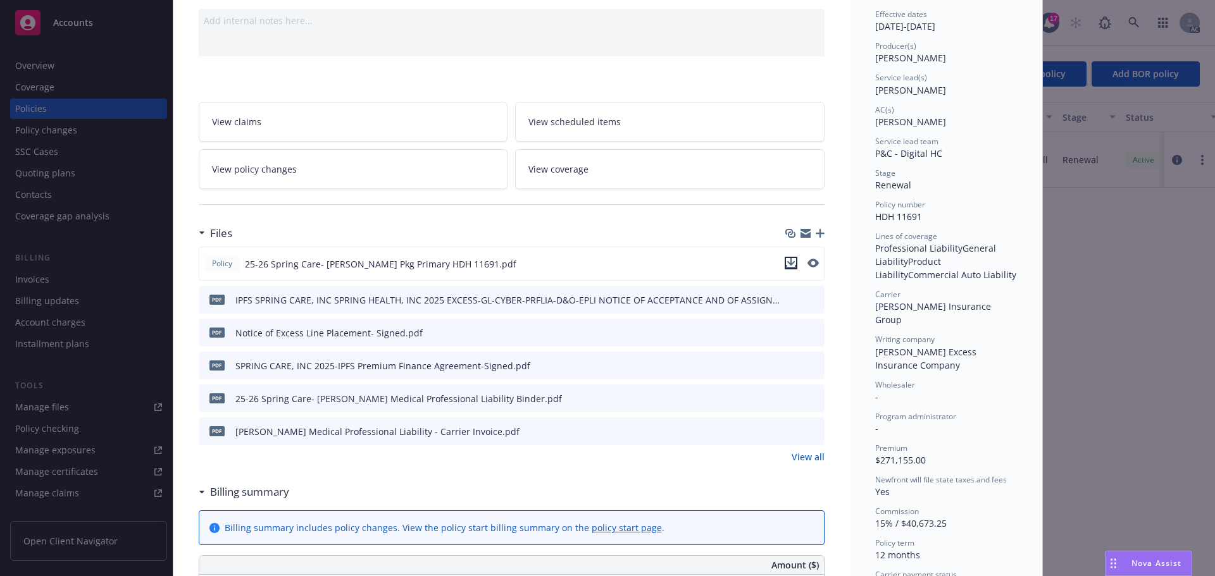
click at [787, 261] on icon "download file" at bounding box center [791, 263] width 10 height 10
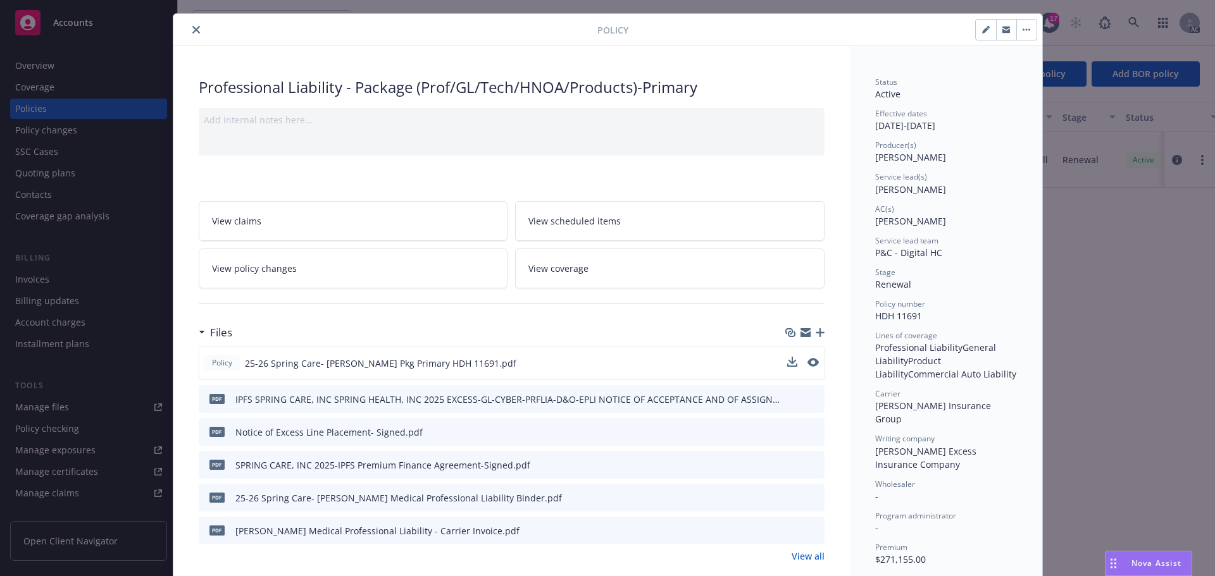
scroll to position [0, 0]
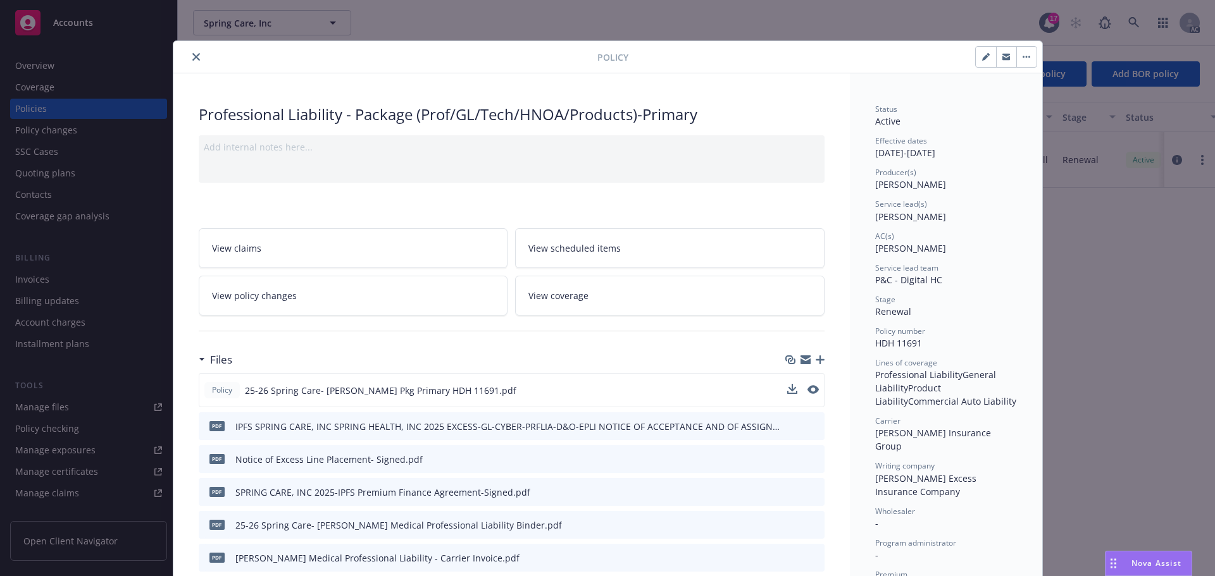
click at [189, 62] on button "close" at bounding box center [196, 56] width 15 height 15
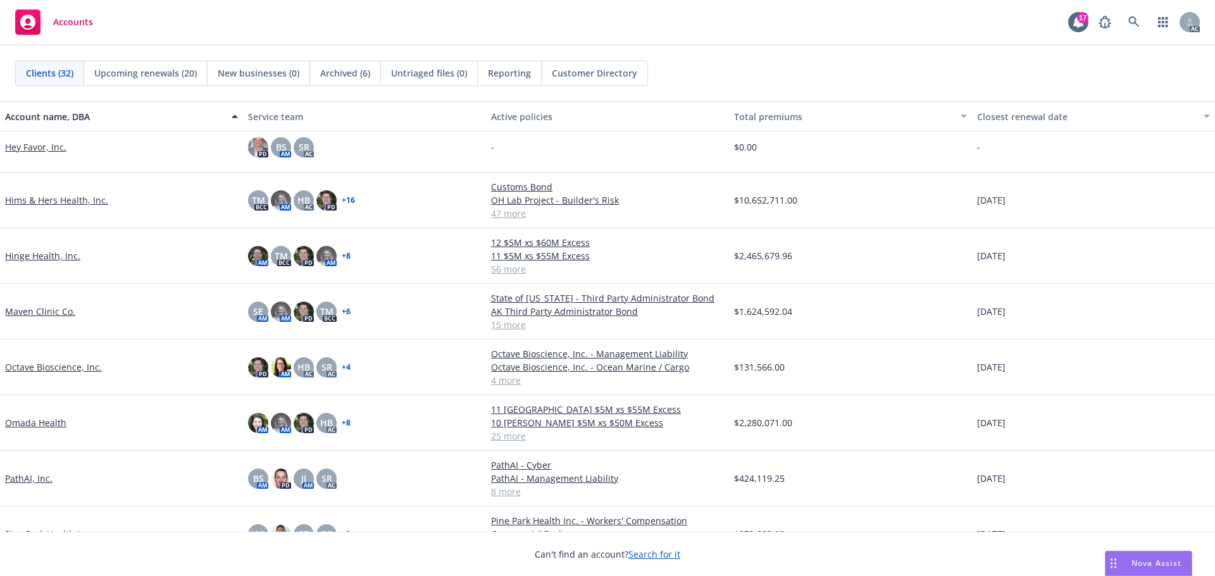
scroll to position [696, 0]
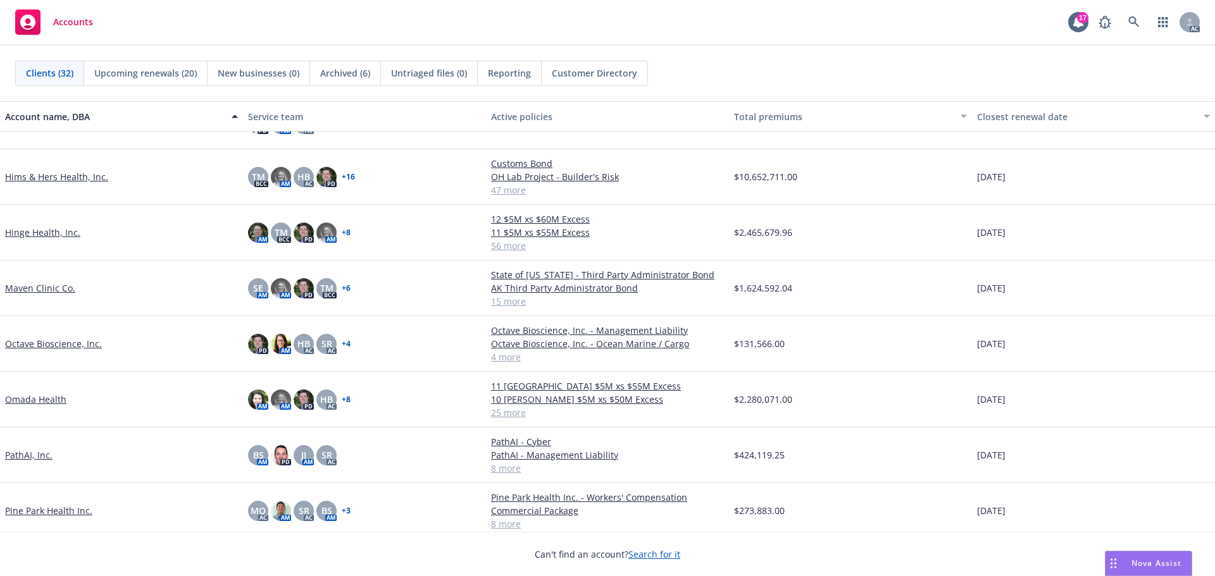
click at [25, 406] on link "Omada Health" at bounding box center [35, 399] width 61 height 13
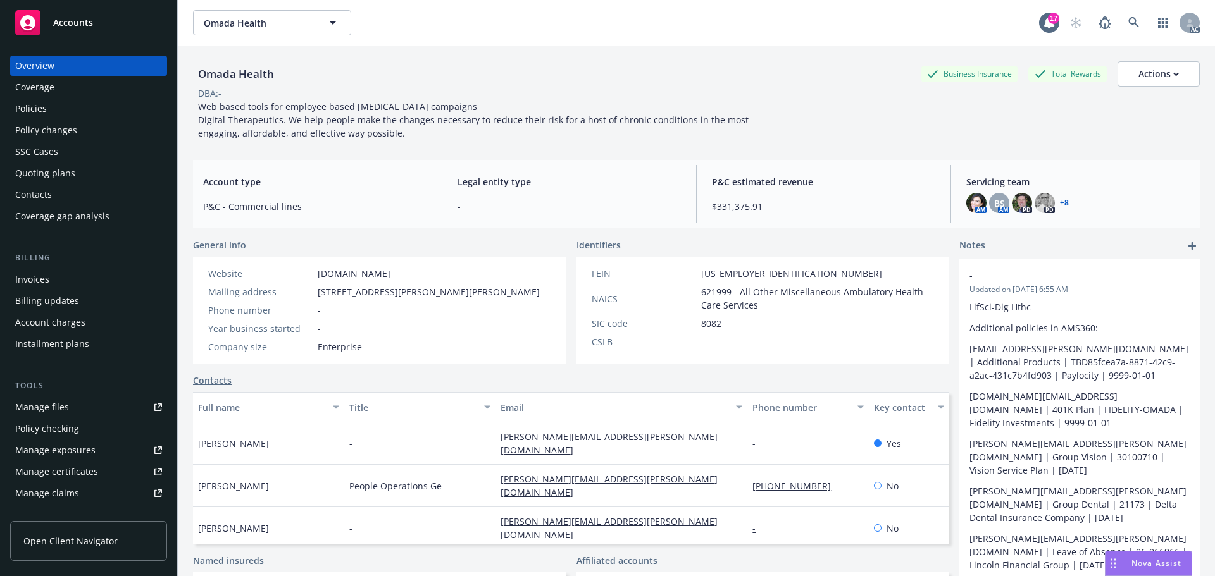
click at [43, 108] on div "Policies" at bounding box center [31, 109] width 32 height 20
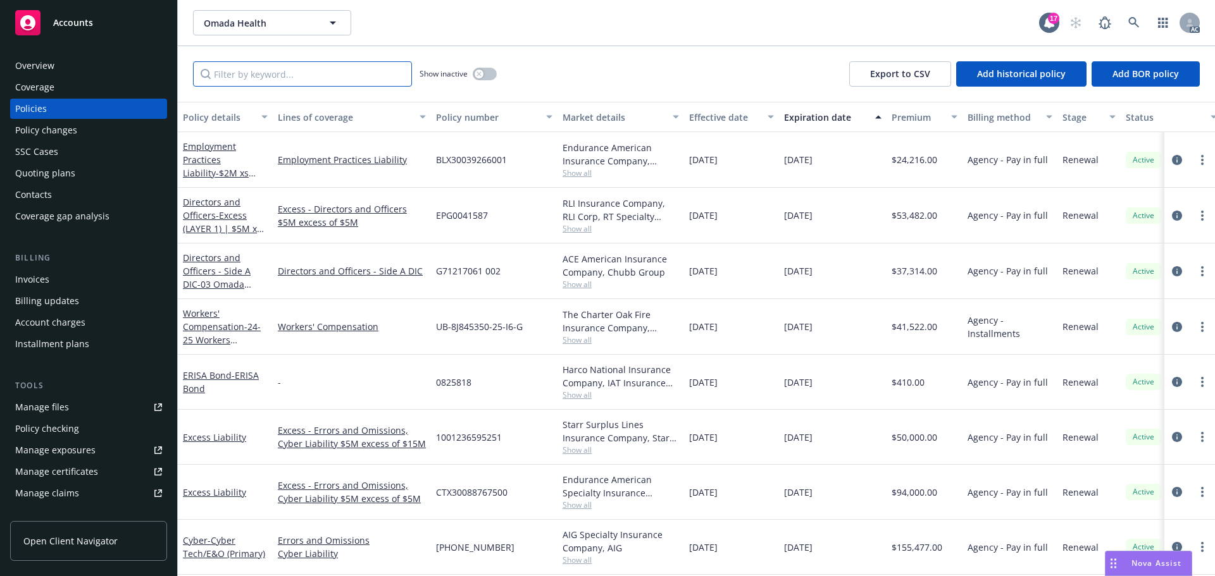
click at [262, 75] on input "Filter by keyword..." at bounding box center [302, 73] width 219 height 25
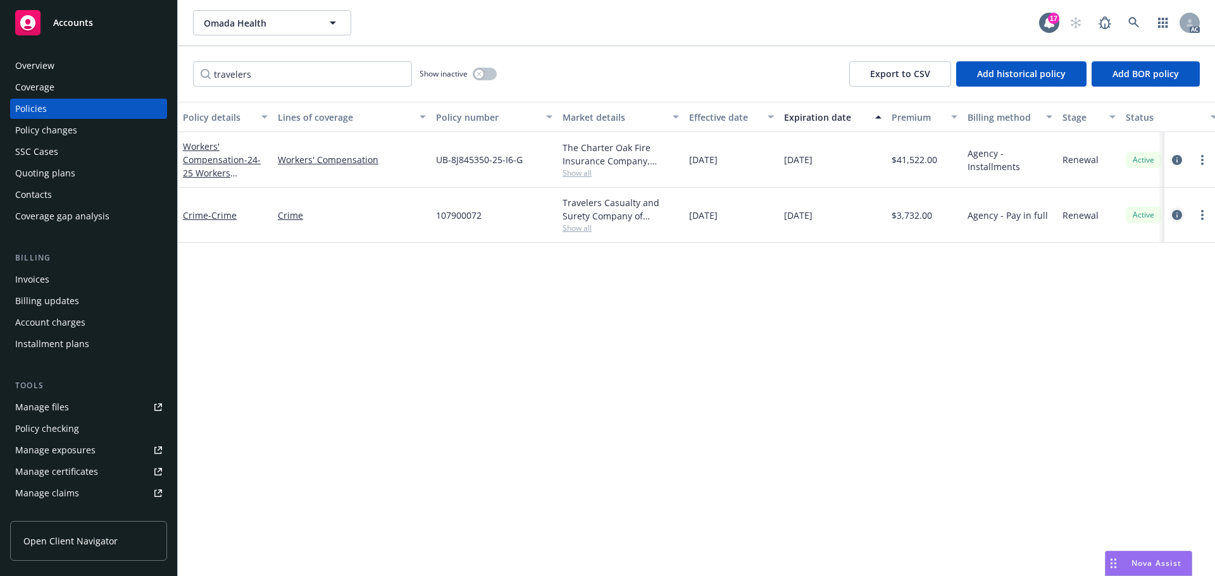
click at [1176, 214] on icon "circleInformation" at bounding box center [1177, 215] width 10 height 10
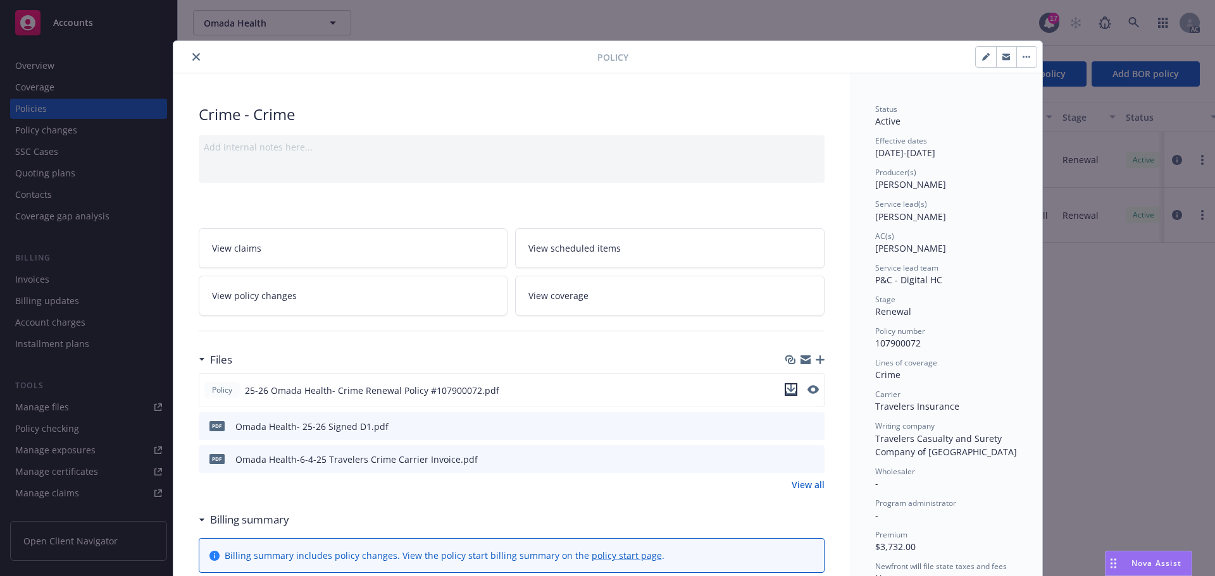
click at [790, 391] on icon "download file" at bounding box center [791, 390] width 10 height 10
click at [192, 54] on icon "close" at bounding box center [196, 57] width 8 height 8
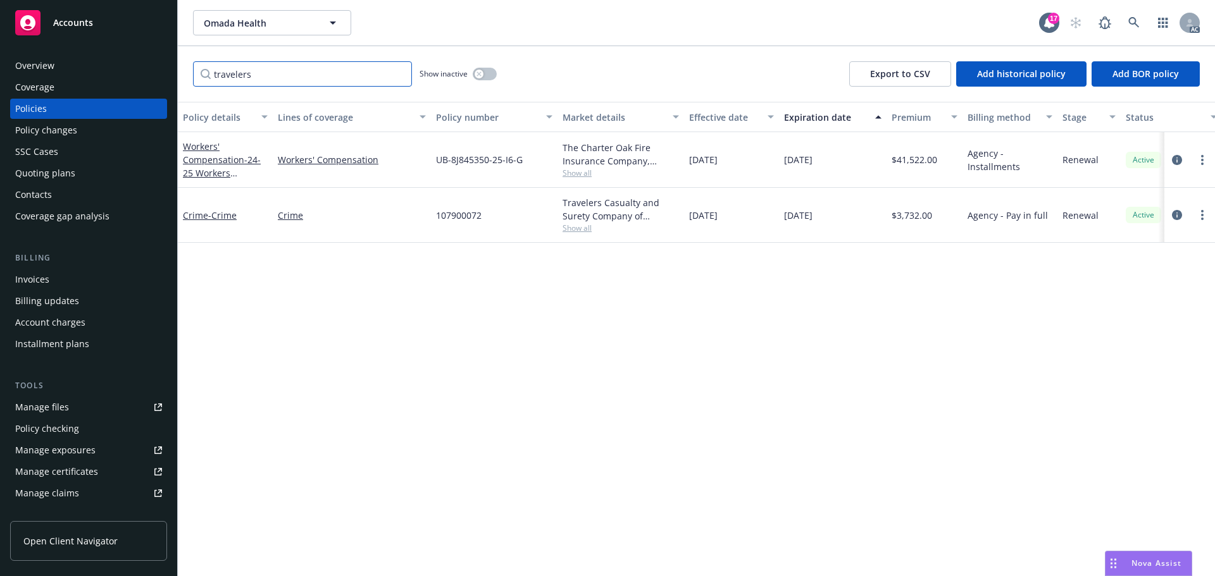
drag, startPoint x: 256, startPoint y: 77, endPoint x: 193, endPoint y: 75, distance: 62.7
click at [193, 75] on input "travelers" at bounding box center [302, 73] width 219 height 25
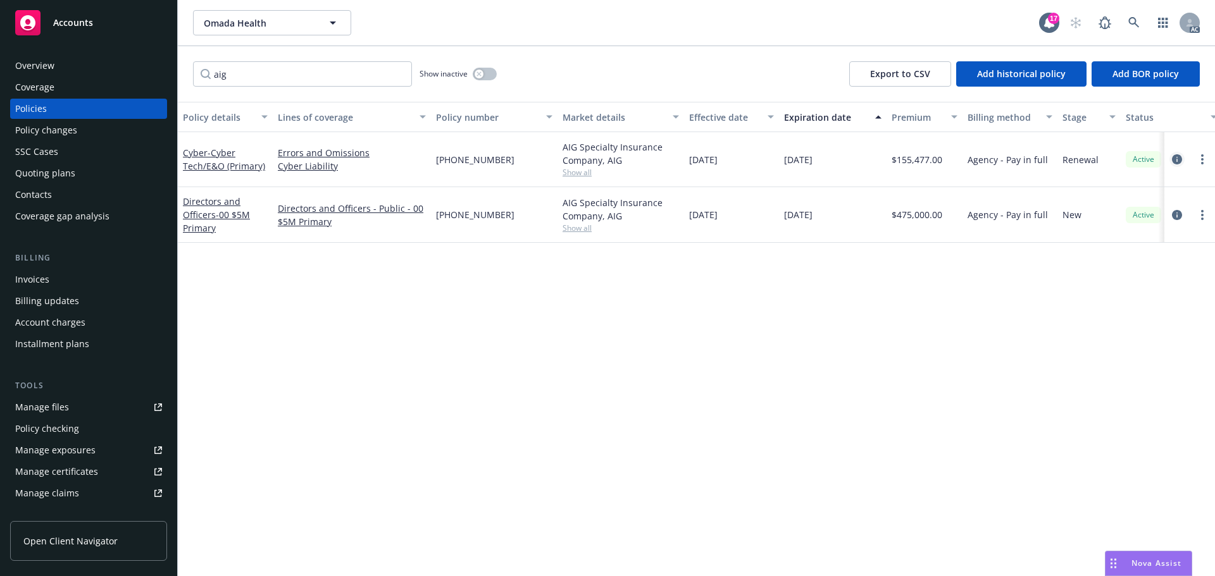
click at [1179, 157] on icon "circleInformation" at bounding box center [1177, 159] width 10 height 10
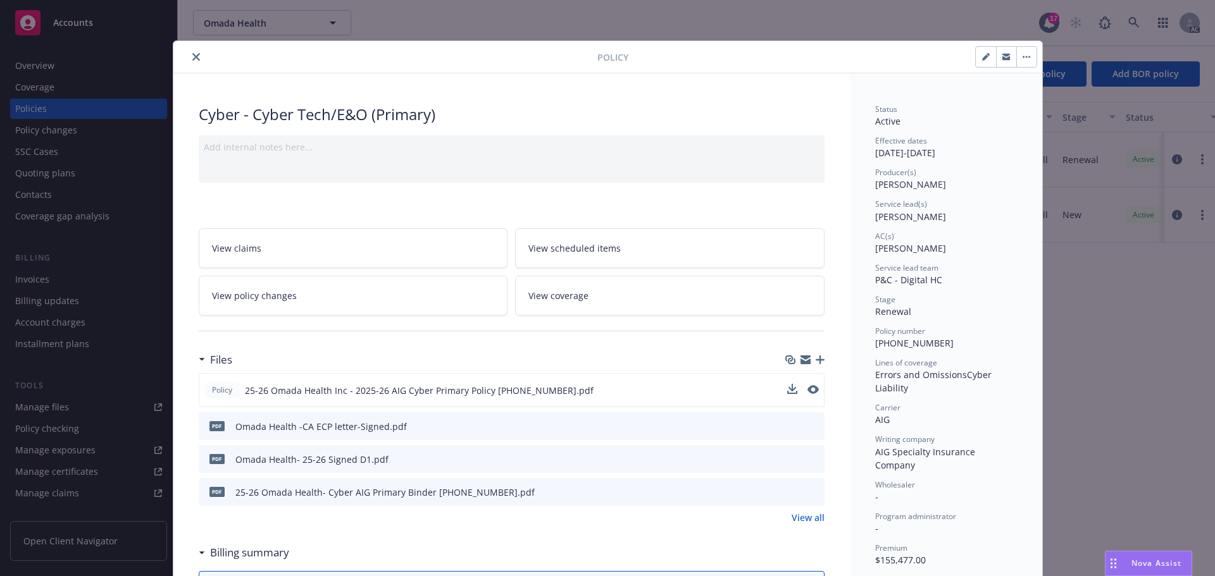
click at [792, 388] on div at bounding box center [803, 390] width 32 height 13
click at [786, 390] on icon "download file" at bounding box center [790, 389] width 8 height 8
drag, startPoint x: 188, startPoint y: 56, endPoint x: 181, endPoint y: 56, distance: 7.0
click at [192, 56] on icon "close" at bounding box center [196, 57] width 8 height 8
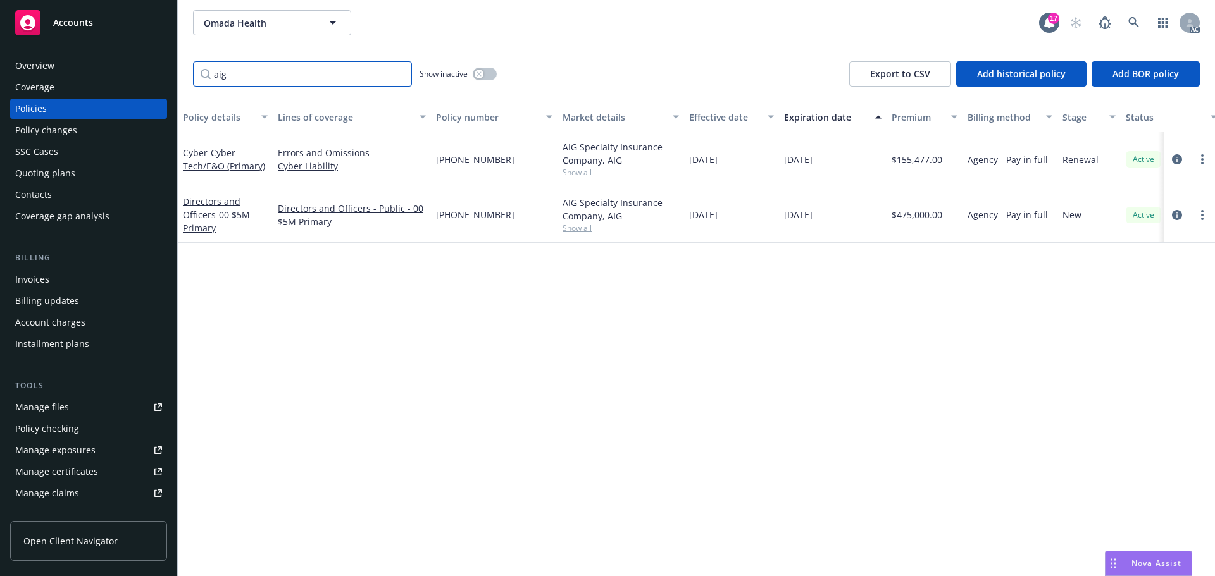
drag, startPoint x: 254, startPoint y: 80, endPoint x: 178, endPoint y: 79, distance: 75.3
click at [178, 79] on div "aig Show inactive Export to CSV Add historical policy Add BOR policy" at bounding box center [696, 74] width 1037 height 56
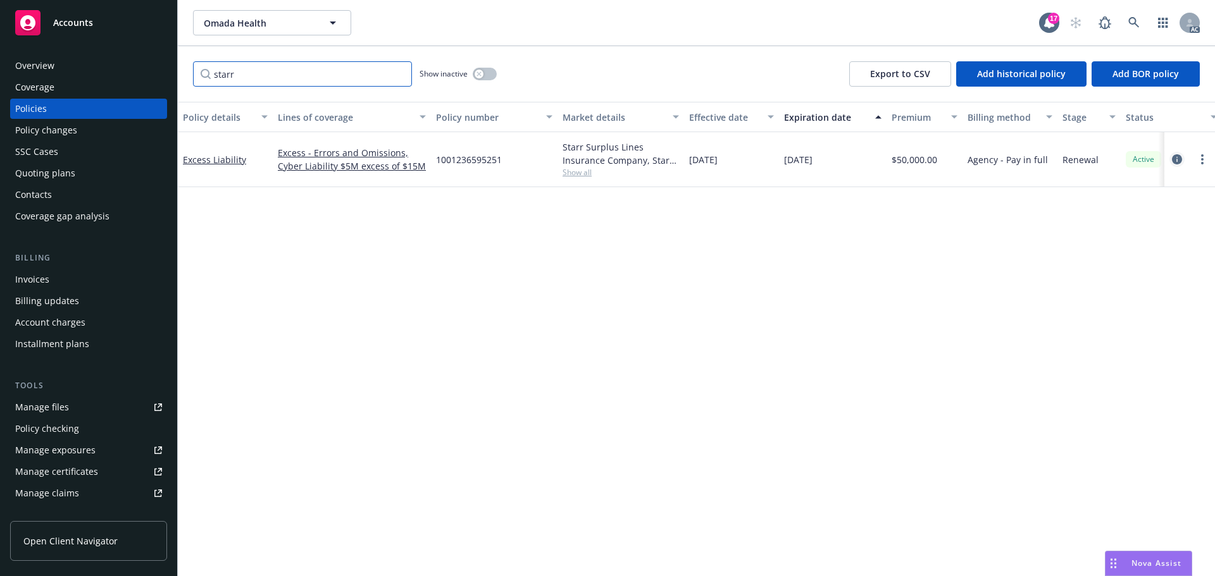
type input "starr"
click at [1174, 159] on icon "circleInformation" at bounding box center [1177, 159] width 10 height 10
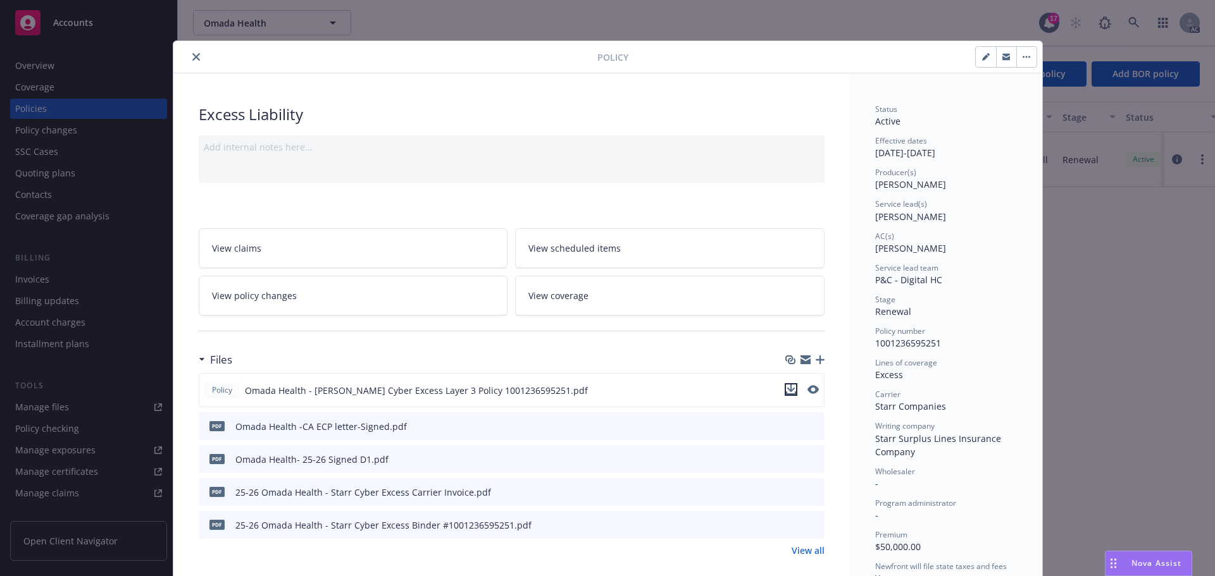
click at [786, 387] on icon "download file" at bounding box center [791, 390] width 10 height 10
click at [192, 54] on icon "close" at bounding box center [196, 57] width 8 height 8
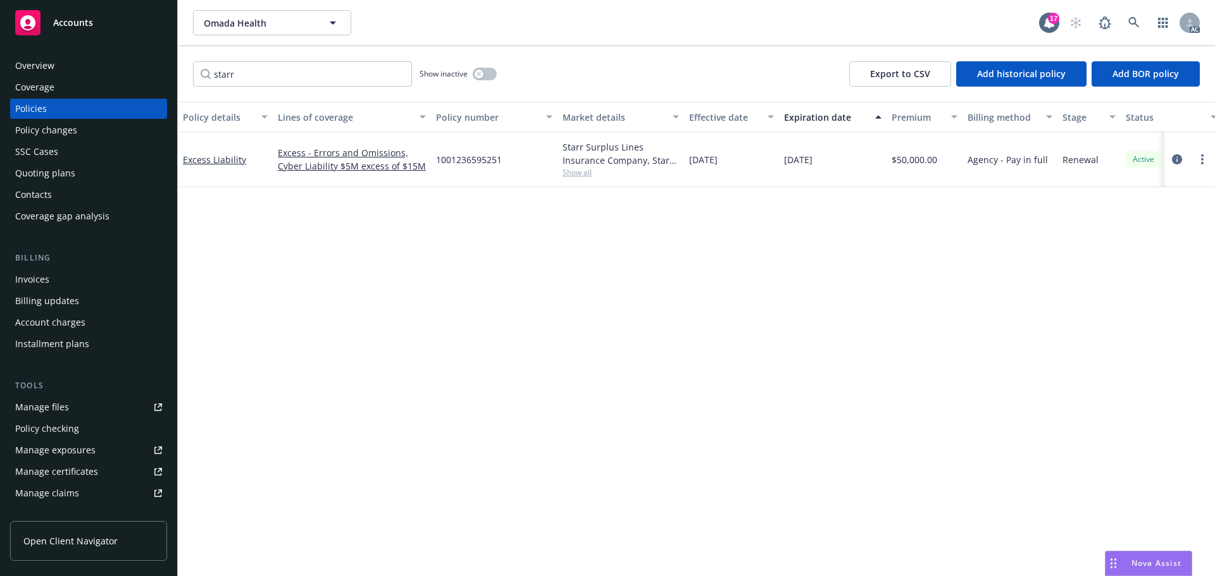
click at [85, 25] on span "Accounts" at bounding box center [73, 23] width 40 height 10
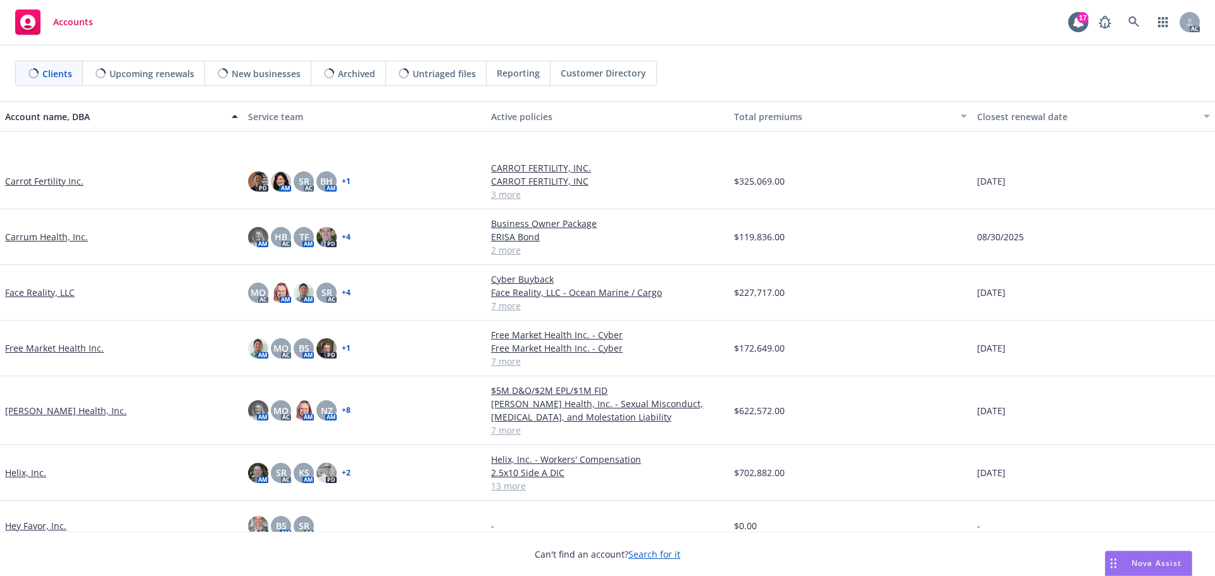
scroll to position [443, 0]
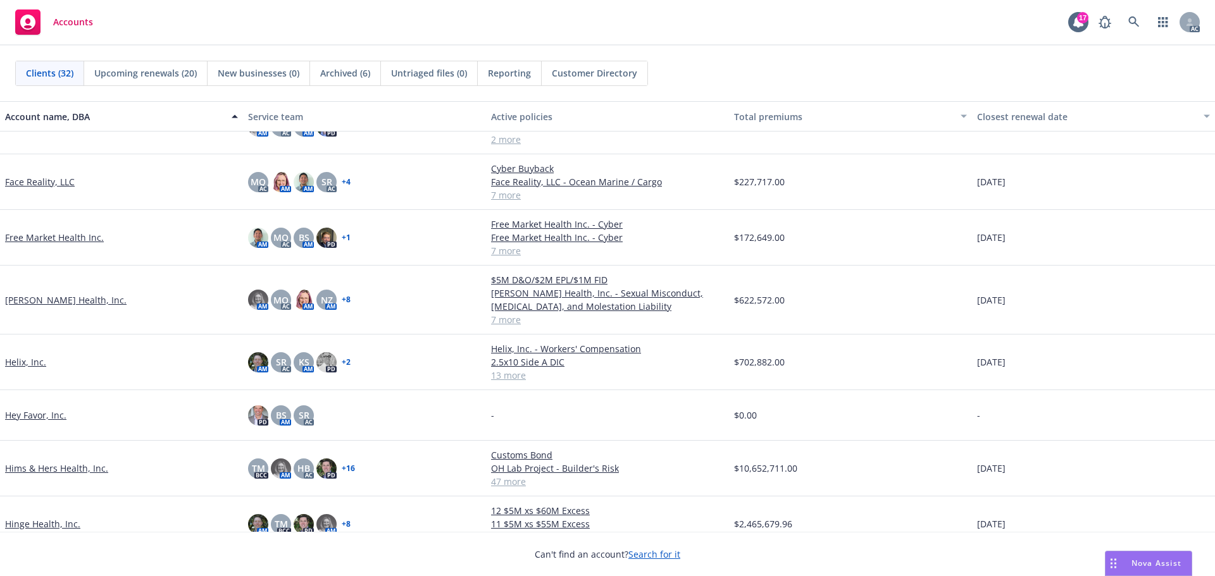
click at [28, 361] on link "Helix, Inc." at bounding box center [25, 362] width 41 height 13
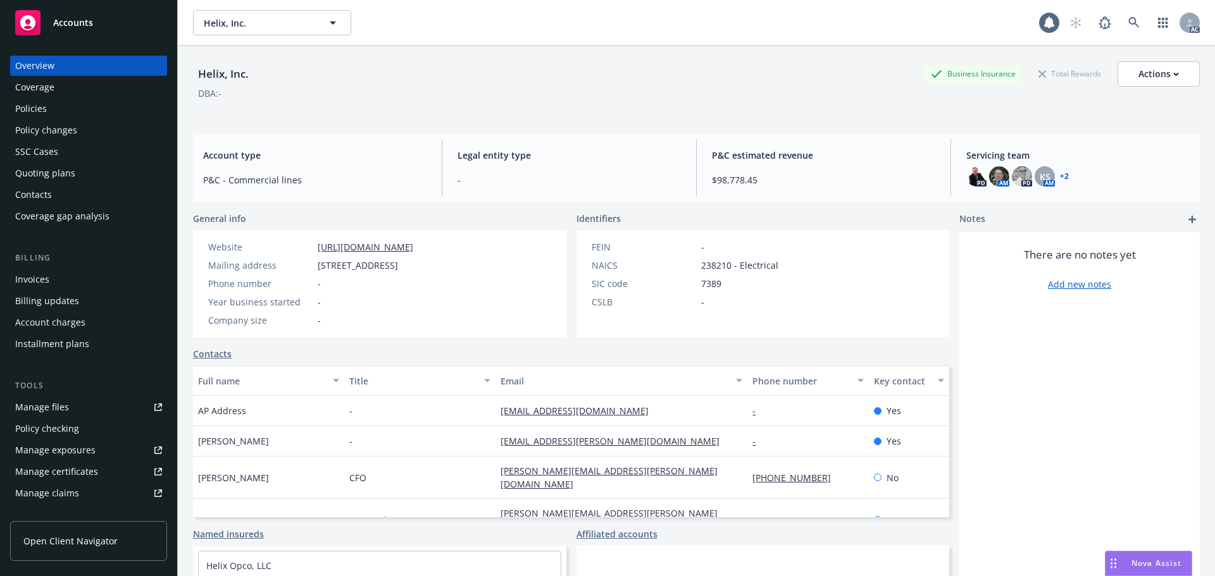
click at [27, 104] on div "Policies" at bounding box center [31, 109] width 32 height 20
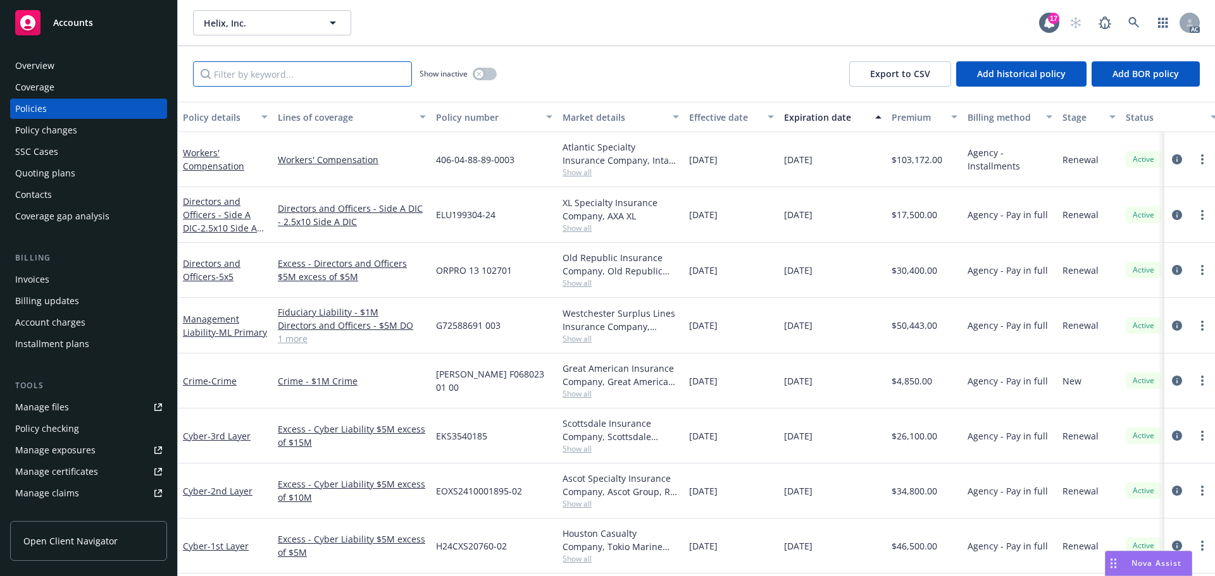
click at [301, 78] on input "Filter by keyword..." at bounding box center [302, 73] width 219 height 25
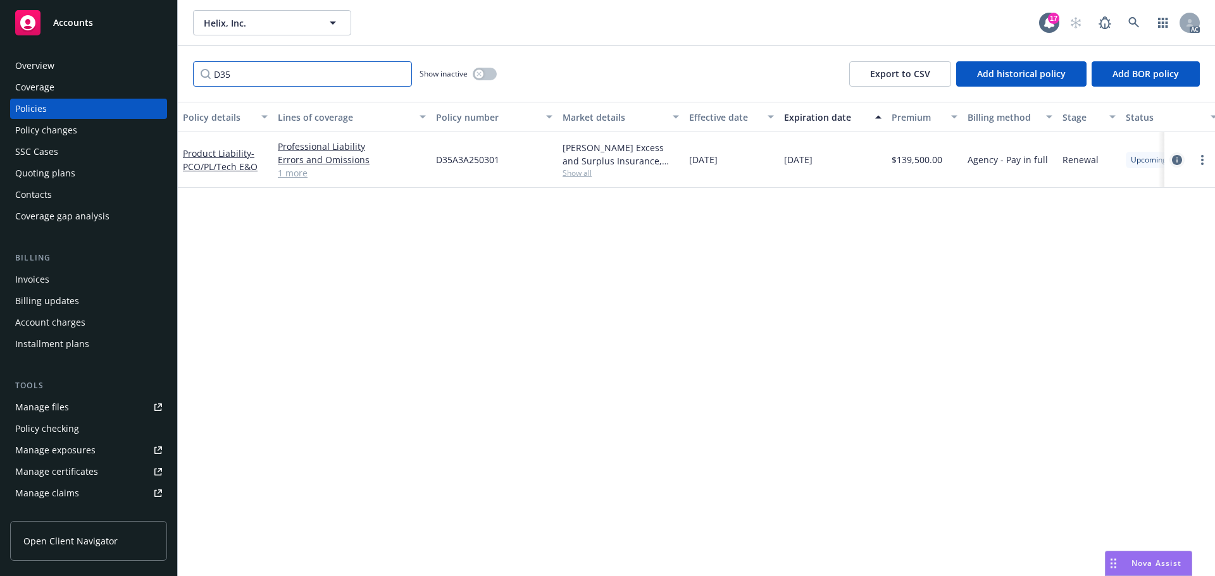
type input "D35"
click at [1176, 158] on icon "circleInformation" at bounding box center [1177, 160] width 10 height 10
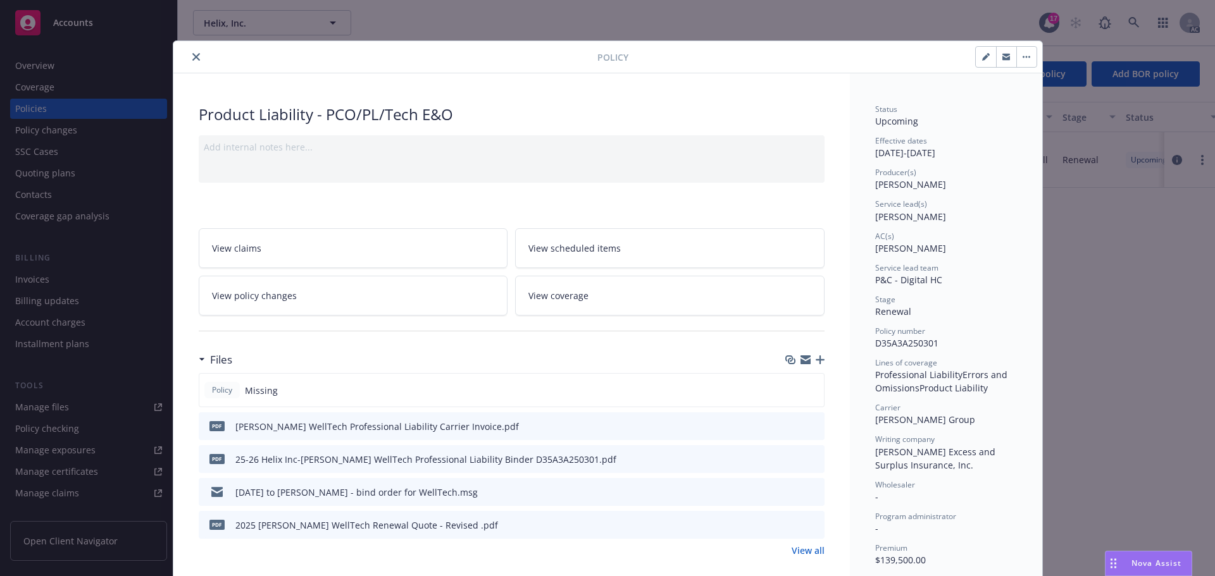
click at [816, 359] on icon "button" at bounding box center [820, 360] width 9 height 9
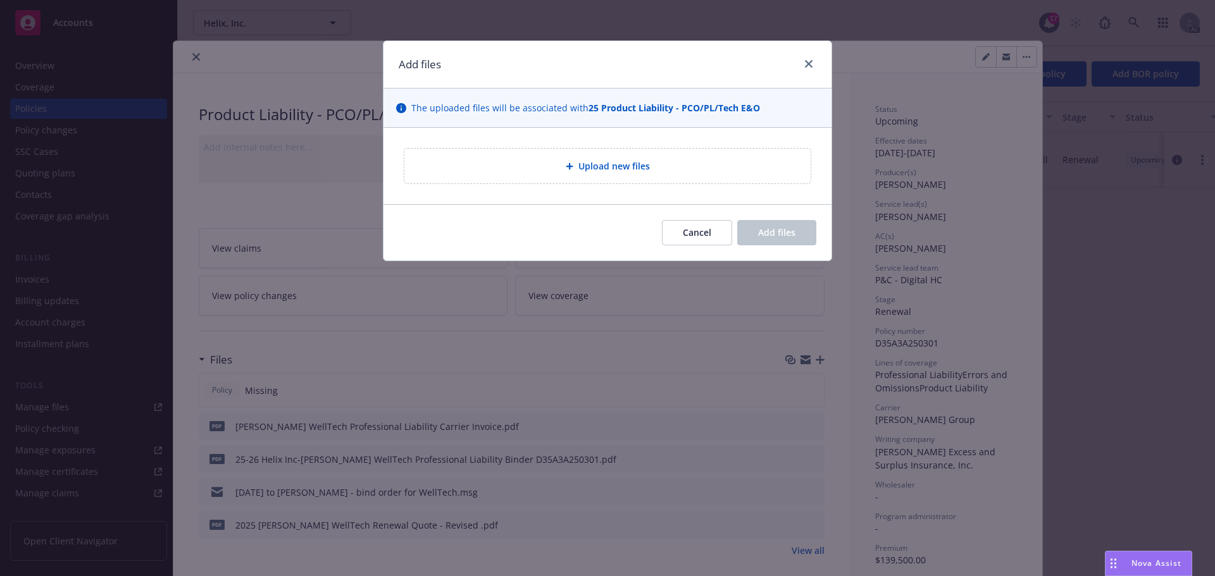
click at [614, 170] on span "Upload new files" at bounding box center [613, 165] width 71 height 13
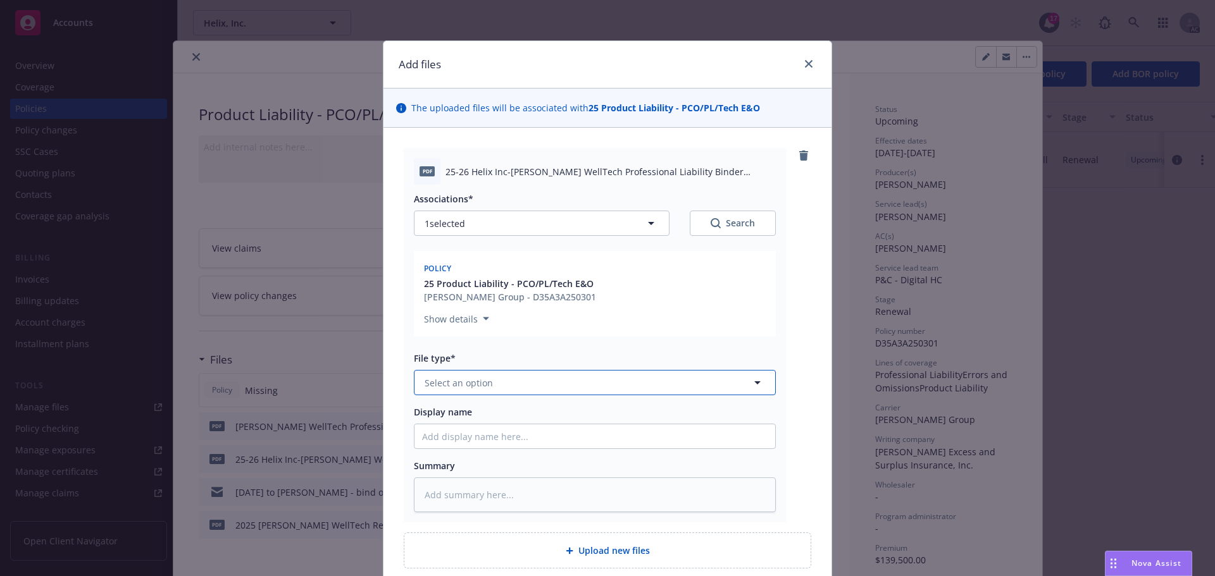
click at [482, 382] on span "Select an option" at bounding box center [459, 382] width 68 height 13
type input "binder"
click at [438, 417] on span "Binder" at bounding box center [441, 417] width 28 height 13
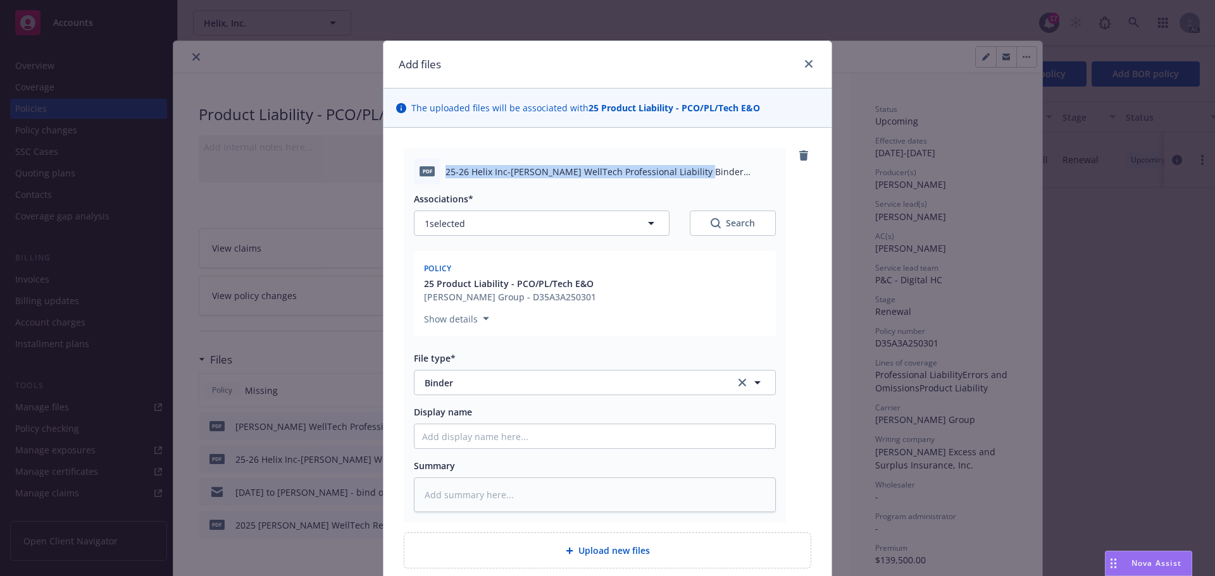
drag, startPoint x: 441, startPoint y: 168, endPoint x: 697, endPoint y: 162, distance: 256.3
click at [697, 162] on div "pdf 25-26 Helix Inc-[PERSON_NAME] WellTech Professional Liability Binder D35A3A…" at bounding box center [595, 171] width 362 height 27
copy span "25-26 Helix Inc-[PERSON_NAME] WellTech Professional Liability Binder"
click at [443, 431] on input "Display name" at bounding box center [594, 437] width 361 height 24
paste input "25-26 Helix Inc-[PERSON_NAME] WellTech Professional Liability Binder"
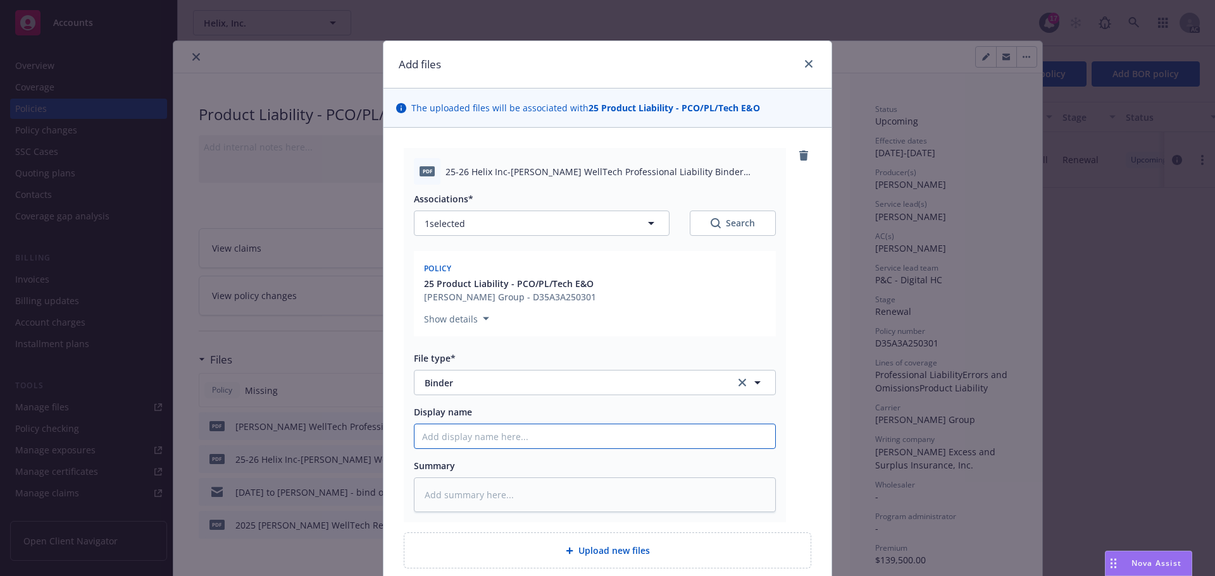
type textarea "x"
type input "25-26 Helix Inc-[PERSON_NAME] WellTech Professional Liability Binder"
click at [440, 434] on input "25-26 Helix Inc-[PERSON_NAME] WellTech Professional Liability Binder" at bounding box center [594, 437] width 361 height 24
type textarea "x"
type input "25-26 Helix Inc-[PERSON_NAME] WellTech Professional Liability Binder"
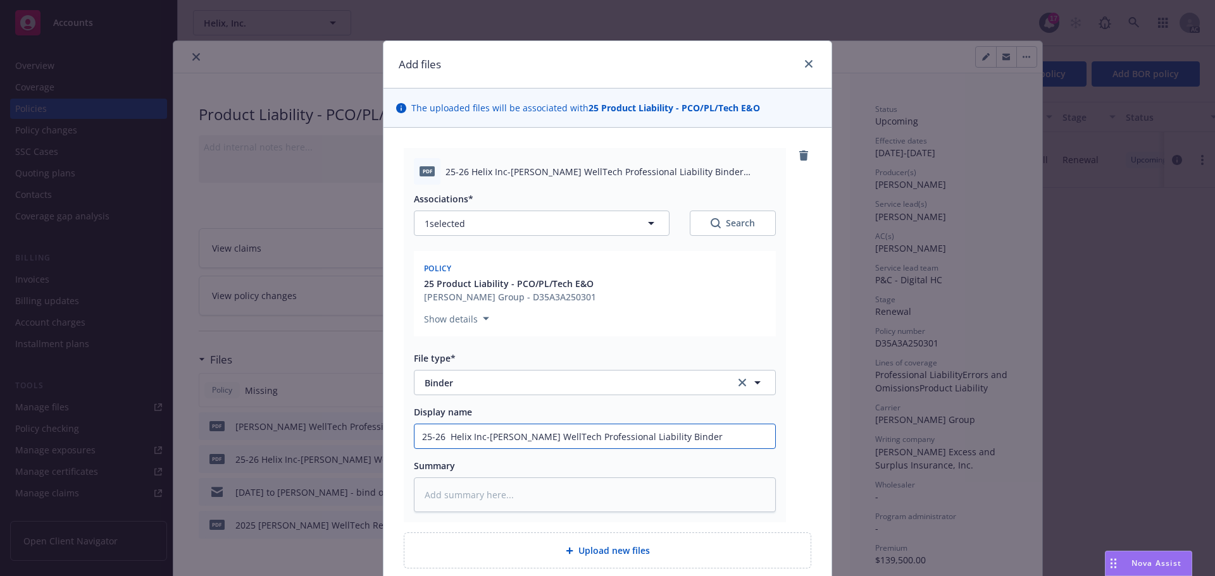
type textarea "x"
type input "25-26 * Helix Inc-[PERSON_NAME] WellTech Professional Liability Binder"
type textarea "x"
type input "25-26 ** Helix Inc-[PERSON_NAME] WellTech Professional Liability Binder"
type textarea "x"
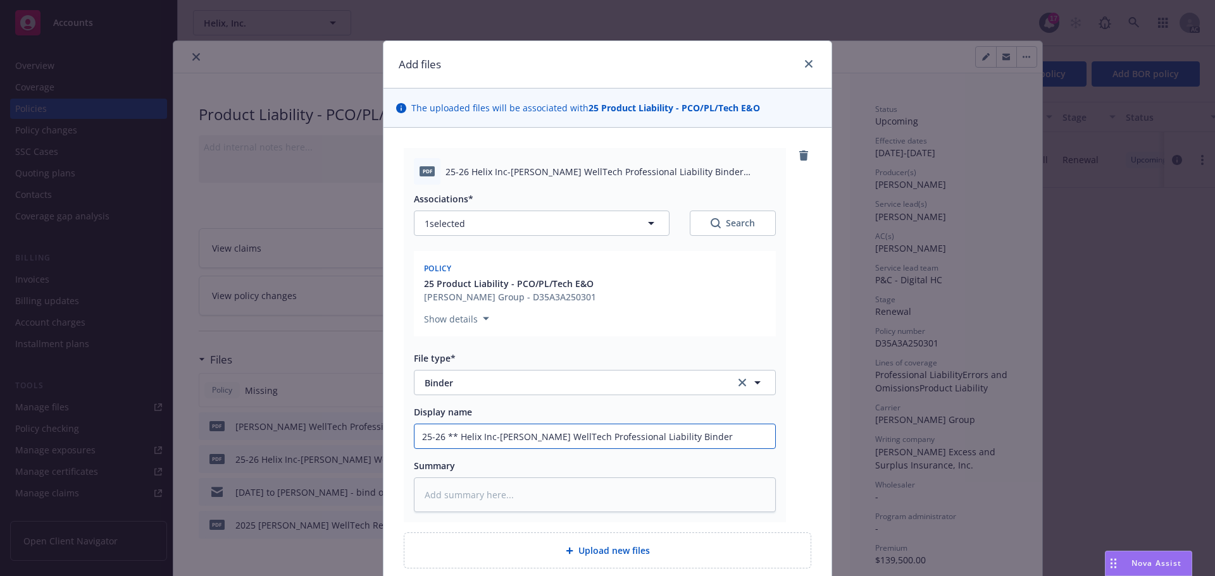
type input "25-26 **A Helix Inc-[PERSON_NAME] WellTech Professional Liability Binder"
type textarea "x"
type input "25-26 **Ad Helix Inc-[PERSON_NAME] WellTech Professional Liability Binder"
type textarea "x"
type input "25-26 **Add Helix Inc-[PERSON_NAME] WellTech Professional Liability Binder"
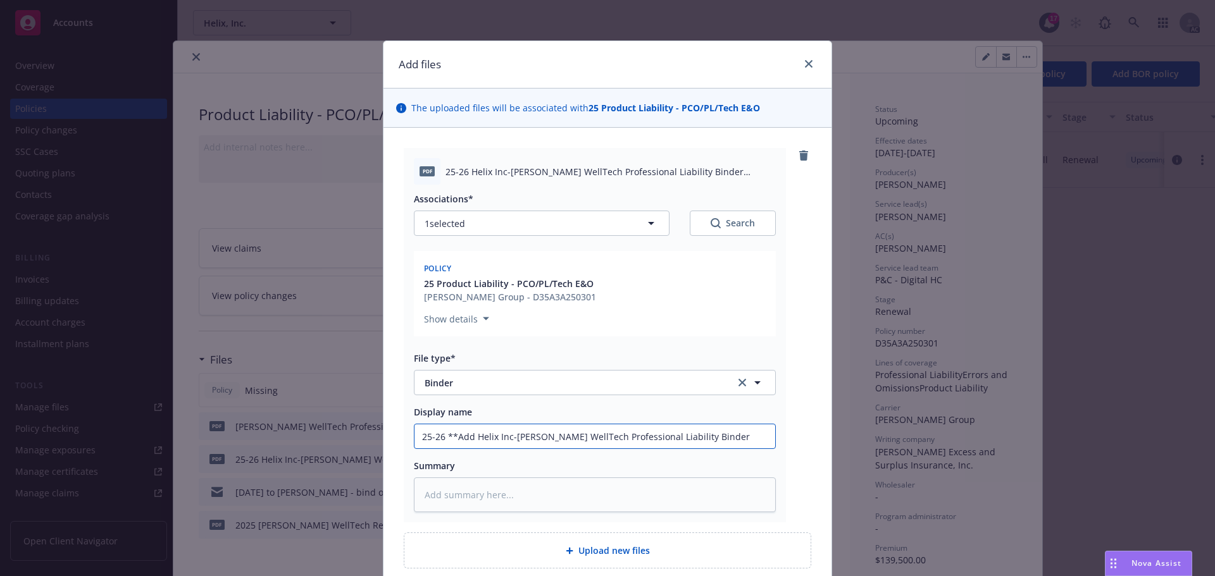
type textarea "x"
type input "25-26 **Addr Helix Inc-[PERSON_NAME] WellTech Professional Liability Binder"
type textarea "x"
type input "25-26 **Addre Helix Inc-[PERSON_NAME] WellTech Professional Liability Binder"
type textarea "x"
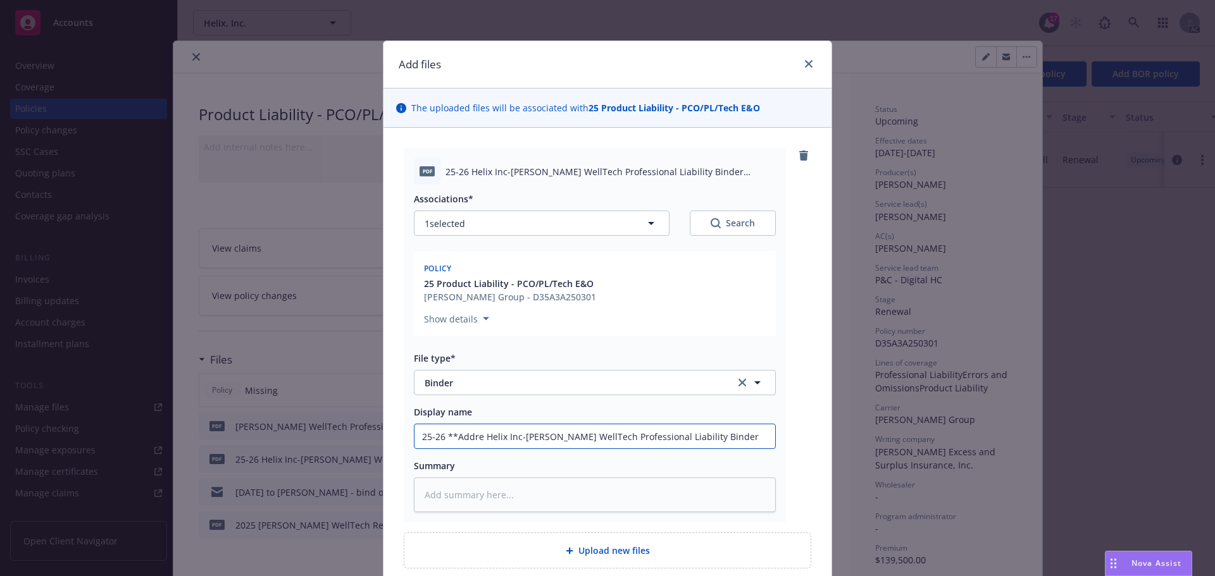
type input "25-26 **Addres Helix Inc-[PERSON_NAME] WellTech Professional Liability Binder"
type textarea "x"
type input "25-26 **Address Helix Inc-[GEOGRAPHIC_DATA] WellTech Professional Liability Bin…"
type textarea "x"
type input "25-26 **Address Helix Inc-[GEOGRAPHIC_DATA] WellTech Professional Liability Bin…"
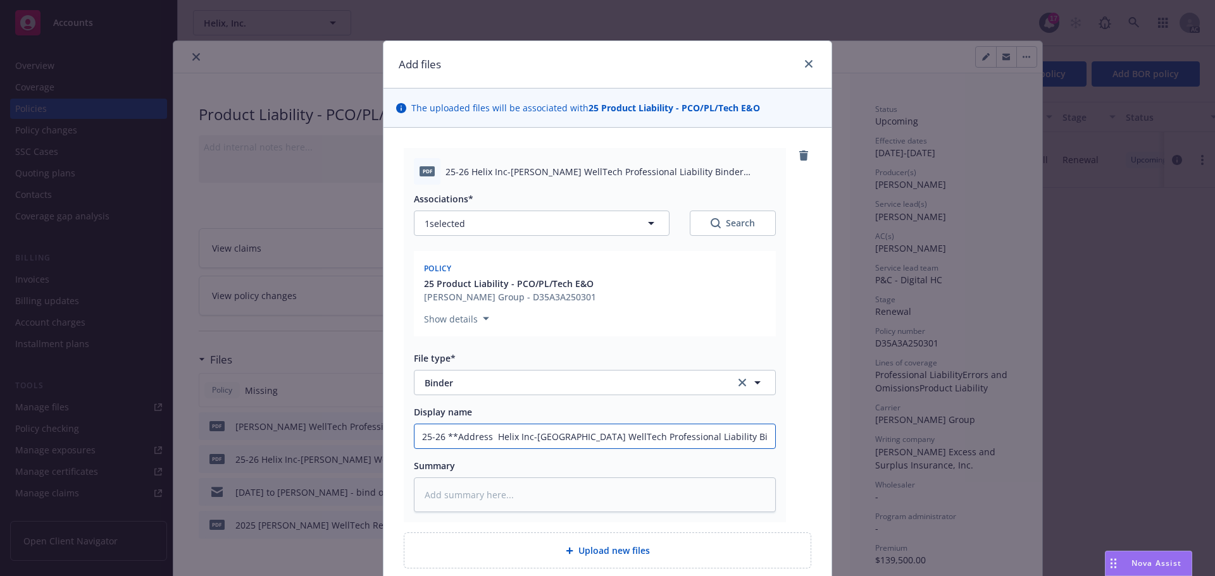
type textarea "x"
type input "25-26 **Address C Helix Inc-[GEOGRAPHIC_DATA] WellTech Professional Liability B…"
type textarea "x"
type input "25-26 **Address Co Helix Inc-[GEOGRAPHIC_DATA] WellTech Professional Liability …"
type textarea "x"
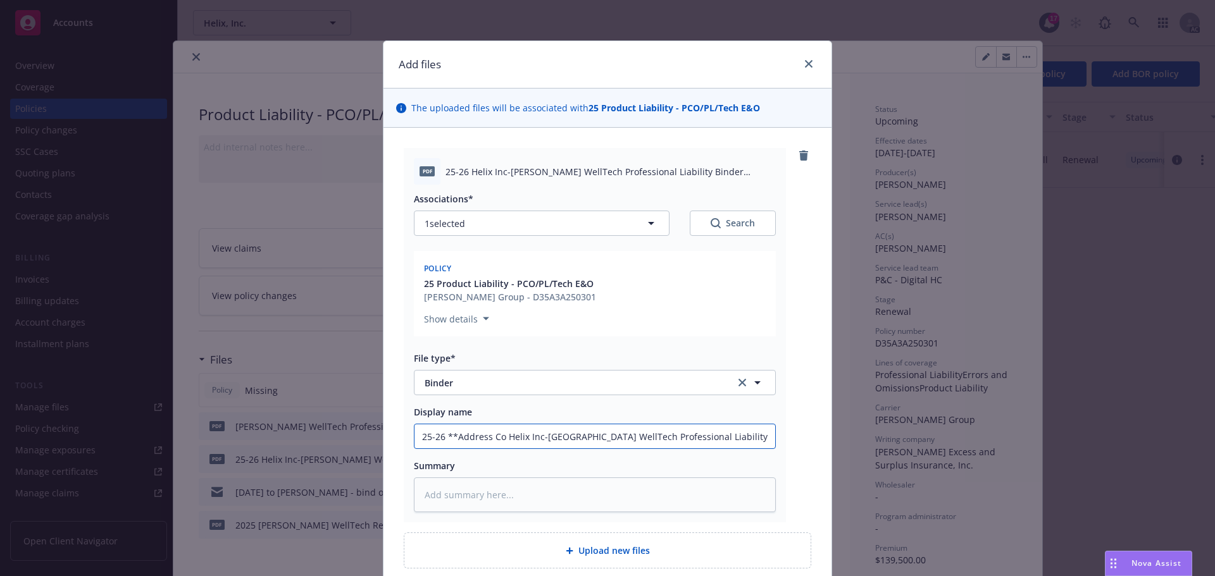
type input "25-26 **Address Cor Helix Inc-[GEOGRAPHIC_DATA] WellTech Professional Liability…"
type textarea "x"
type input "25-26 **Address Corr Helix Inc-[PERSON_NAME] WellTech Professional Liability Bi…"
type textarea "x"
type input "25-26 **Address Corre Helix Inc-[PERSON_NAME] WellTech Professional Liability B…"
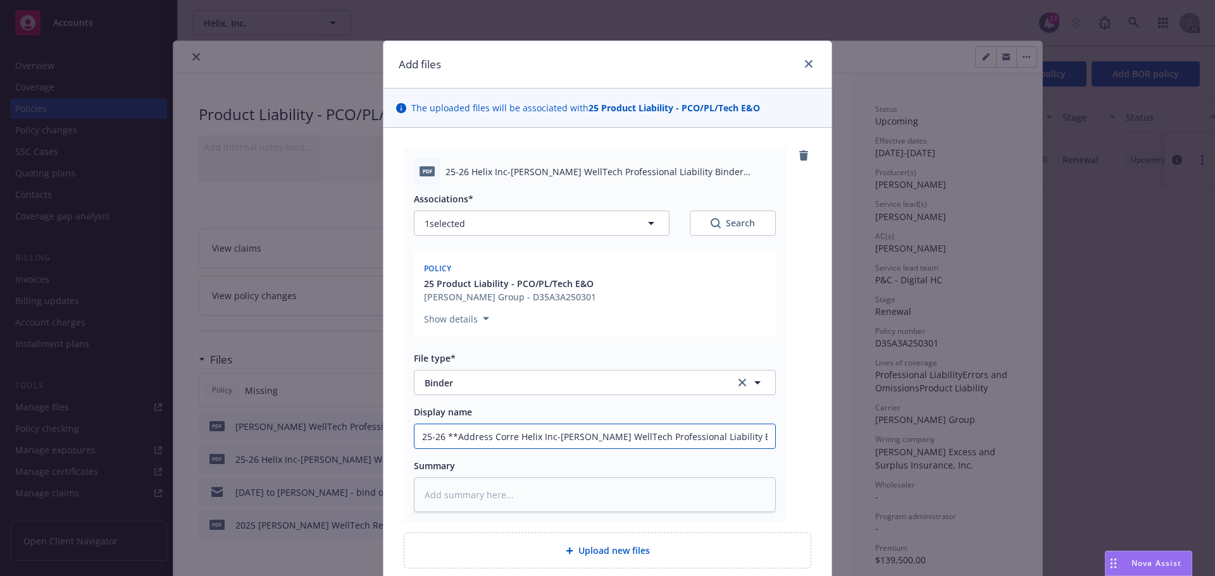
type textarea "x"
type input "25-26 **Address Correc Helix Inc-[PERSON_NAME] WellTech Professional Liability …"
type textarea "x"
type input "25-26 **Address Correct Helix Inc-[PERSON_NAME] WellTech Professional Liability…"
type textarea "x"
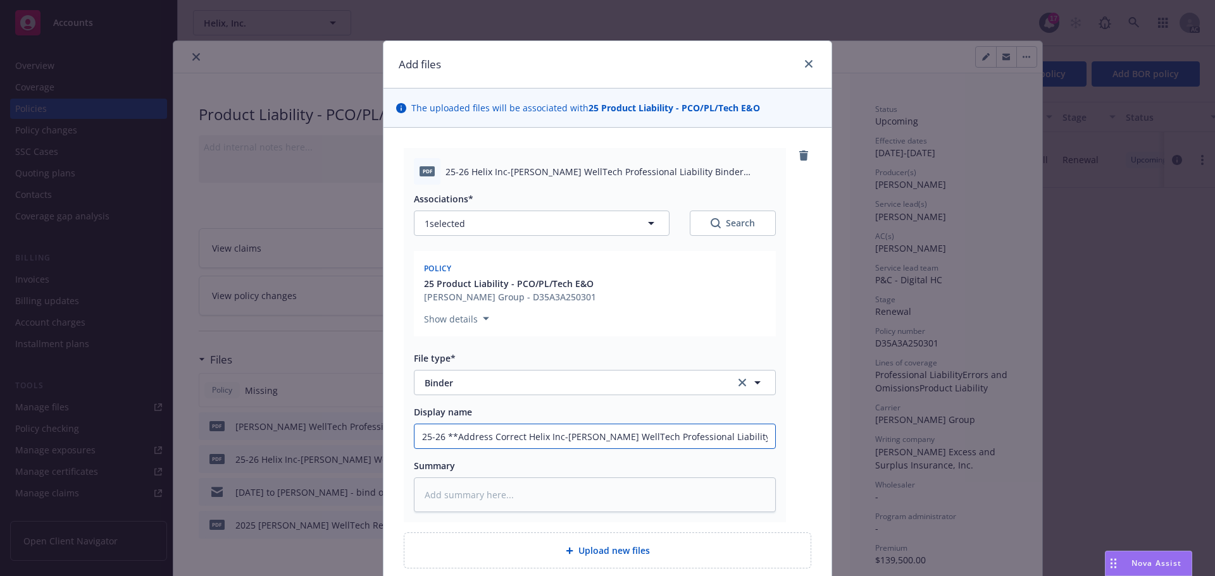
type input "25-26 **Address Correcte Helix Inc-[PERSON_NAME] WellTech Professional Liabilit…"
type textarea "x"
type input "25-26 **Address Corrected Helix Inc-[PERSON_NAME] WellTech Professional Liabili…"
type textarea "x"
drag, startPoint x: 418, startPoint y: 437, endPoint x: 787, endPoint y: 436, distance: 369.5
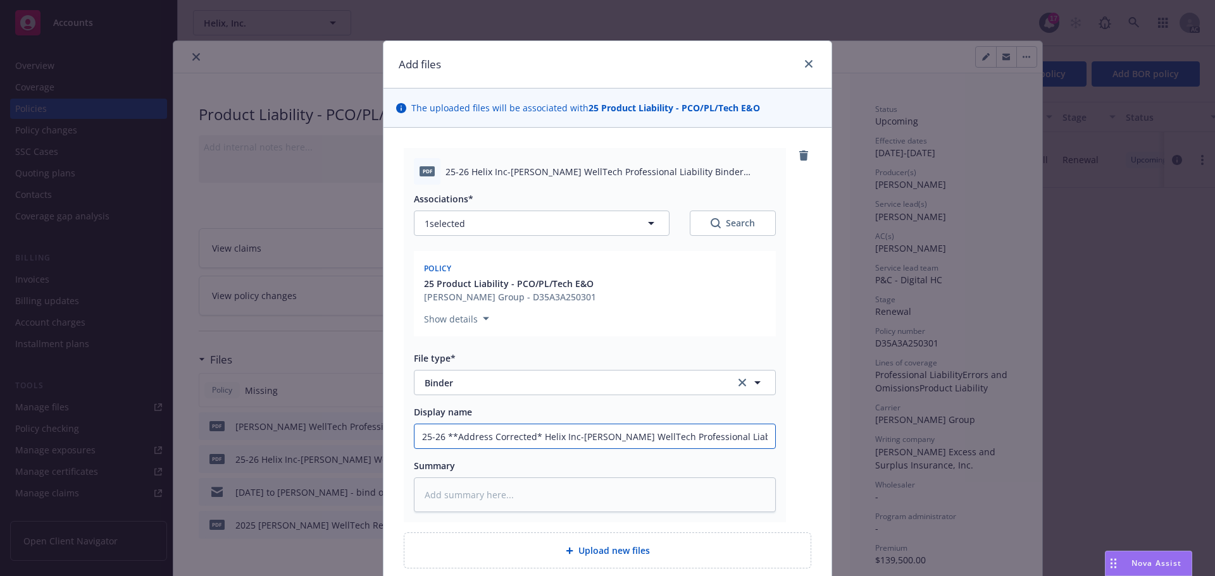
click at [787, 436] on div "pdf 25-26 Helix Inc-[PERSON_NAME] WellTech Professional Liability Binder D35A3A…" at bounding box center [607, 335] width 407 height 375
type input "25-26 **Address Corrected* Helix Inc-[PERSON_NAME] WellTech Professional Liabil…"
click at [487, 482] on textarea at bounding box center [595, 495] width 362 height 35
paste textarea "25-26 **Address Corrected* Helix Inc-[PERSON_NAME] WellTech Professional Liabil…"
type textarea "x"
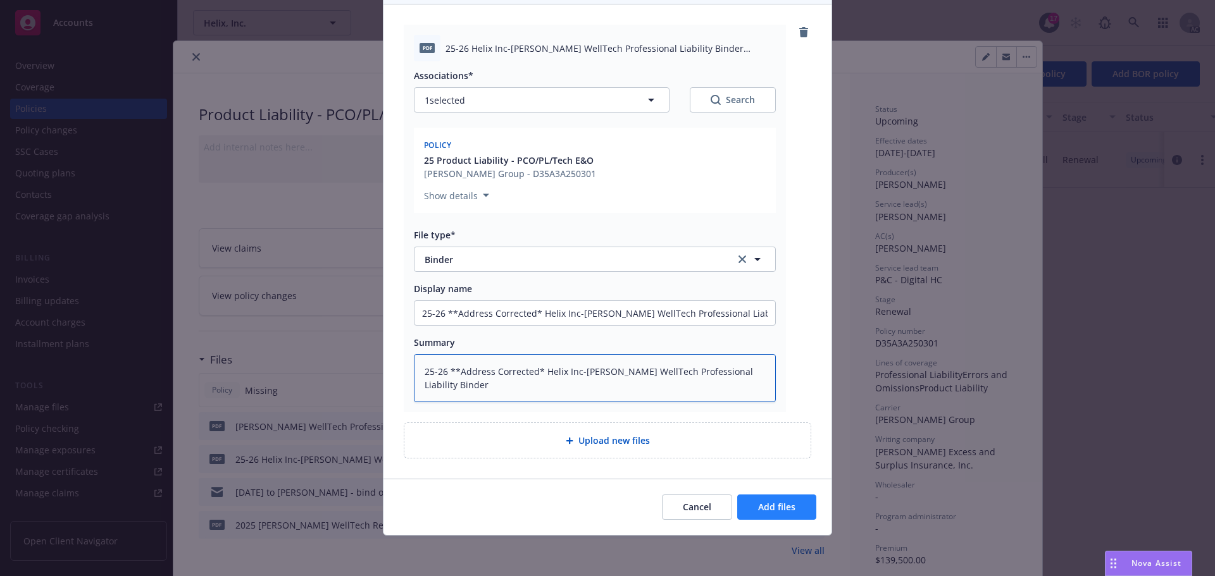
type textarea "25-26 **Address Corrected* Helix Inc-[PERSON_NAME] WellTech Professional Liabil…"
click at [762, 502] on span "Add files" at bounding box center [776, 507] width 37 height 12
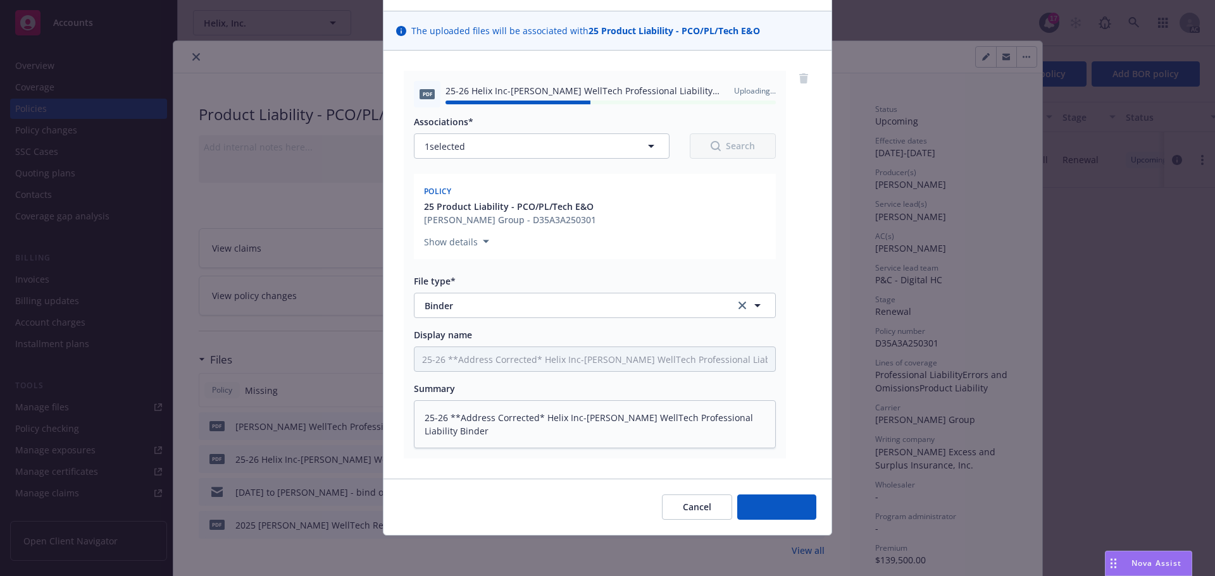
type textarea "x"
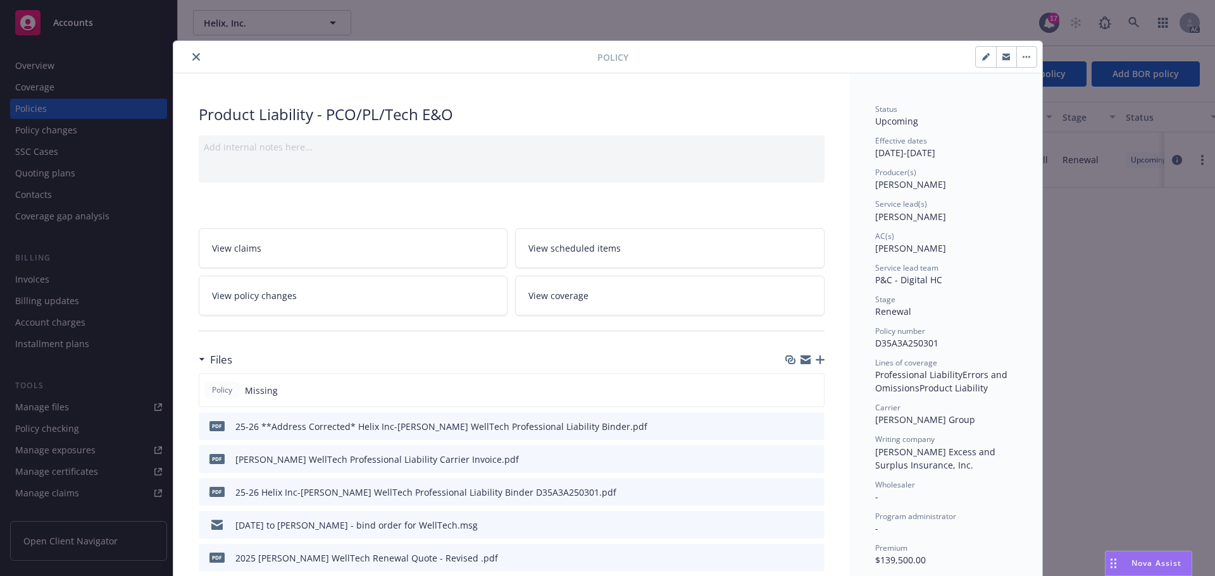
click at [192, 55] on icon "close" at bounding box center [196, 57] width 8 height 8
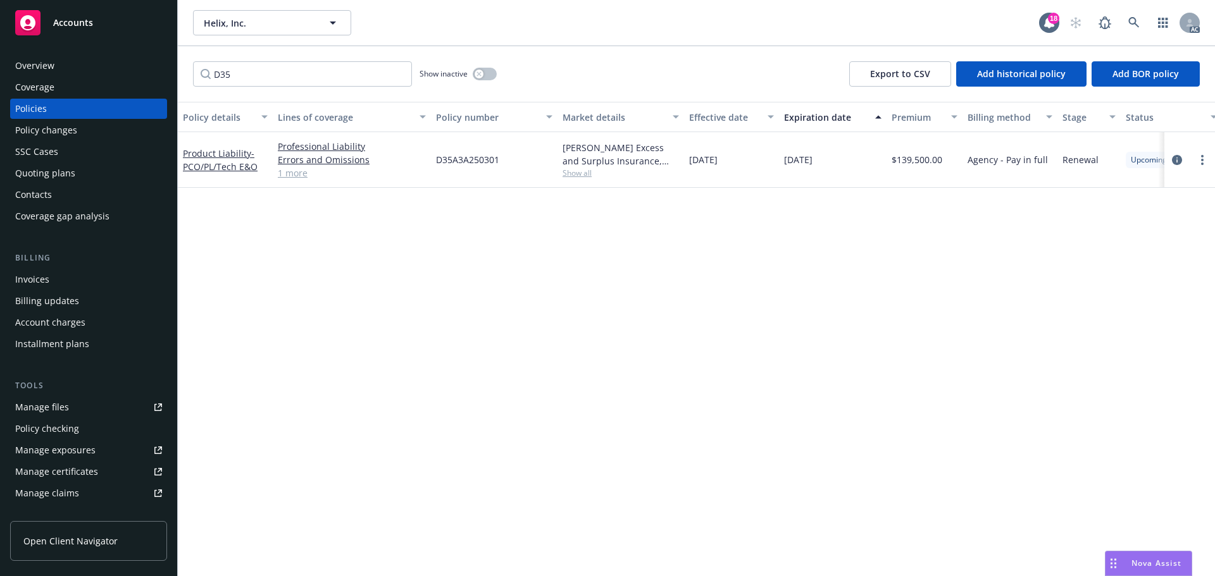
click at [86, 22] on span "Accounts" at bounding box center [73, 23] width 40 height 10
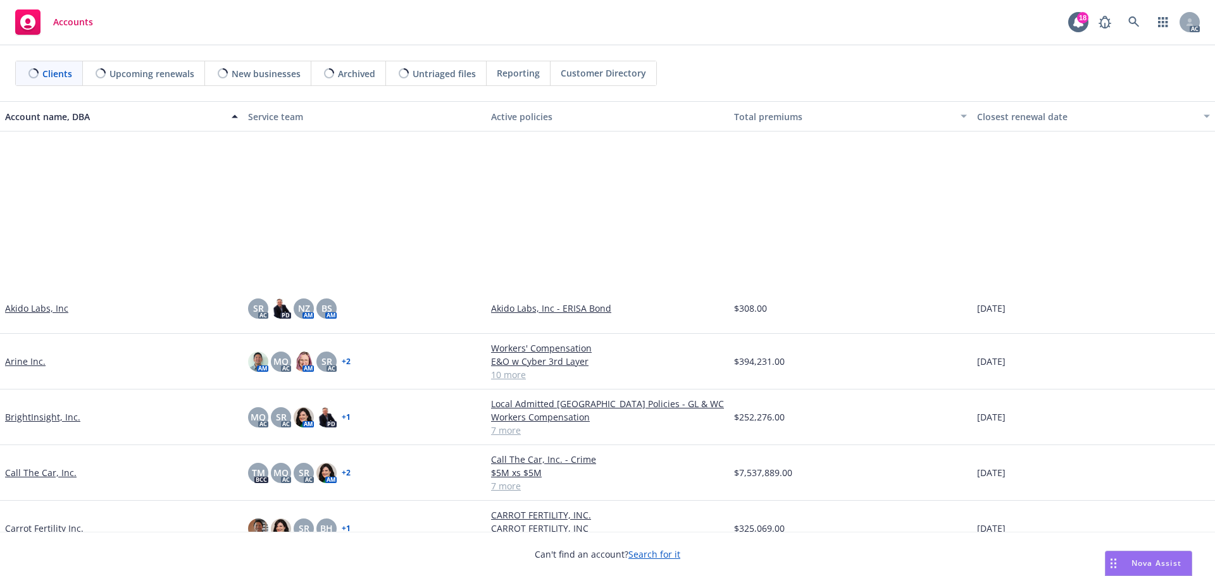
scroll to position [253, 0]
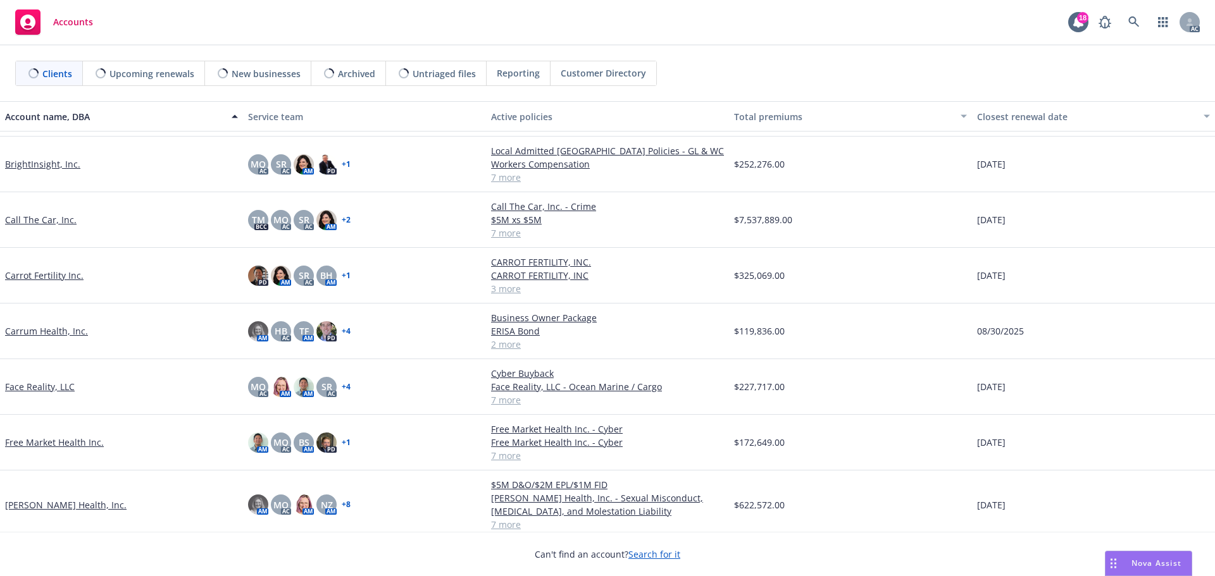
click at [51, 332] on link "Carrum Health, Inc." at bounding box center [46, 331] width 83 height 13
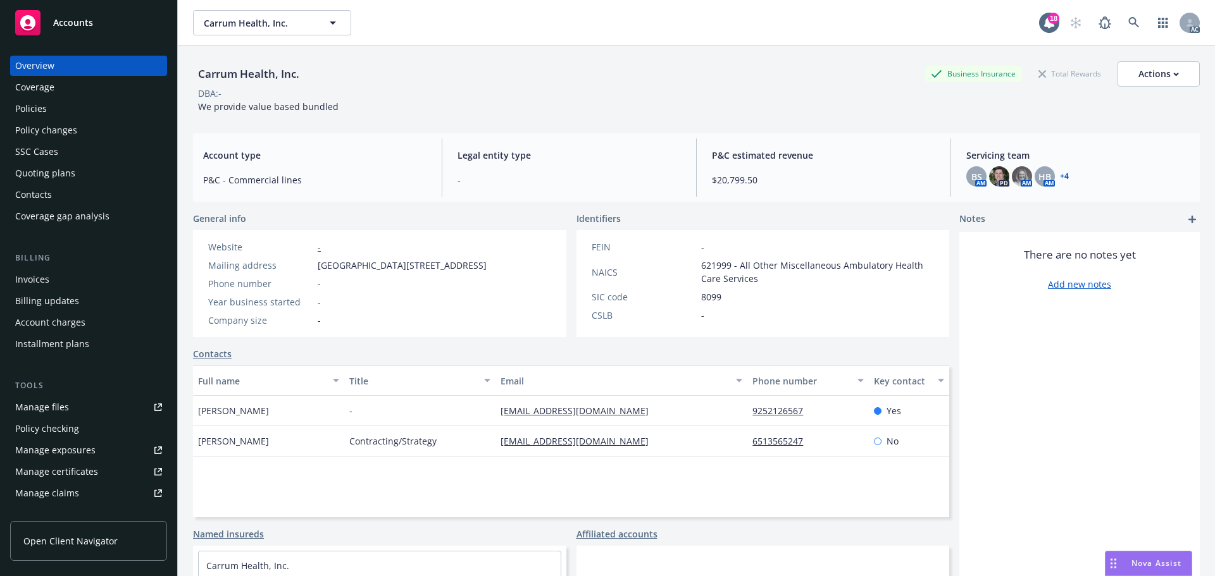
click at [44, 112] on div "Policies" at bounding box center [31, 109] width 32 height 20
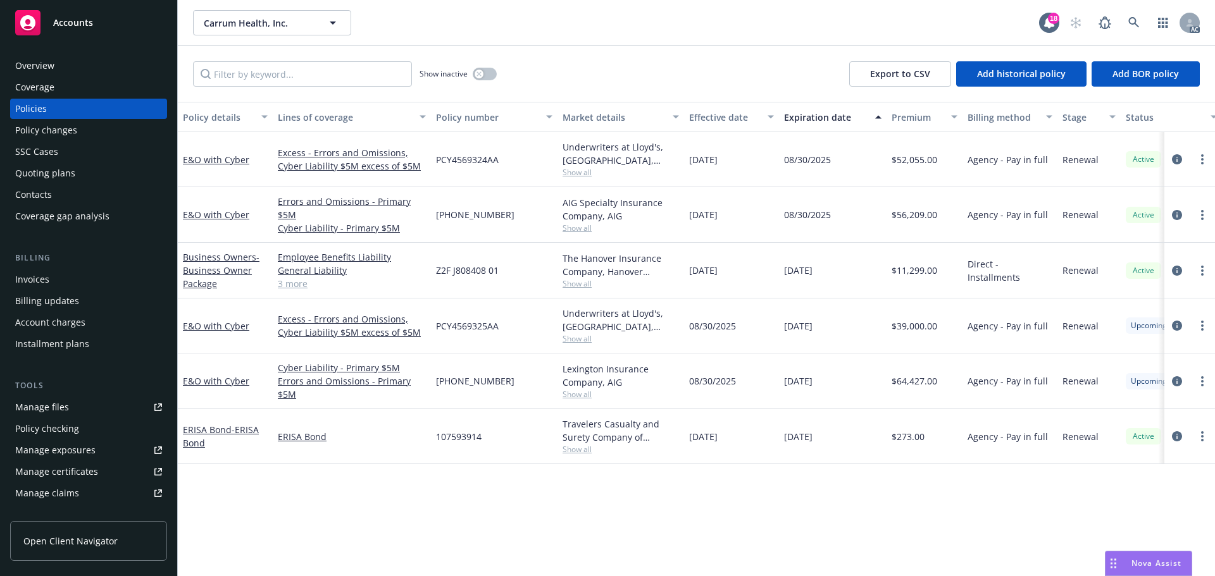
click at [77, 32] on div "Accounts" at bounding box center [88, 22] width 147 height 25
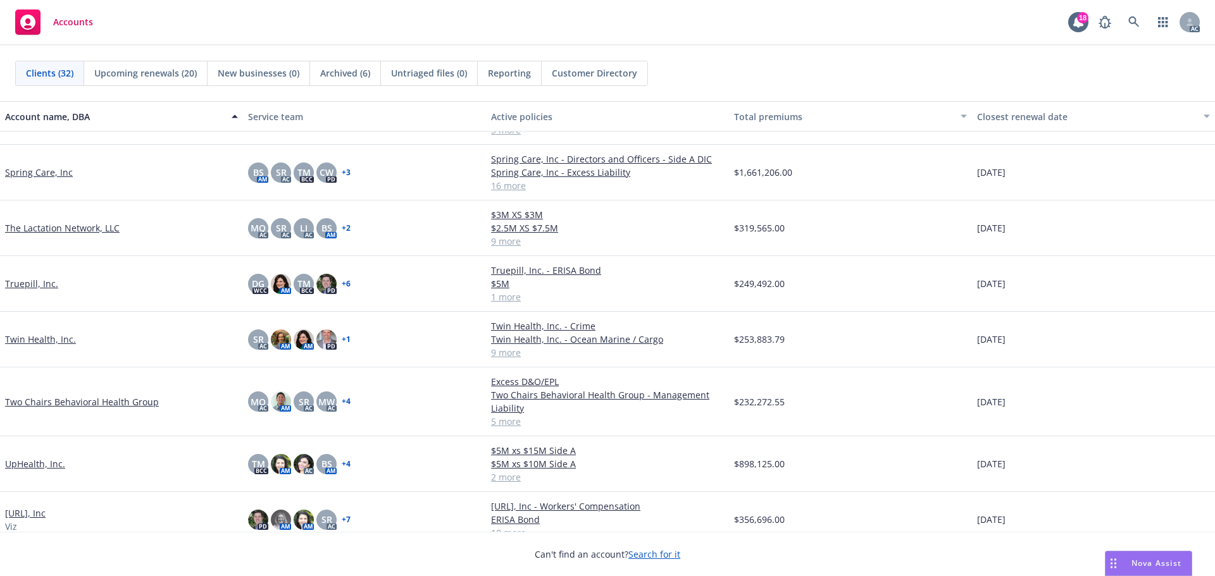
scroll to position [1265, 0]
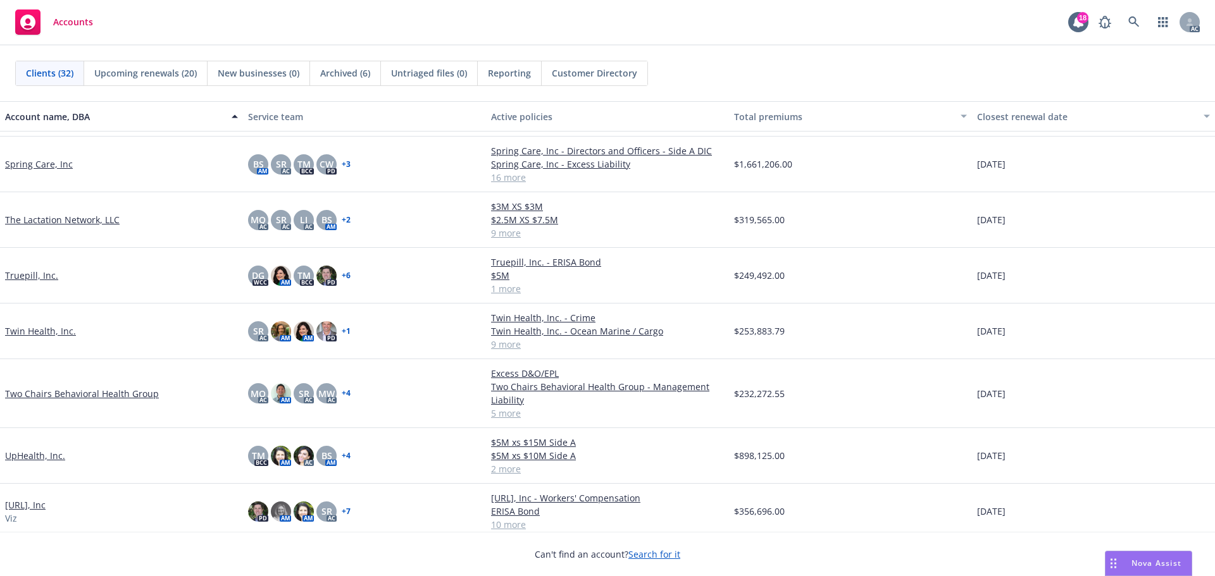
click at [44, 332] on link "Twin Health, Inc." at bounding box center [40, 331] width 71 height 13
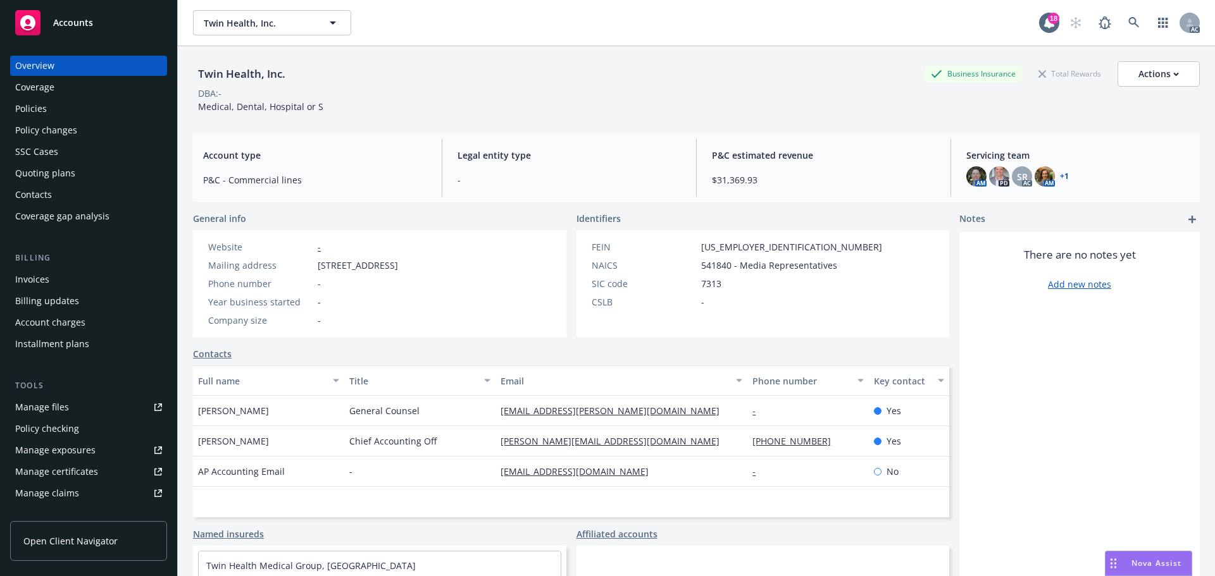
click at [30, 110] on div "Policies" at bounding box center [31, 109] width 32 height 20
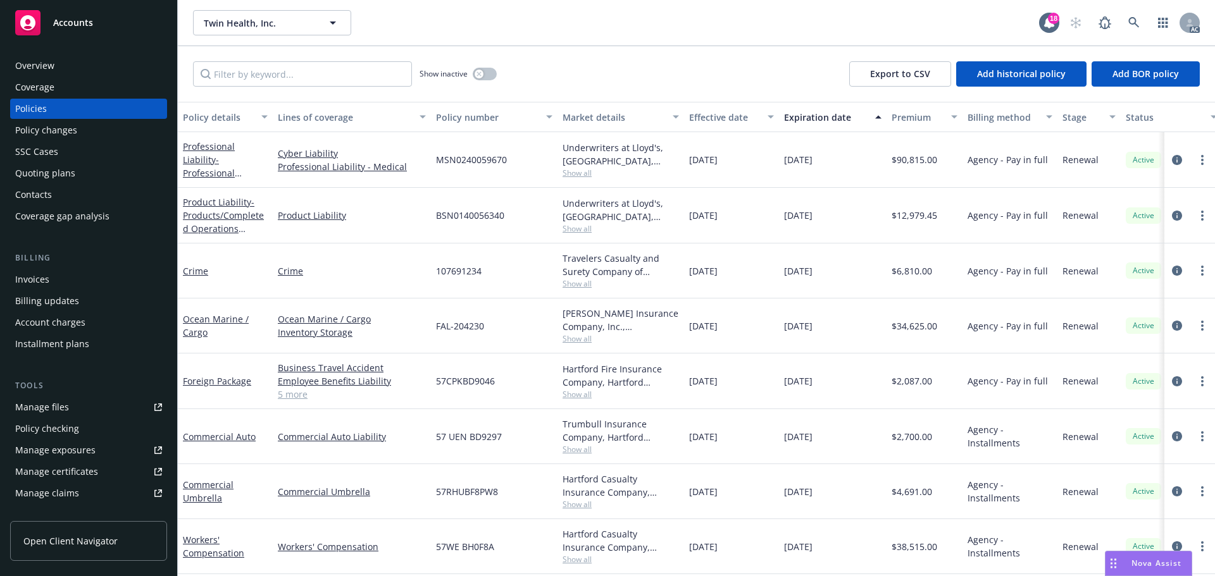
click at [72, 26] on span "Accounts" at bounding box center [73, 23] width 40 height 10
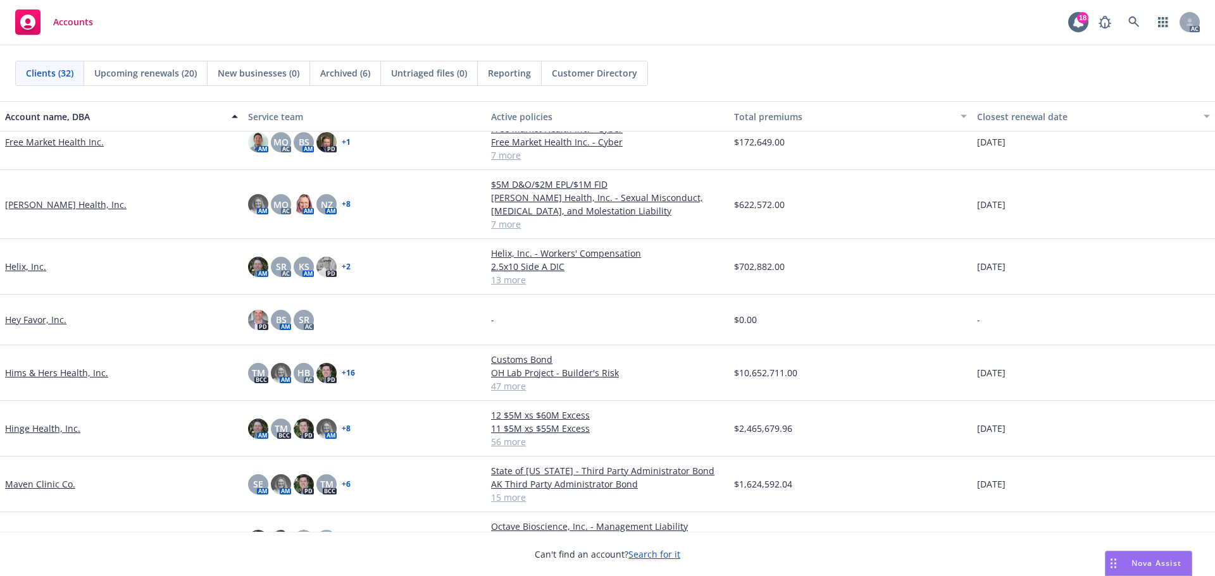
scroll to position [506, 0]
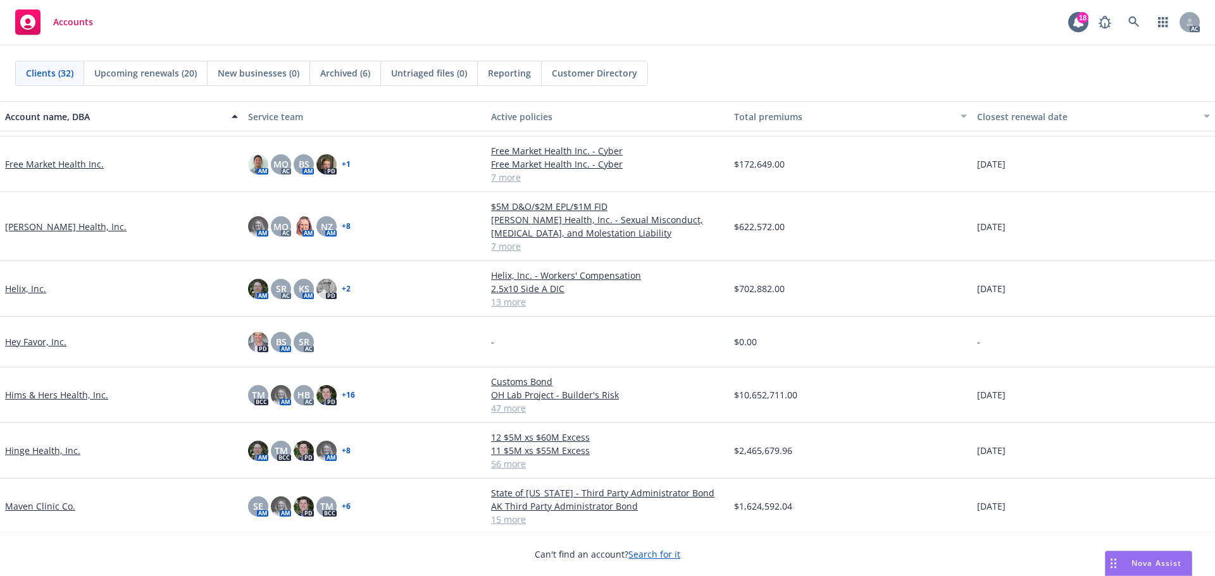
click at [18, 290] on link "Helix, Inc." at bounding box center [25, 288] width 41 height 13
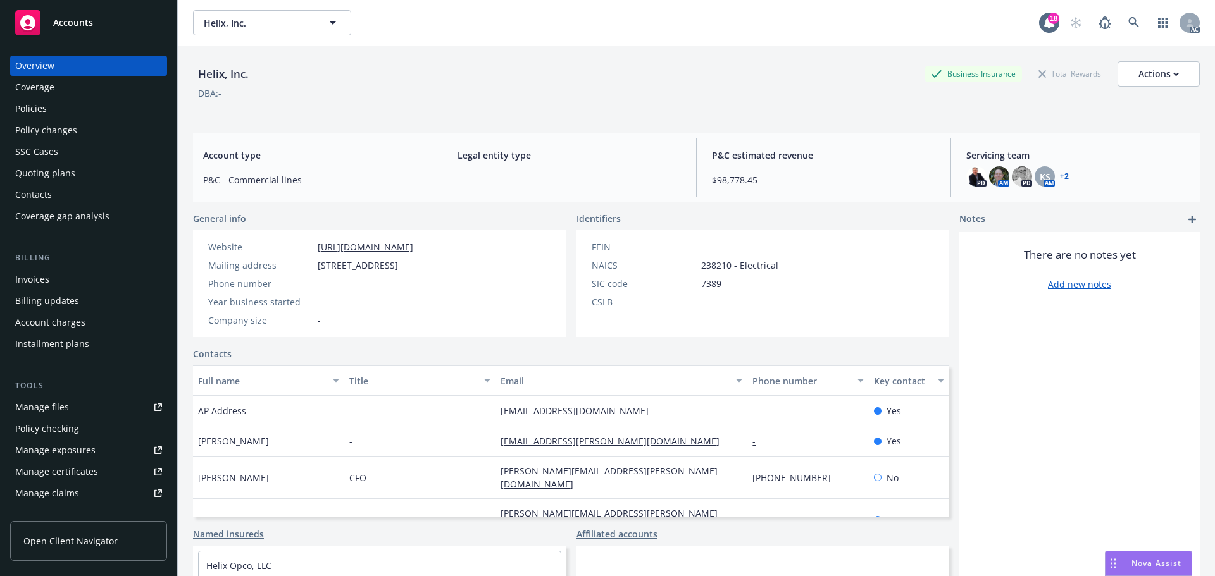
click at [36, 106] on div "Policies" at bounding box center [31, 109] width 32 height 20
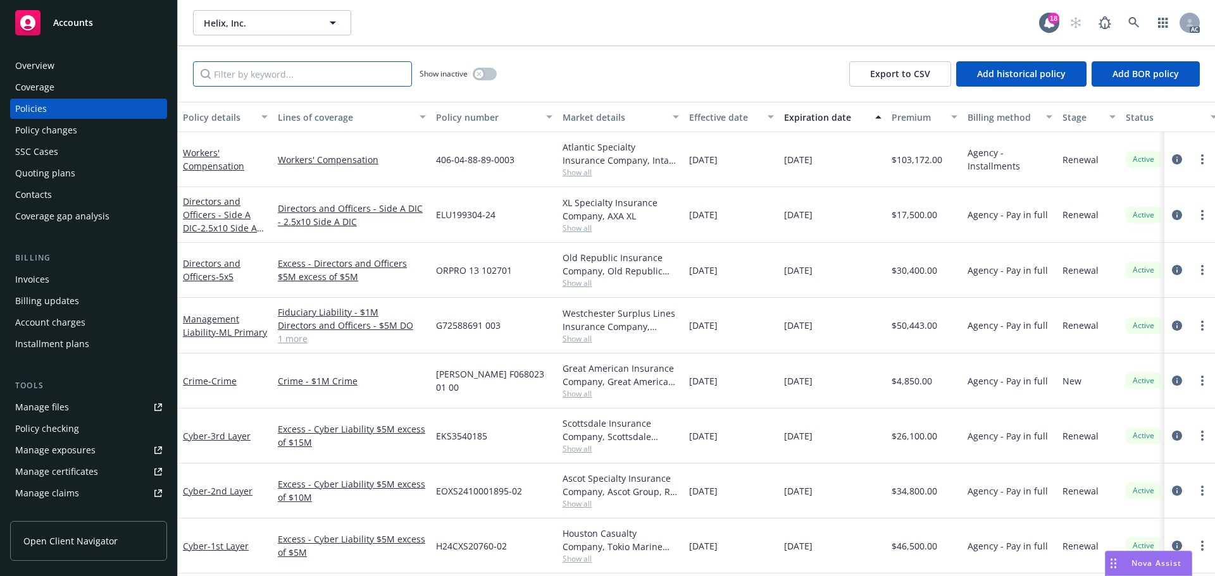
click at [296, 78] on input "Filter by keyword..." at bounding box center [302, 73] width 219 height 25
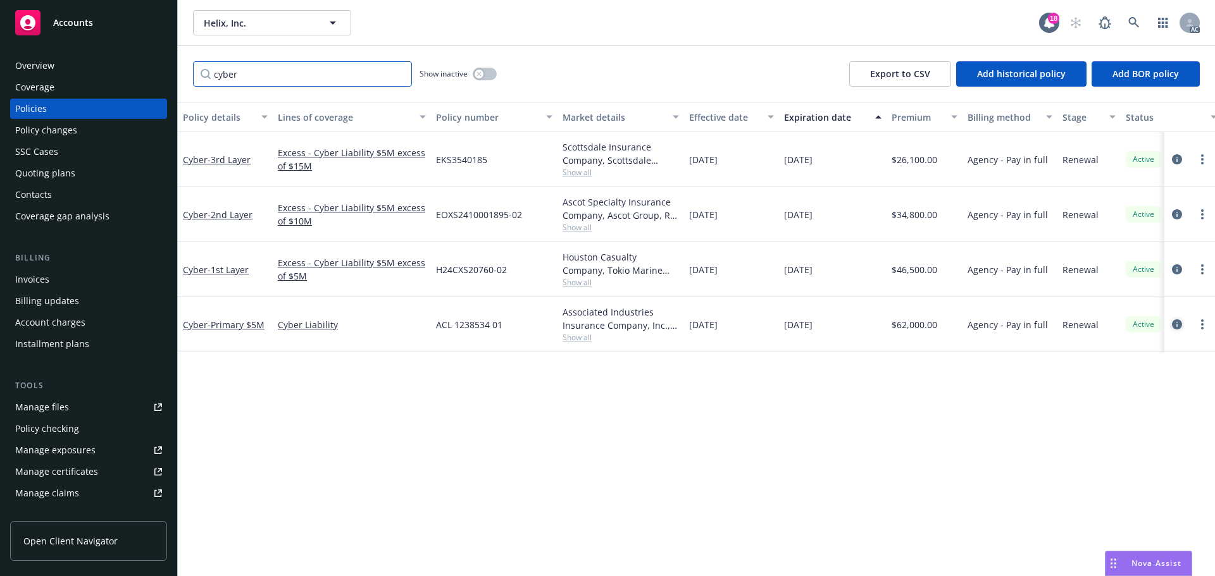
type input "cyber"
click at [1179, 325] on icon "circleInformation" at bounding box center [1177, 325] width 10 height 10
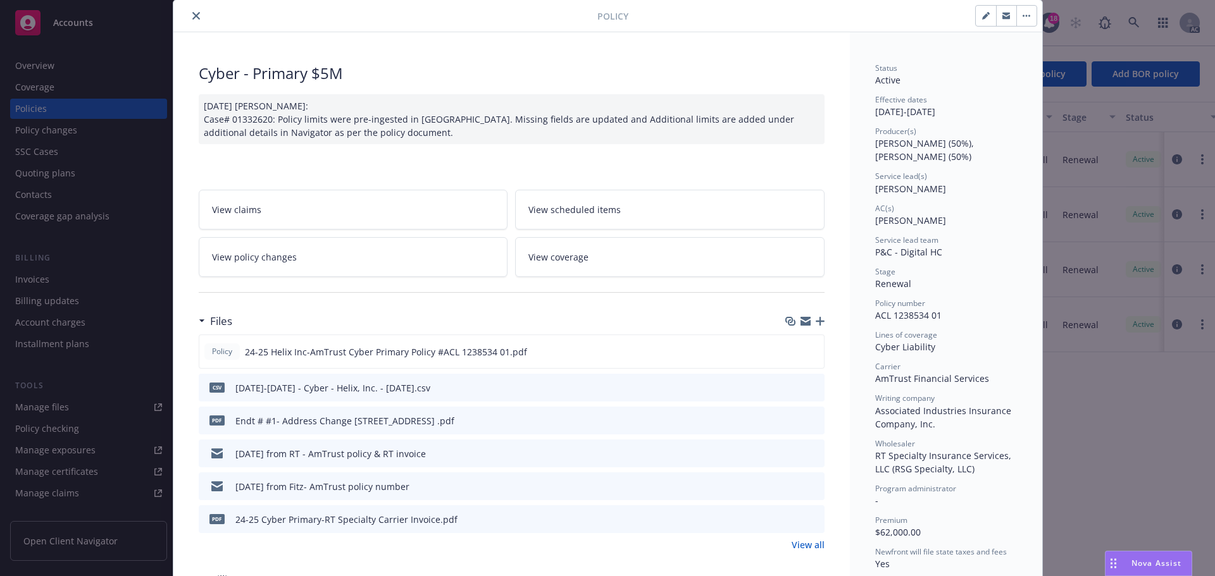
scroll to position [63, 0]
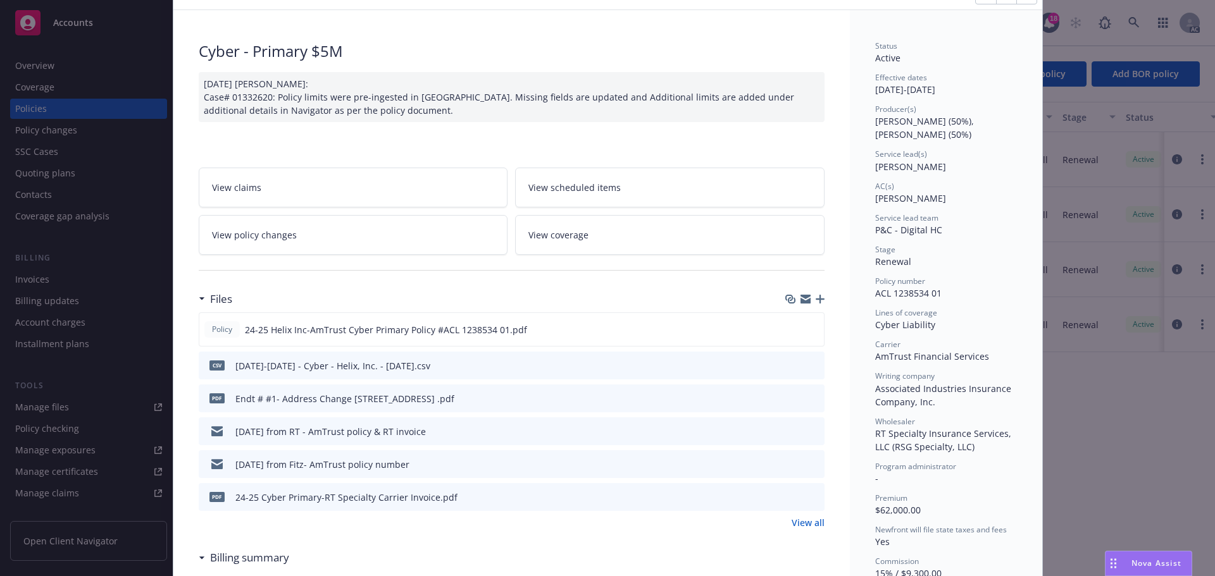
click at [786, 395] on icon "download file" at bounding box center [791, 398] width 10 height 10
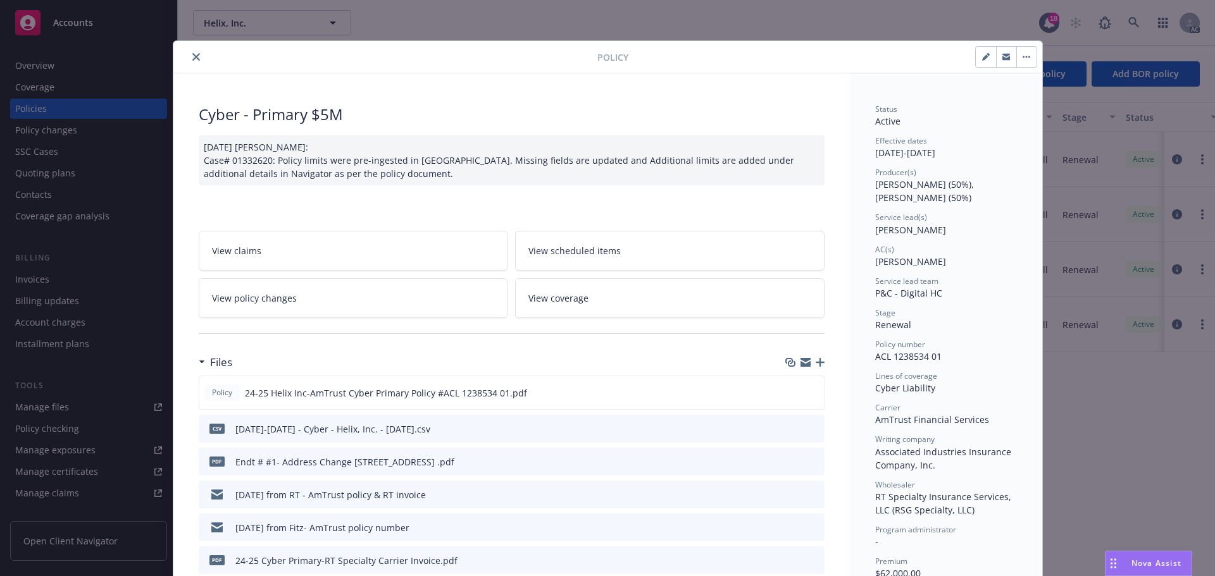
click at [193, 56] on icon "close" at bounding box center [196, 57] width 8 height 8
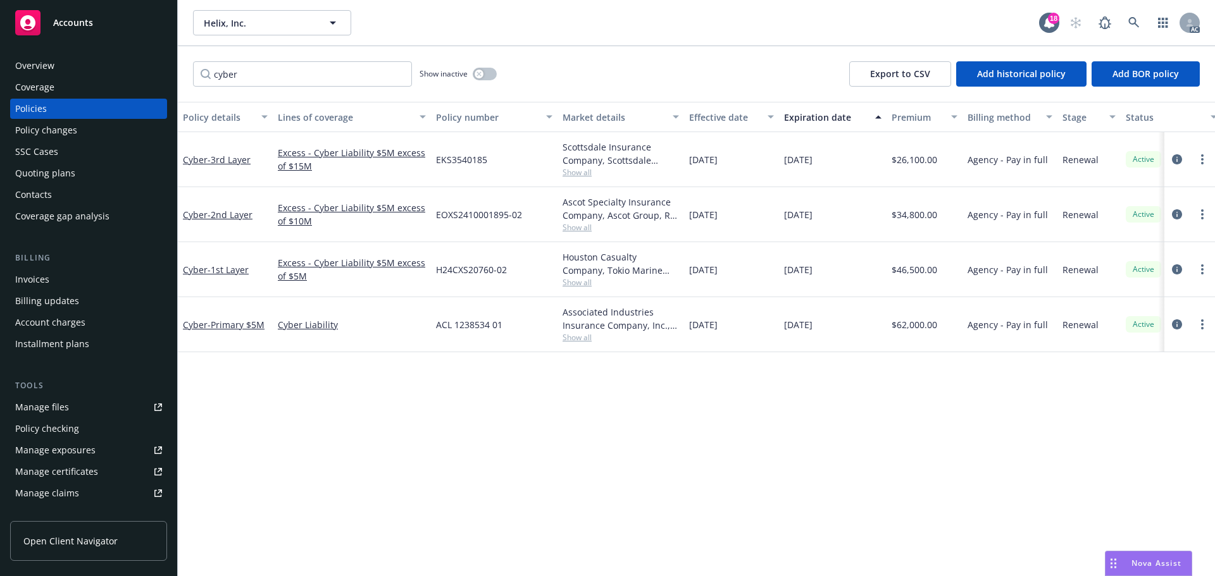
click at [73, 71] on div "Overview" at bounding box center [88, 66] width 147 height 20
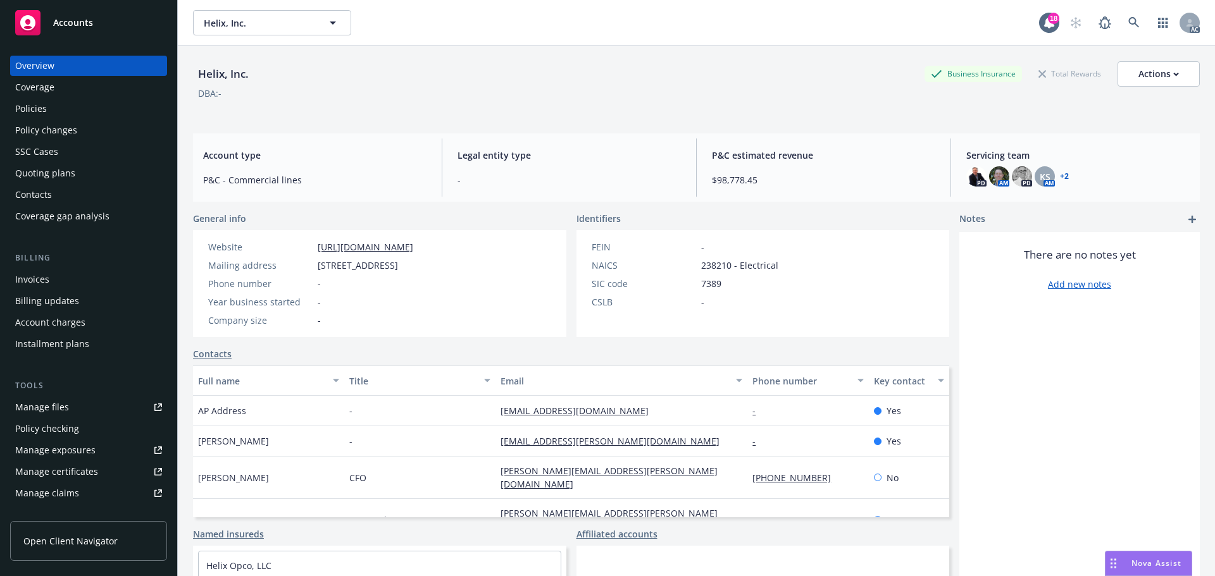
drag, startPoint x: 52, startPoint y: 104, endPoint x: 61, endPoint y: 110, distance: 10.9
click at [52, 105] on div "Policies" at bounding box center [88, 109] width 147 height 20
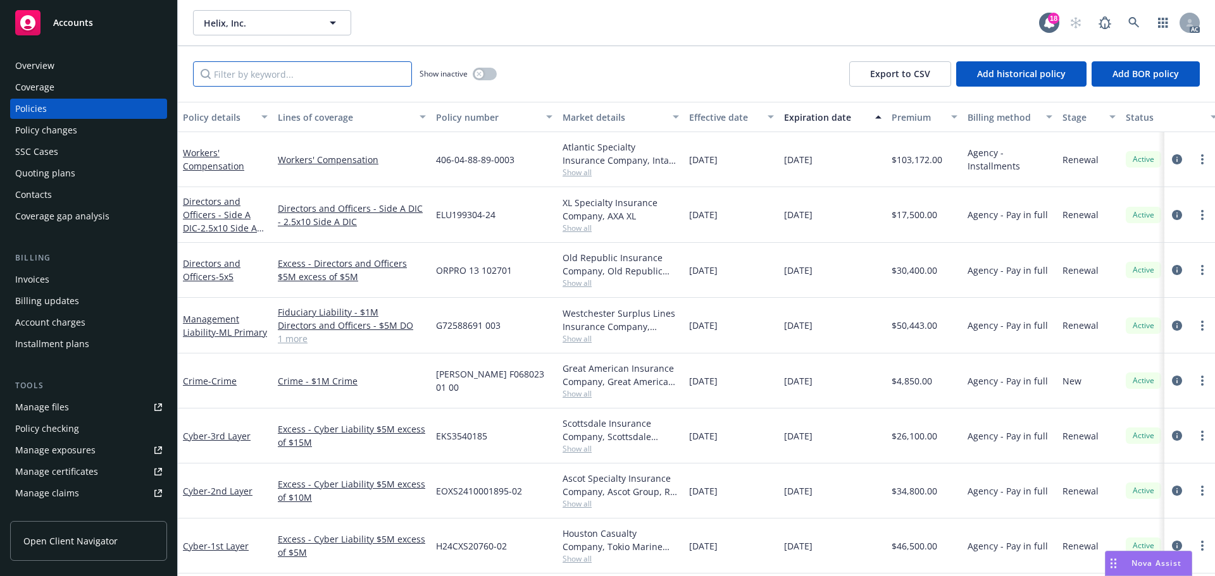
click at [302, 78] on input "Filter by keyword..." at bounding box center [302, 73] width 219 height 25
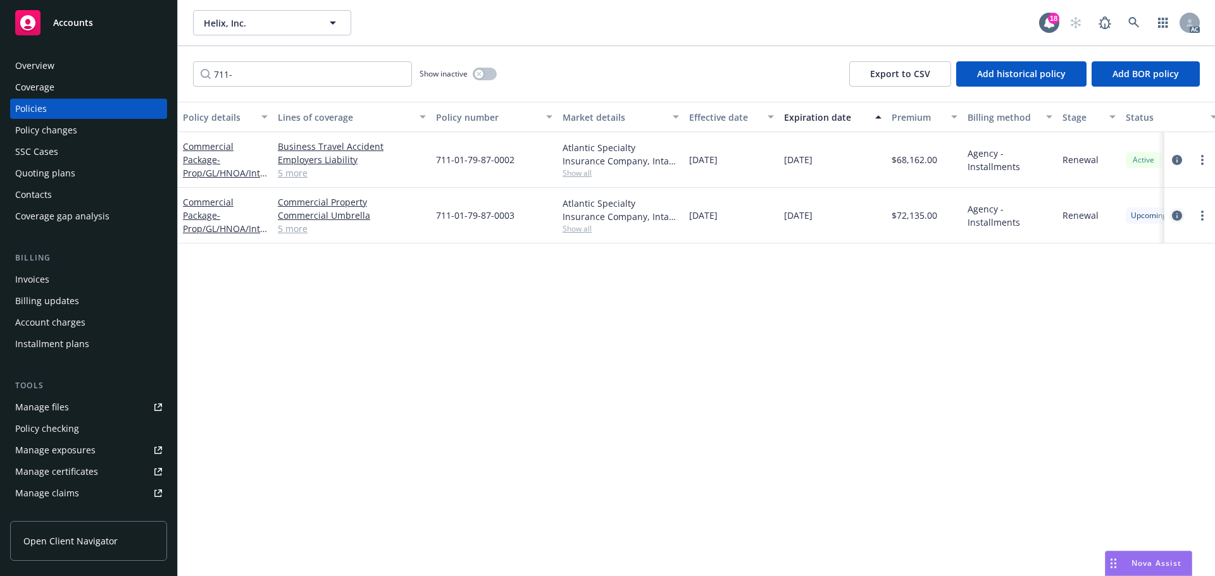
click at [1173, 214] on icon "circleInformation" at bounding box center [1177, 216] width 10 height 10
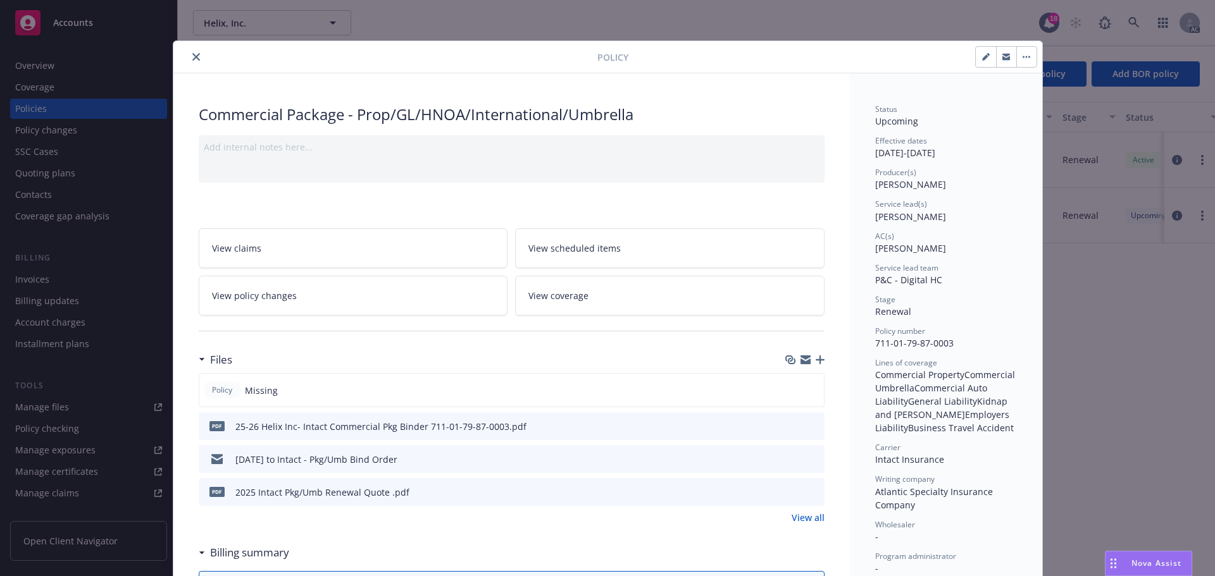
click at [790, 425] on icon "download file" at bounding box center [791, 426] width 10 height 10
click at [192, 56] on icon "close" at bounding box center [196, 57] width 8 height 8
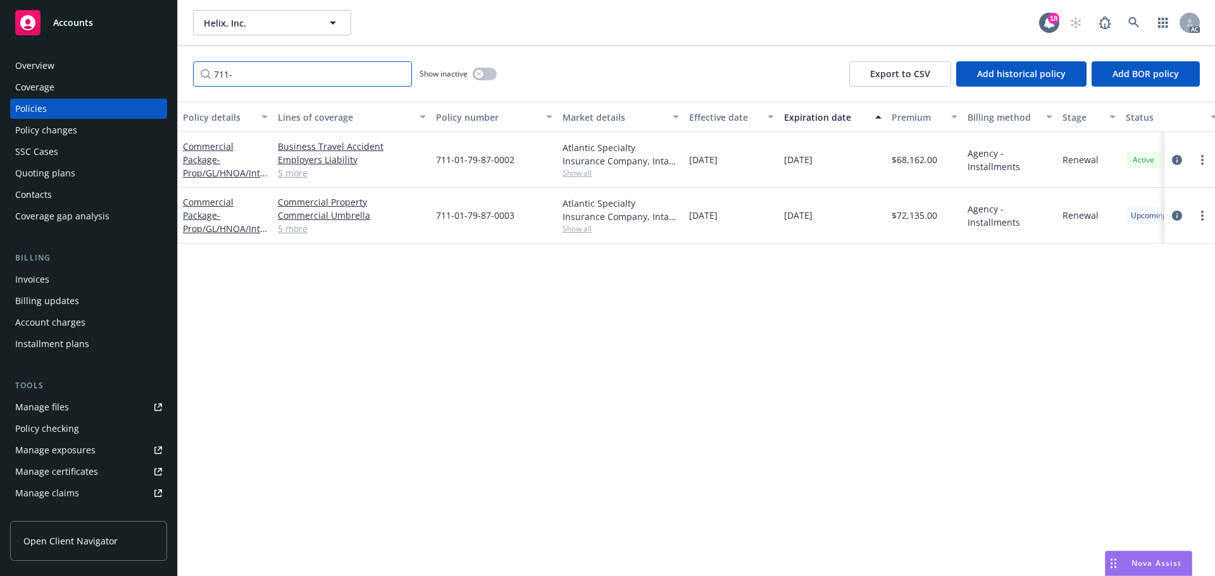
drag, startPoint x: 237, startPoint y: 71, endPoint x: 168, endPoint y: 66, distance: 68.5
click at [168, 66] on div "Accounts Overview Coverage Policies Policy changes SSC Cases Quoting plans Cont…" at bounding box center [607, 288] width 1215 height 576
drag, startPoint x: 1171, startPoint y: 210, endPoint x: 1138, endPoint y: 230, distance: 38.3
click at [1172, 211] on link "circleInformation" at bounding box center [1176, 214] width 15 height 15
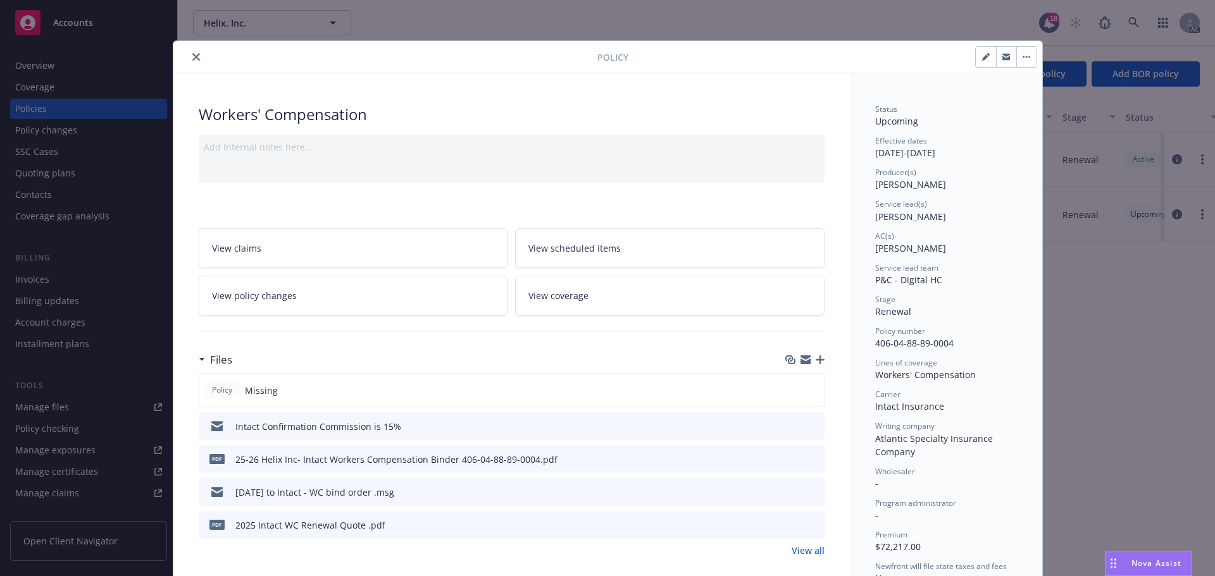
click at [786, 458] on icon "download file" at bounding box center [791, 459] width 10 height 10
click at [189, 54] on button "close" at bounding box center [196, 56] width 15 height 15
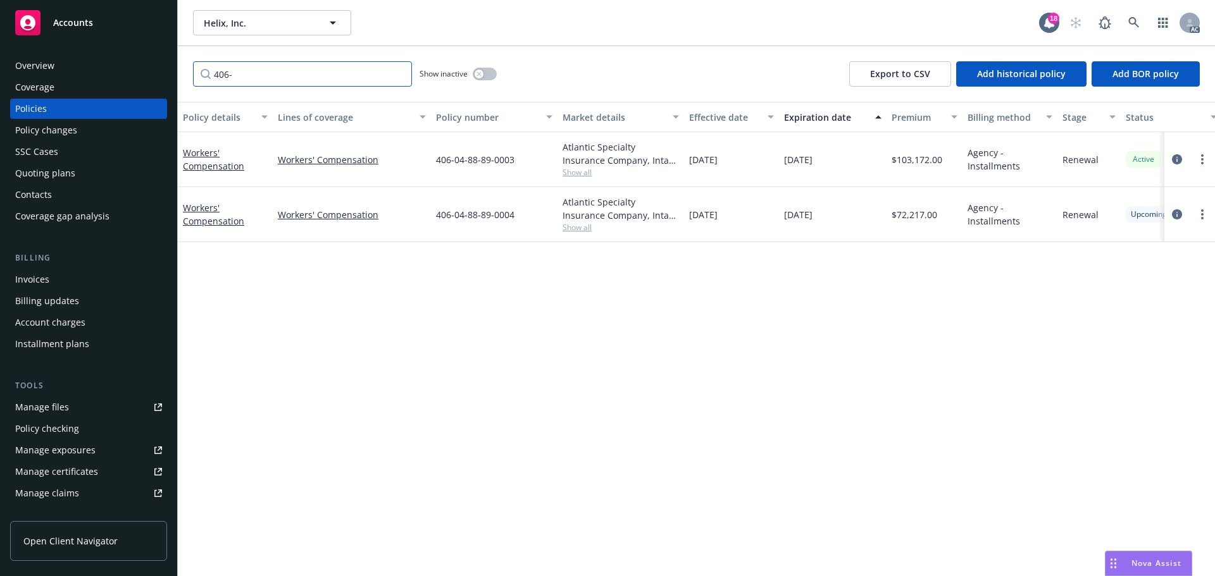
drag, startPoint x: 249, startPoint y: 72, endPoint x: 192, endPoint y: 71, distance: 57.6
click at [192, 71] on div "406- Show inactive Export to CSV Add historical policy Add BOR policy" at bounding box center [696, 74] width 1037 height 56
type input "711-01"
click at [1176, 213] on icon "circleInformation" at bounding box center [1177, 216] width 10 height 10
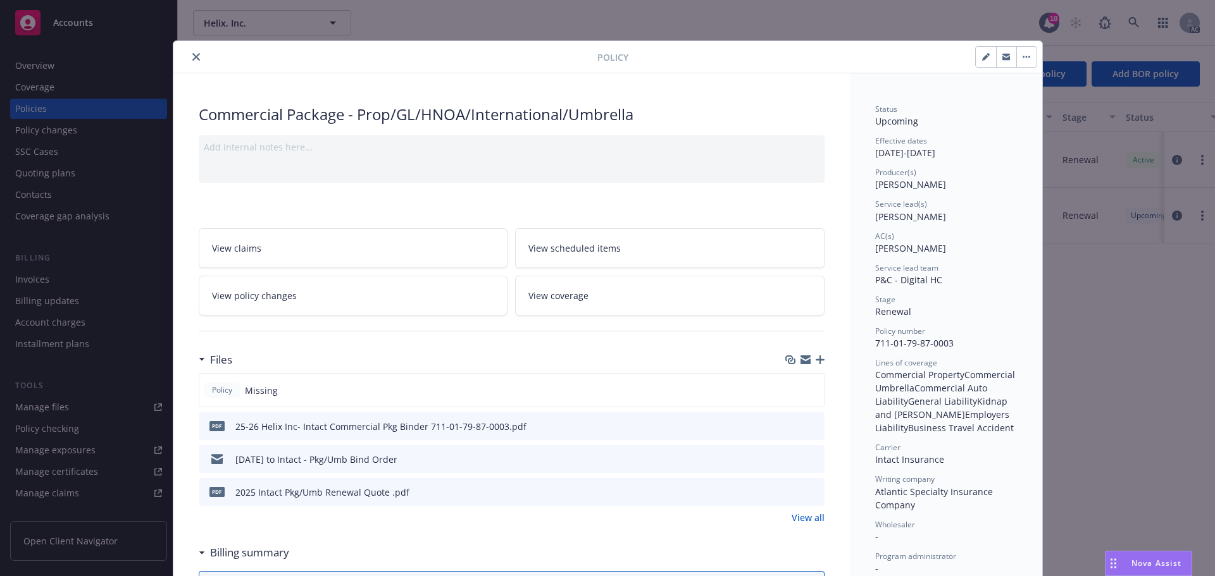
scroll to position [38, 0]
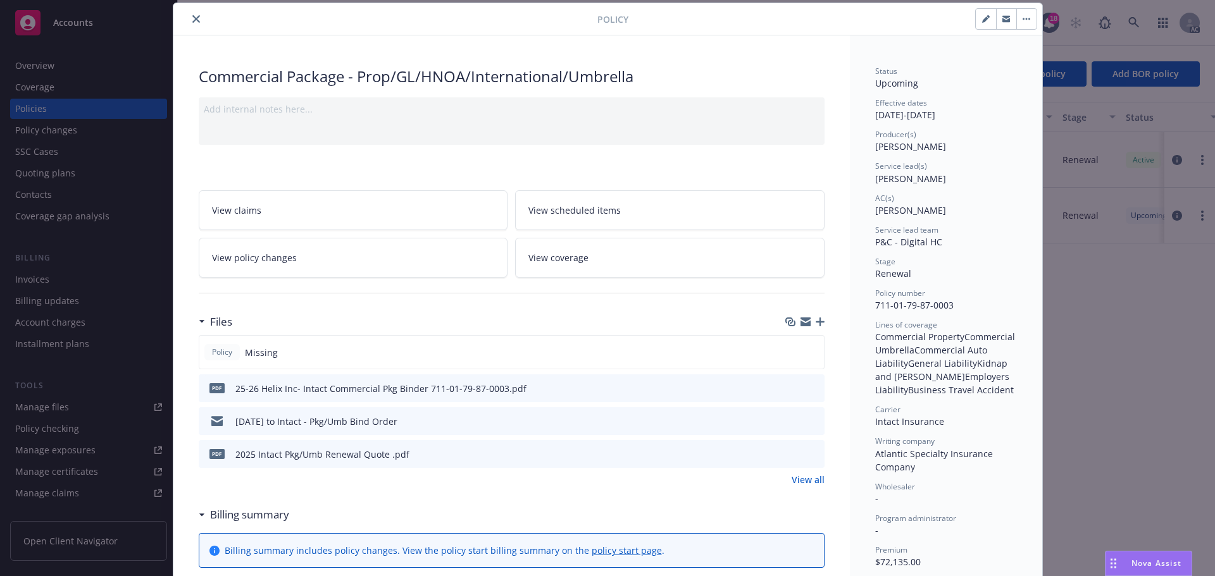
click at [787, 388] on icon "download file" at bounding box center [791, 387] width 8 height 8
click at [192, 16] on icon "close" at bounding box center [196, 19] width 8 height 8
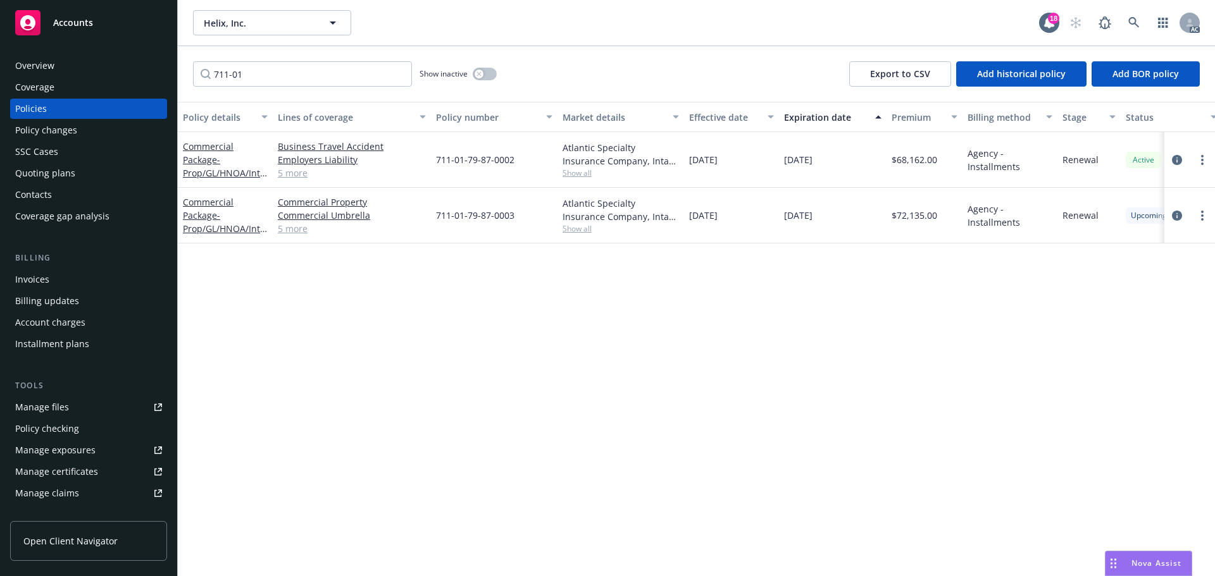
click at [81, 69] on div "Overview" at bounding box center [88, 66] width 147 height 20
